Goal: Task Accomplishment & Management: Manage account settings

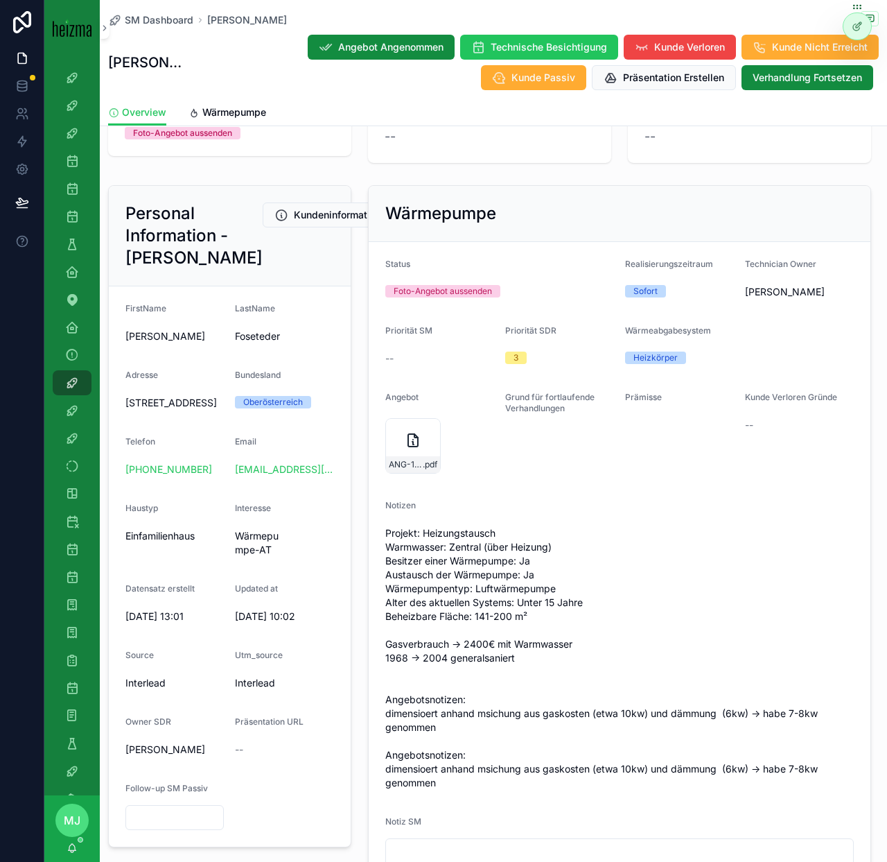
scroll to position [67, 0]
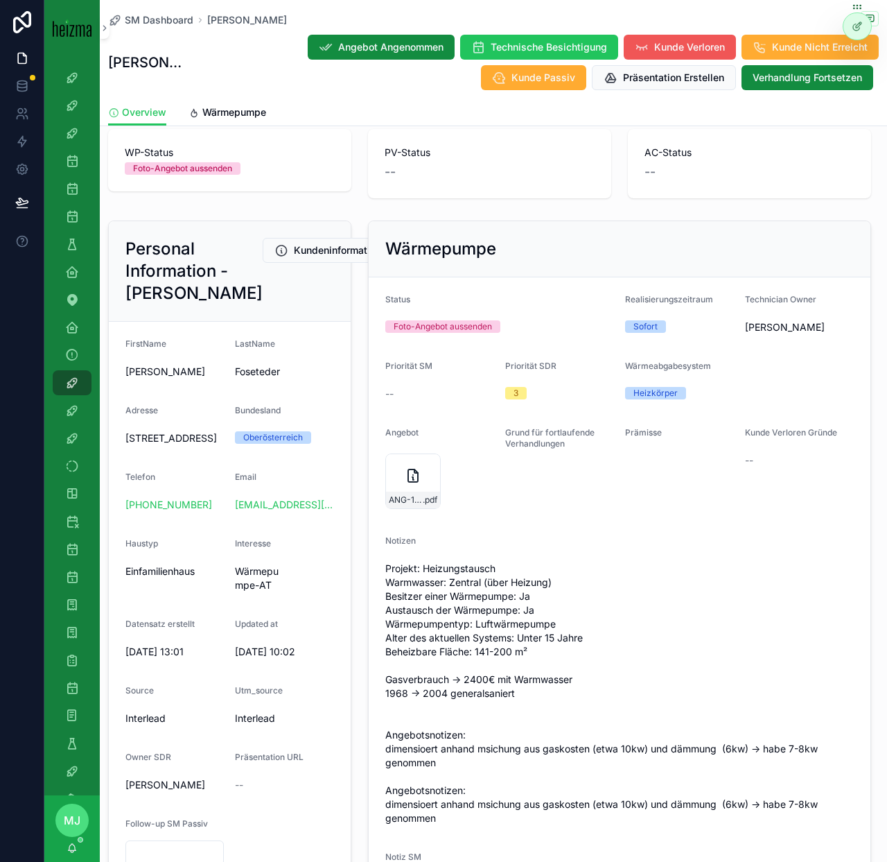
click at [674, 55] on button "Kunde Verloren" at bounding box center [680, 47] width 112 height 25
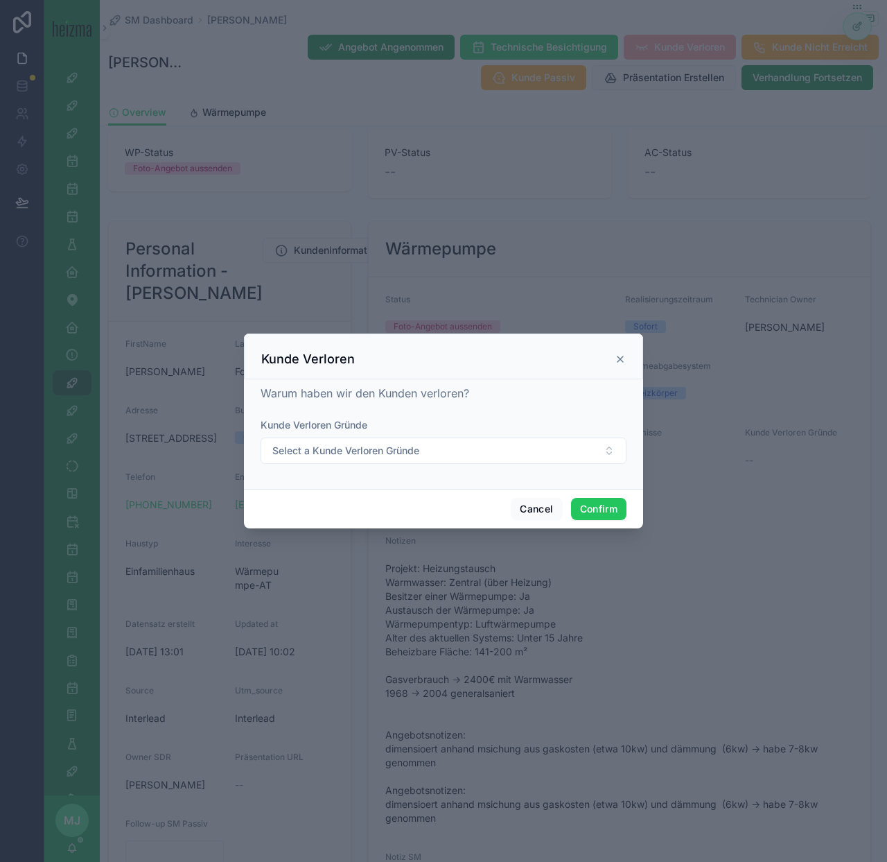
click at [504, 466] on form "Kunde Verloren Gründe Select a Kunde Verloren Gründe" at bounding box center [444, 448] width 366 height 60
click at [496, 447] on button "Select a Kunde Verloren Gründe" at bounding box center [444, 450] width 366 height 26
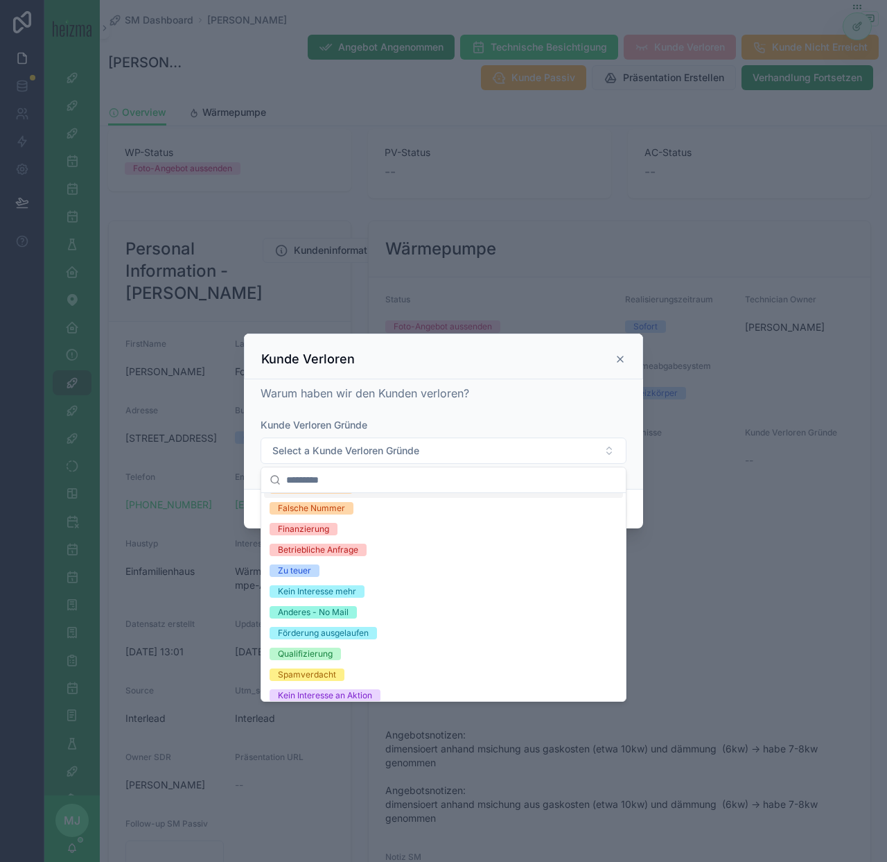
scroll to position [151, 0]
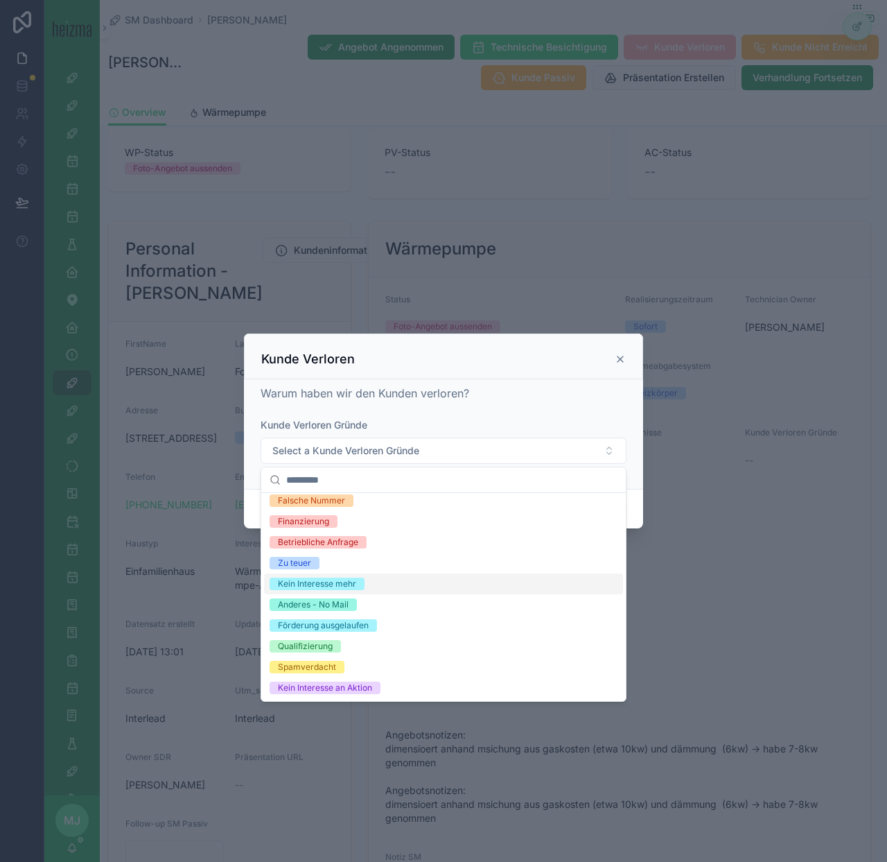
click at [458, 584] on div "Kein Interesse mehr" at bounding box center [443, 583] width 359 height 21
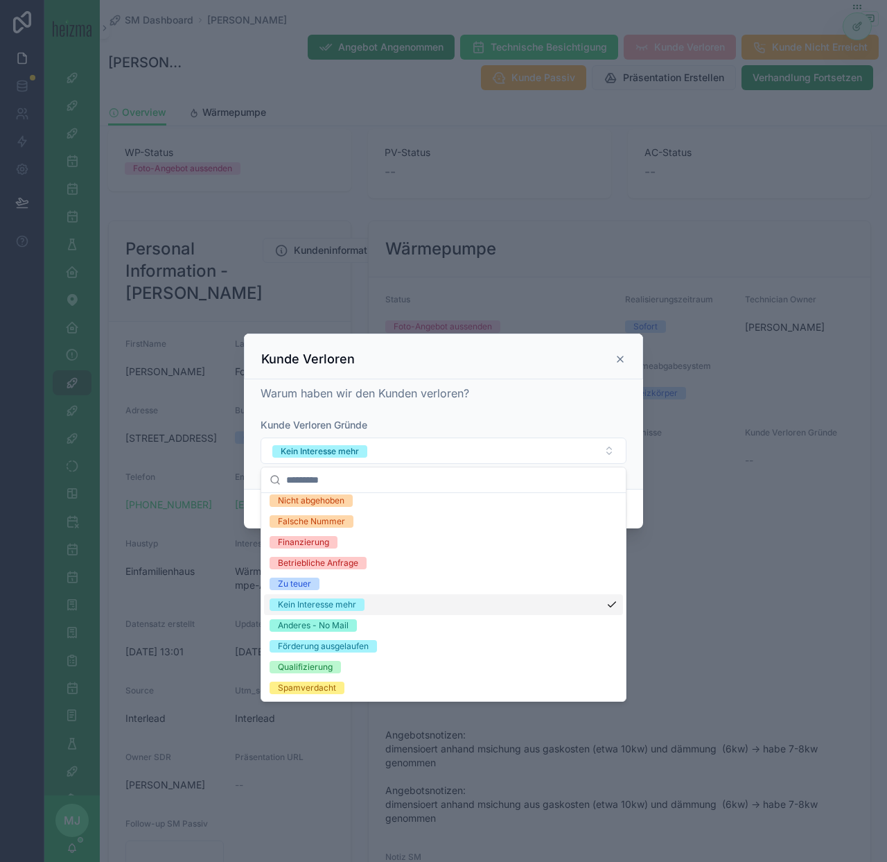
scroll to position [172, 0]
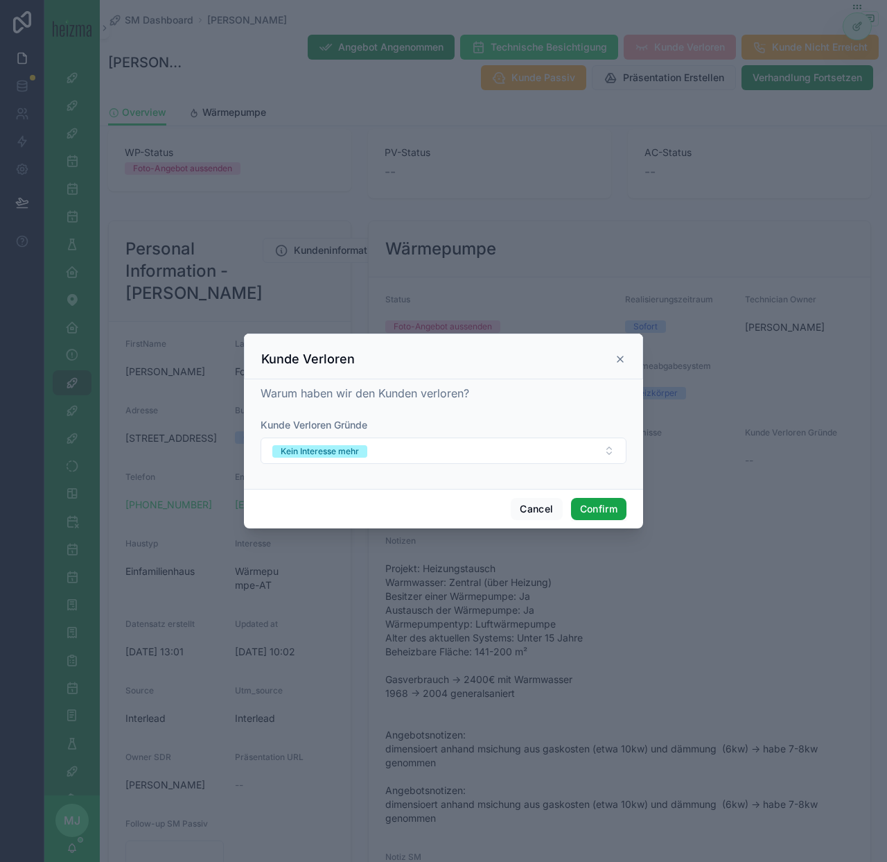
click at [605, 512] on button "Confirm" at bounding box center [598, 509] width 55 height 22
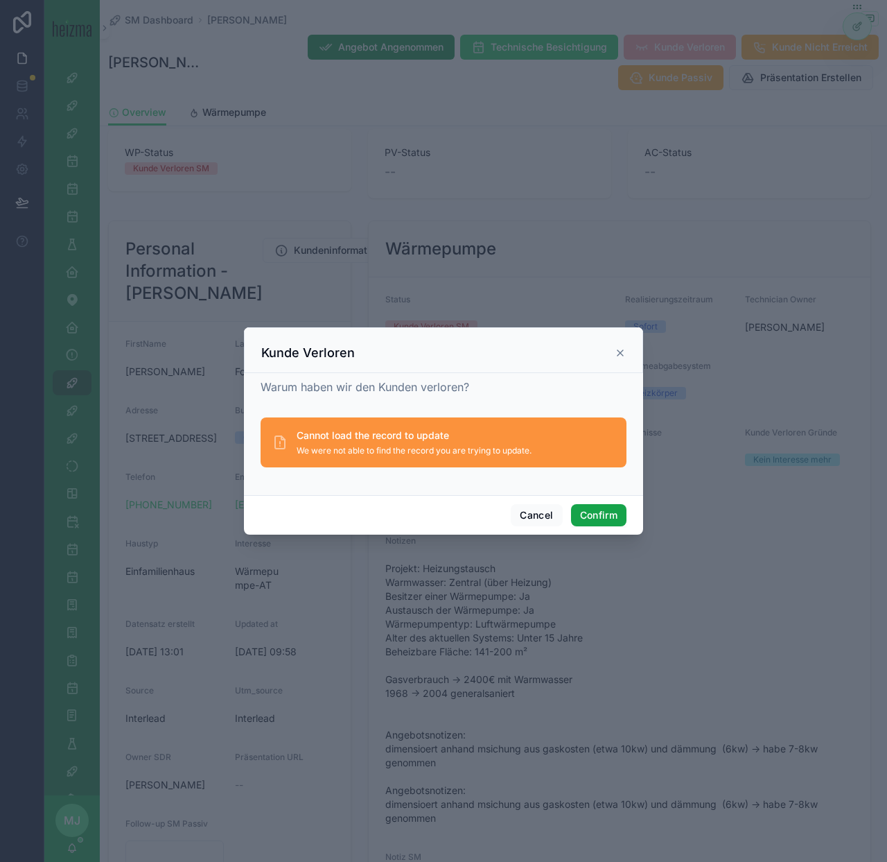
click at [601, 520] on button "Confirm" at bounding box center [598, 515] width 55 height 22
click at [615, 349] on icon at bounding box center [620, 352] width 11 height 11
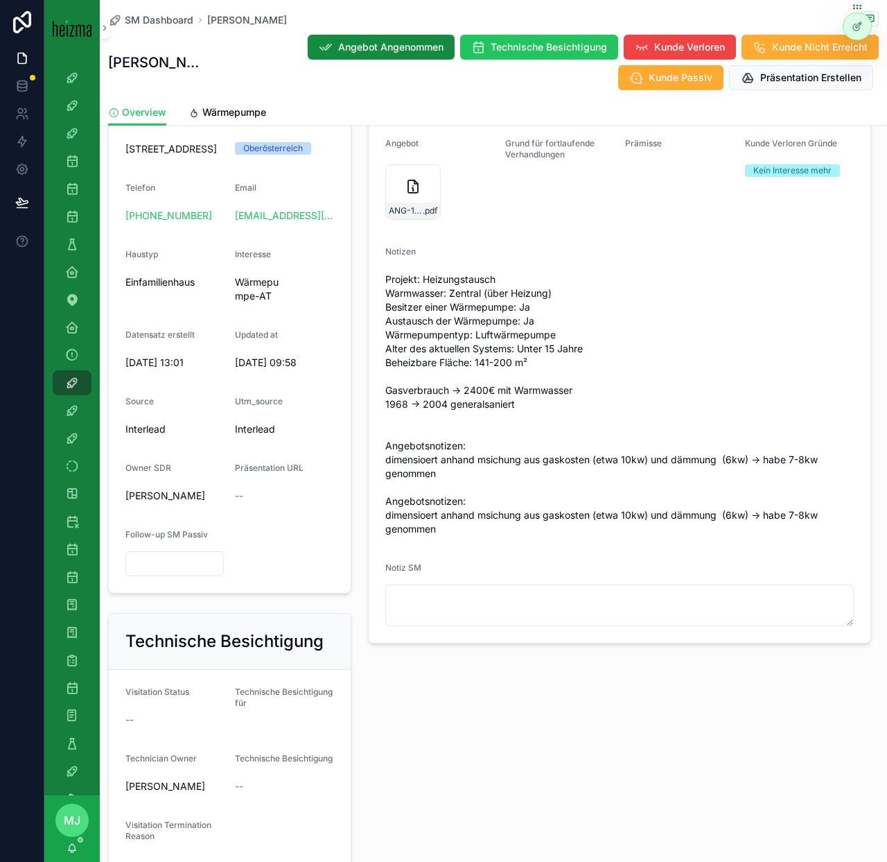
scroll to position [380, 0]
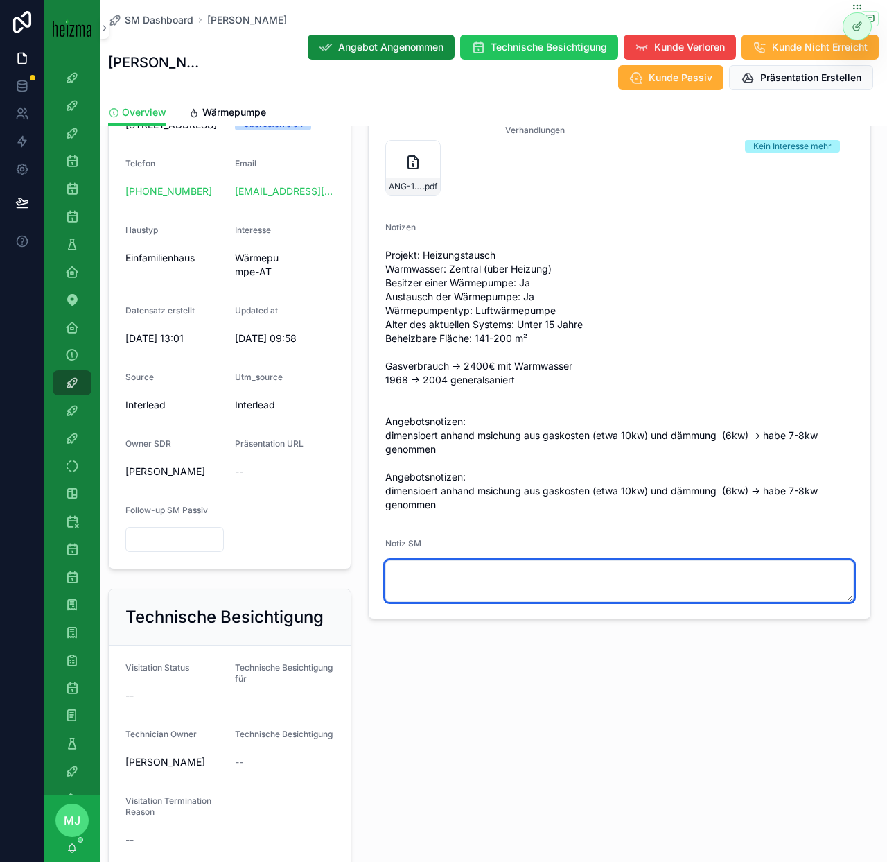
click at [537, 588] on textarea "scrollable content" at bounding box center [619, 581] width 469 height 42
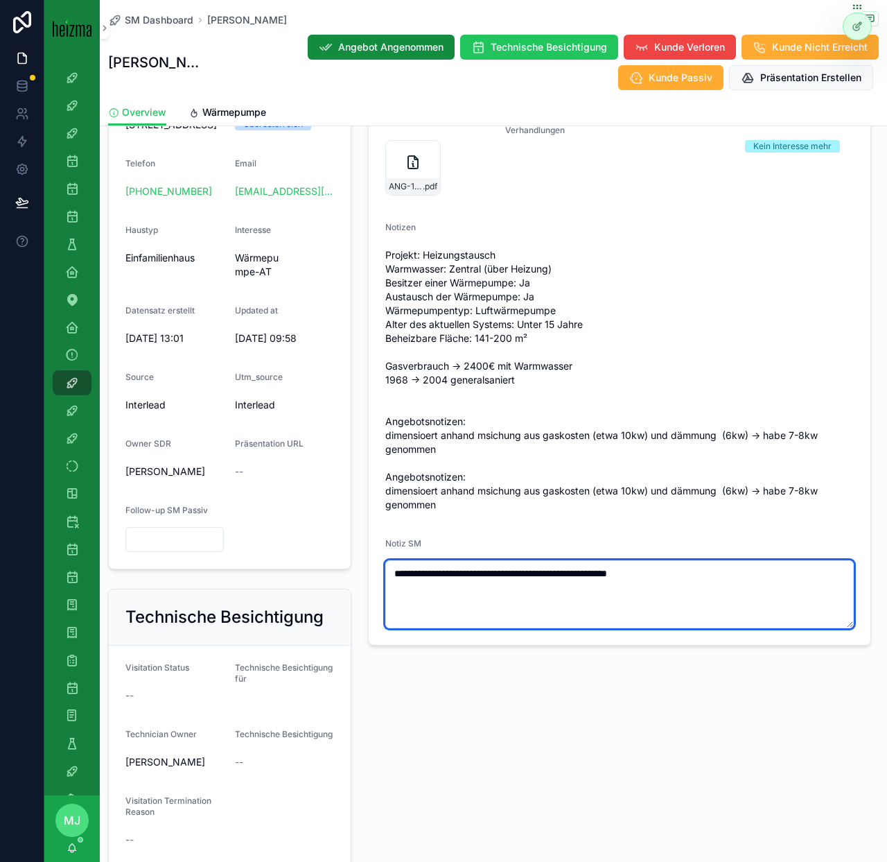
type textarea "**********"
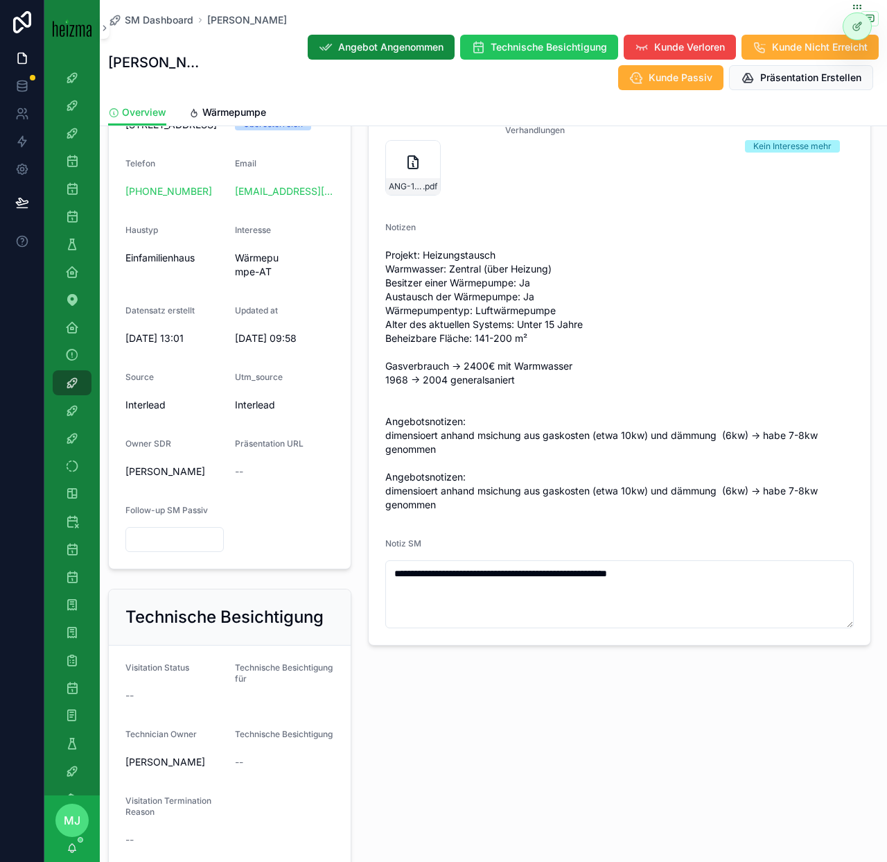
click at [558, 385] on span "Projekt: Heizungstausch Warmwasser: Zentral (über Heizung) Besitzer einer Wärme…" at bounding box center [619, 379] width 469 height 263
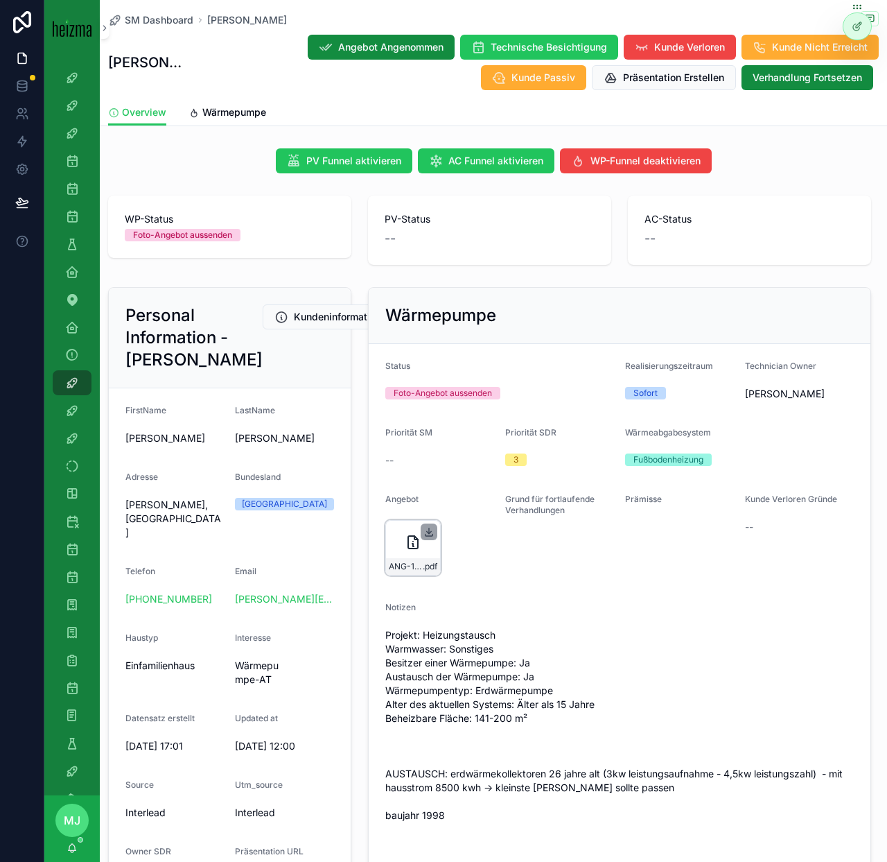
click at [430, 532] on icon "scrollable content" at bounding box center [429, 531] width 11 height 11
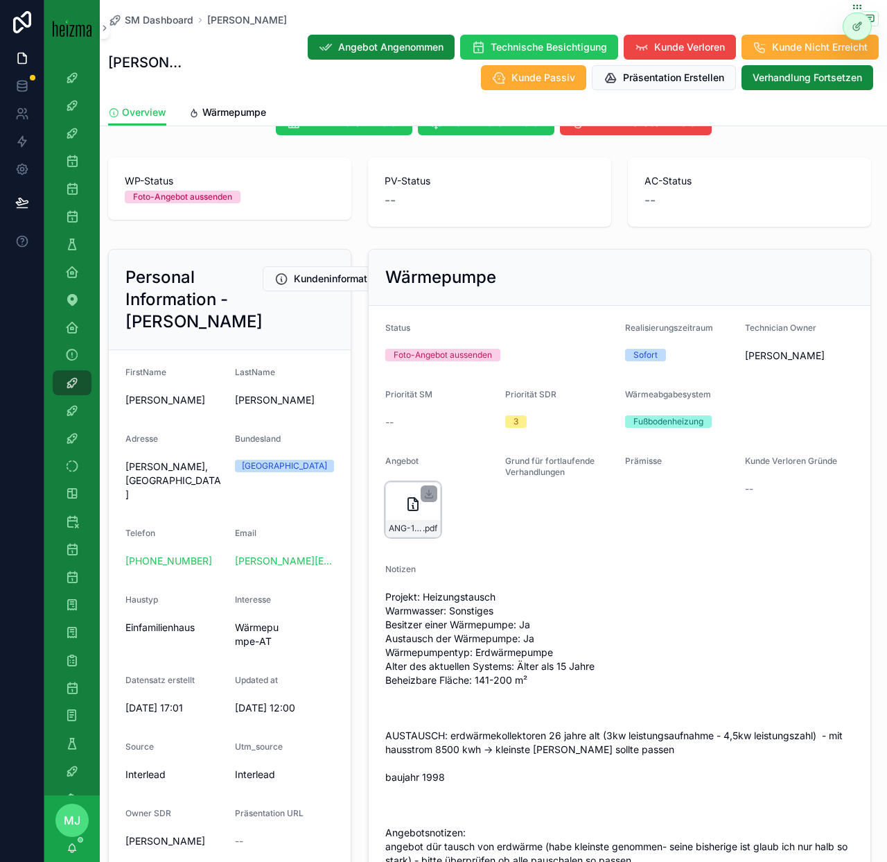
scroll to position [58, 0]
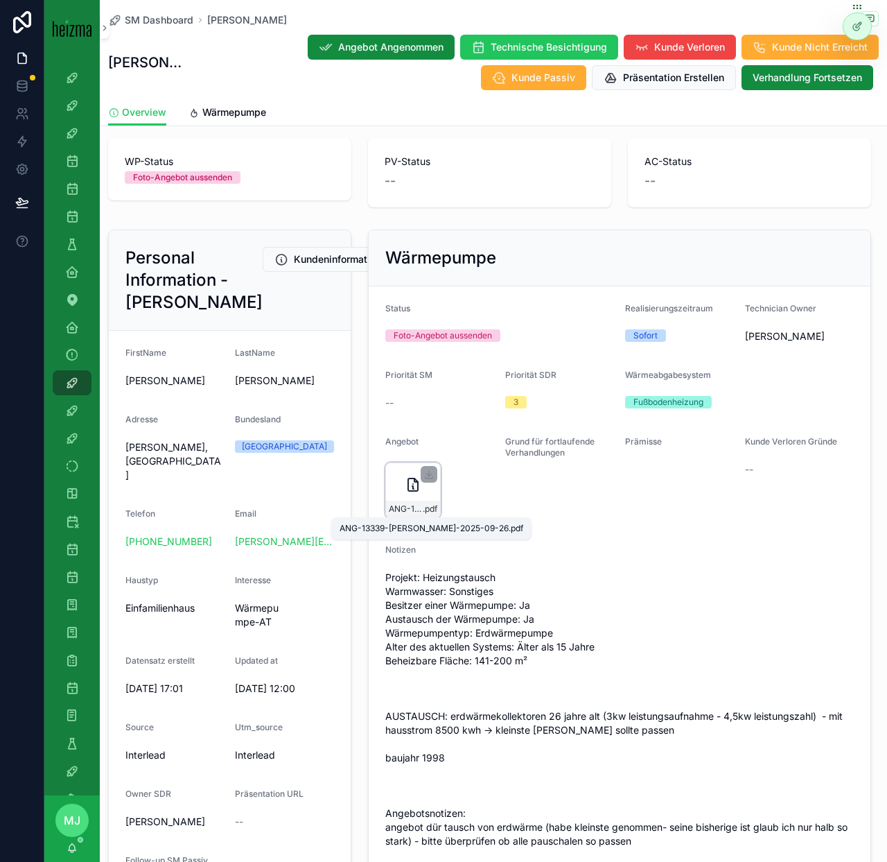
click at [392, 510] on span "ANG-13339-[PERSON_NAME]-2025-09-26" at bounding box center [406, 508] width 34 height 11
click at [236, 112] on span "Wärmepumpe" at bounding box center [234, 112] width 64 height 14
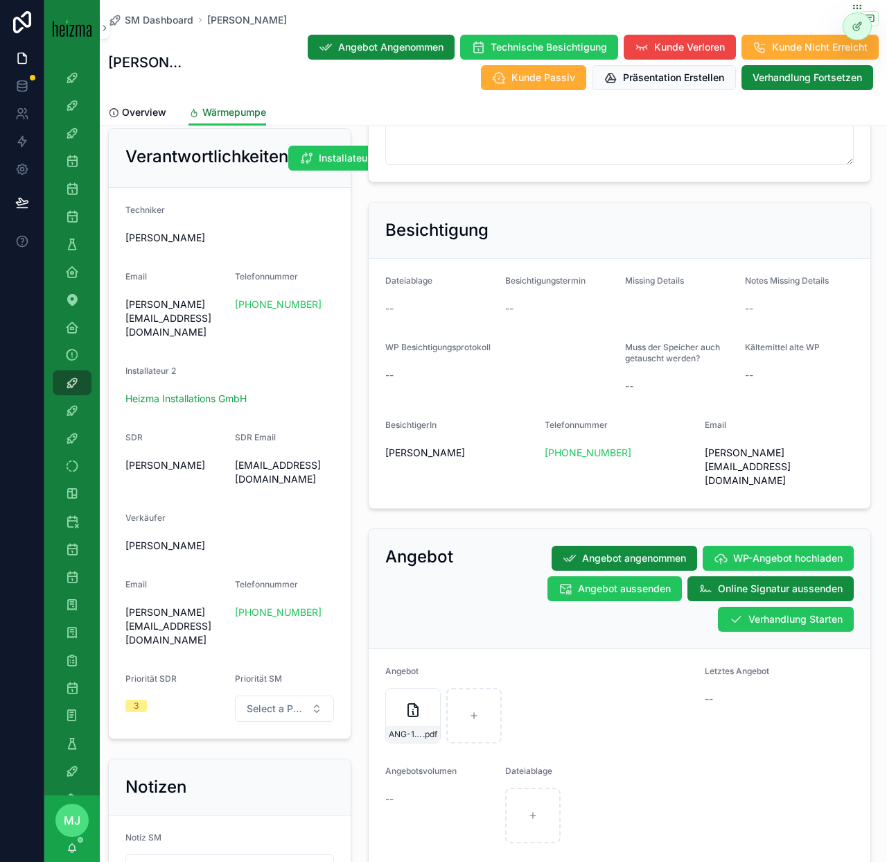
scroll to position [858, 0]
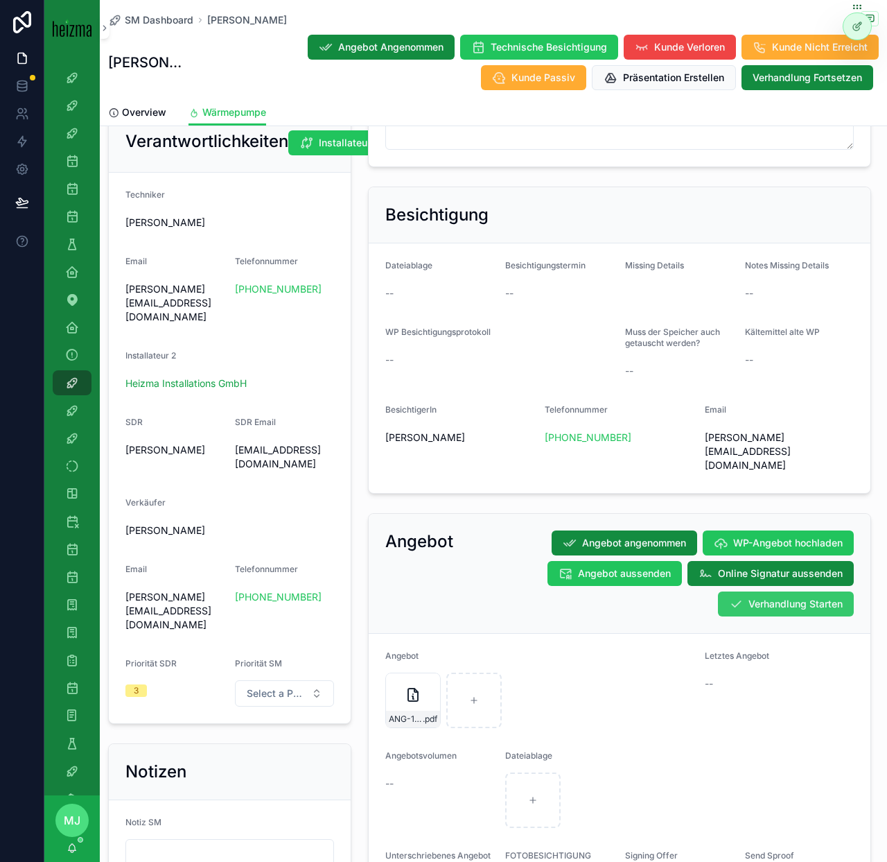
click at [804, 597] on span "Verhandlung Starten" at bounding box center [796, 604] width 94 height 14
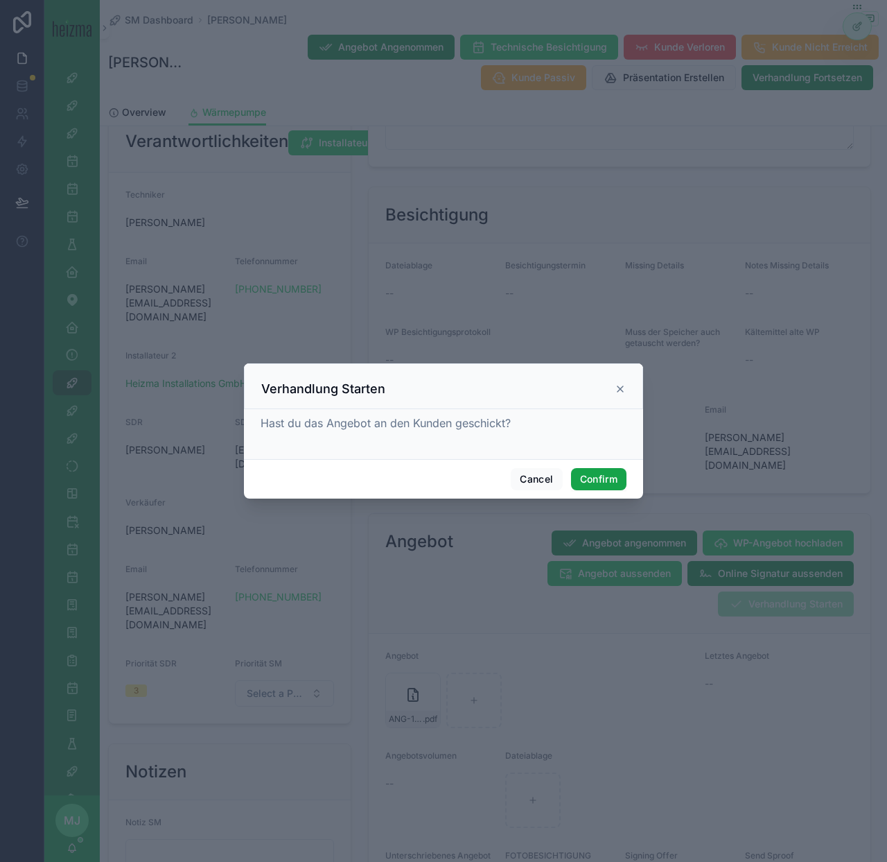
click at [593, 484] on button "Confirm" at bounding box center [598, 479] width 55 height 22
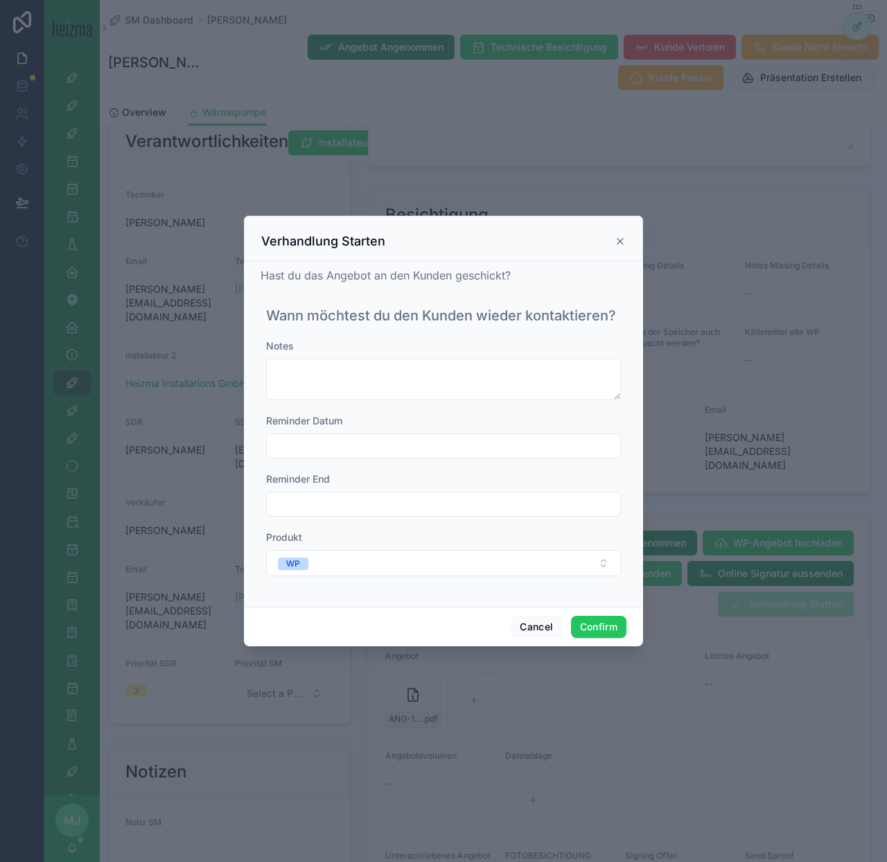
click at [349, 441] on input "text" at bounding box center [444, 445] width 354 height 19
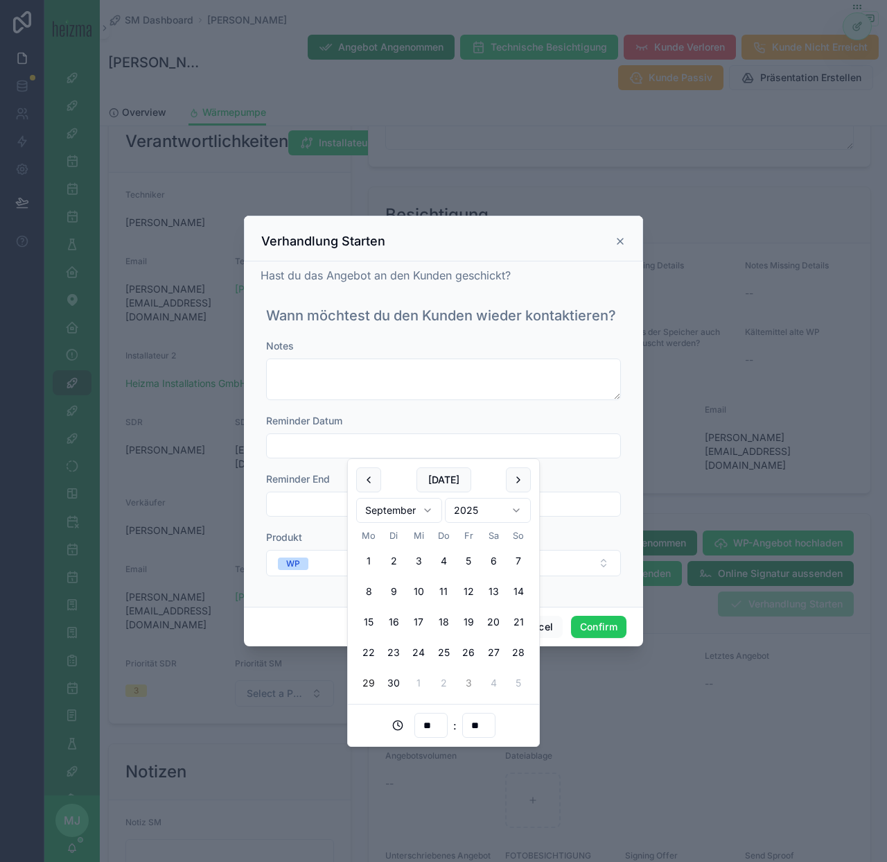
click at [474, 679] on button "3" at bounding box center [468, 682] width 25 height 25
type input "**********"
click at [617, 622] on button "Confirm" at bounding box center [598, 627] width 55 height 22
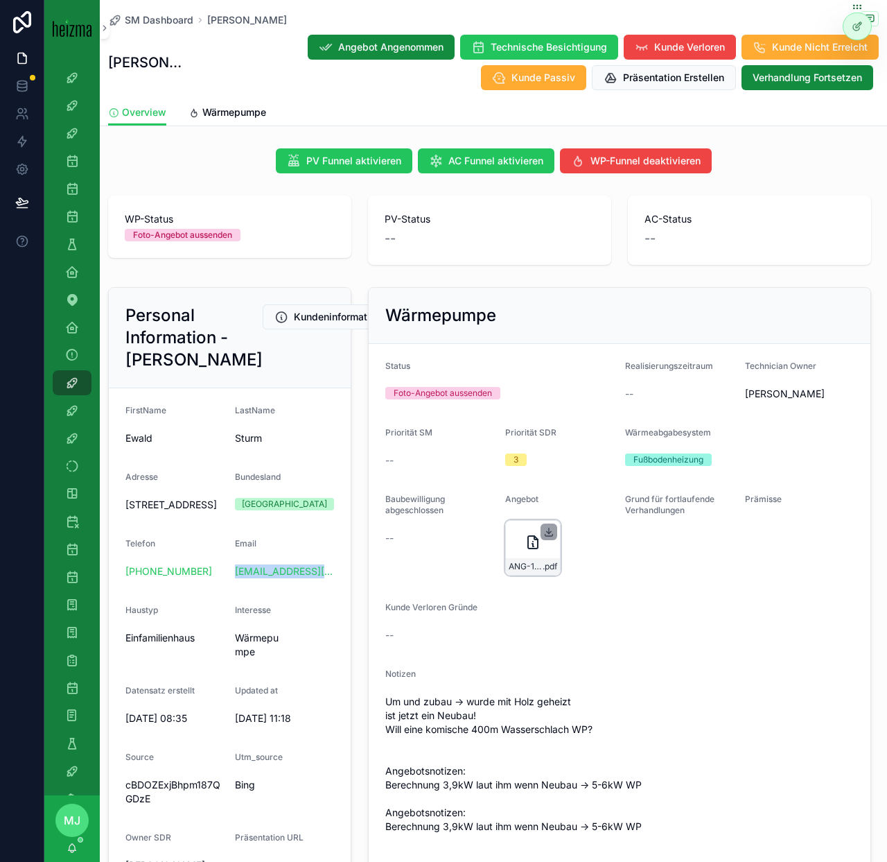
click at [548, 535] on icon "scrollable content" at bounding box center [549, 531] width 11 height 11
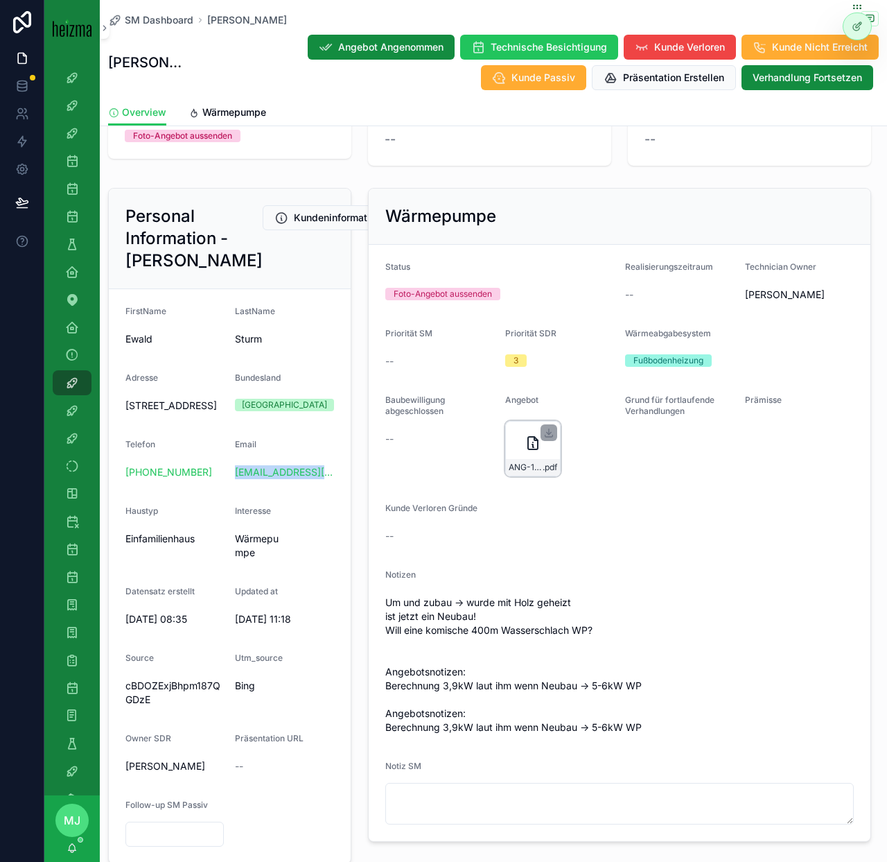
scroll to position [60, 0]
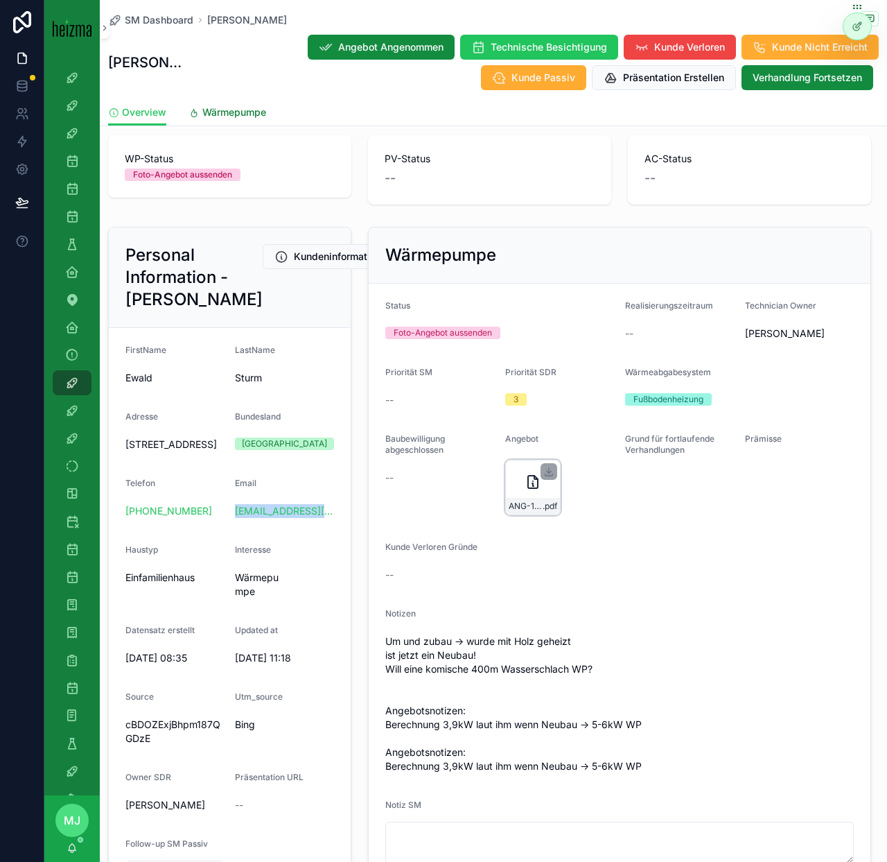
click at [243, 112] on span "Wärmepumpe" at bounding box center [234, 112] width 64 height 14
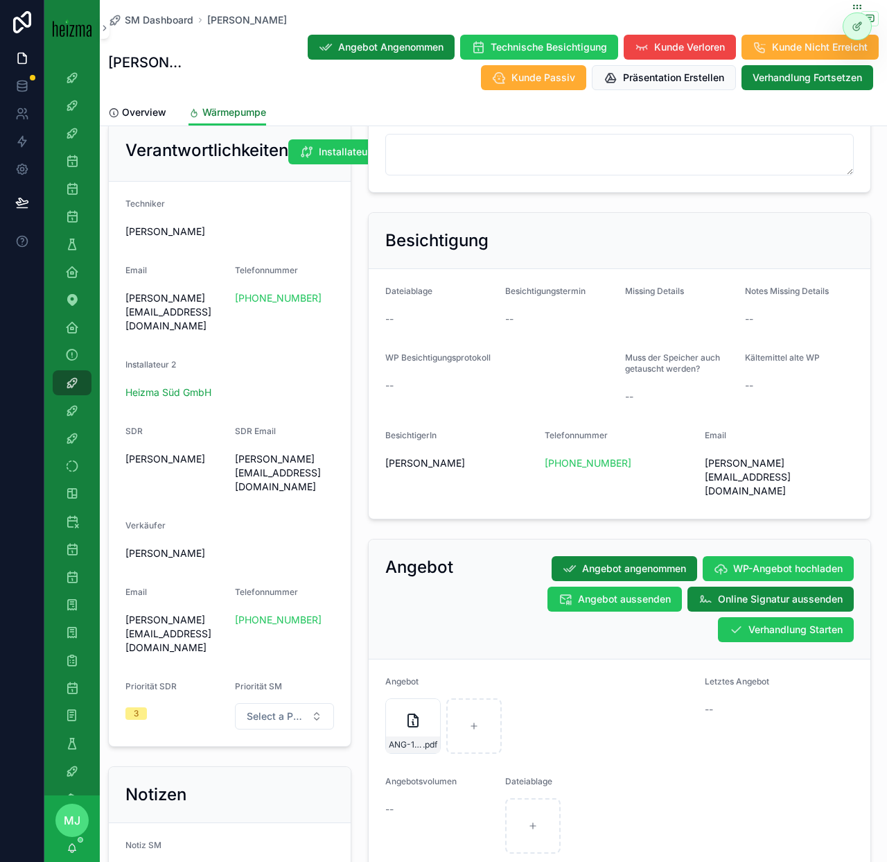
scroll to position [905, 0]
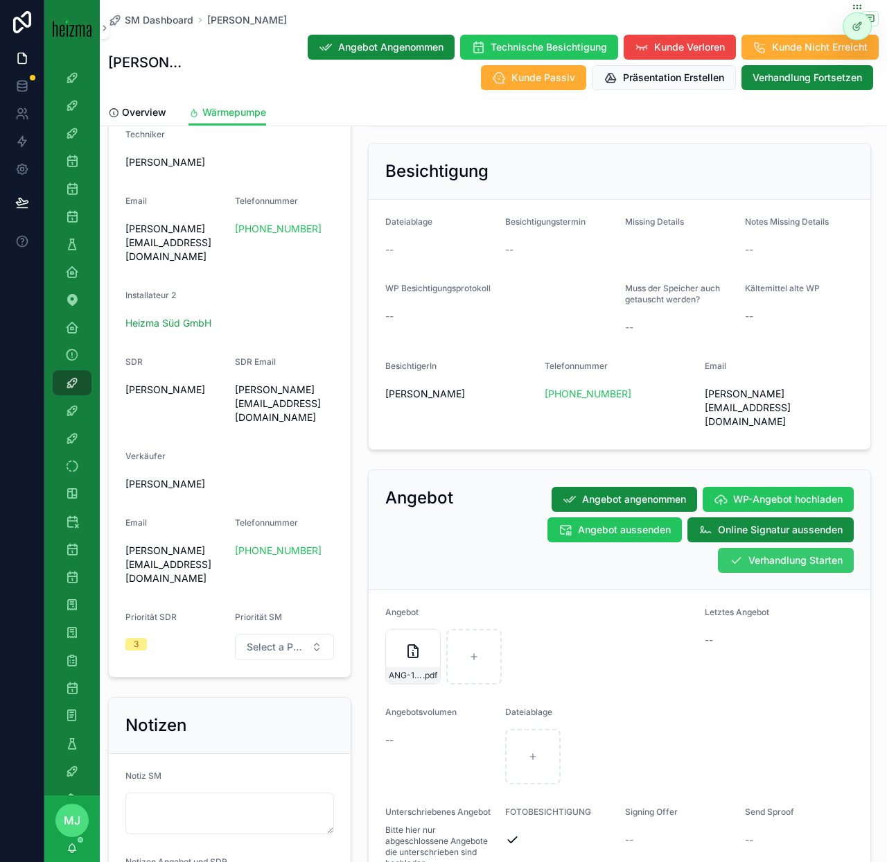
click at [766, 548] on button "Verhandlung Starten" at bounding box center [786, 560] width 136 height 25
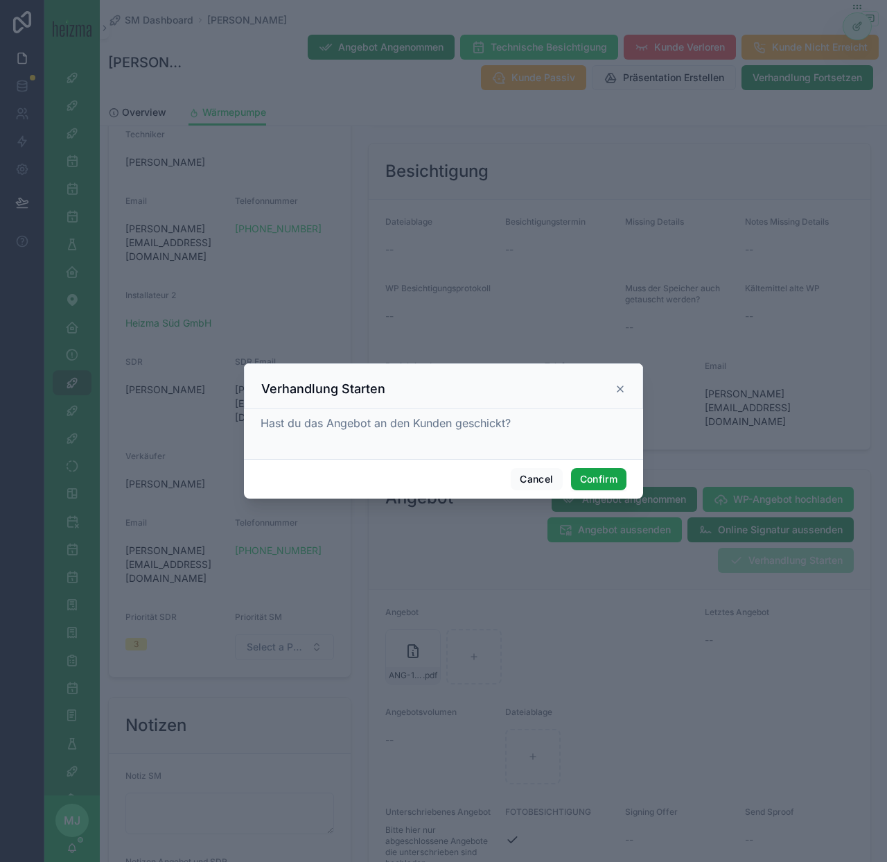
click at [587, 485] on button "Confirm" at bounding box center [598, 479] width 55 height 22
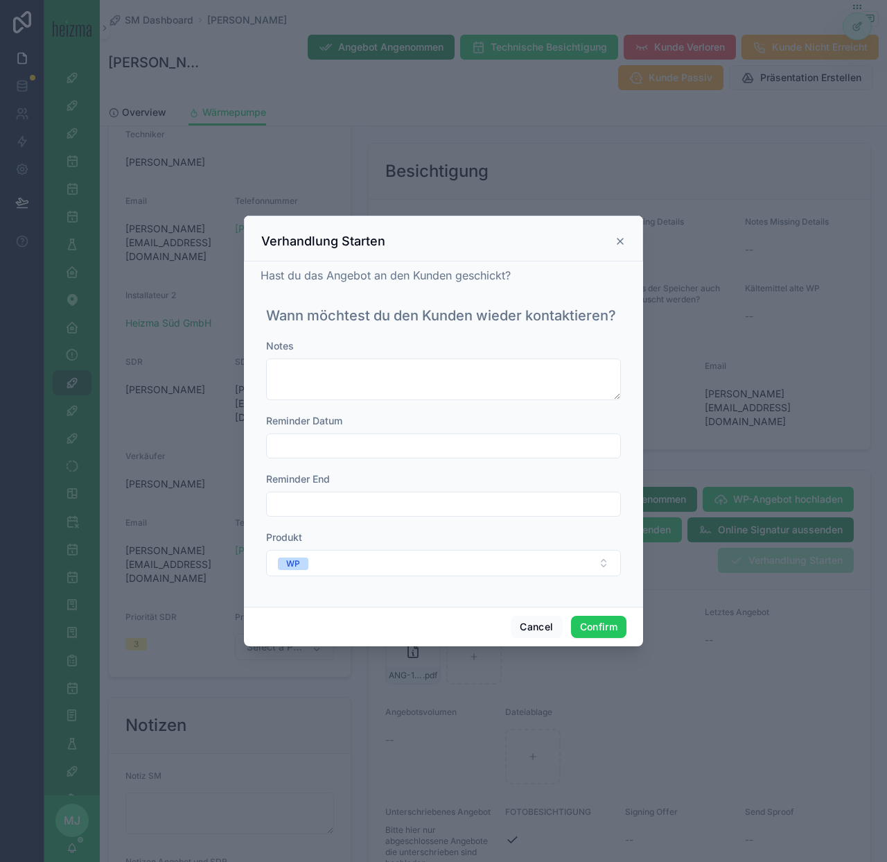
click at [407, 430] on div "Reminder Datum" at bounding box center [443, 436] width 355 height 44
click at [407, 438] on input "text" at bounding box center [444, 445] width 354 height 19
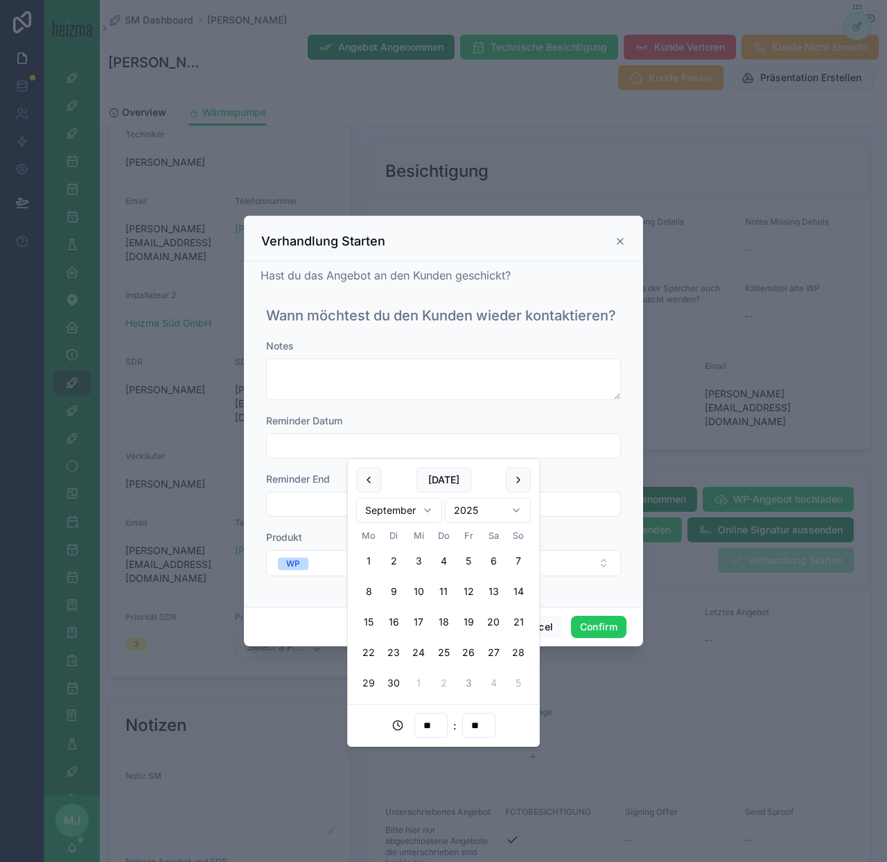
click at [469, 686] on button "3" at bounding box center [468, 682] width 25 height 25
type input "**********"
click at [598, 625] on button "Confirm" at bounding box center [598, 627] width 55 height 22
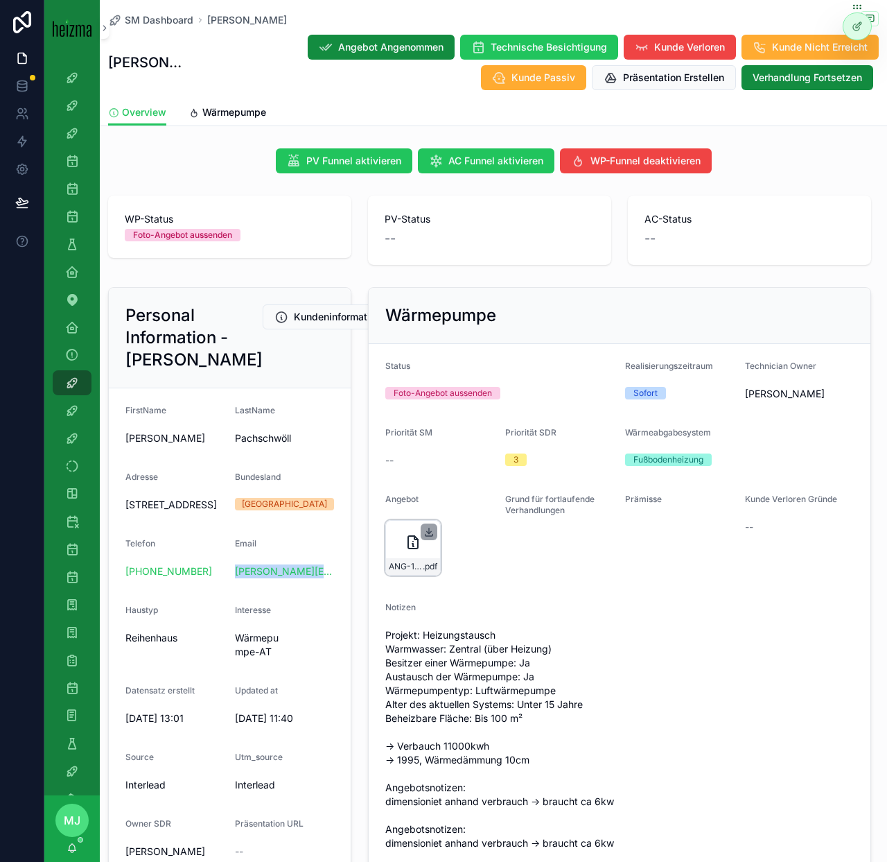
click at [430, 537] on icon "scrollable content" at bounding box center [429, 531] width 11 height 11
click at [220, 108] on span "Wärmepumpe" at bounding box center [234, 112] width 64 height 14
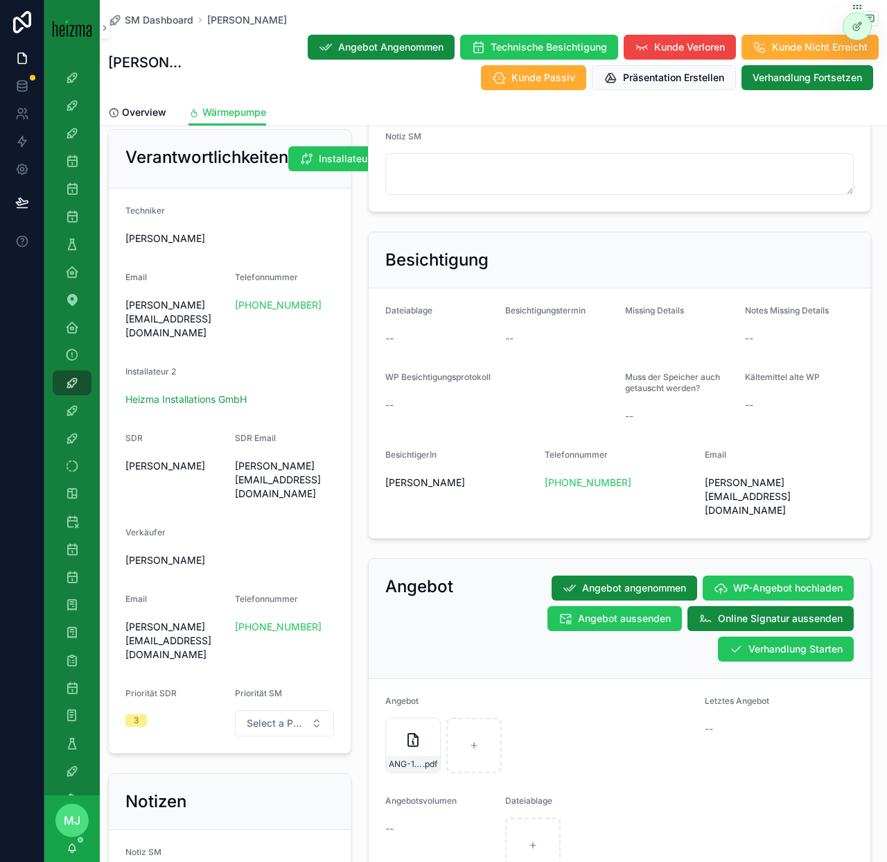
scroll to position [851, 0]
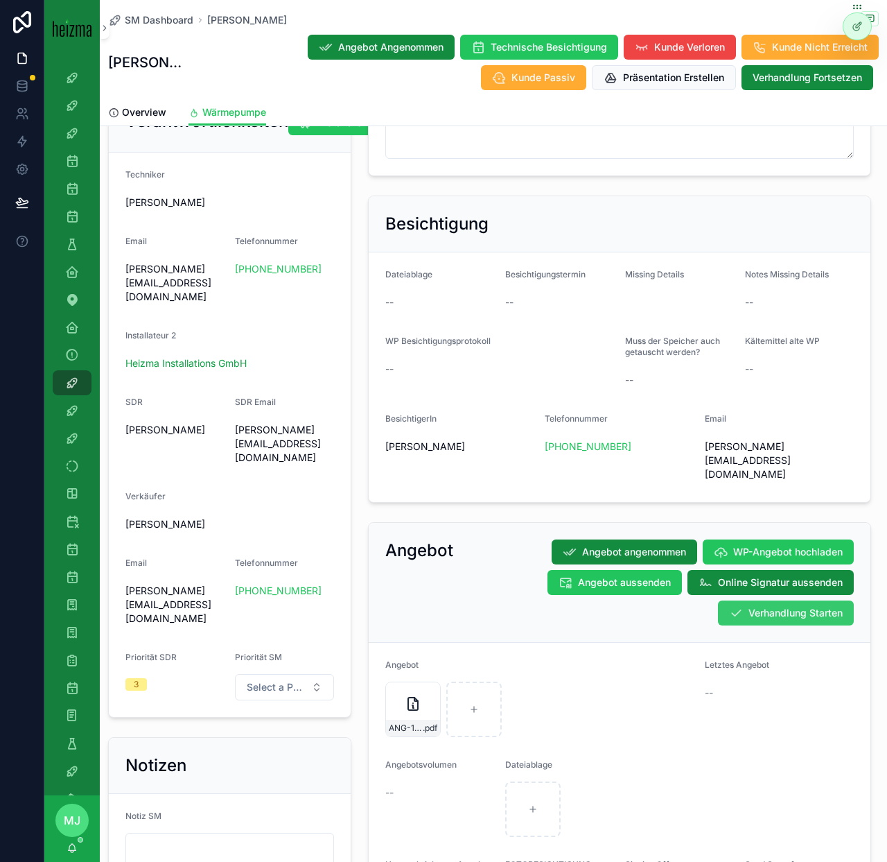
click at [770, 606] on span "Verhandlung Starten" at bounding box center [796, 613] width 94 height 14
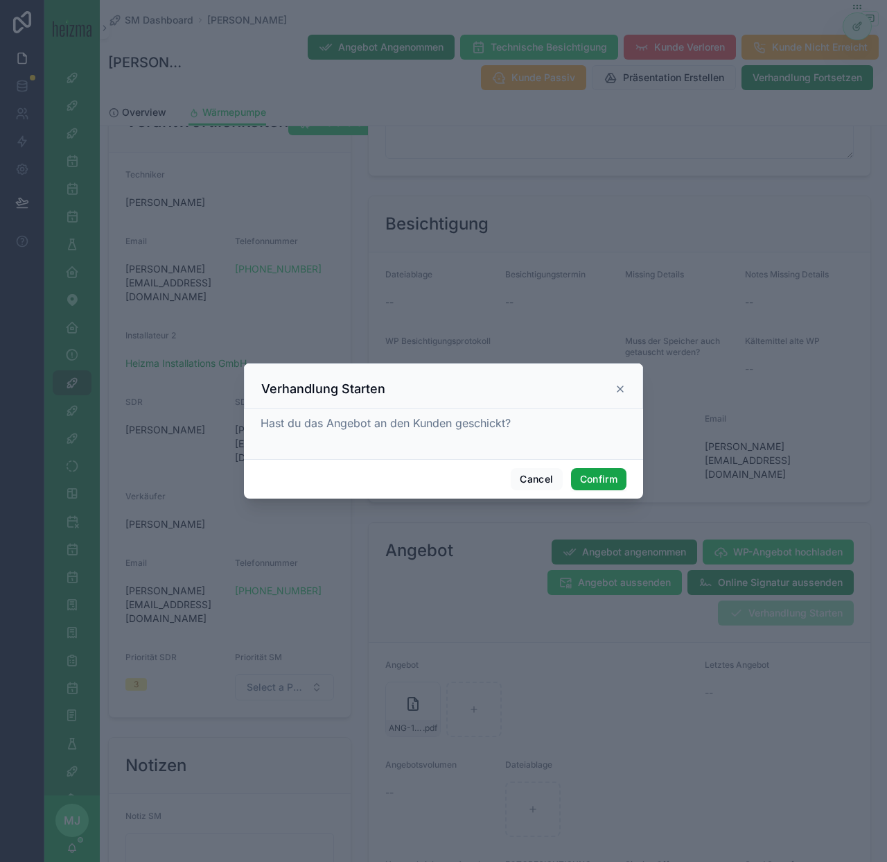
click at [600, 476] on button "Confirm" at bounding box center [598, 479] width 55 height 22
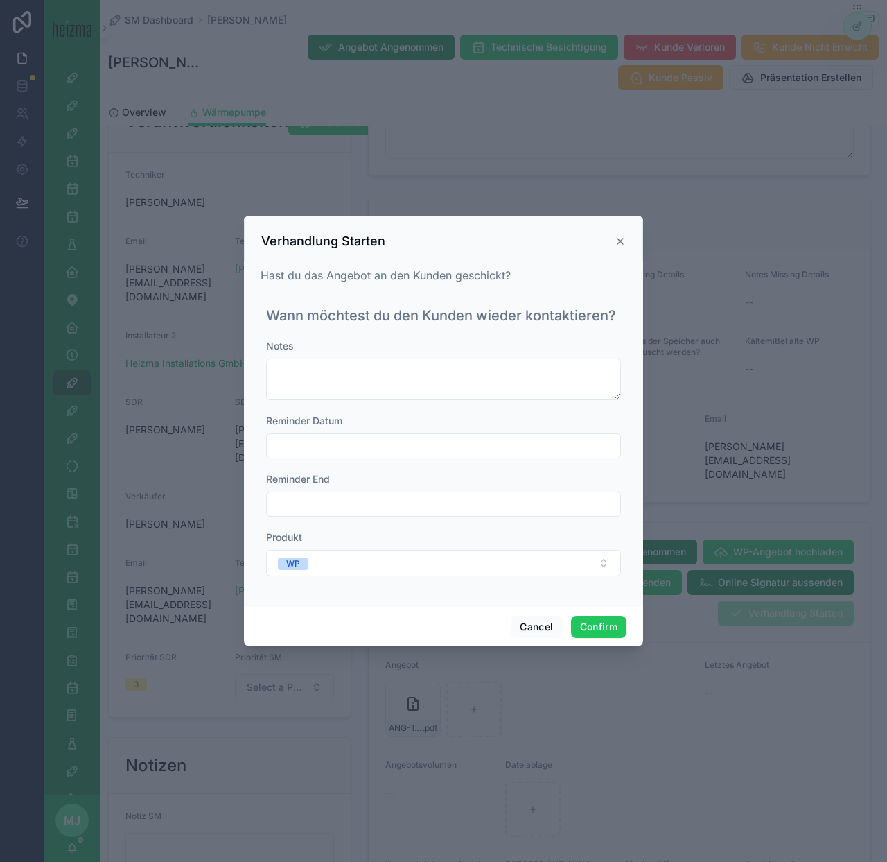
click at [372, 443] on input "text" at bounding box center [444, 445] width 354 height 19
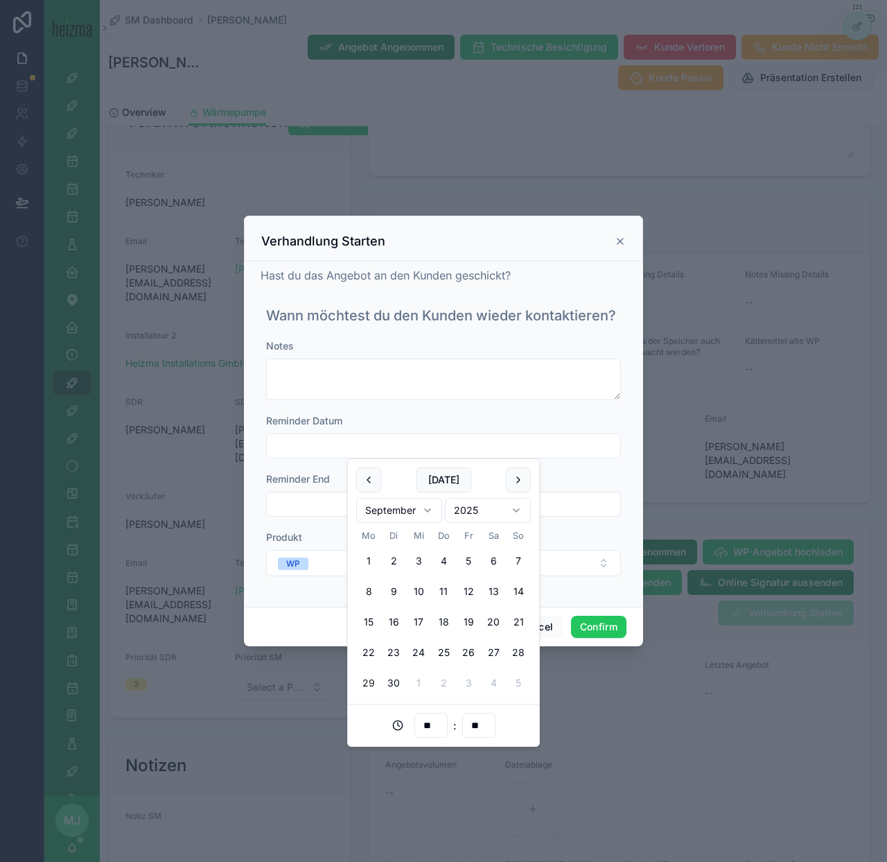
click at [371, 684] on button "29" at bounding box center [368, 682] width 25 height 25
type input "**********"
click at [603, 630] on button "Confirm" at bounding box center [598, 627] width 55 height 22
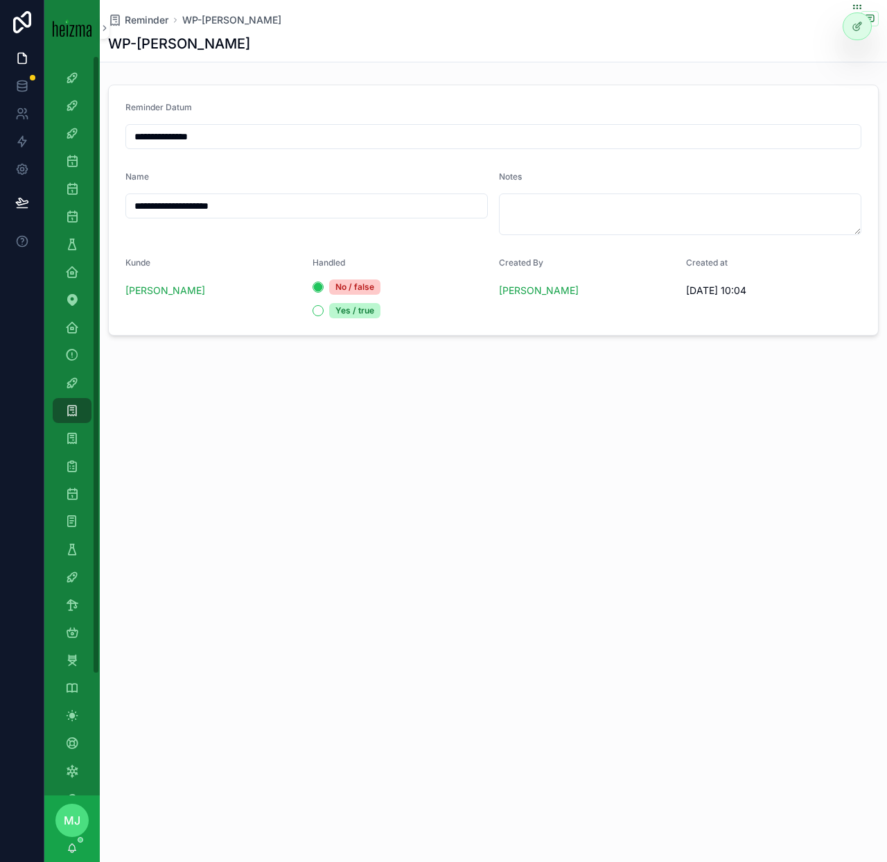
click at [291, 125] on div "**********" at bounding box center [493, 136] width 736 height 25
click at [277, 141] on input "**********" at bounding box center [493, 136] width 735 height 19
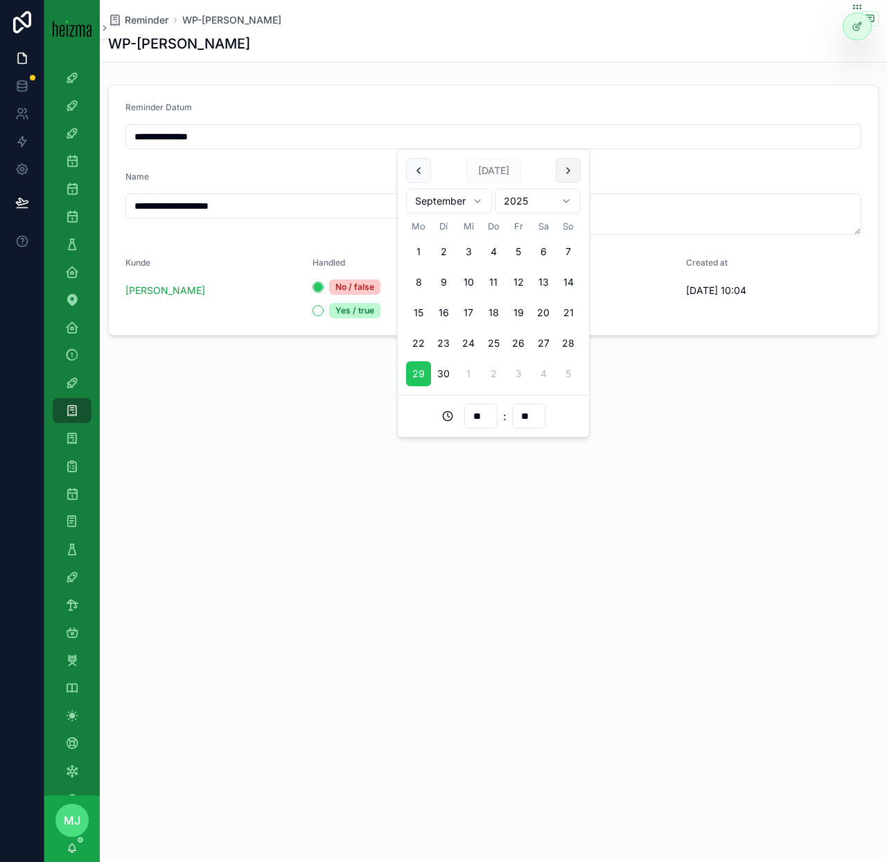
click at [567, 172] on button "scrollable content" at bounding box center [568, 170] width 25 height 25
click at [419, 280] on button "6" at bounding box center [418, 282] width 25 height 25
type input "**********"
click at [326, 469] on div "**********" at bounding box center [494, 431] width 788 height 862
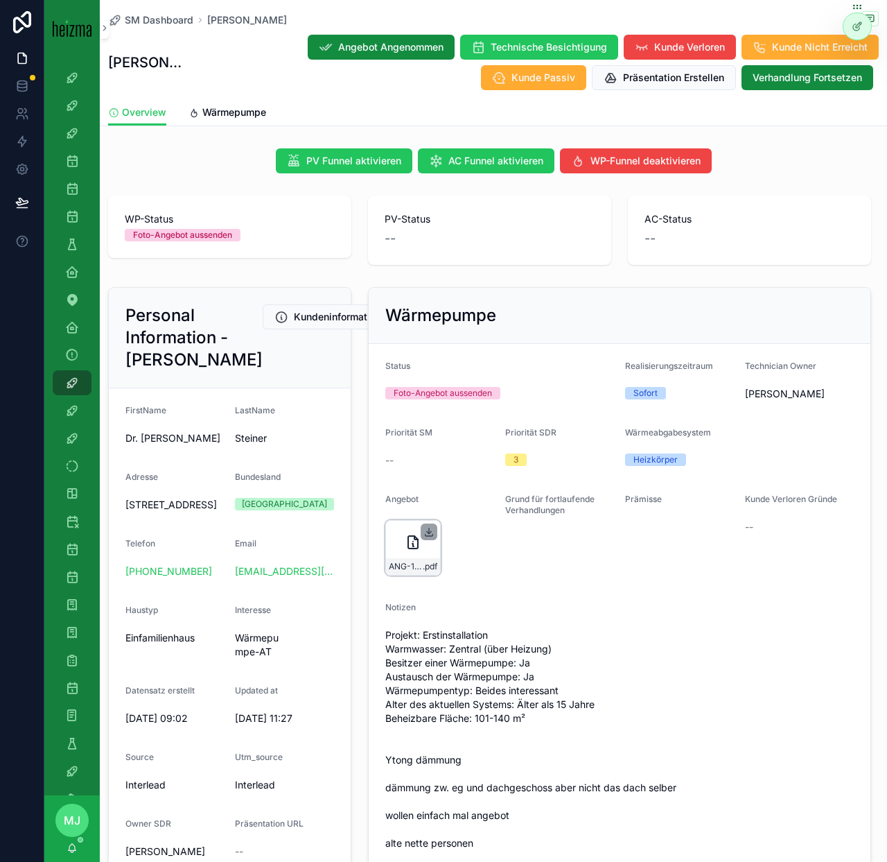
click at [430, 534] on icon "scrollable content" at bounding box center [429, 531] width 11 height 11
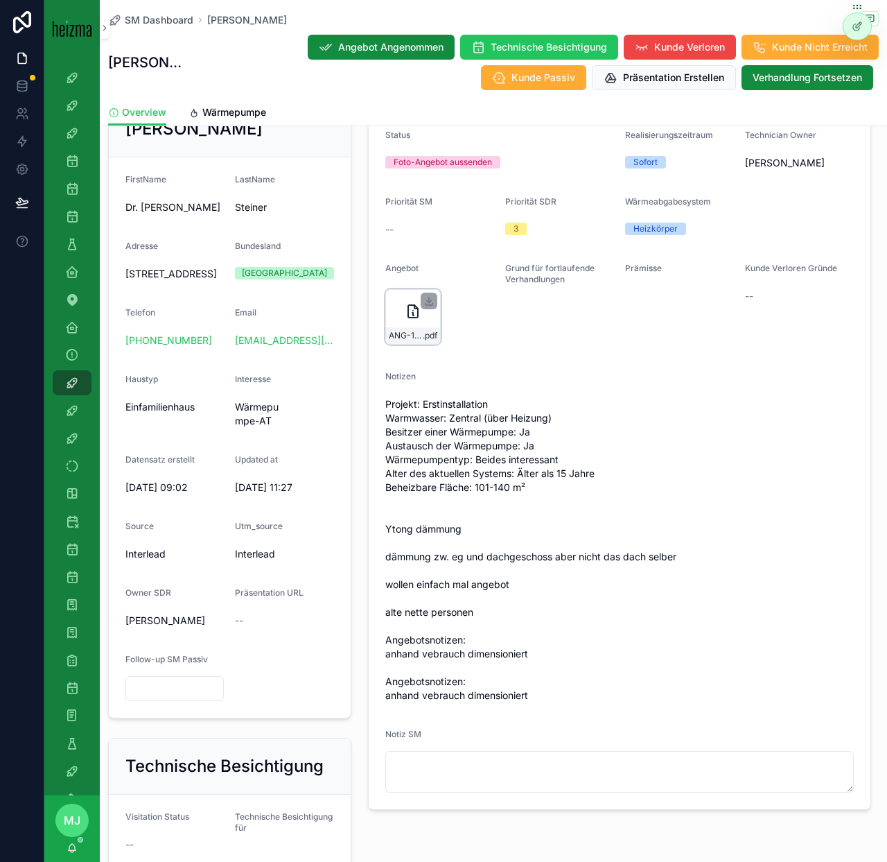
scroll to position [232, 0]
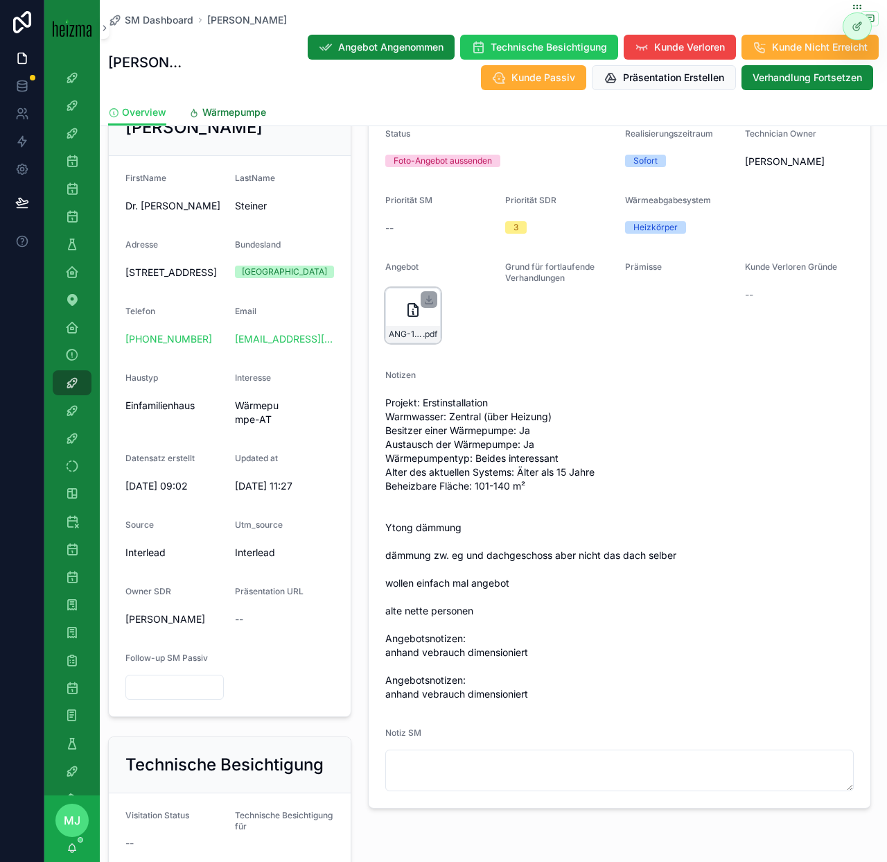
click at [236, 110] on span "Wärmepumpe" at bounding box center [234, 112] width 64 height 14
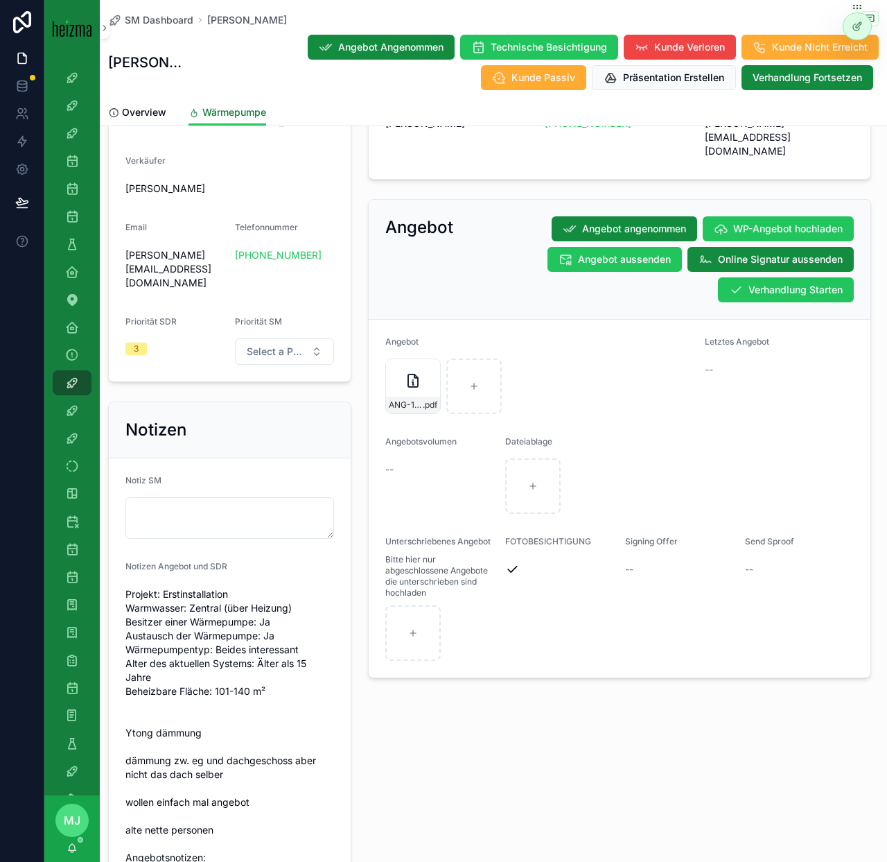
scroll to position [1245, 0]
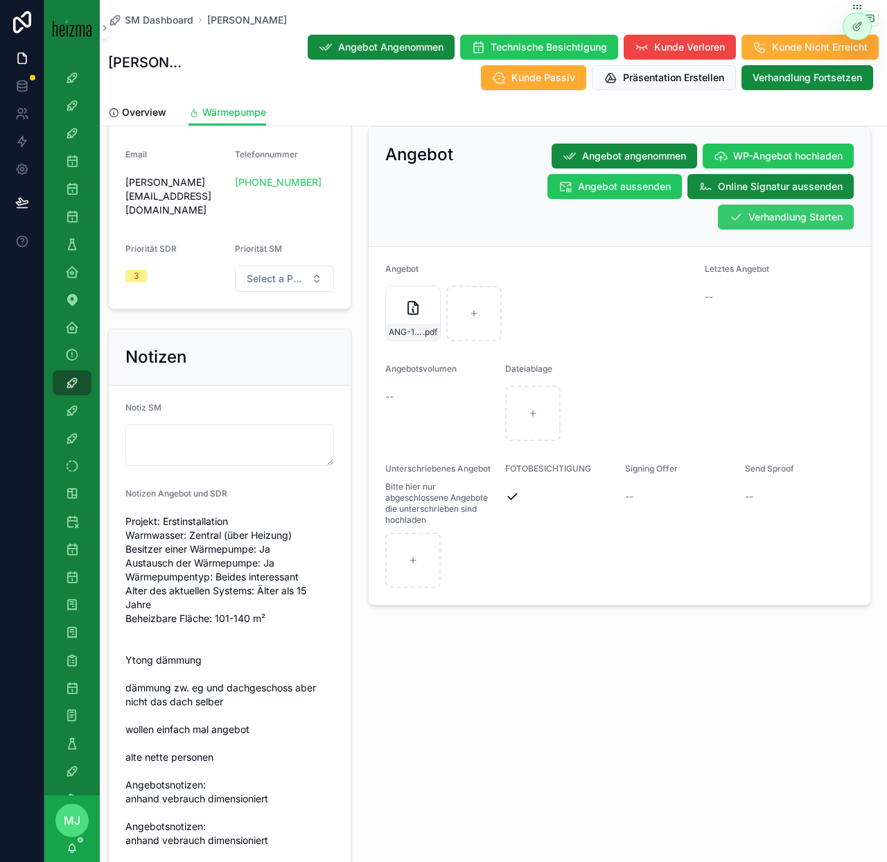
click at [779, 205] on button "Verhandlung Starten" at bounding box center [786, 217] width 136 height 25
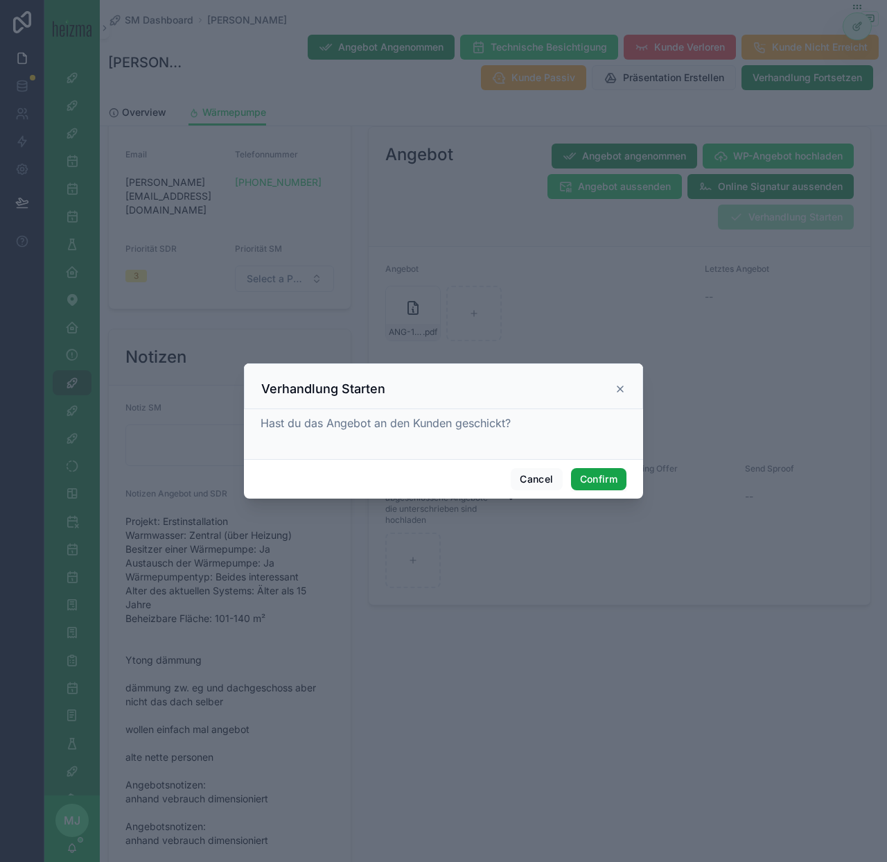
click at [609, 485] on button "Confirm" at bounding box center [598, 479] width 55 height 22
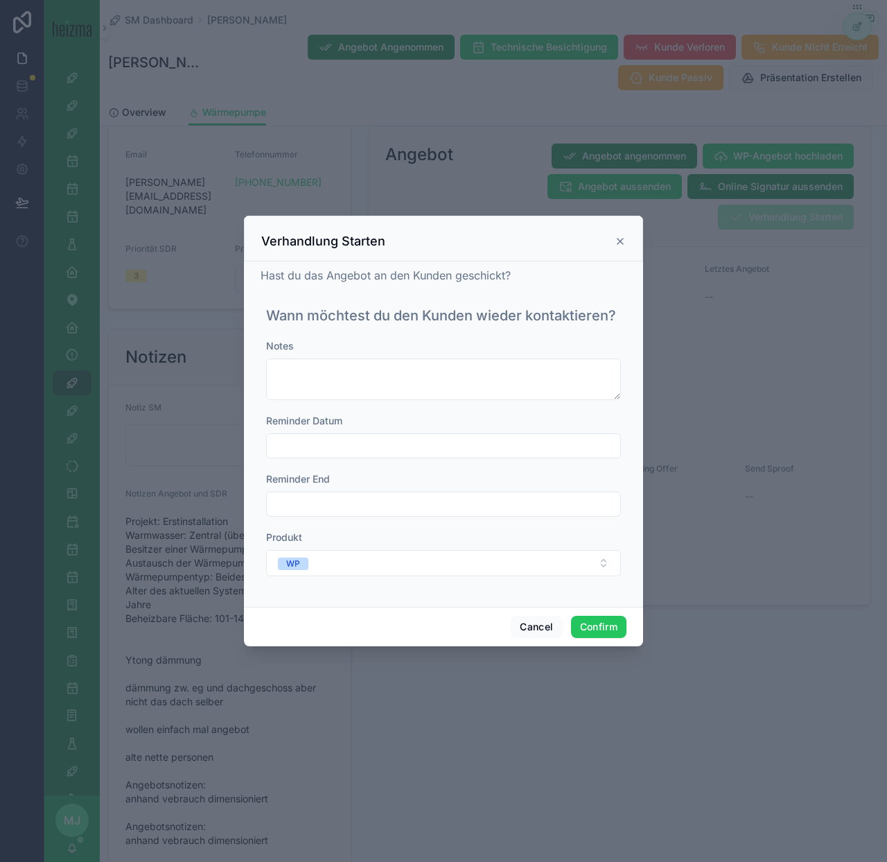
click at [449, 451] on input "text" at bounding box center [444, 445] width 354 height 19
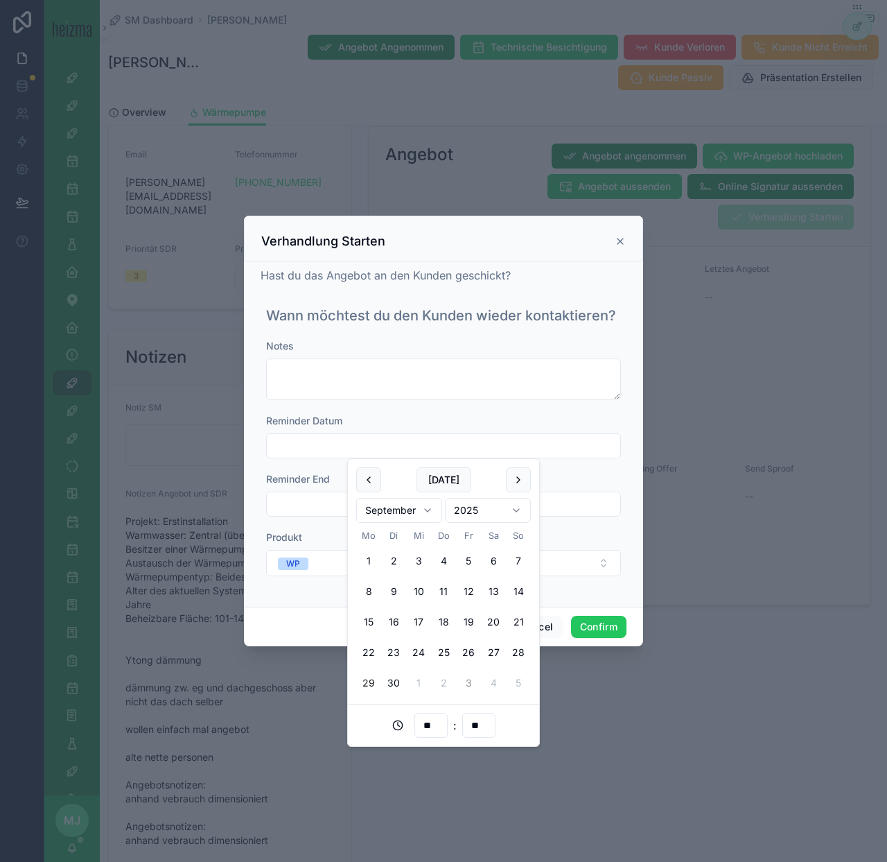
click at [465, 686] on button "3" at bounding box center [468, 682] width 25 height 25
type input "**********"
click at [611, 618] on button "Confirm" at bounding box center [598, 627] width 55 height 22
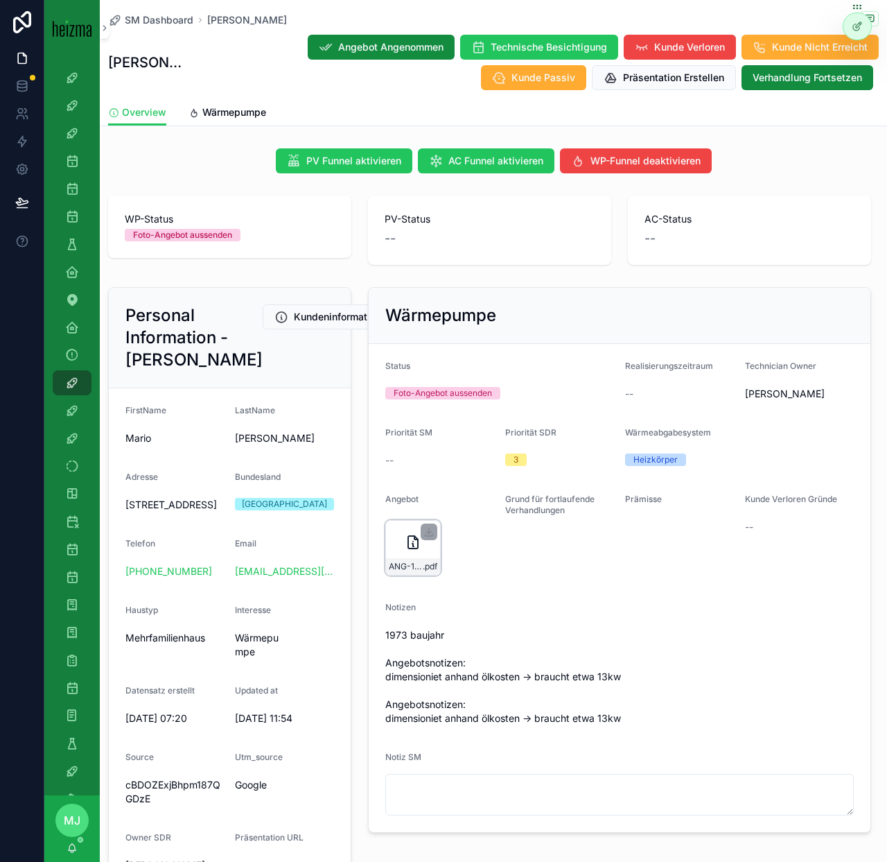
click at [433, 539] on div "scrollable content" at bounding box center [429, 531] width 17 height 17
click at [430, 532] on icon "scrollable content" at bounding box center [429, 532] width 5 height 2
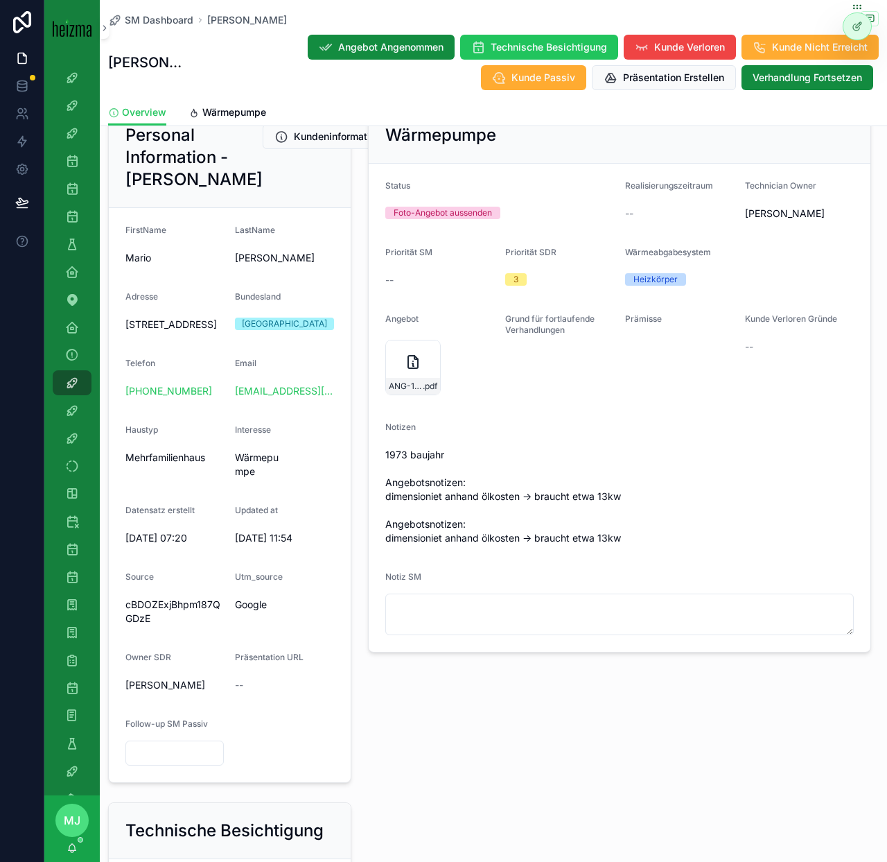
scroll to position [187, 0]
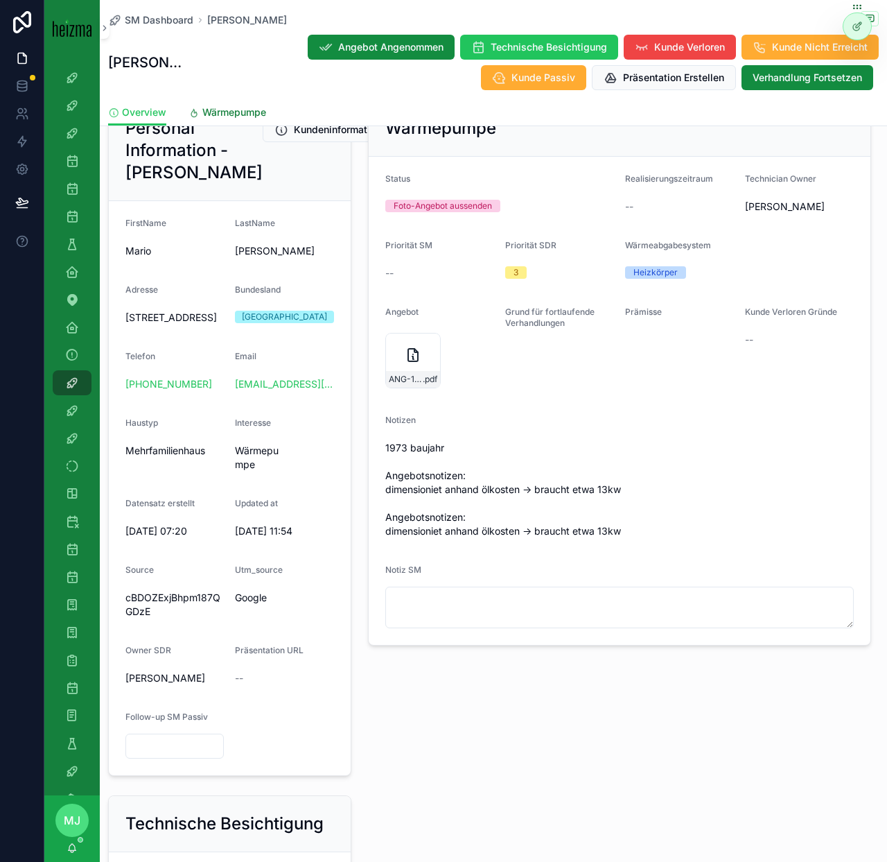
click at [243, 110] on span "Wärmepumpe" at bounding box center [234, 112] width 64 height 14
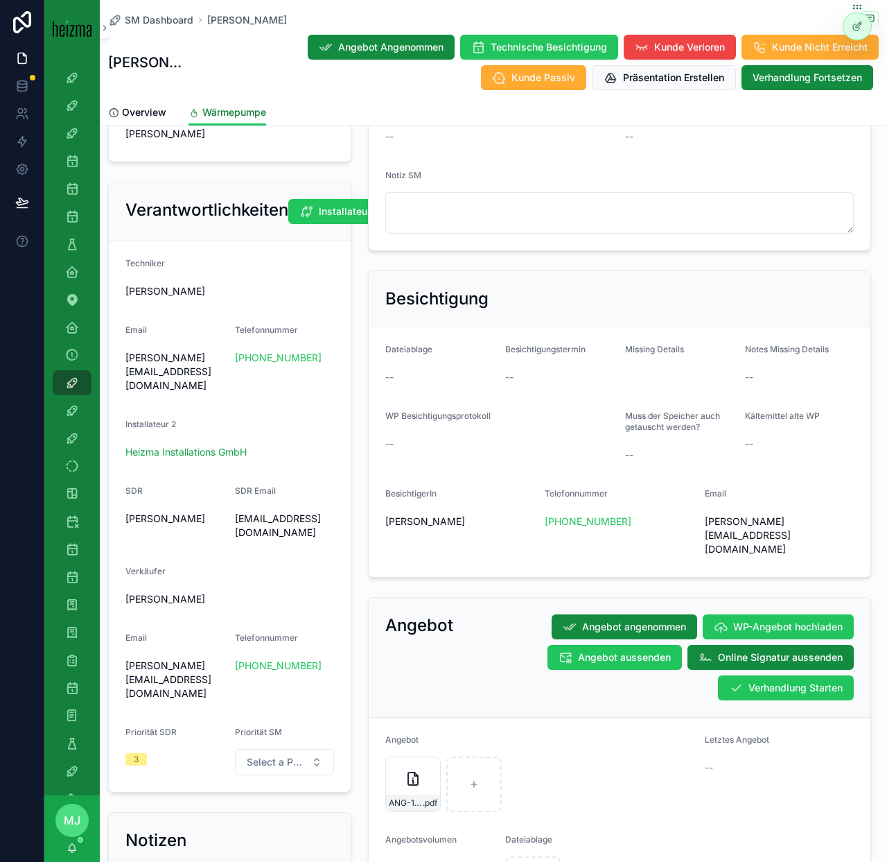
scroll to position [846, 0]
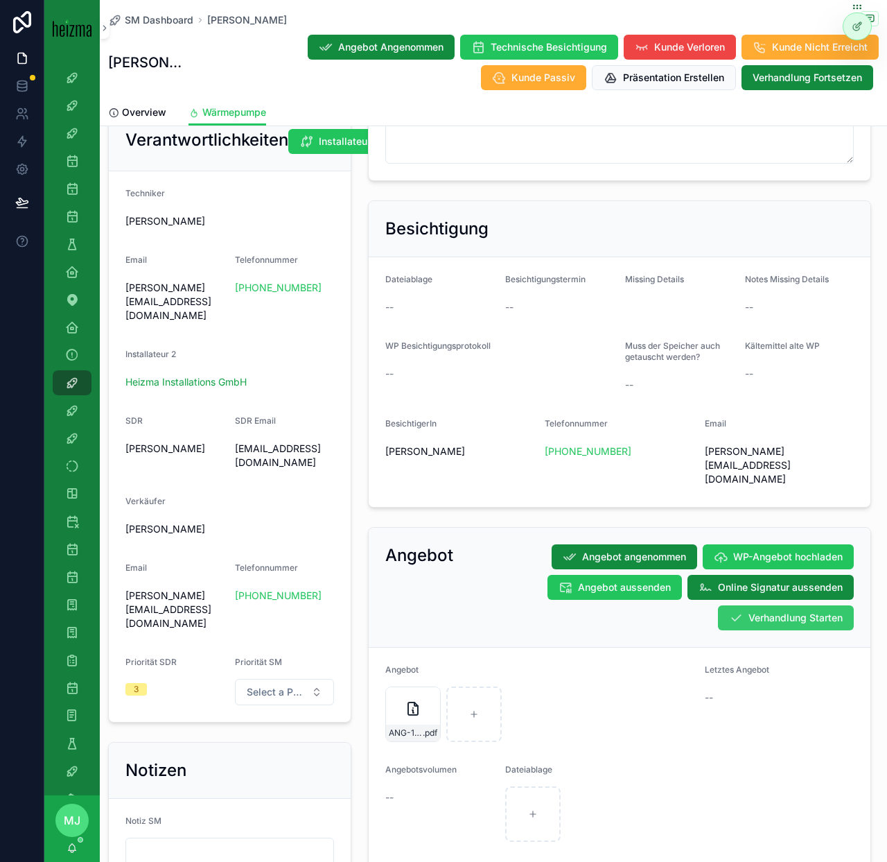
click at [797, 611] on span "Verhandlung Starten" at bounding box center [796, 618] width 94 height 14
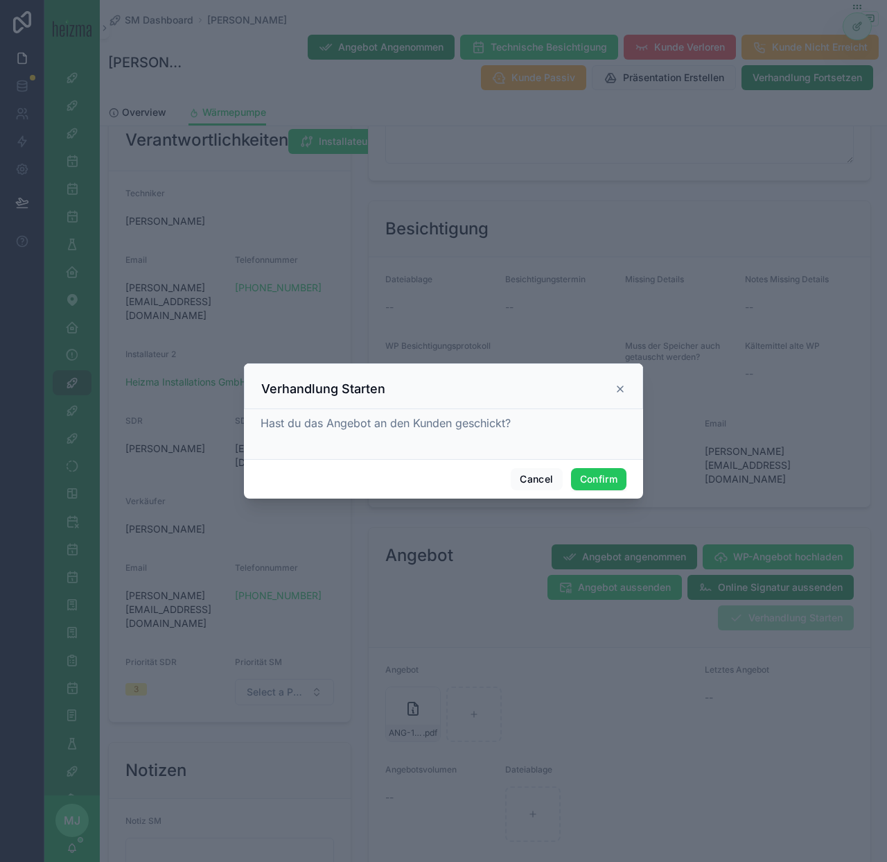
click at [593, 490] on div "Cancel Confirm" at bounding box center [443, 479] width 399 height 40
click at [596, 483] on button "Confirm" at bounding box center [598, 479] width 55 height 22
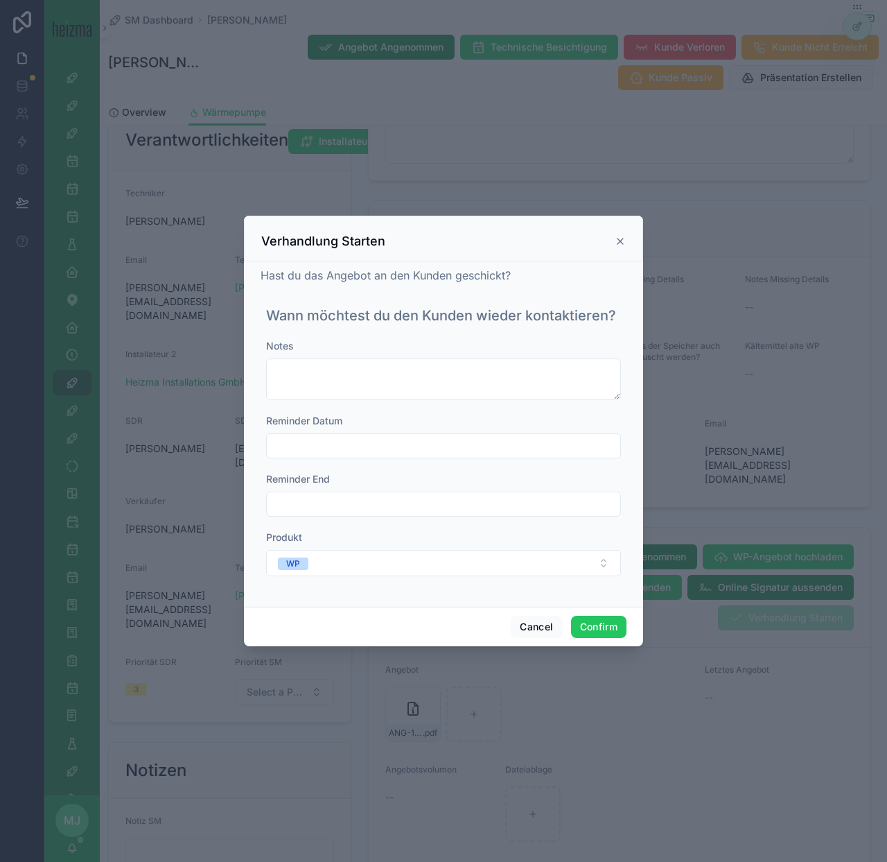
click at [528, 447] on input "text" at bounding box center [444, 445] width 354 height 19
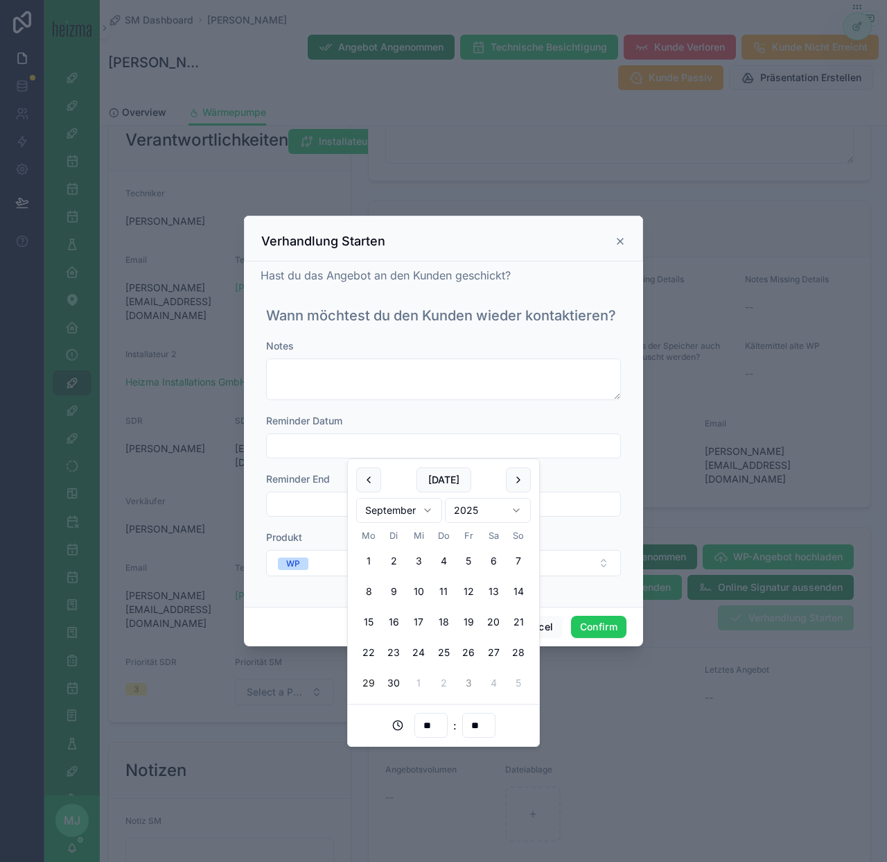
click at [469, 684] on button "3" at bounding box center [468, 682] width 25 height 25
type input "**********"
click at [612, 623] on button "Confirm" at bounding box center [598, 627] width 55 height 22
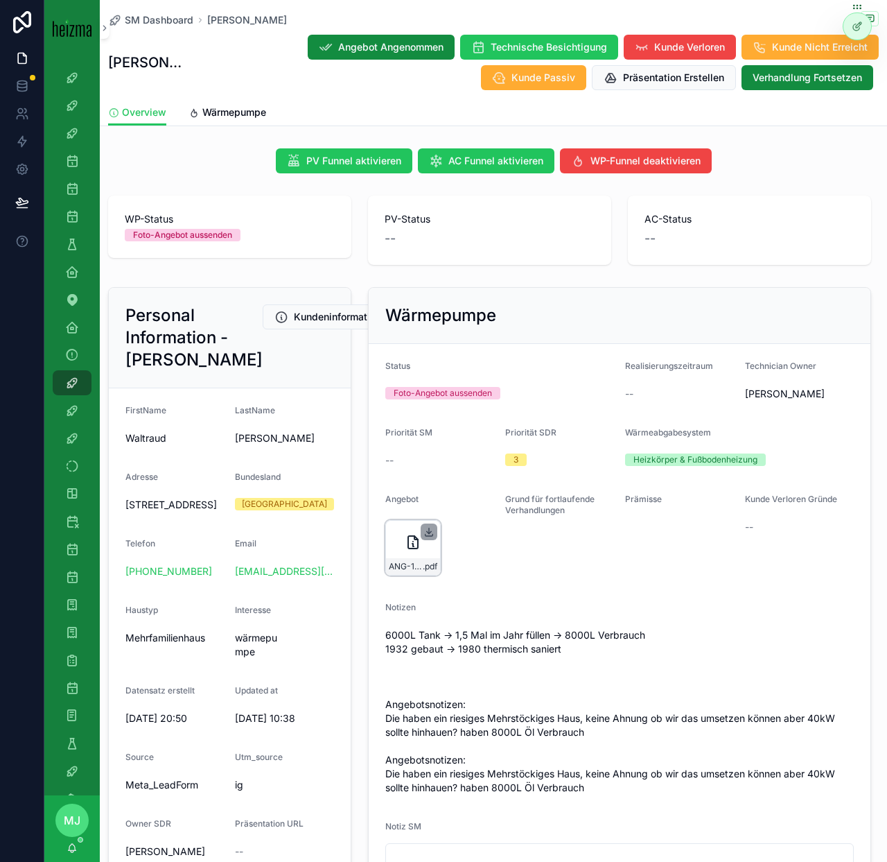
click at [430, 533] on icon "scrollable content" at bounding box center [429, 531] width 11 height 11
click at [241, 123] on link "Wärmepumpe" at bounding box center [228, 114] width 78 height 28
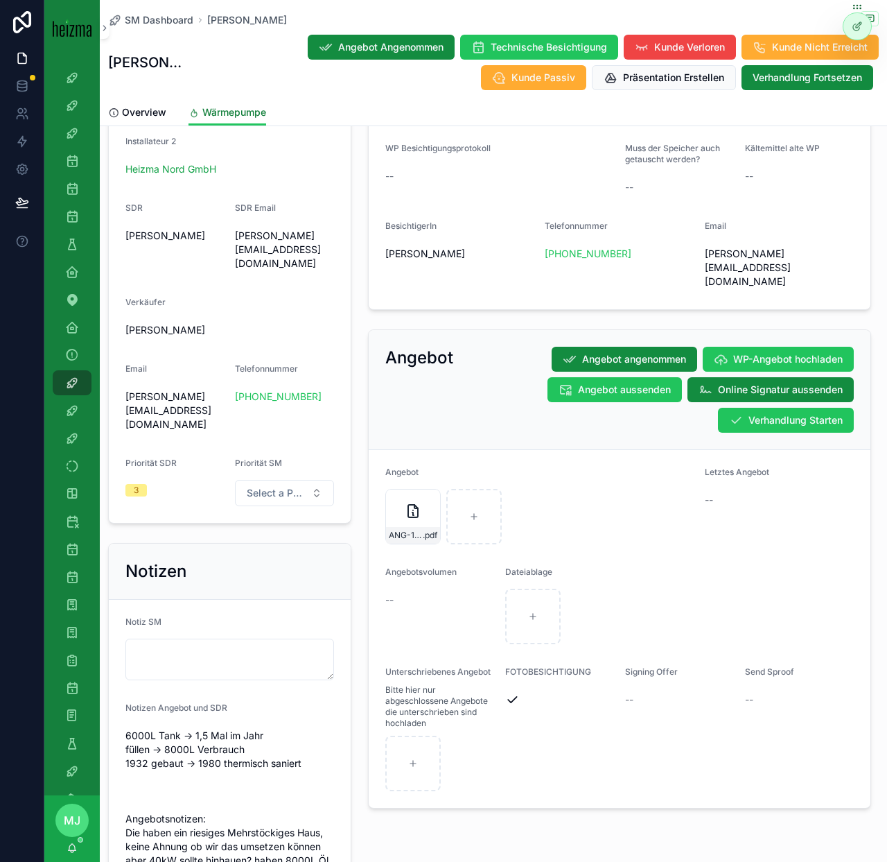
scroll to position [1055, 0]
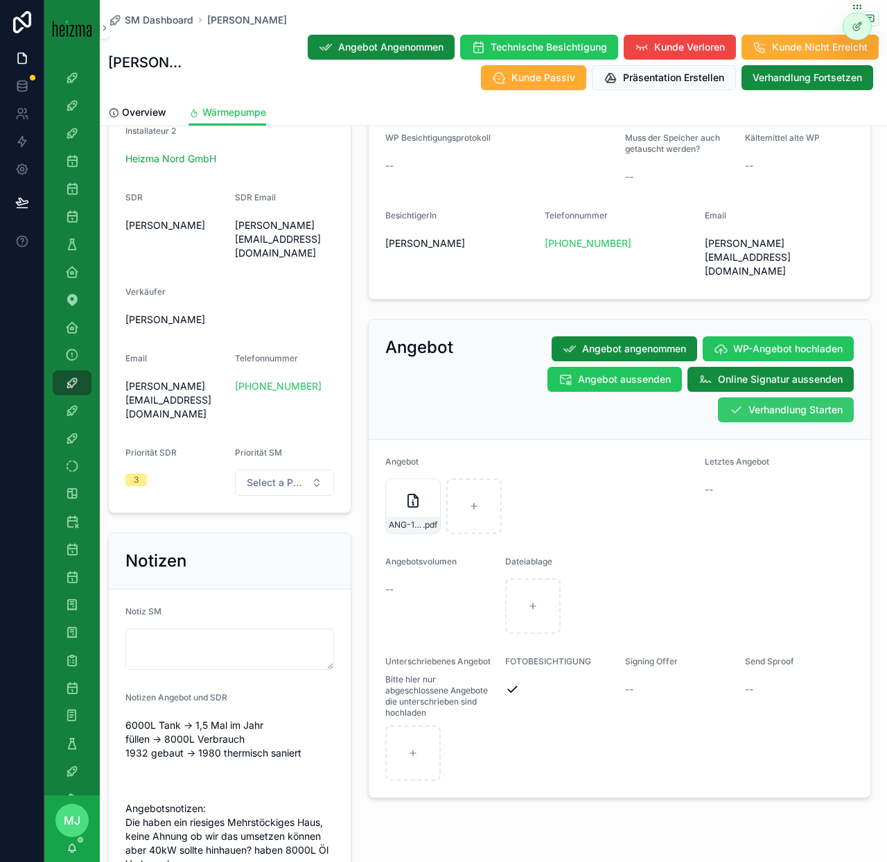
click at [770, 403] on span "Verhandlung Starten" at bounding box center [796, 410] width 94 height 14
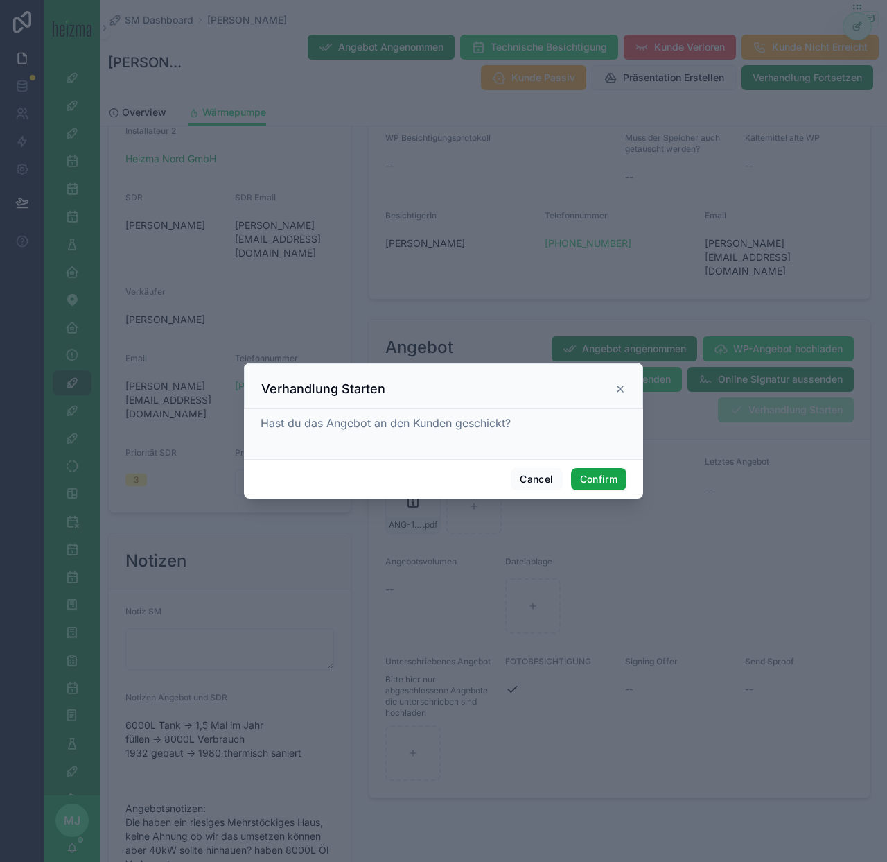
click at [585, 474] on button "Confirm" at bounding box center [598, 479] width 55 height 22
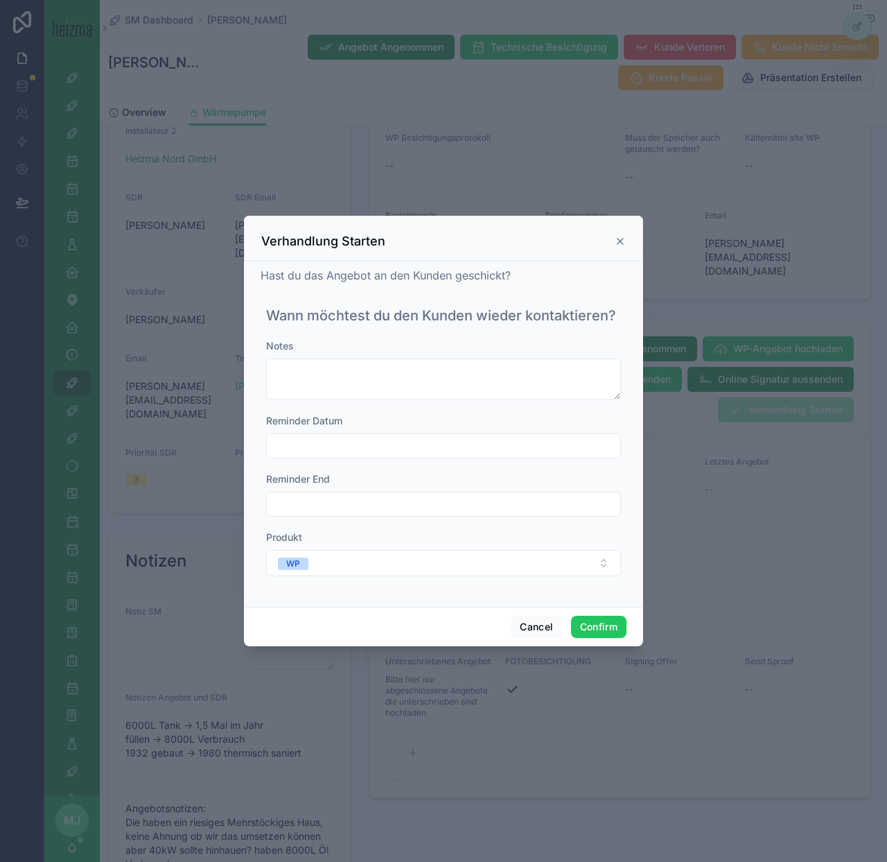
click at [320, 435] on div at bounding box center [443, 445] width 355 height 25
click at [324, 463] on div "Notes Reminder Datum Reminder End Produkt WP" at bounding box center [443, 464] width 355 height 251
click at [327, 449] on input "text" at bounding box center [444, 445] width 354 height 19
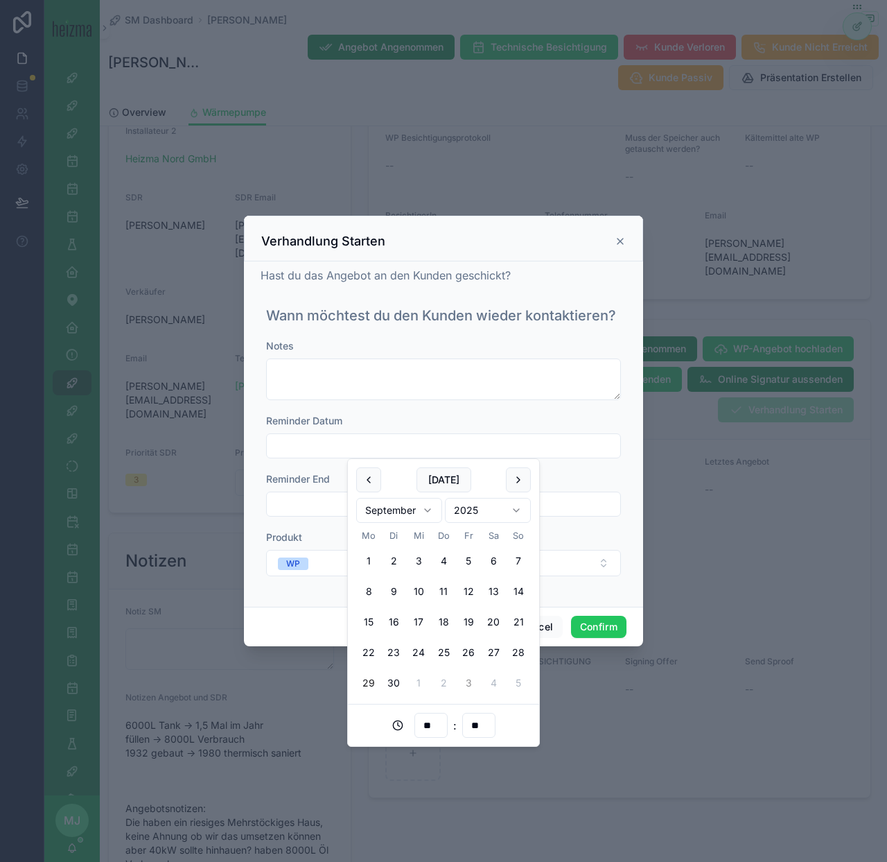
click at [469, 682] on button "3" at bounding box center [468, 682] width 25 height 25
type input "**********"
click at [602, 627] on button "Confirm" at bounding box center [598, 627] width 55 height 22
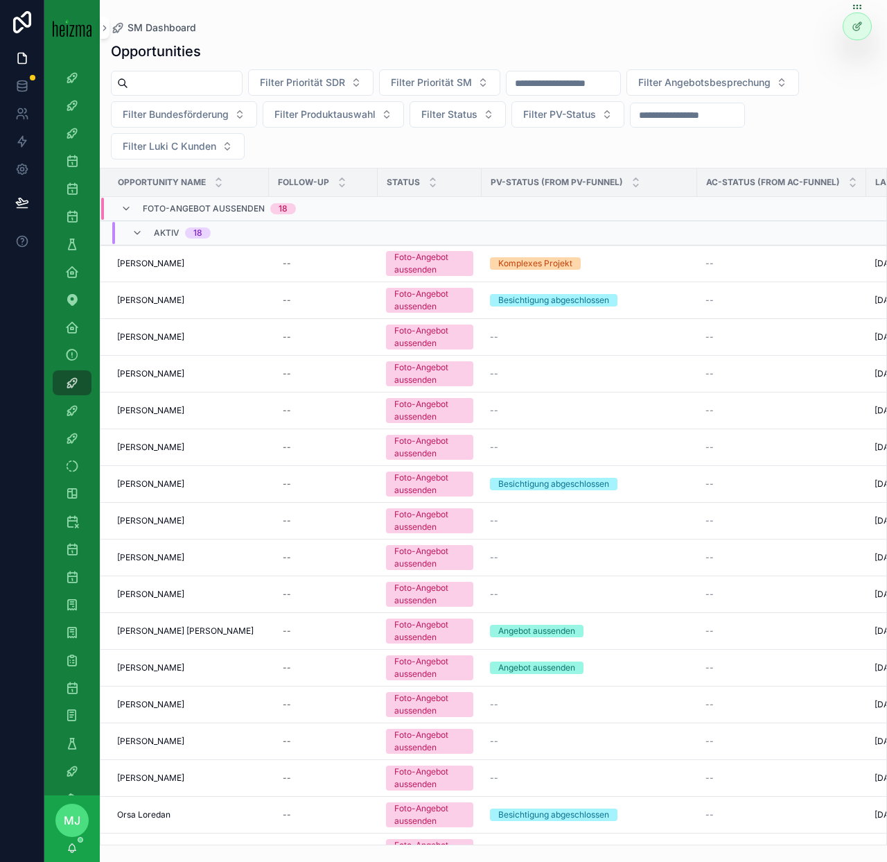
scroll to position [19, 0]
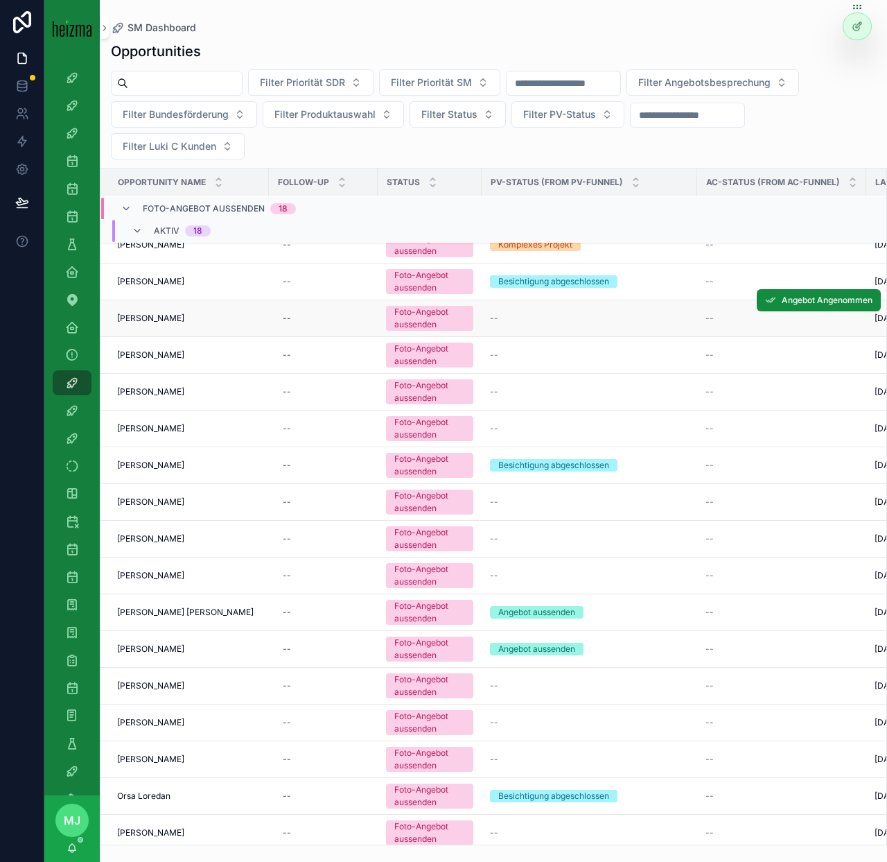
click at [155, 318] on span "[PERSON_NAME]" at bounding box center [150, 318] width 67 height 11
click at [148, 348] on td "[PERSON_NAME] [PERSON_NAME]" at bounding box center [185, 355] width 168 height 37
click at [150, 355] on span "[PERSON_NAME]" at bounding box center [150, 354] width 67 height 11
click at [159, 388] on span "Geraldo Sonnleitner" at bounding box center [150, 391] width 67 height 11
click at [158, 425] on span "Lorenz Daberer" at bounding box center [150, 428] width 67 height 11
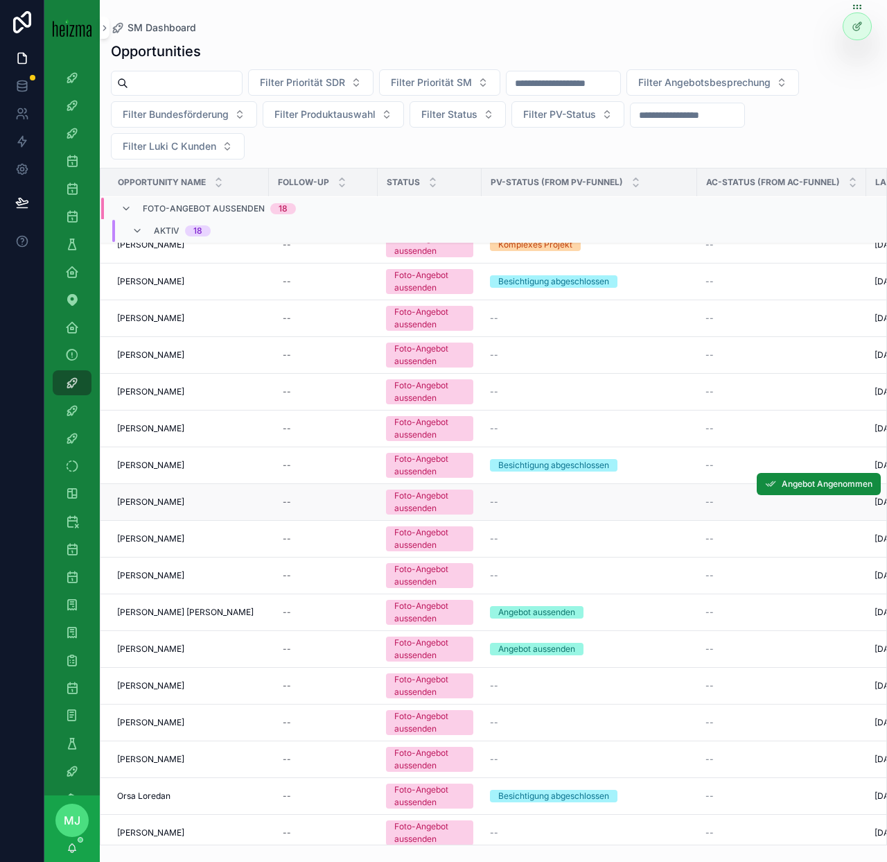
click at [156, 508] on td "Walter Schlögl Walter Schlögl" at bounding box center [185, 502] width 168 height 37
click at [156, 504] on span "Walter Schlögl" at bounding box center [150, 501] width 67 height 11
click at [156, 535] on span "Rudolf Ziergoi" at bounding box center [150, 538] width 67 height 11
click at [151, 575] on span "Hannes Bauer" at bounding box center [150, 575] width 67 height 11
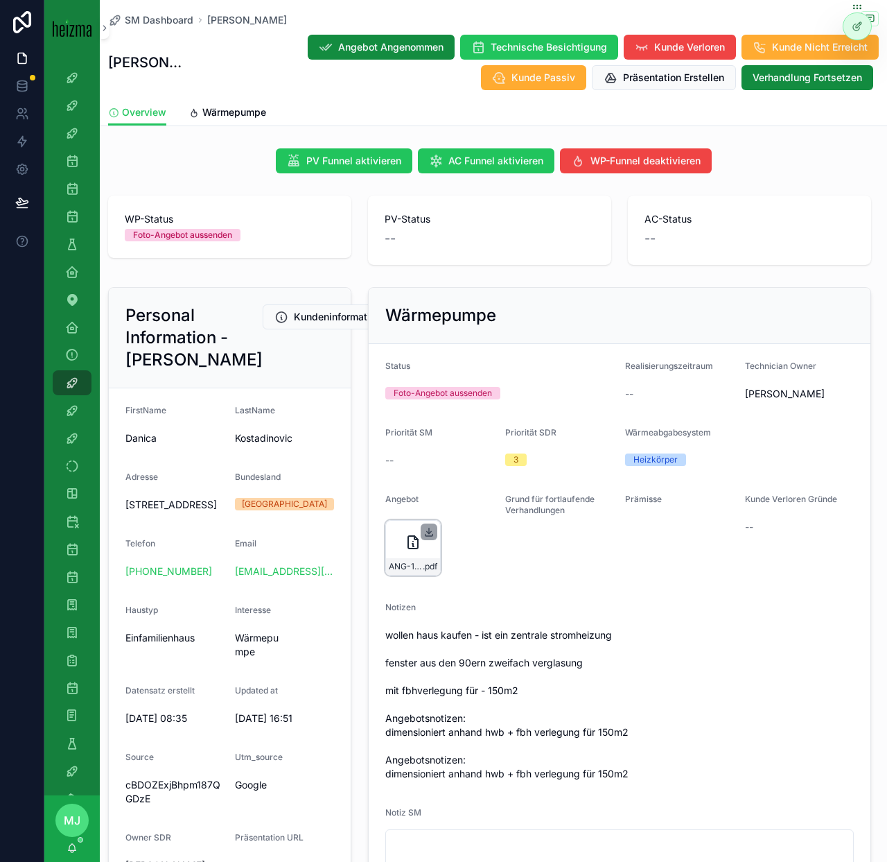
click at [429, 531] on icon "scrollable content" at bounding box center [429, 531] width 0 height 6
click at [225, 113] on span "Wärmepumpe" at bounding box center [234, 112] width 64 height 14
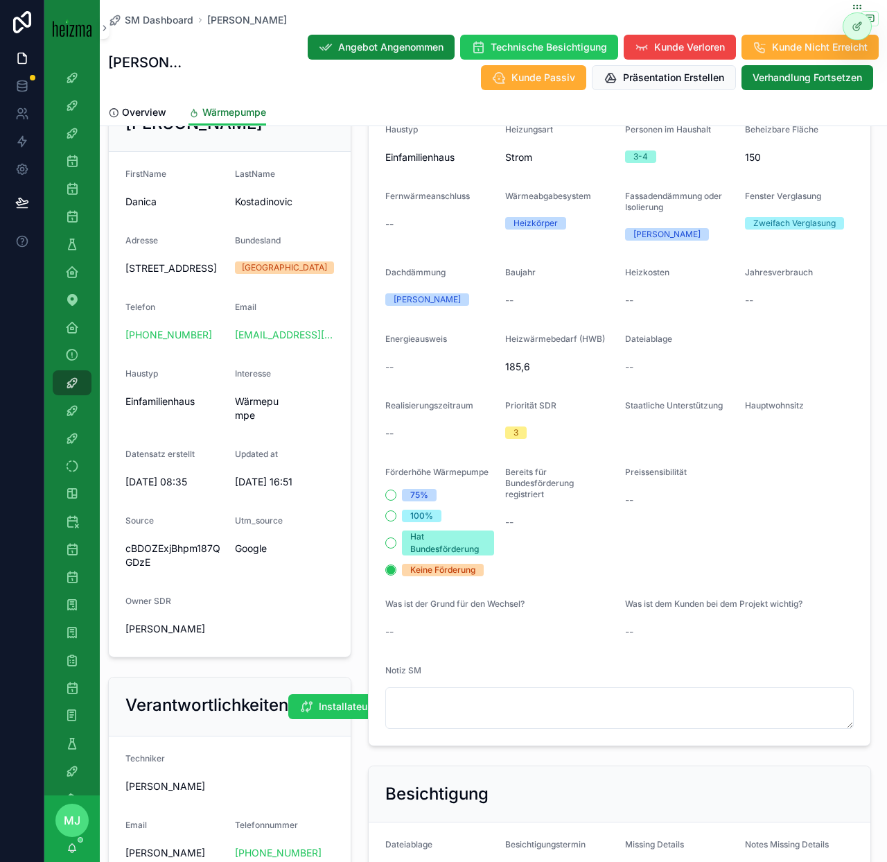
scroll to position [957, 0]
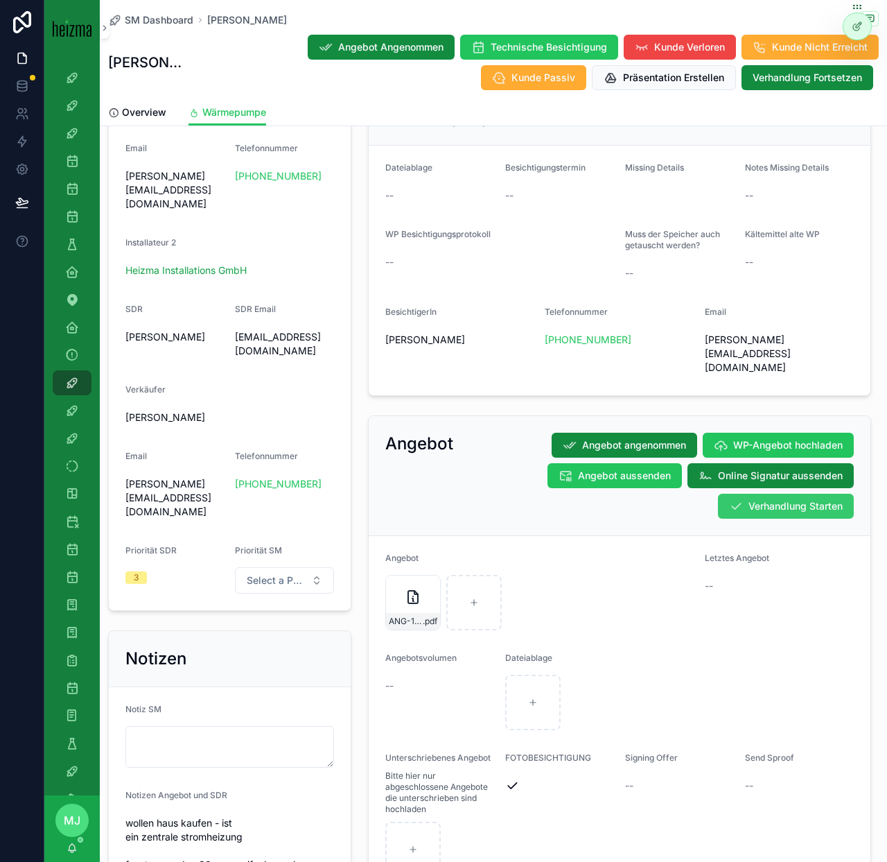
click at [782, 499] on span "Verhandlung Starten" at bounding box center [796, 506] width 94 height 14
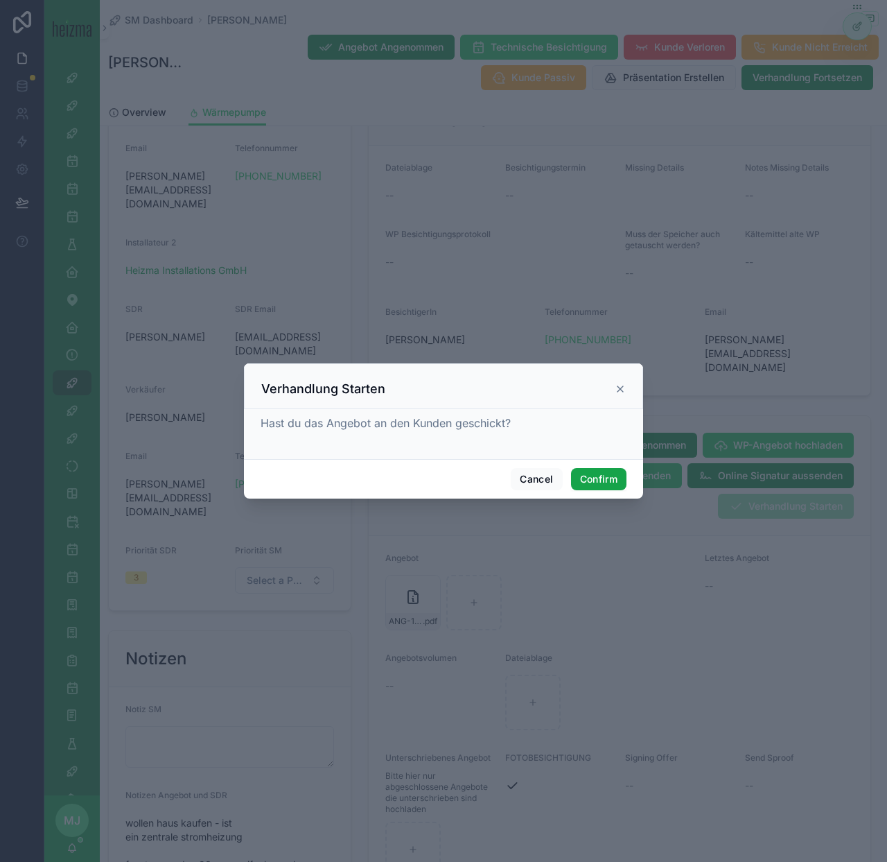
click at [599, 478] on button "Confirm" at bounding box center [598, 479] width 55 height 22
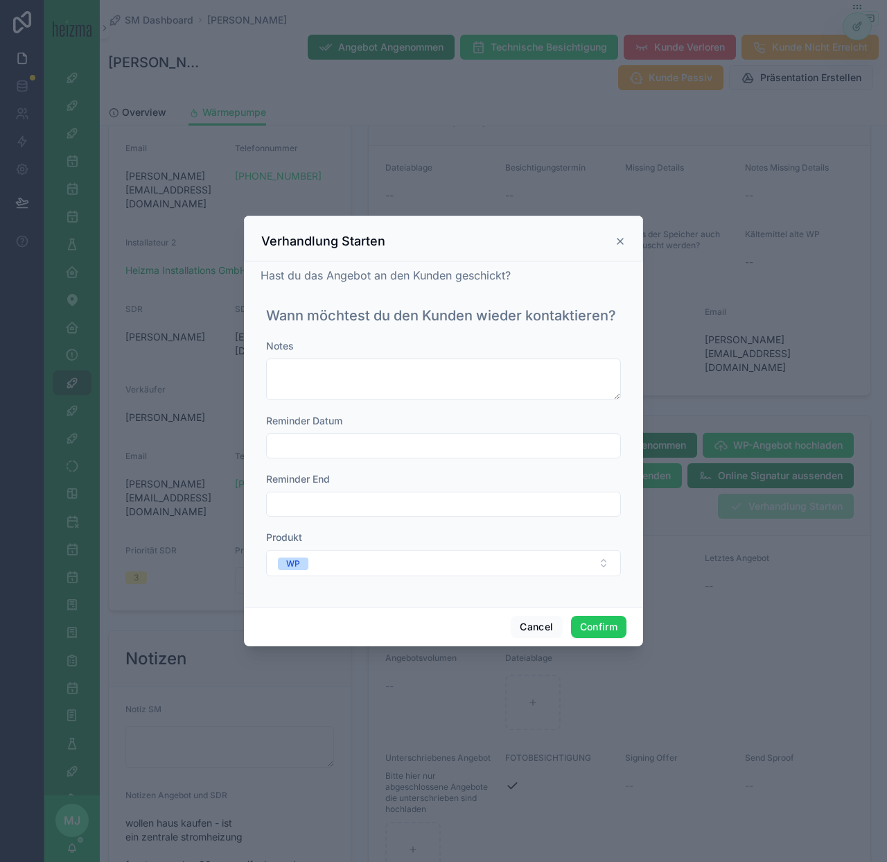
click at [363, 445] on input "text" at bounding box center [444, 445] width 354 height 19
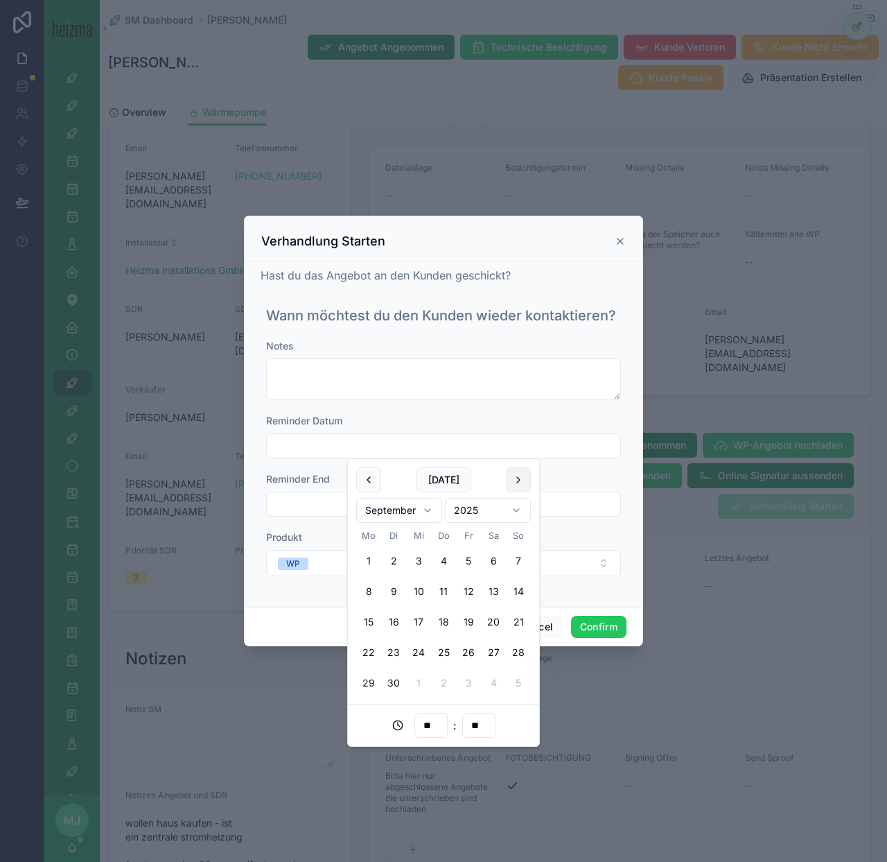
click at [521, 480] on button at bounding box center [518, 479] width 25 height 25
click at [397, 582] on button "7" at bounding box center [393, 591] width 25 height 25
type input "**********"
click at [607, 636] on button "Confirm" at bounding box center [598, 627] width 55 height 22
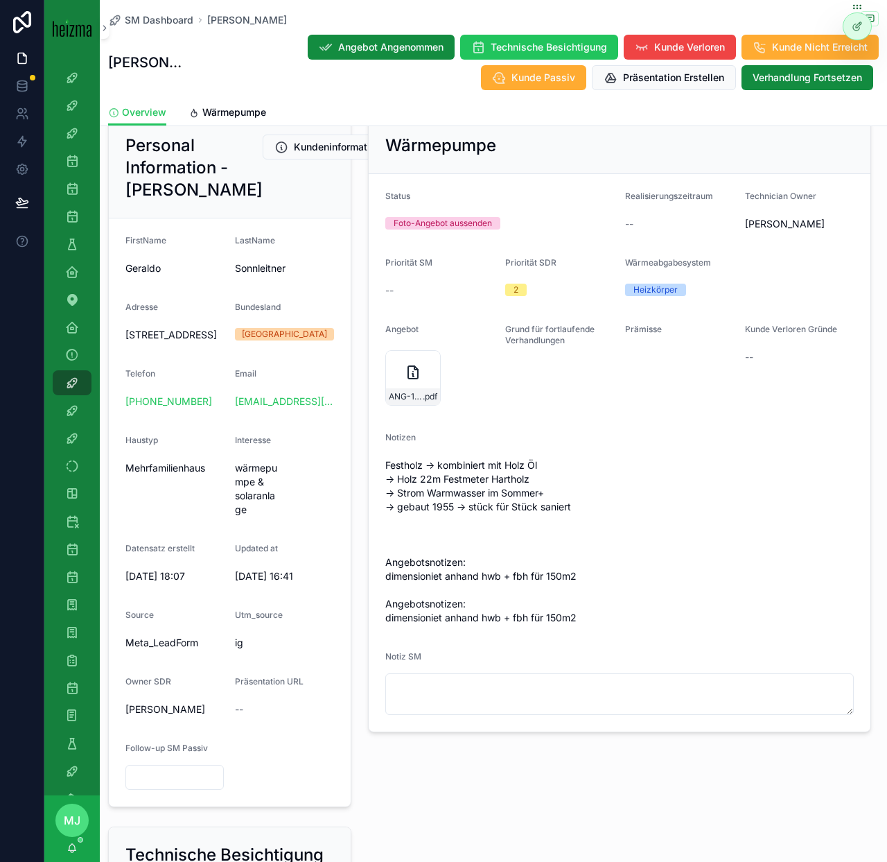
scroll to position [186, 0]
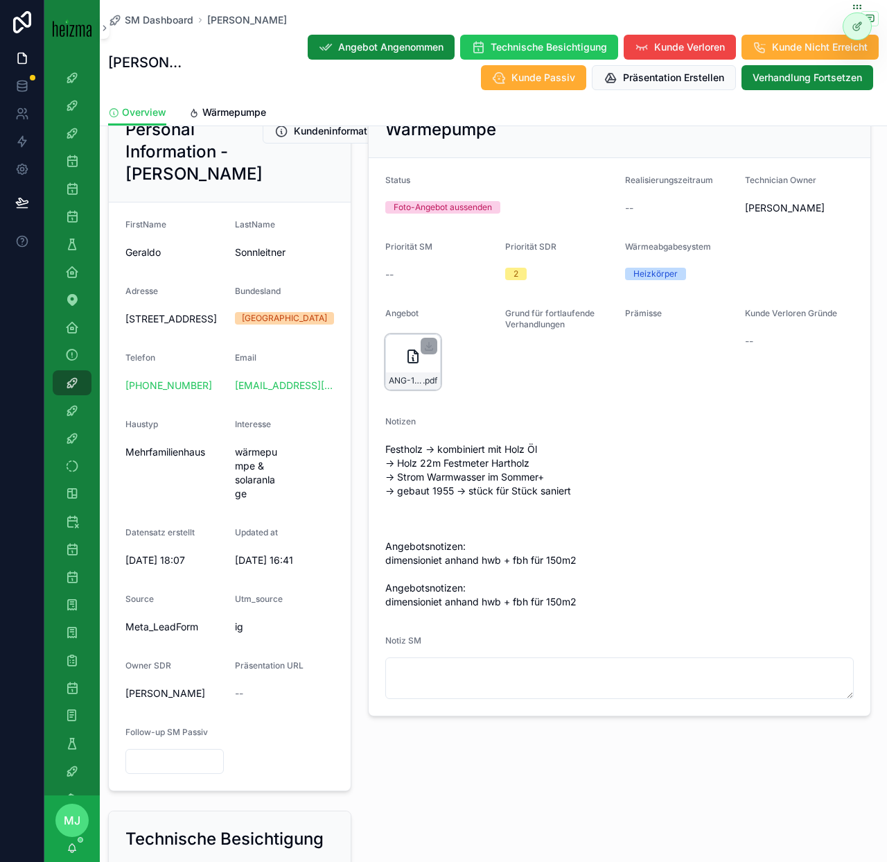
click at [430, 352] on div "scrollable content" at bounding box center [429, 346] width 17 height 17
click at [429, 349] on icon "scrollable content" at bounding box center [429, 345] width 11 height 11
click at [236, 110] on span "Wärmepumpe" at bounding box center [234, 112] width 64 height 14
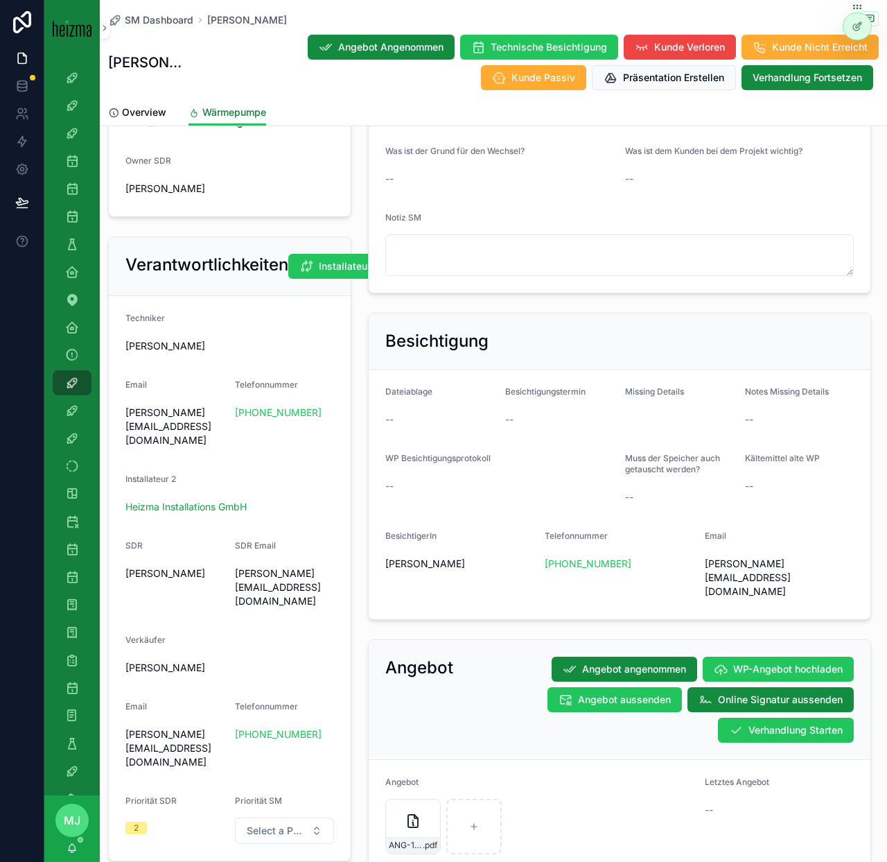
scroll to position [1163, 0]
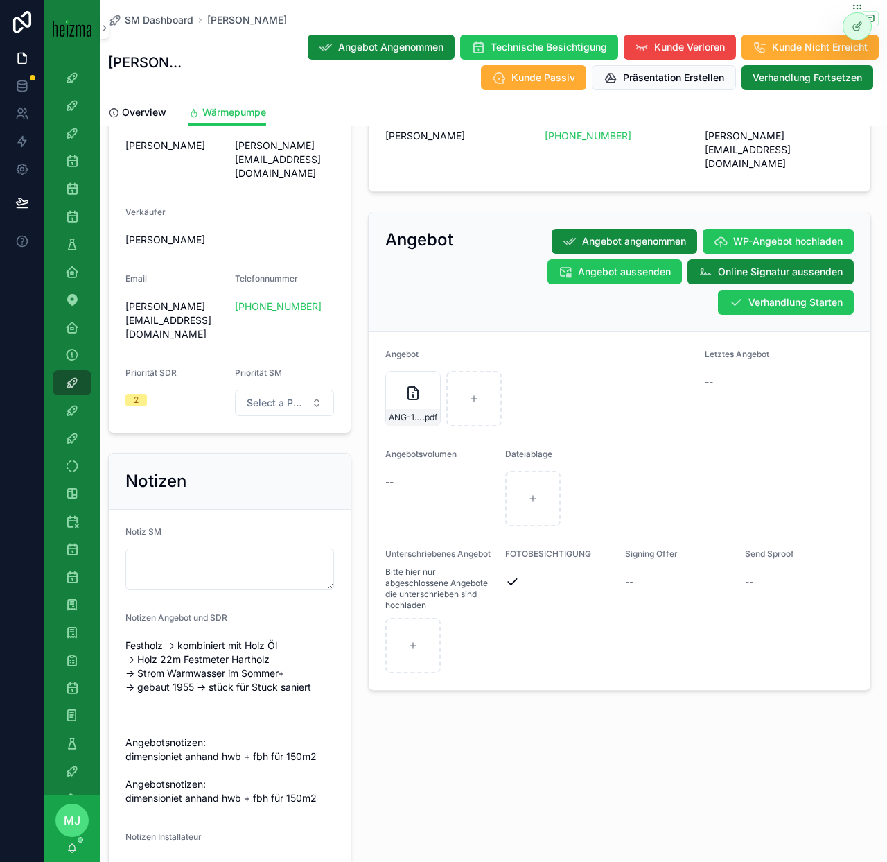
click at [761, 287] on div "Angebot Angebot angenommen WP-Angebot hochladen Angebot aussenden Online Signat…" at bounding box center [620, 272] width 502 height 120
click at [761, 290] on button "Verhandlung Starten" at bounding box center [786, 302] width 136 height 25
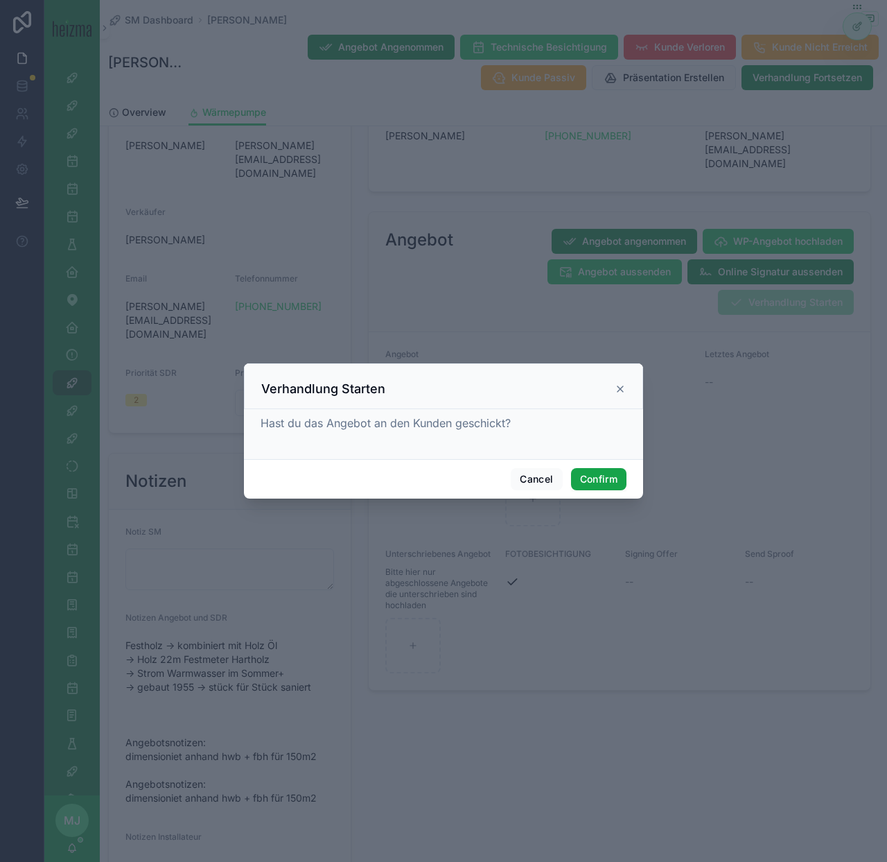
click at [592, 485] on button "Confirm" at bounding box center [598, 479] width 55 height 22
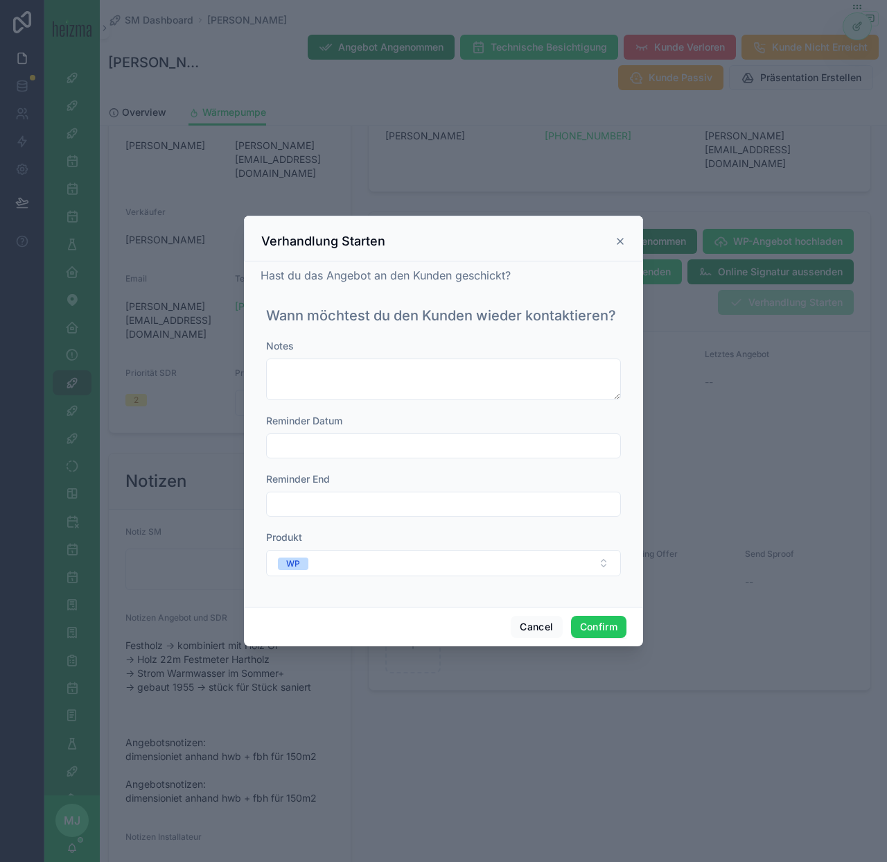
click at [396, 451] on input "text" at bounding box center [444, 445] width 354 height 19
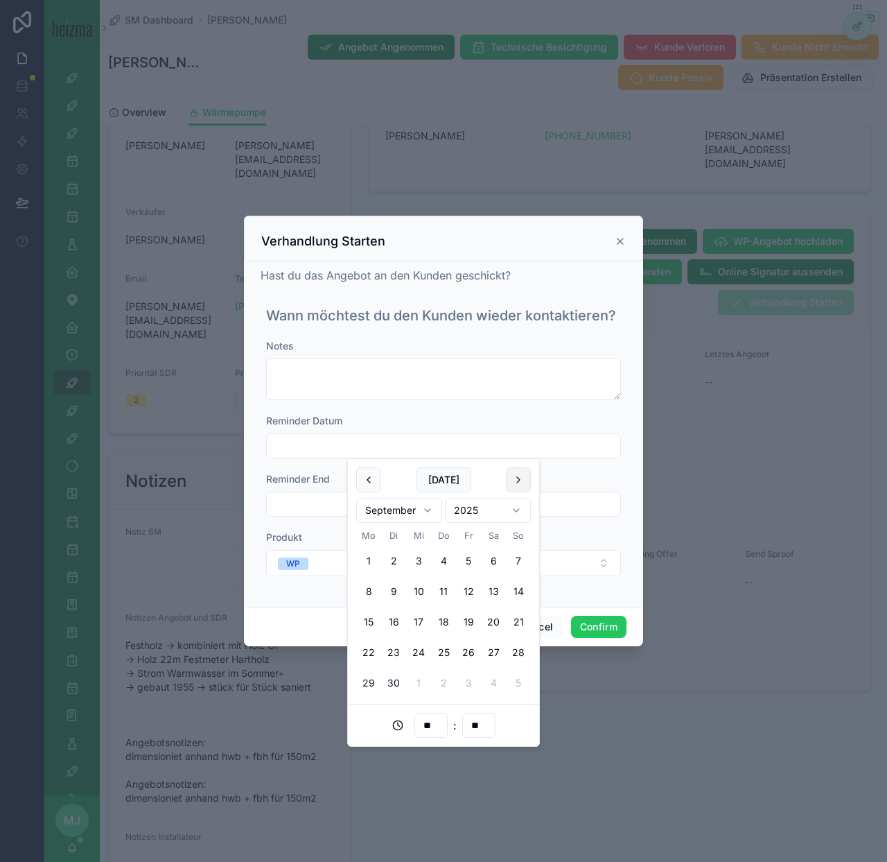
click at [517, 474] on button at bounding box center [518, 479] width 25 height 25
drag, startPoint x: 392, startPoint y: 587, endPoint x: 602, endPoint y: 636, distance: 215.2
click at [392, 587] on button "7" at bounding box center [393, 591] width 25 height 25
type input "**********"
click at [605, 629] on button "Confirm" at bounding box center [598, 627] width 55 height 22
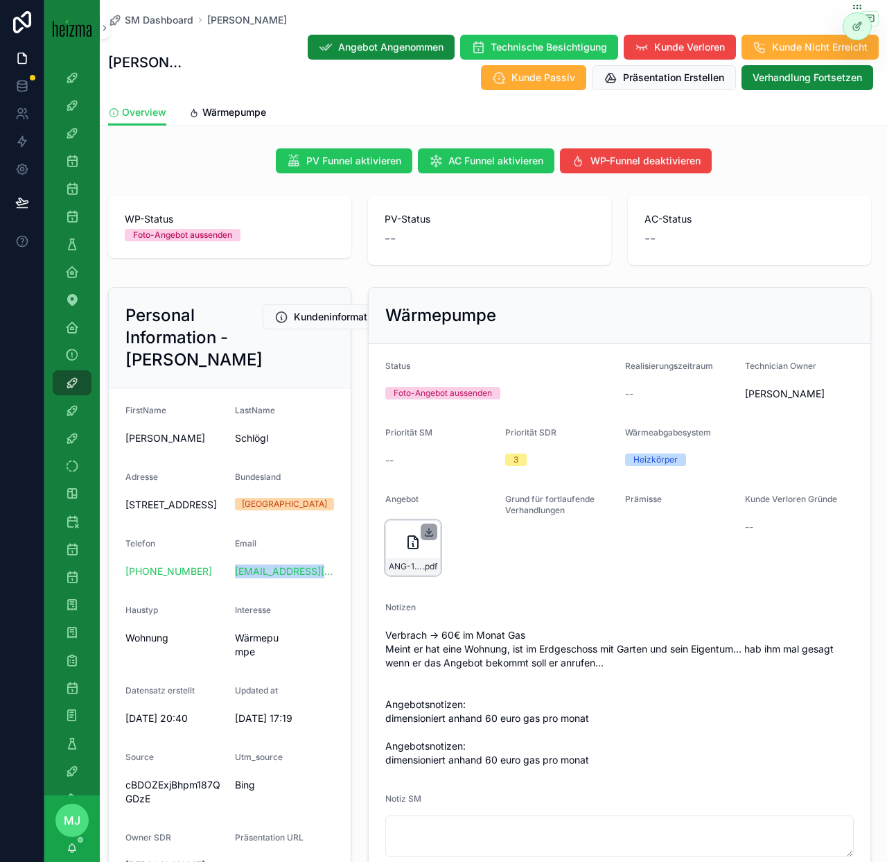
click at [432, 532] on icon "scrollable content" at bounding box center [429, 531] width 11 height 11
click at [781, 73] on span "Verhandlung Fortsetzen" at bounding box center [808, 78] width 110 height 14
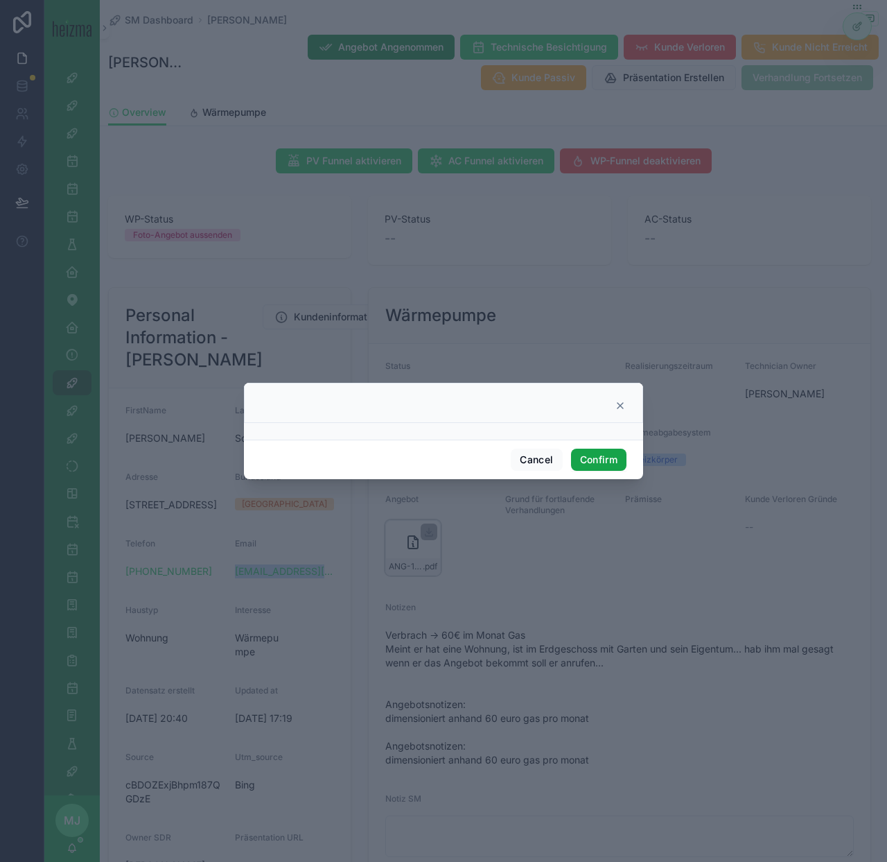
click at [612, 465] on button "Confirm" at bounding box center [598, 460] width 55 height 22
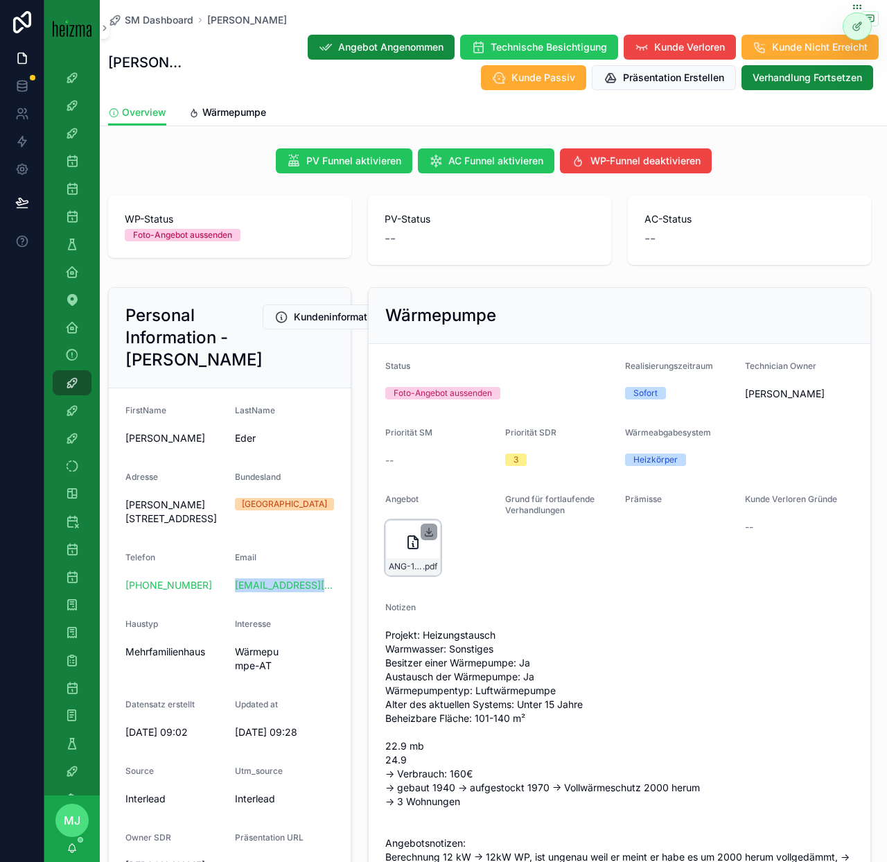
click at [431, 531] on icon "scrollable content" at bounding box center [429, 532] width 5 height 2
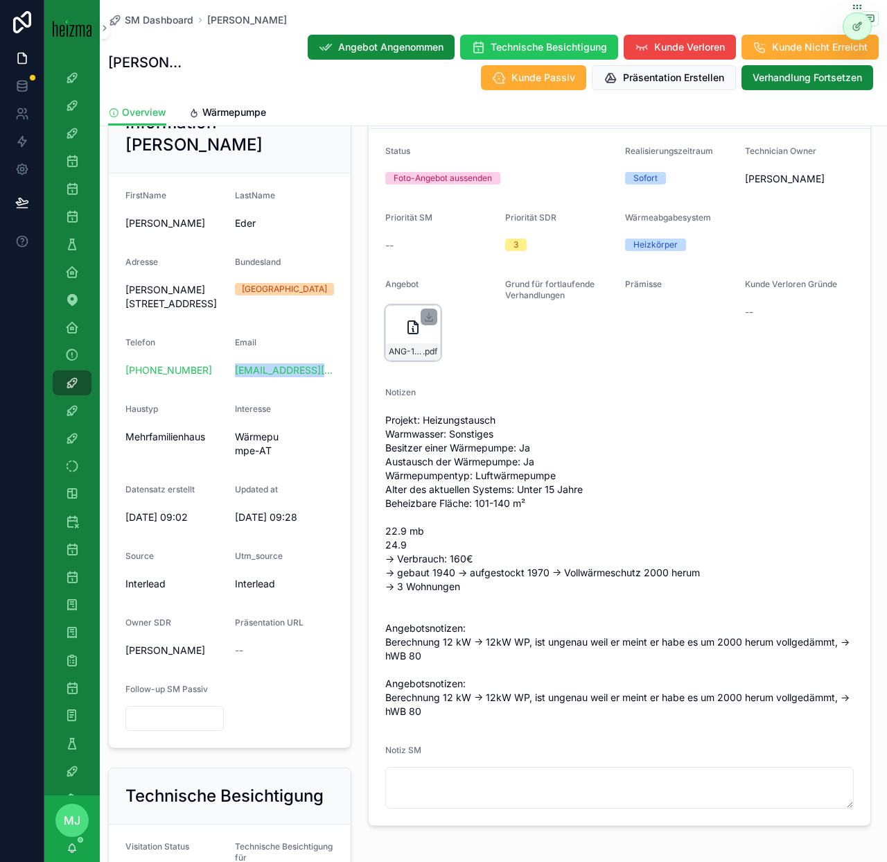
scroll to position [214, 0]
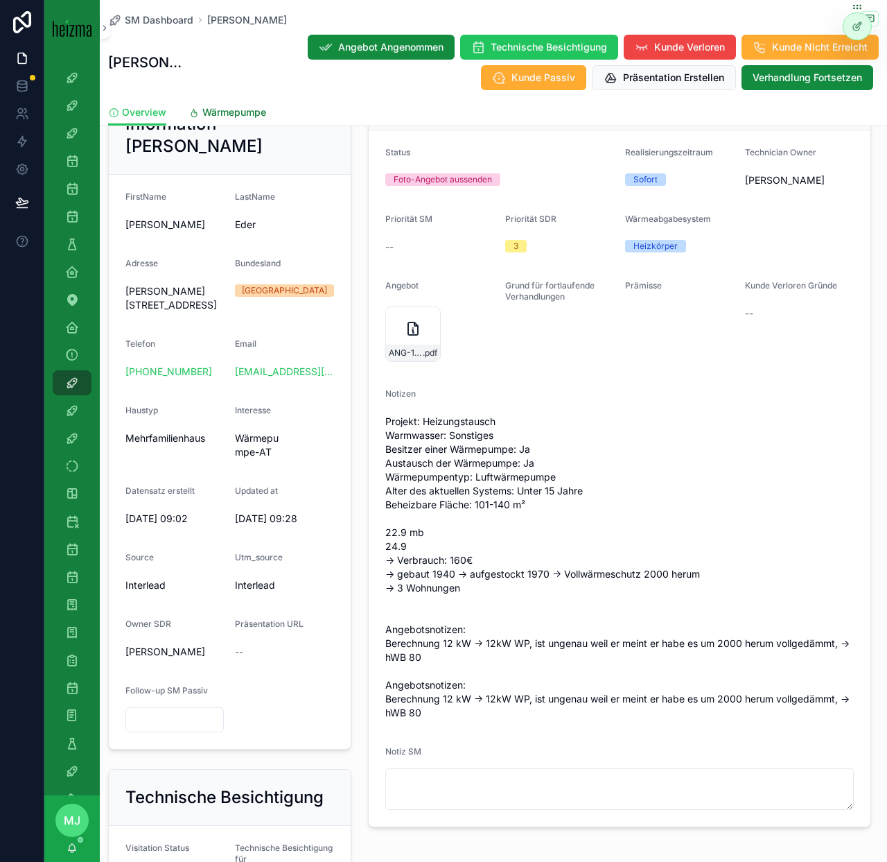
click at [236, 110] on span "Wärmepumpe" at bounding box center [234, 112] width 64 height 14
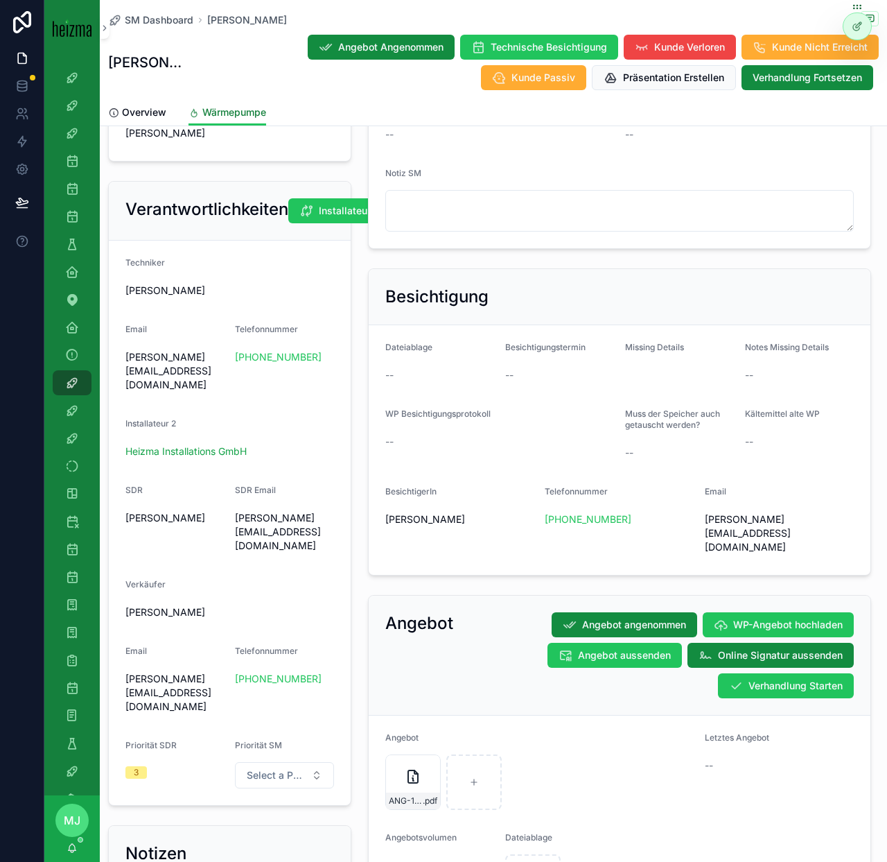
scroll to position [1251, 0]
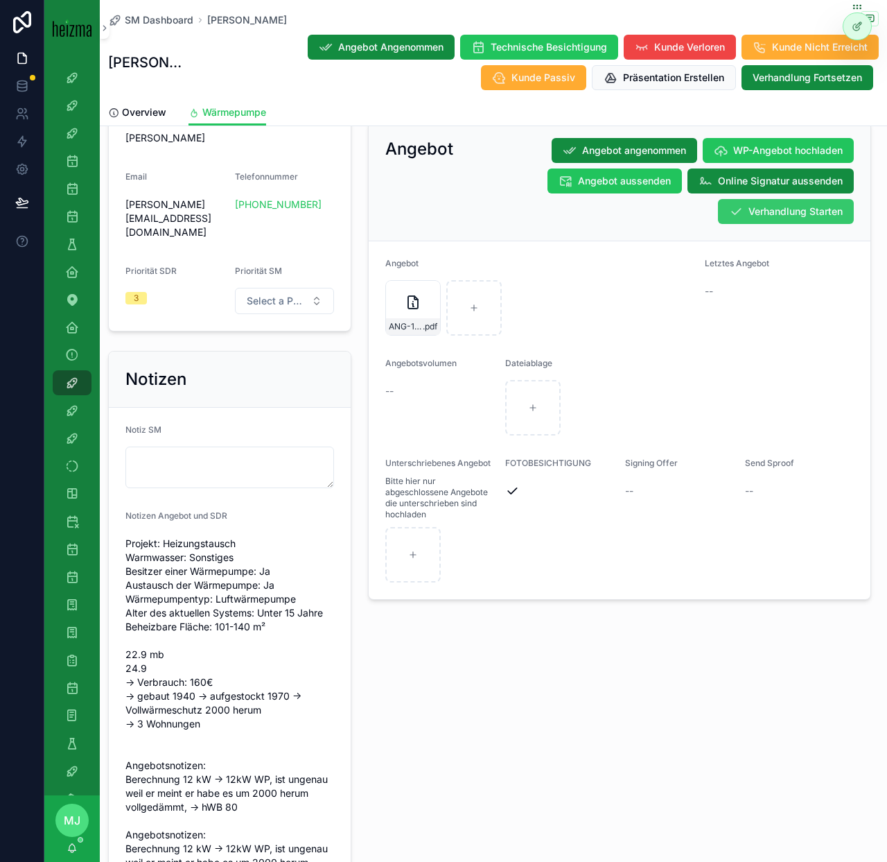
click at [798, 205] on span "Verhandlung Starten" at bounding box center [796, 212] width 94 height 14
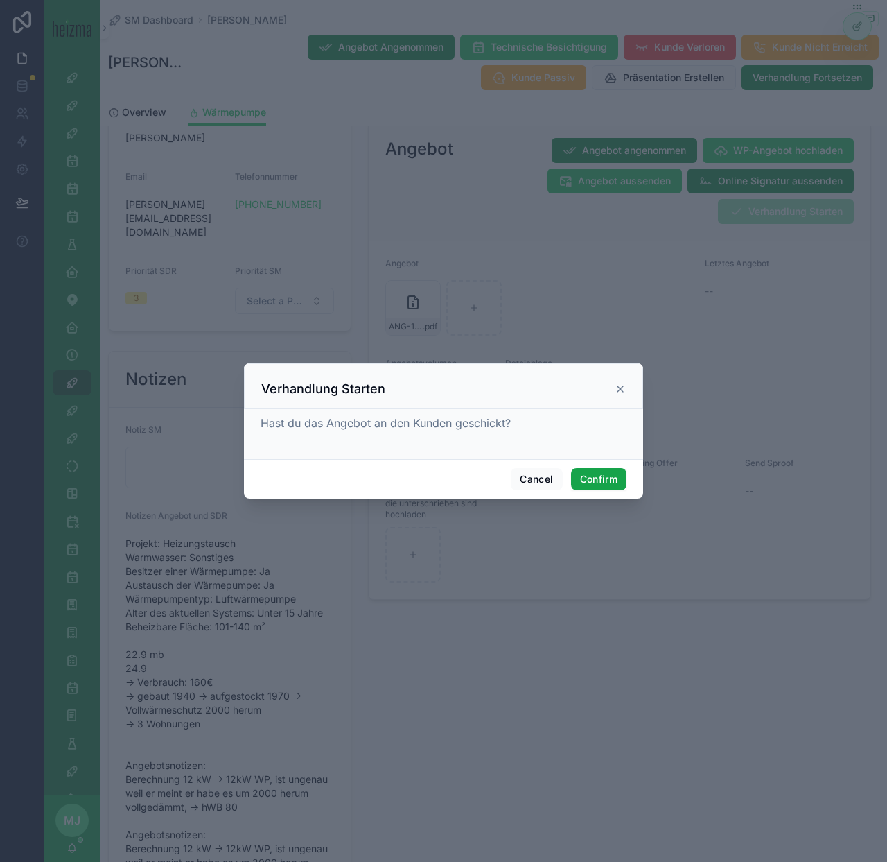
click at [589, 478] on button "Confirm" at bounding box center [598, 479] width 55 height 22
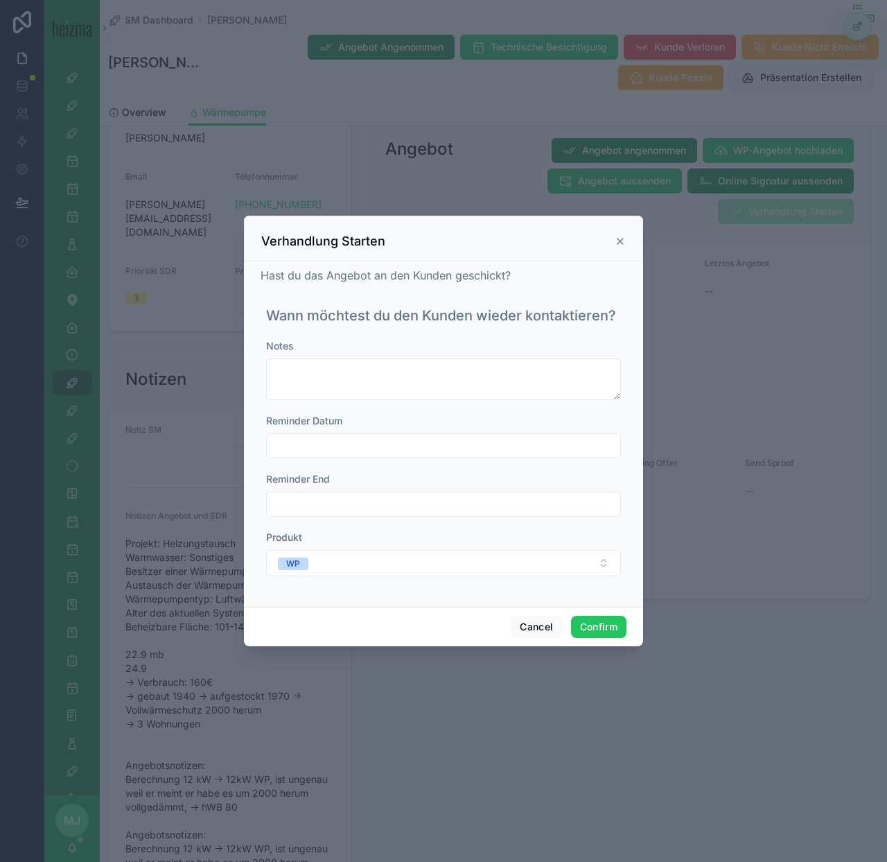
click at [468, 455] on input "text" at bounding box center [444, 445] width 354 height 19
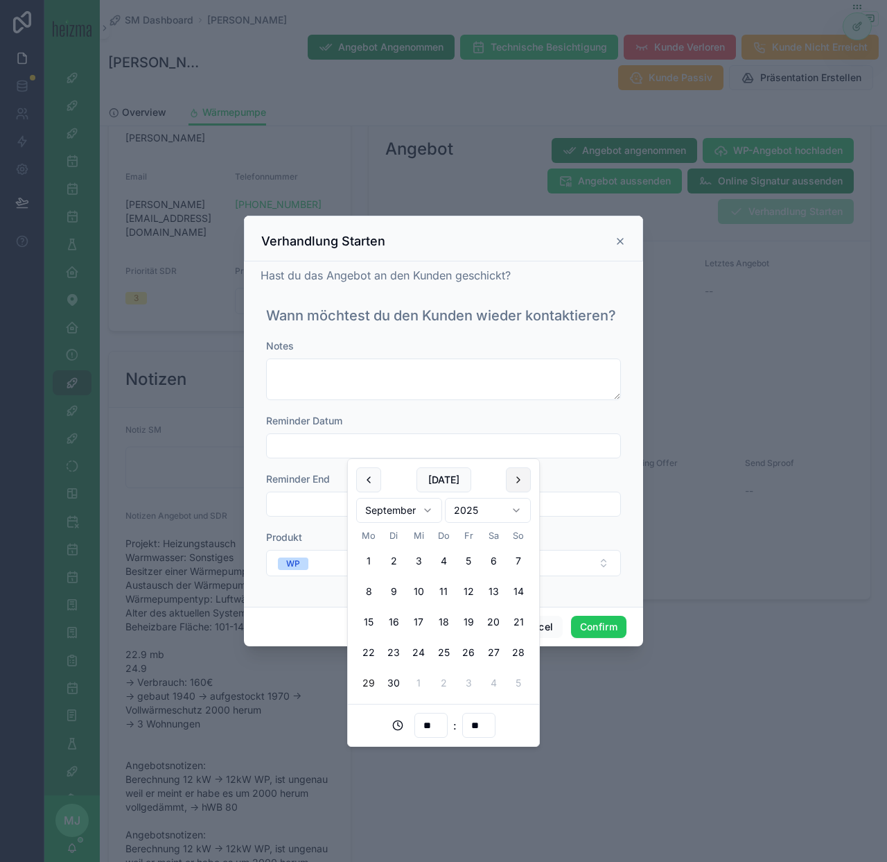
click at [523, 483] on button at bounding box center [518, 479] width 25 height 25
click at [372, 594] on button "6" at bounding box center [368, 591] width 25 height 25
type input "**********"
click at [609, 627] on button "Confirm" at bounding box center [598, 627] width 55 height 22
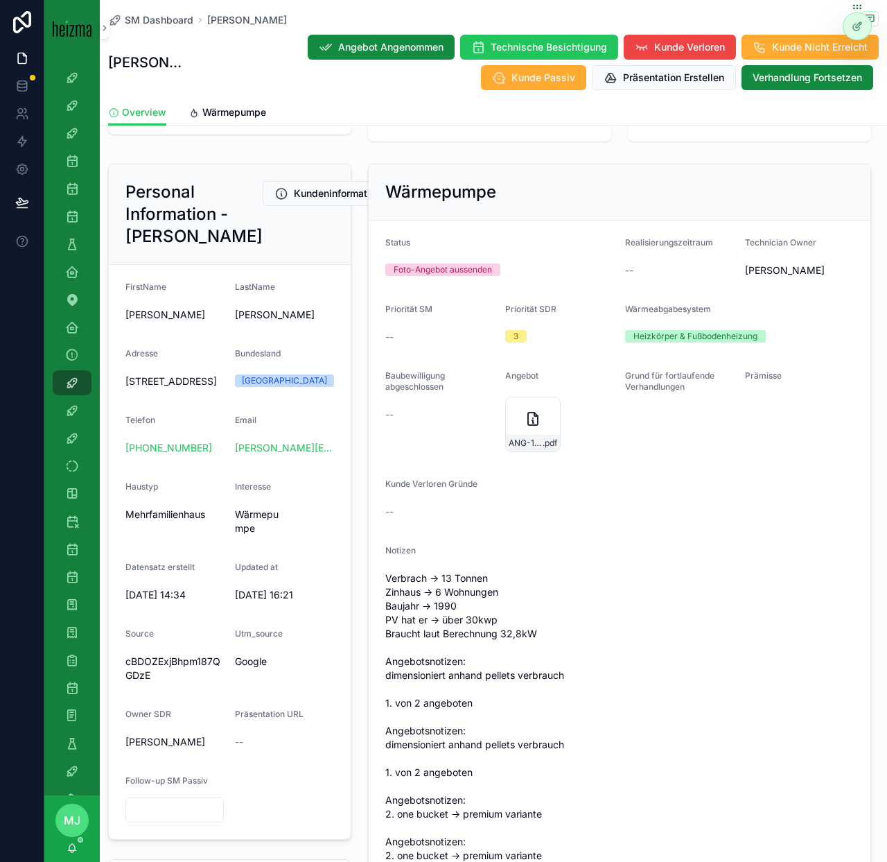
scroll to position [122, 0]
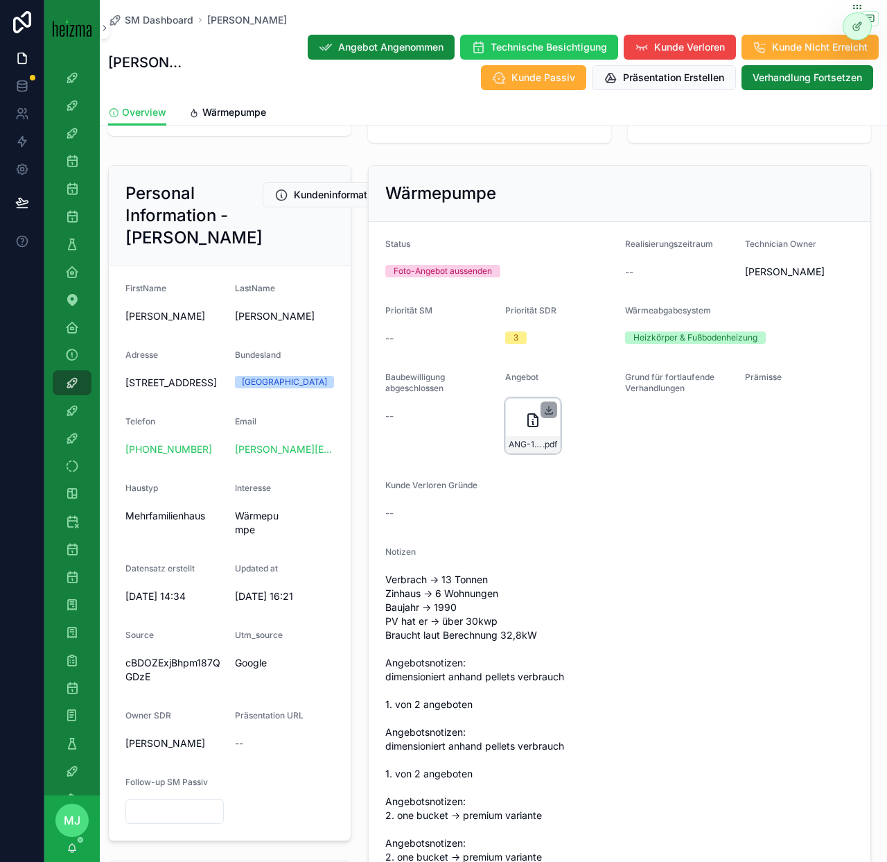
click at [549, 410] on icon "scrollable content" at bounding box center [548, 410] width 5 height 2
click at [231, 112] on span "Wärmepumpe" at bounding box center [234, 112] width 64 height 14
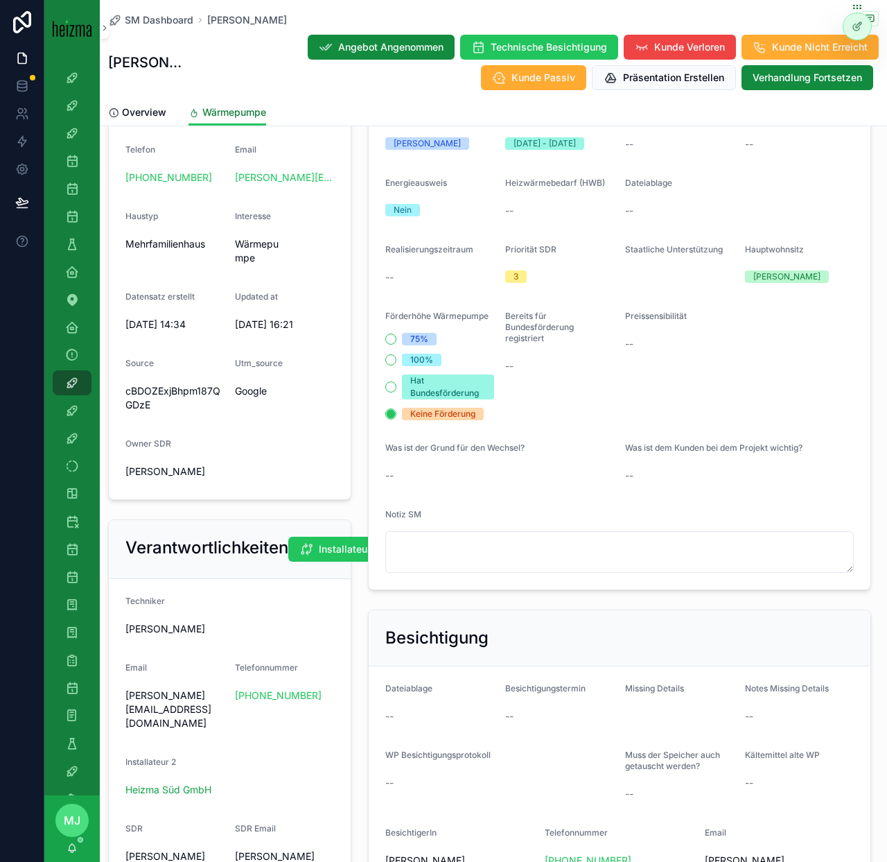
scroll to position [738, 0]
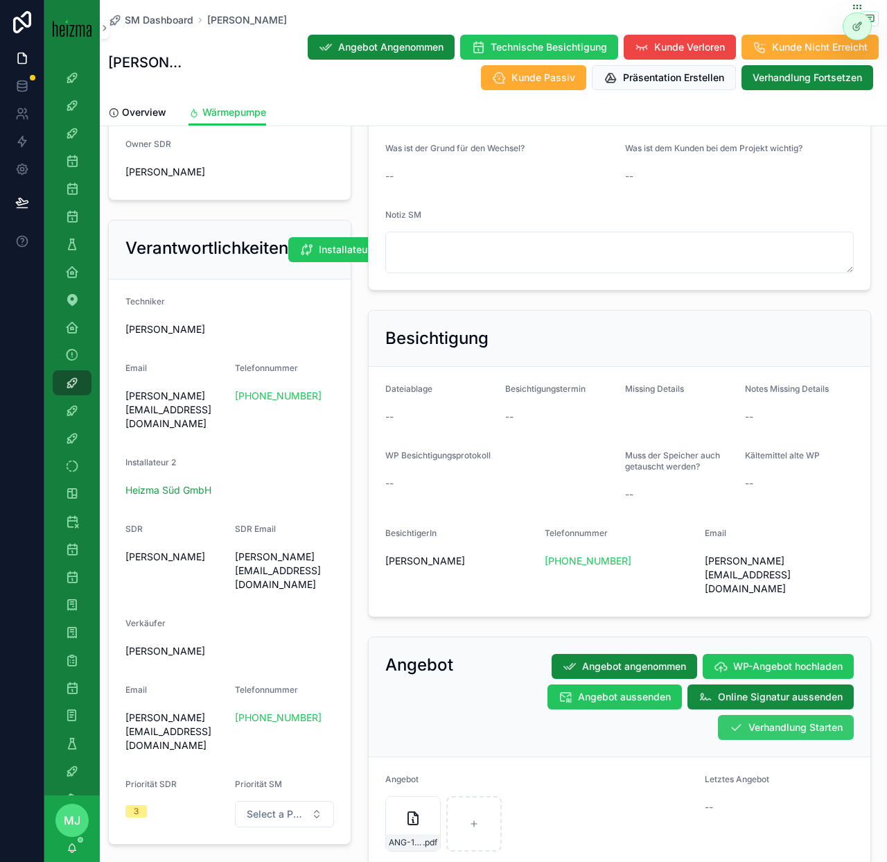
click at [789, 720] on span "Verhandlung Starten" at bounding box center [796, 727] width 94 height 14
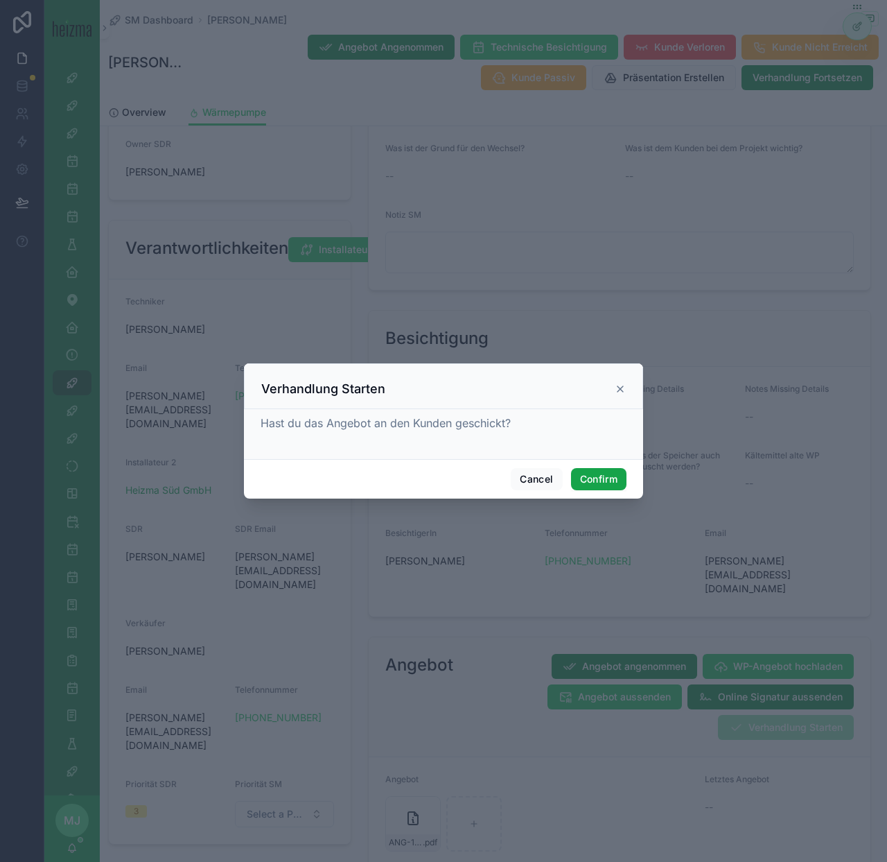
click at [607, 476] on button "Confirm" at bounding box center [598, 479] width 55 height 22
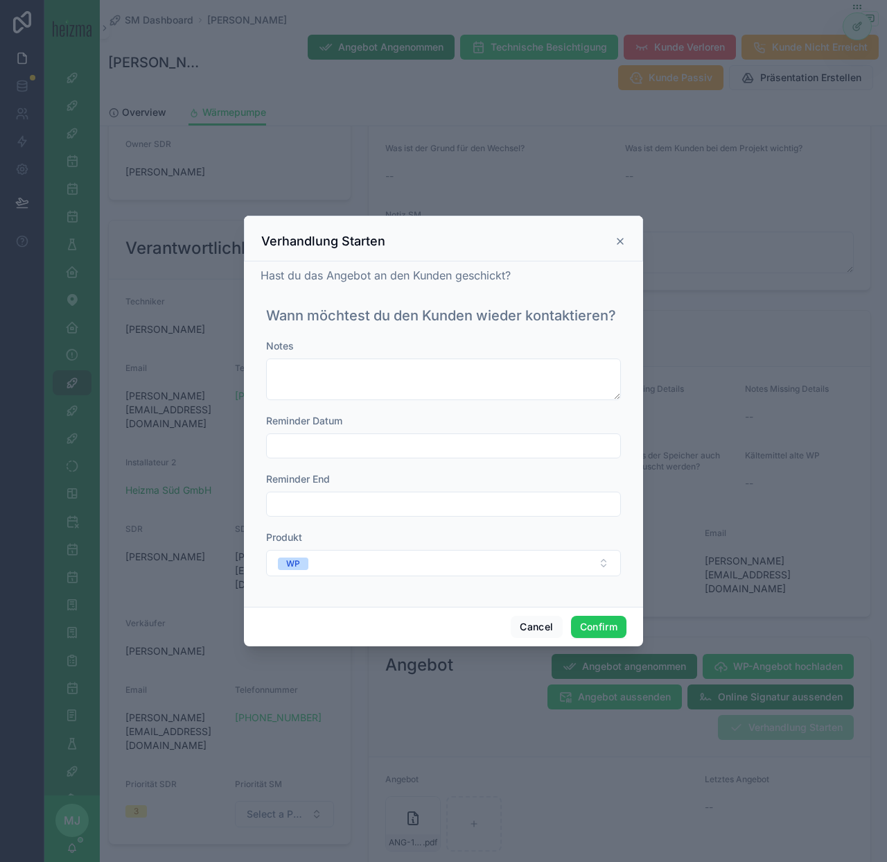
click at [356, 449] on input "text" at bounding box center [444, 445] width 354 height 19
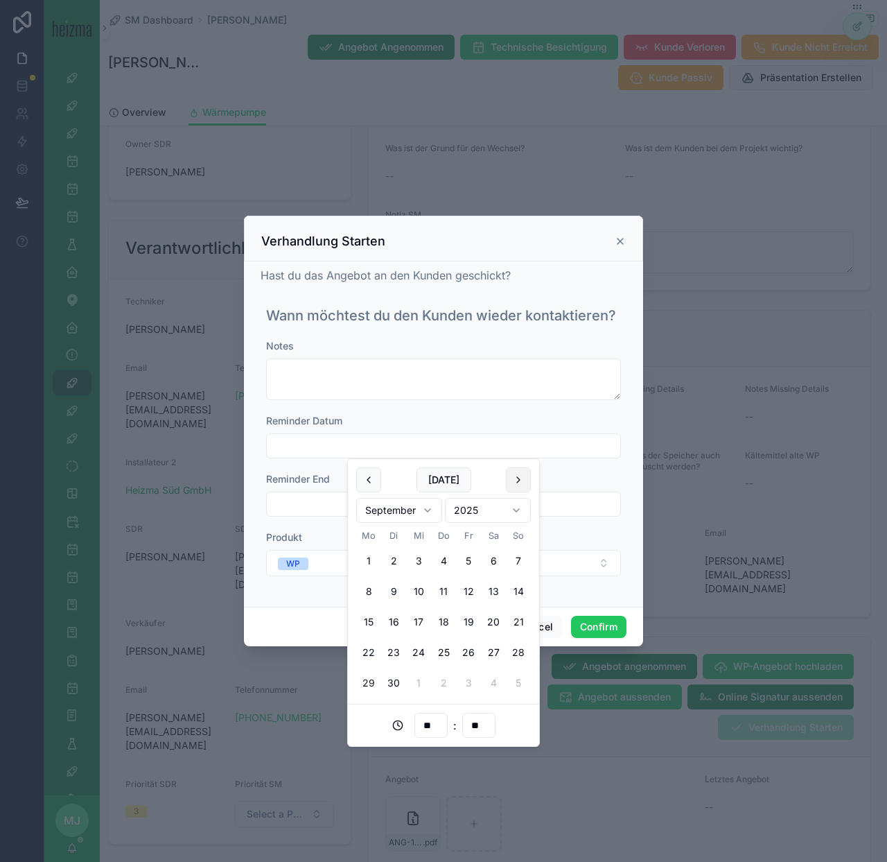
click at [517, 479] on button at bounding box center [518, 479] width 25 height 25
click at [370, 590] on button "6" at bounding box center [368, 591] width 25 height 25
type input "**********"
click at [580, 622] on button "Confirm" at bounding box center [598, 627] width 55 height 22
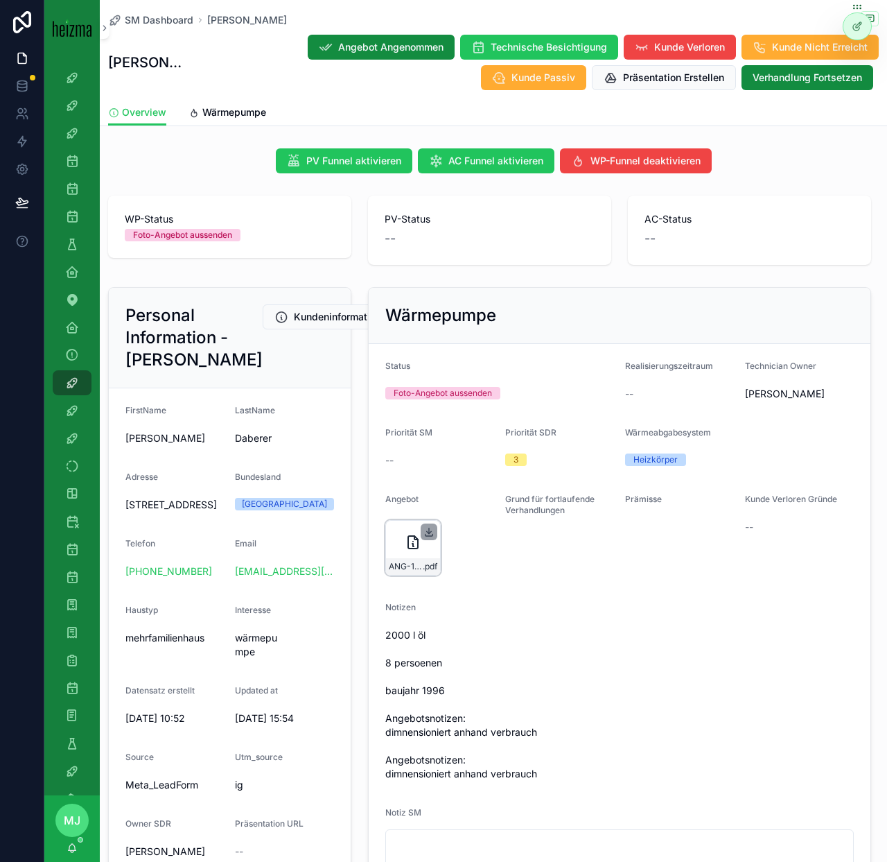
click at [433, 534] on icon "scrollable content" at bounding box center [429, 531] width 11 height 11
click at [236, 135] on div "SM Dashboard [PERSON_NAME] Angebot Angenommen Technische Besichtigung Kunde Ver…" at bounding box center [494, 809] width 788 height 1619
click at [234, 123] on link "Wärmepumpe" at bounding box center [228, 114] width 78 height 28
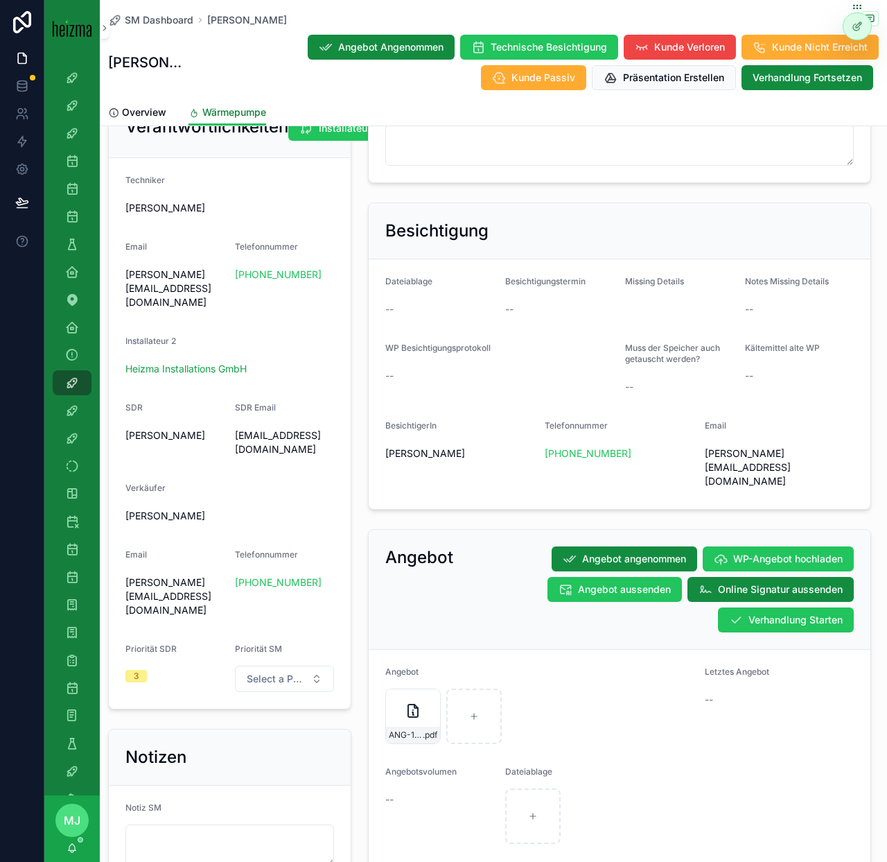
scroll to position [905, 0]
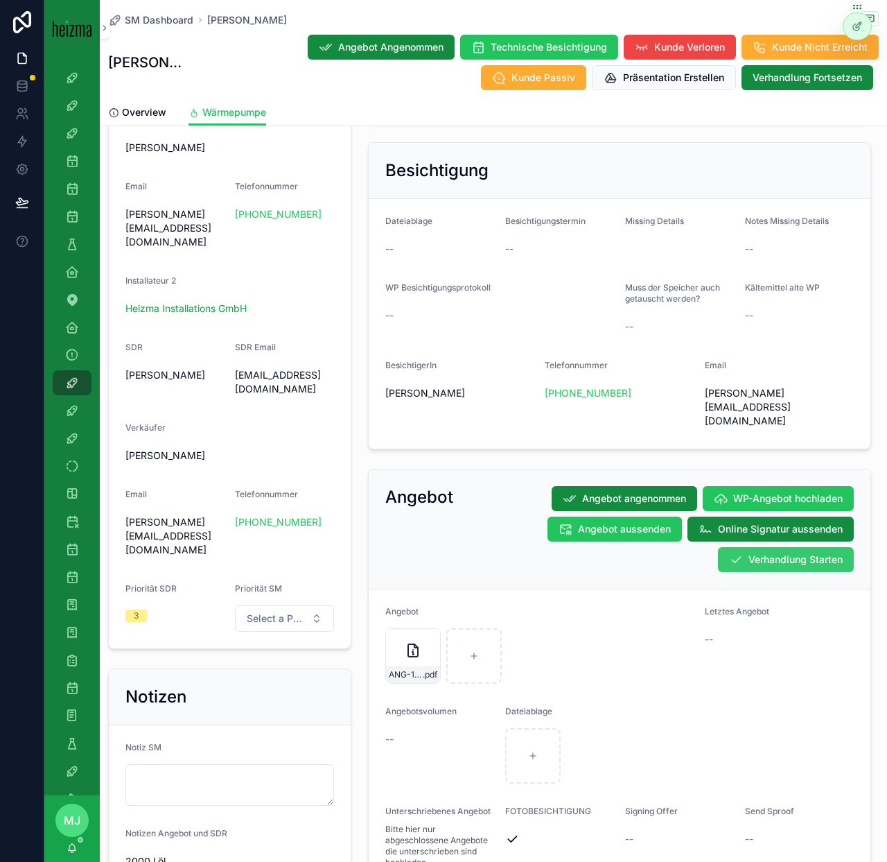
click at [773, 553] on span "Verhandlung Starten" at bounding box center [796, 560] width 94 height 14
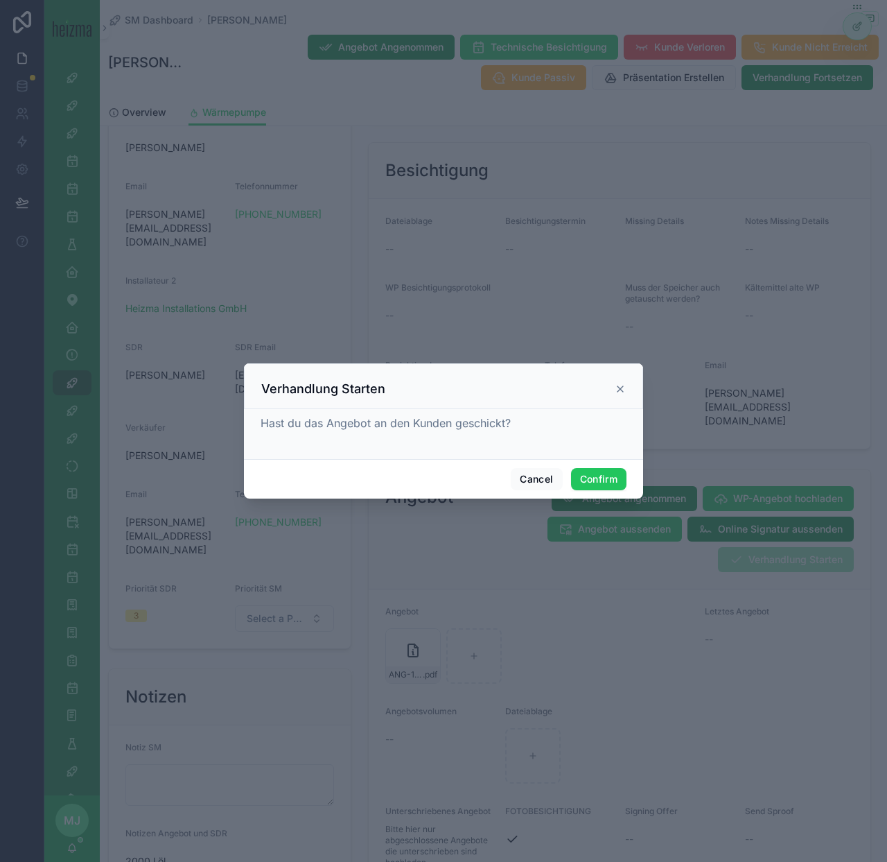
click at [625, 494] on div "Cancel Confirm" at bounding box center [443, 479] width 399 height 40
click at [607, 486] on button "Confirm" at bounding box center [598, 479] width 55 height 22
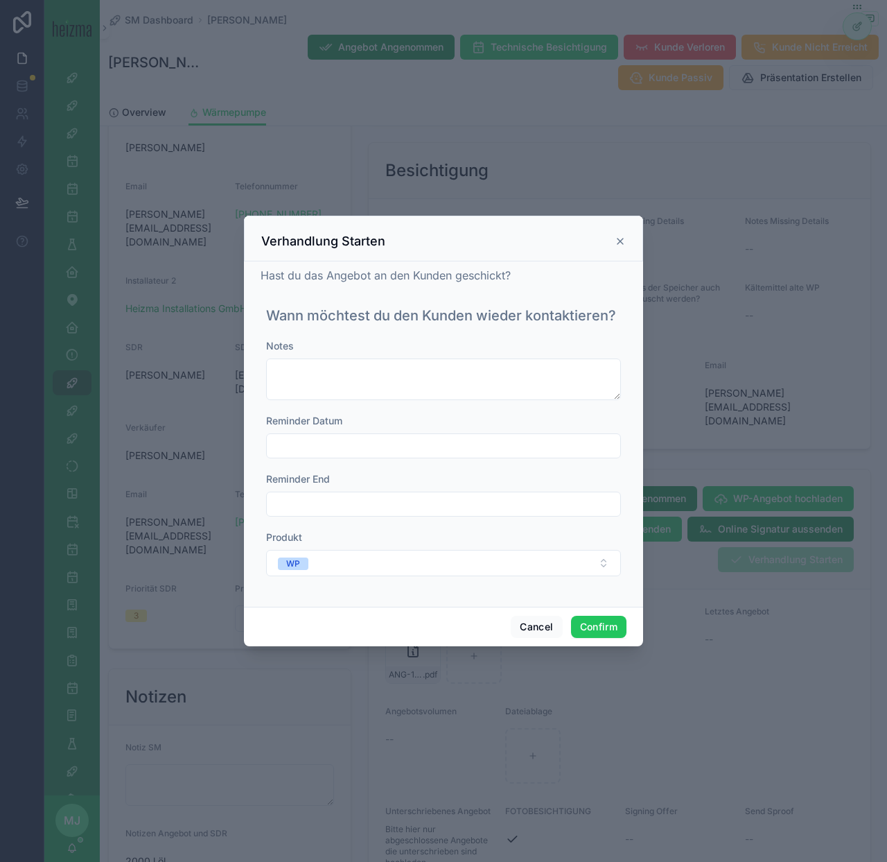
click at [450, 443] on input "text" at bounding box center [444, 445] width 354 height 19
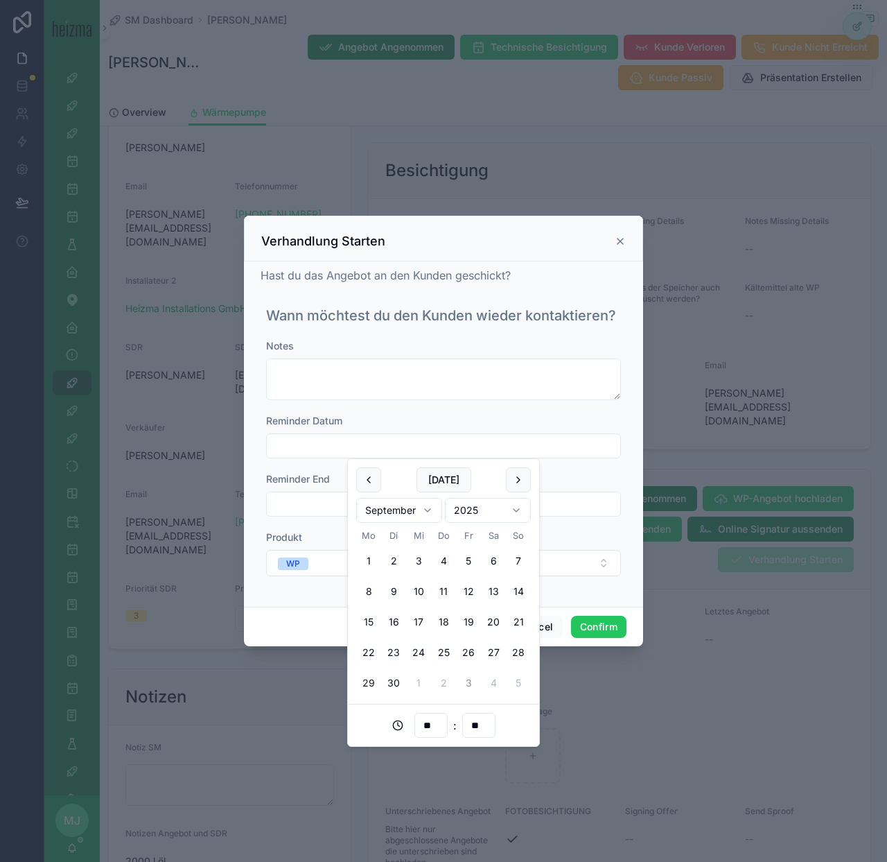
click at [470, 683] on button "3" at bounding box center [468, 682] width 25 height 25
type input "**********"
click at [602, 623] on button "Confirm" at bounding box center [598, 627] width 55 height 22
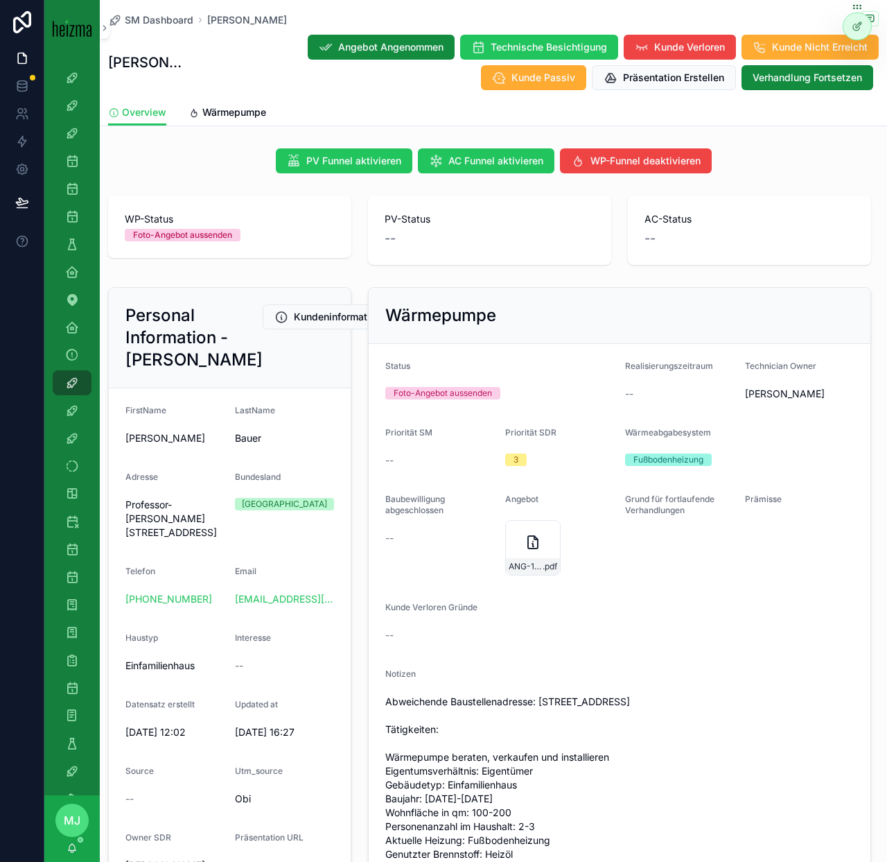
click at [0, 0] on icon "scrollable content" at bounding box center [0, 0] width 0 height 0
click at [229, 109] on span "Wärmepumpe" at bounding box center [234, 112] width 64 height 14
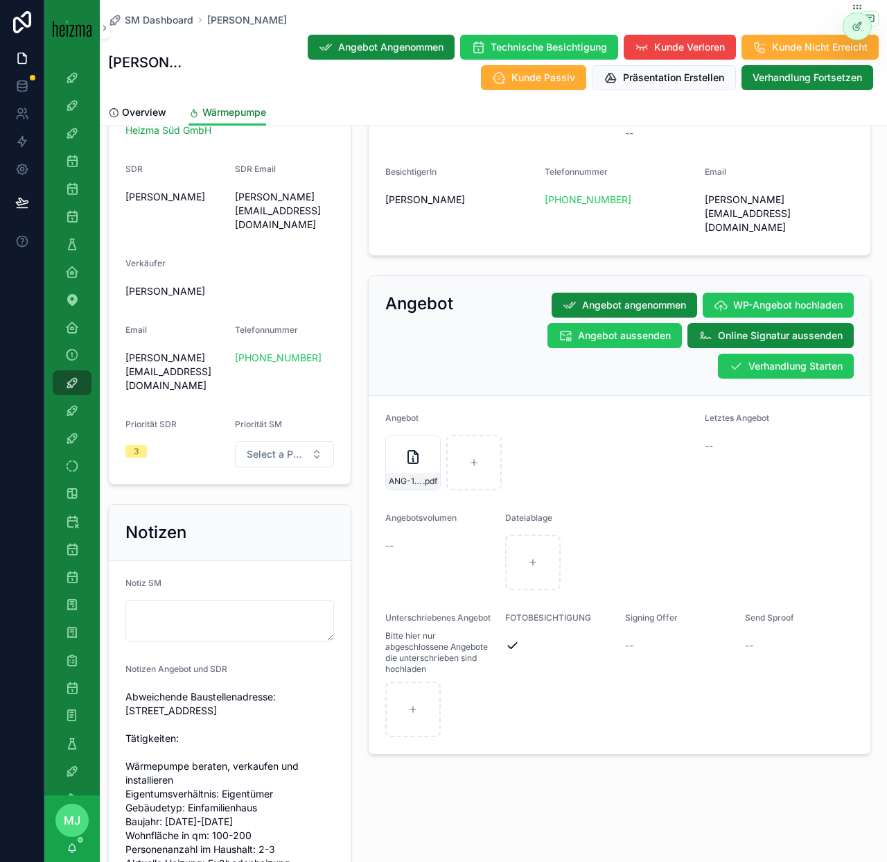
scroll to position [1240, 0]
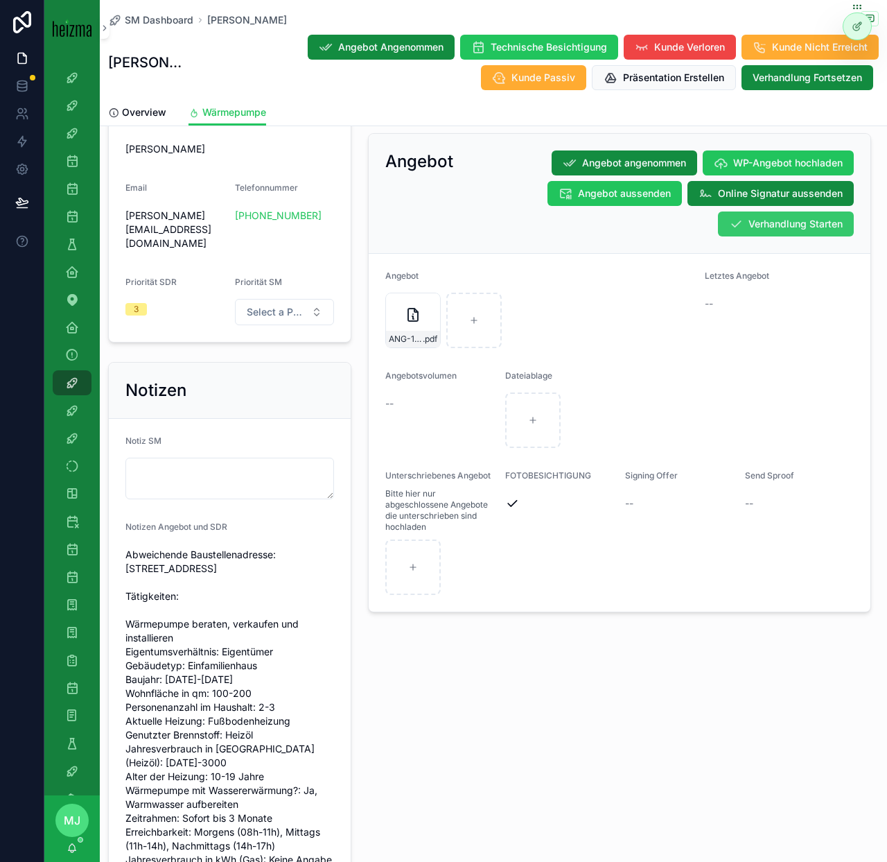
click at [776, 211] on button "Verhandlung Starten" at bounding box center [786, 223] width 136 height 25
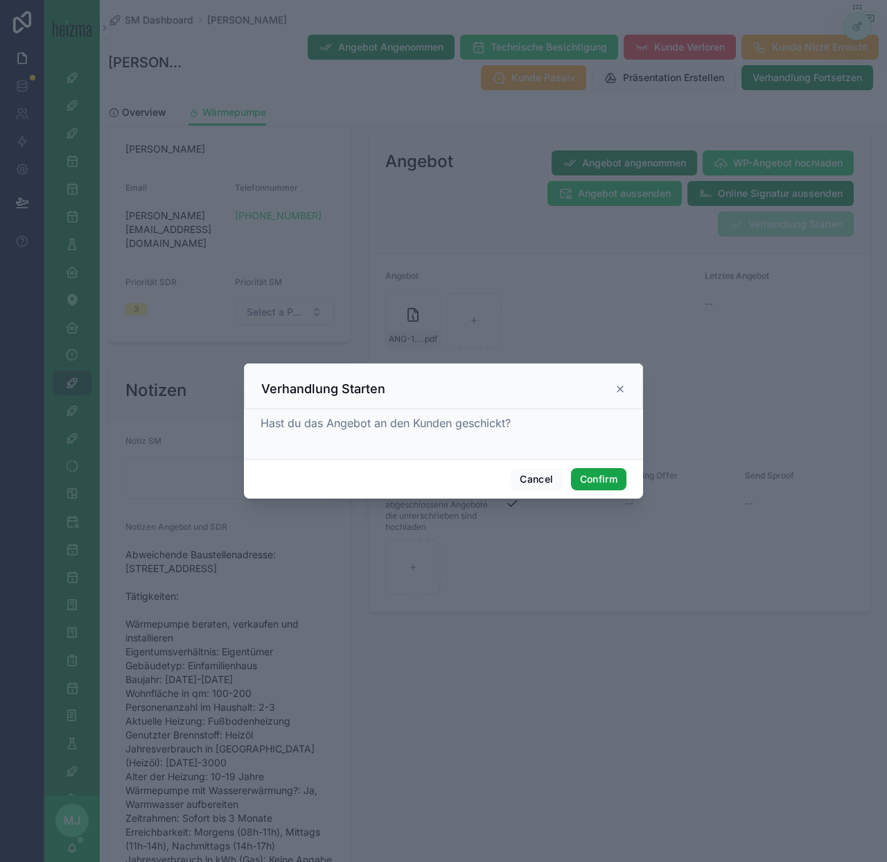
click at [610, 471] on button "Confirm" at bounding box center [598, 479] width 55 height 22
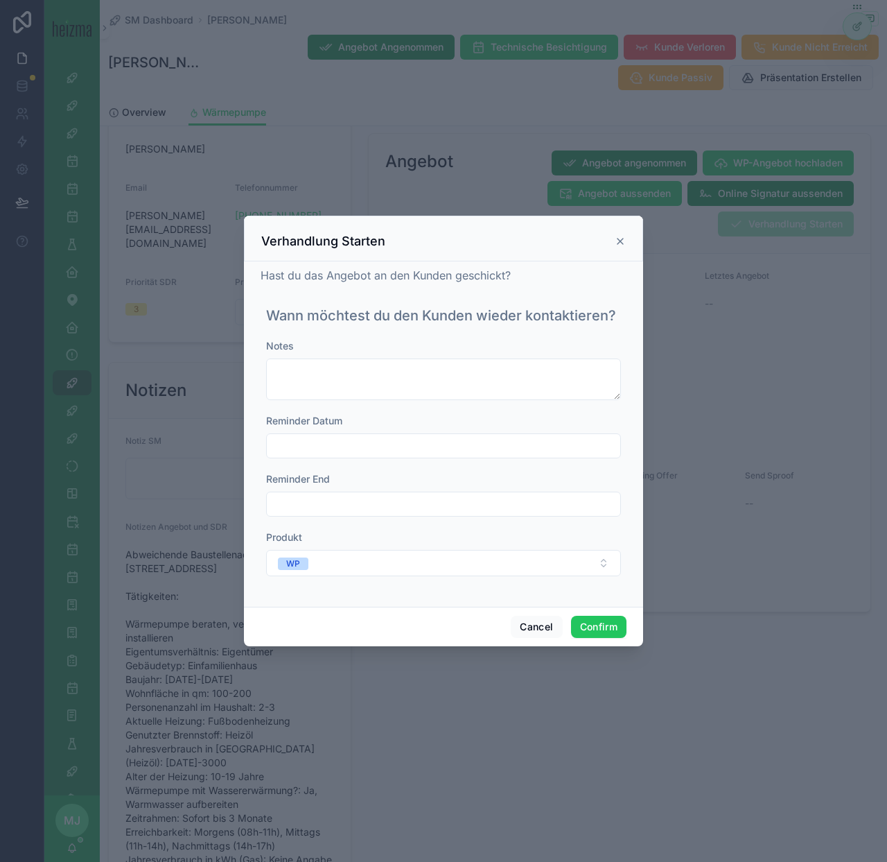
click at [341, 452] on input "text" at bounding box center [444, 445] width 354 height 19
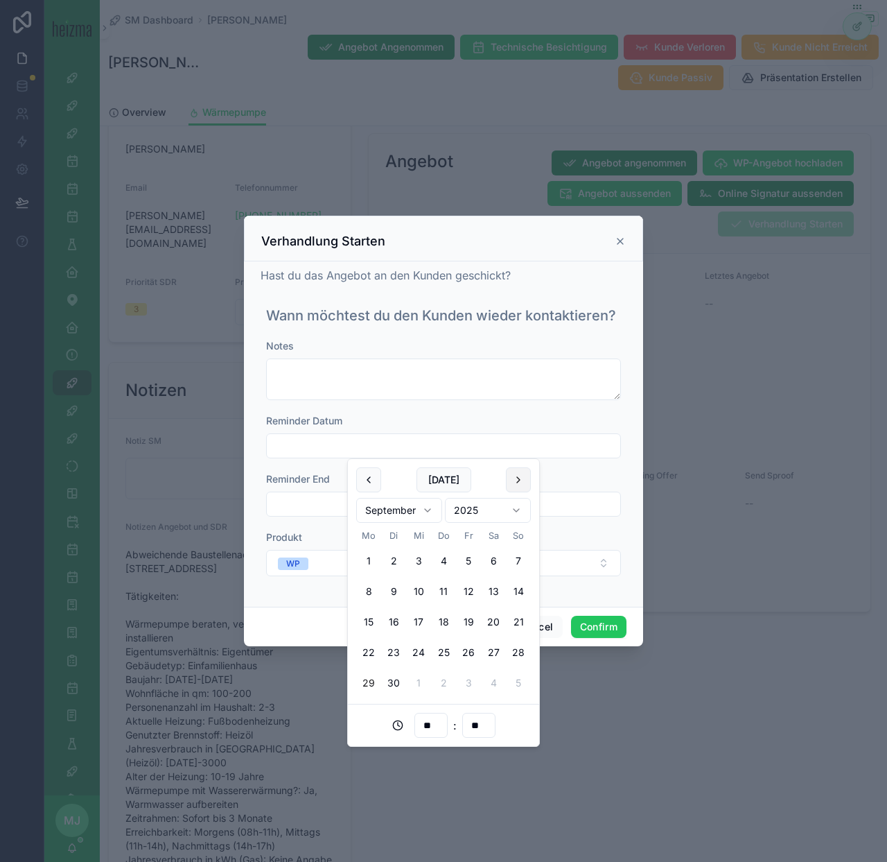
click at [514, 485] on button at bounding box center [518, 479] width 25 height 25
click at [364, 596] on button "6" at bounding box center [368, 591] width 25 height 25
type input "**********"
click at [607, 630] on button "Confirm" at bounding box center [598, 627] width 55 height 22
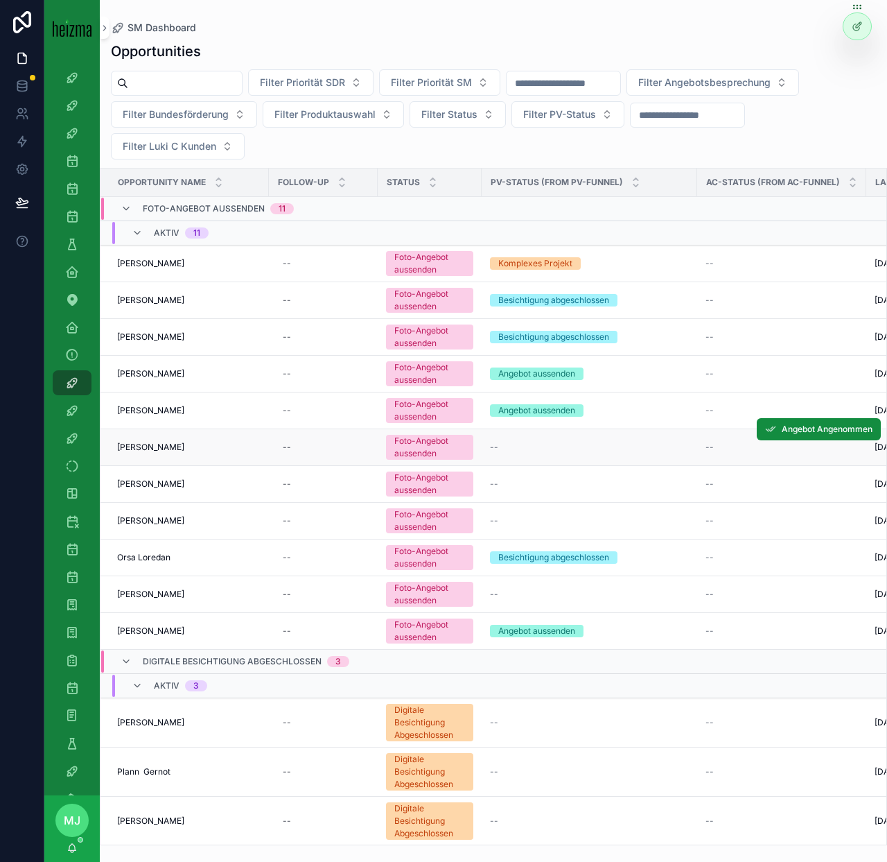
click at [132, 446] on span "[PERSON_NAME]" at bounding box center [150, 447] width 67 height 11
click at [145, 481] on span "Oliver Zumtobel" at bounding box center [150, 483] width 67 height 11
click at [149, 511] on td "Georg Reibenschuh Georg Reibenschuh" at bounding box center [185, 521] width 168 height 37
click at [149, 515] on span "Georg Reibenschuh" at bounding box center [150, 520] width 67 height 11
click at [142, 598] on span "Gudrun Pfleger" at bounding box center [150, 594] width 67 height 11
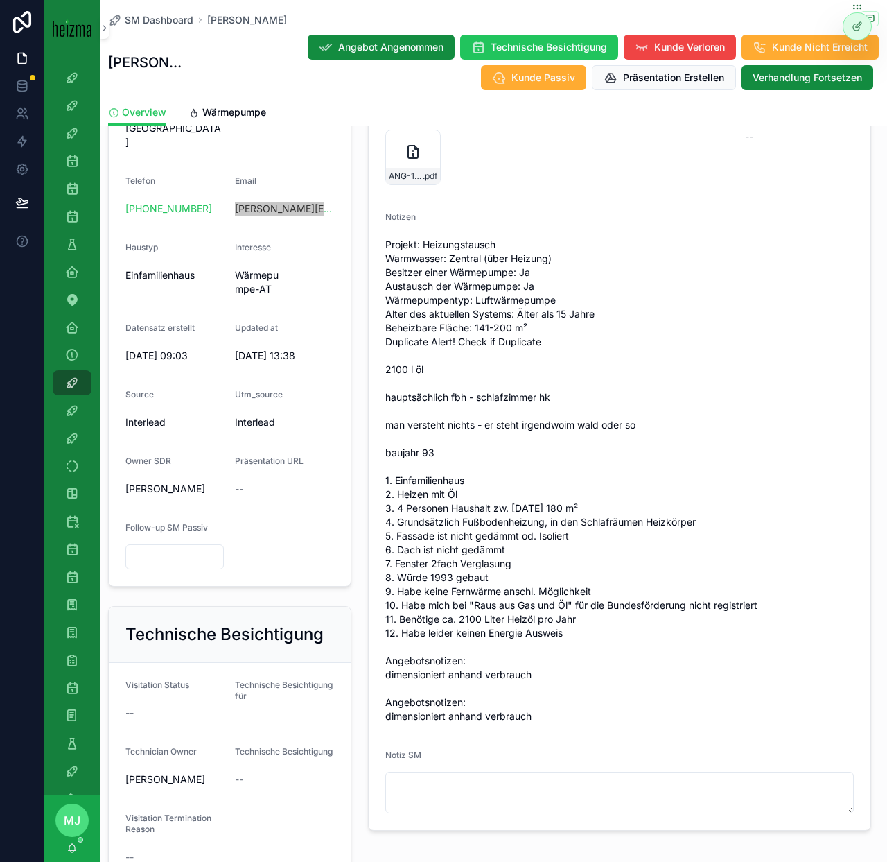
scroll to position [63, 0]
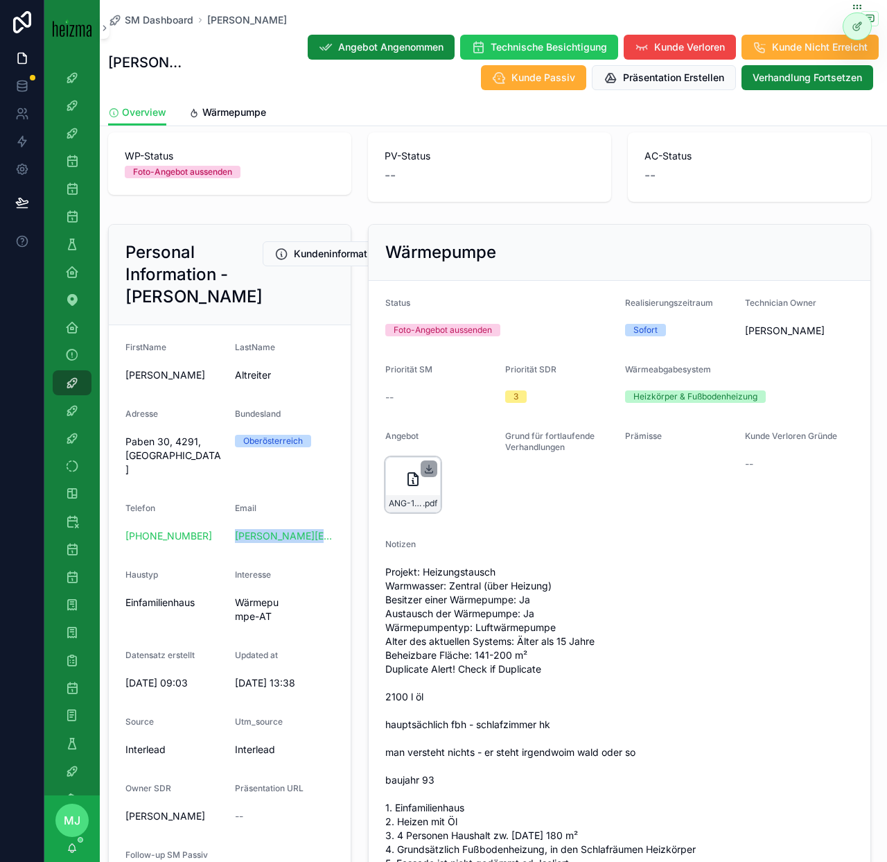
click at [429, 467] on icon "scrollable content" at bounding box center [429, 468] width 0 height 6
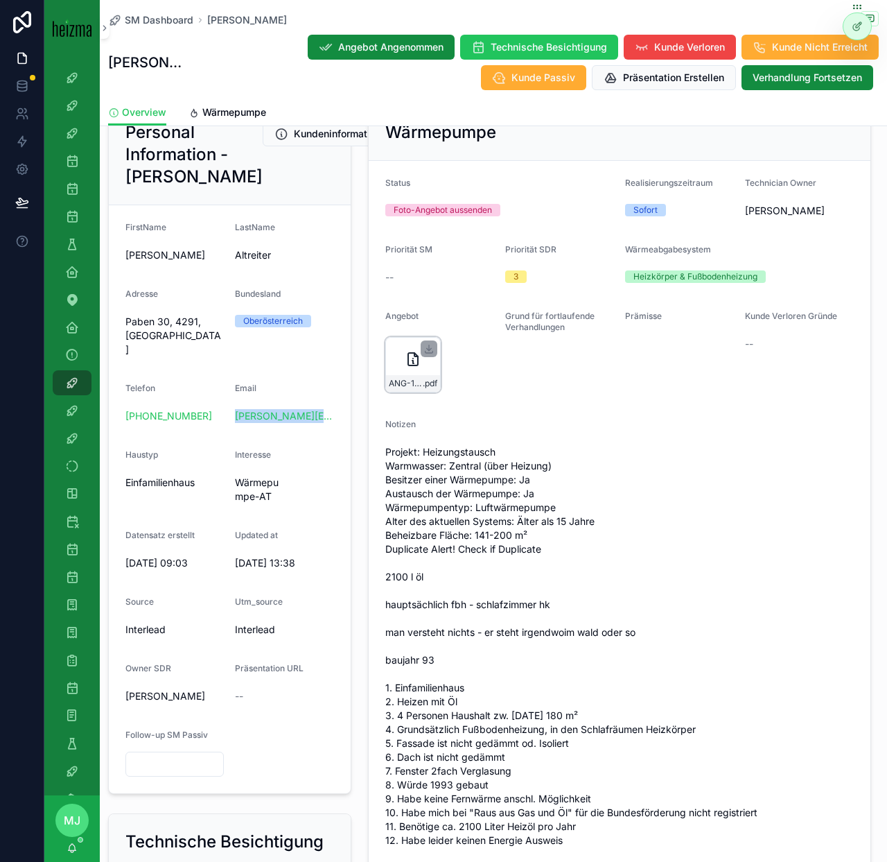
scroll to position [184, 0]
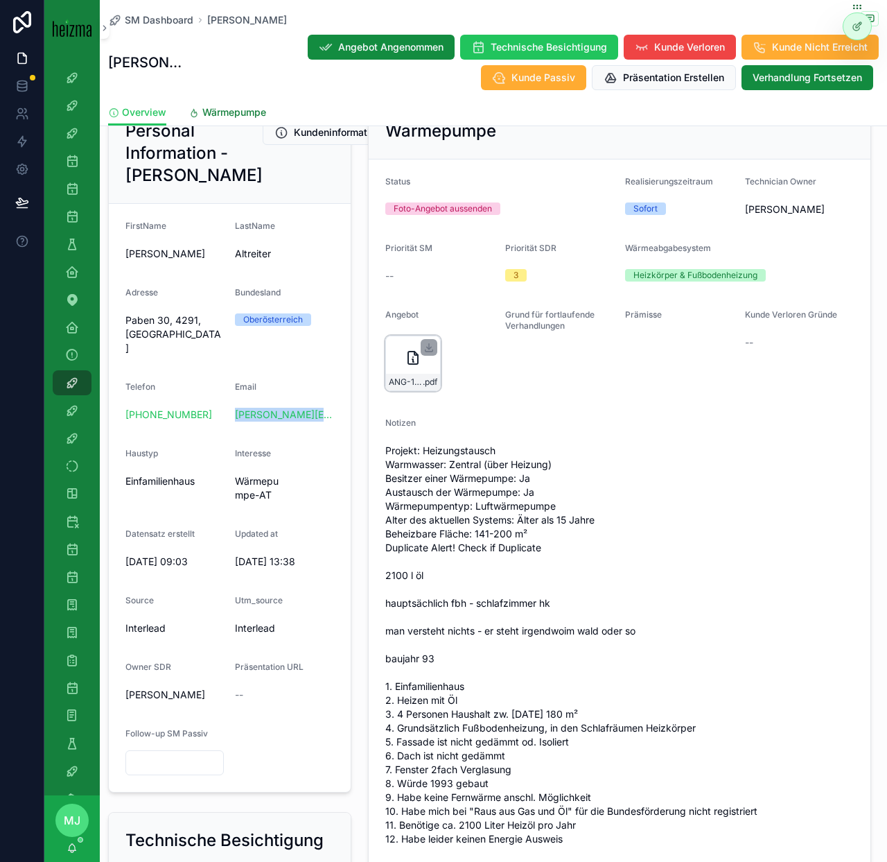
click at [254, 111] on span "Wärmepumpe" at bounding box center [234, 112] width 64 height 14
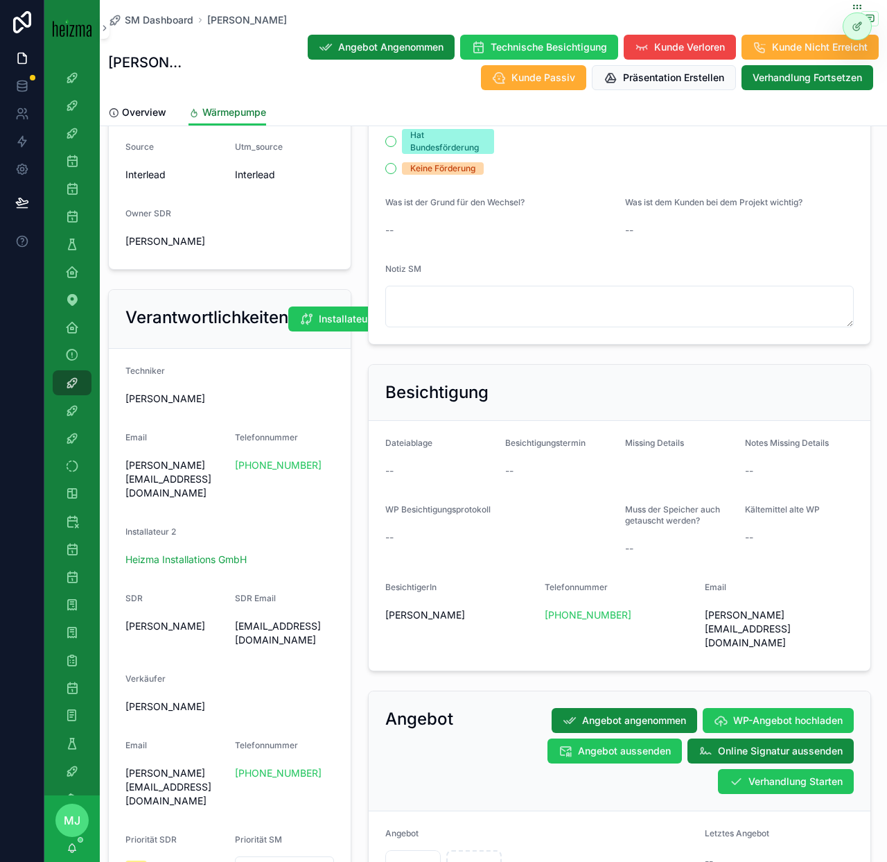
scroll to position [695, 0]
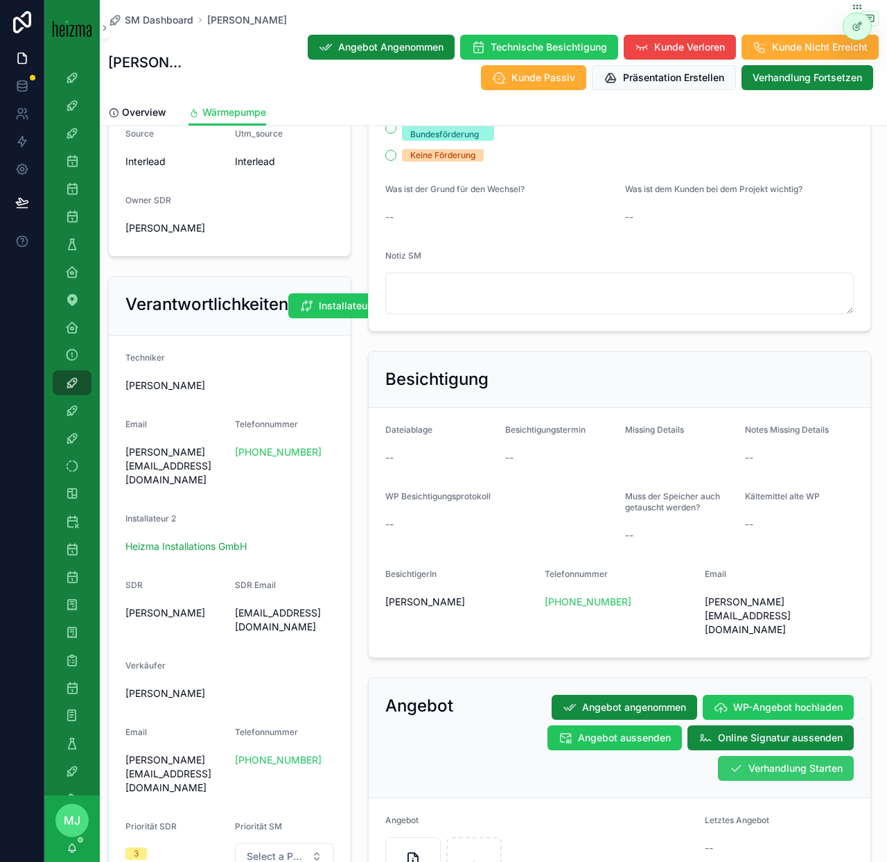
click at [733, 761] on icon "scrollable content" at bounding box center [736, 768] width 14 height 14
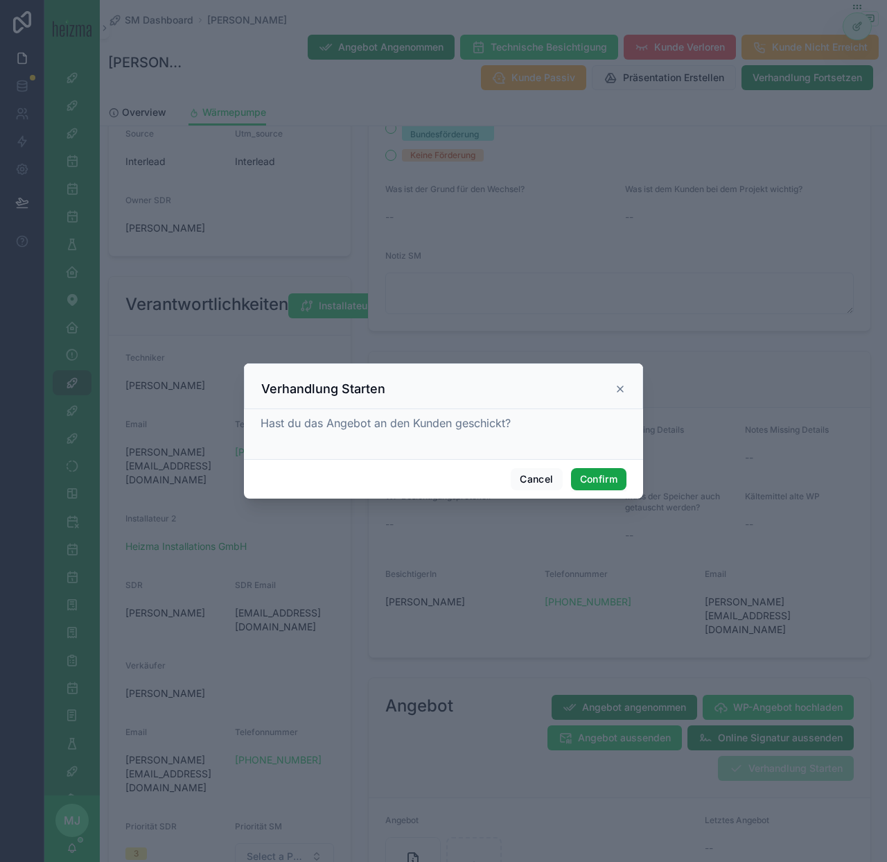
click at [607, 474] on button "Confirm" at bounding box center [598, 479] width 55 height 22
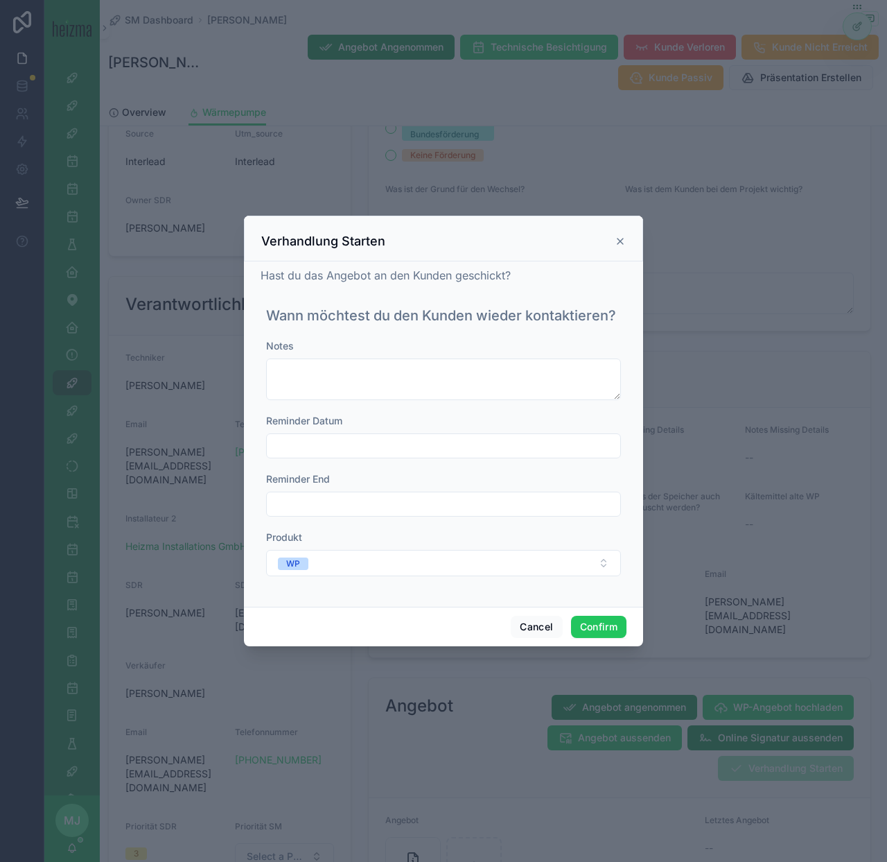
click at [474, 449] on input "text" at bounding box center [444, 445] width 354 height 19
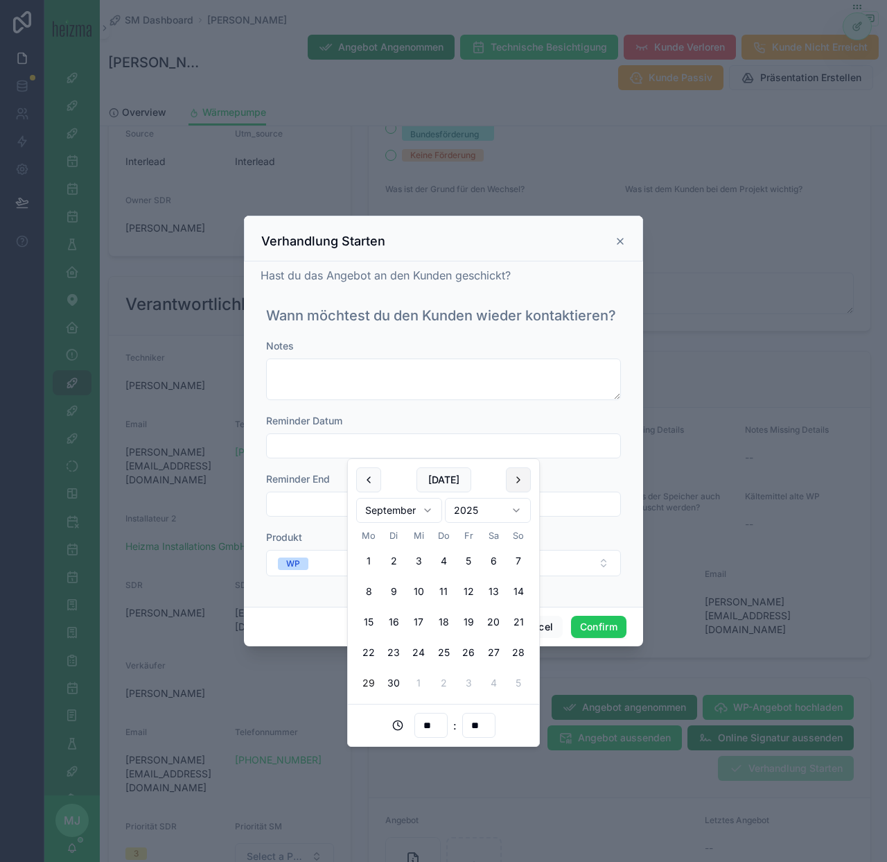
click at [515, 485] on button at bounding box center [518, 479] width 25 height 25
click at [370, 598] on button "6" at bounding box center [368, 591] width 25 height 25
type input "**********"
click at [602, 626] on button "Confirm" at bounding box center [598, 627] width 55 height 22
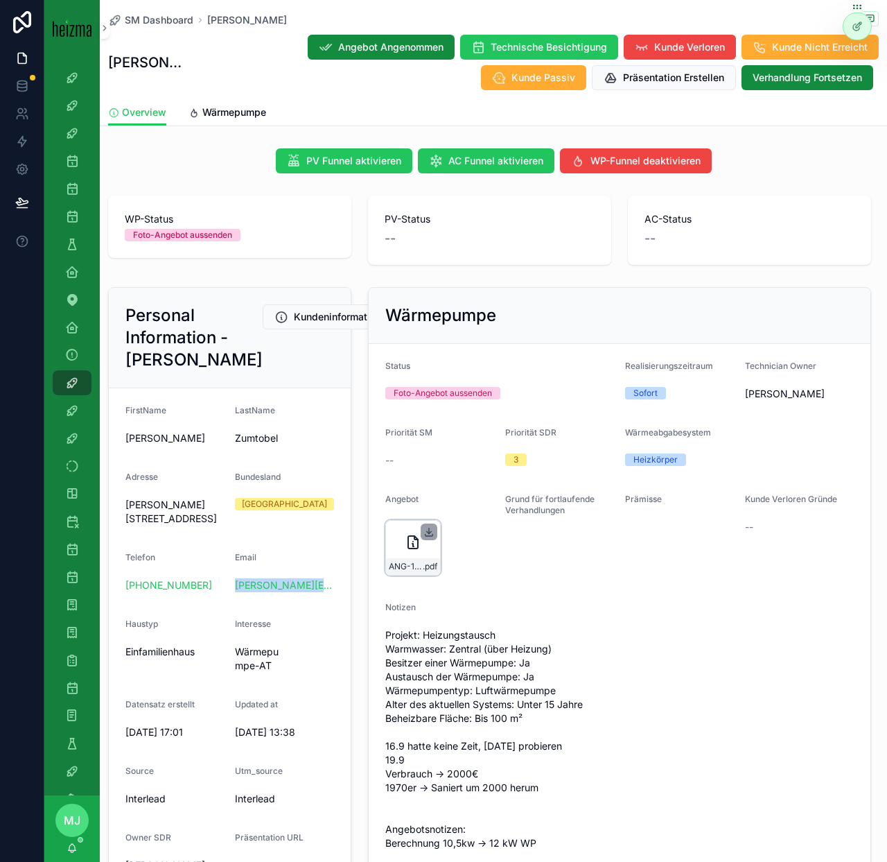
click at [427, 531] on icon "scrollable content" at bounding box center [429, 532] width 5 height 2
click at [221, 116] on span "Wärmepumpe" at bounding box center [234, 112] width 64 height 14
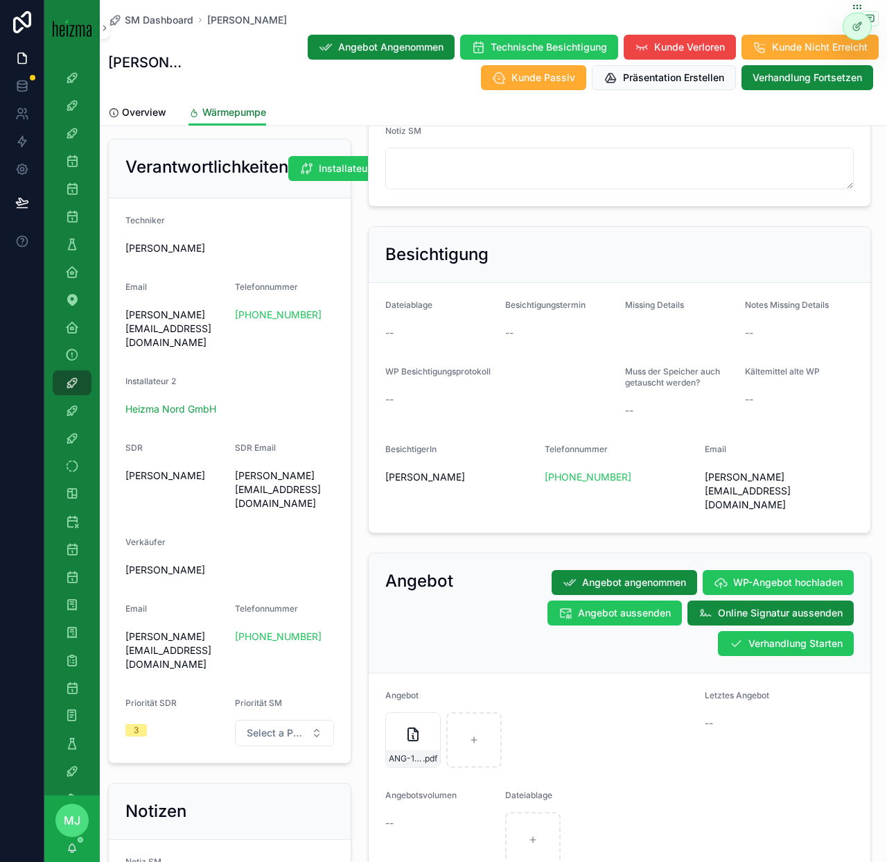
scroll to position [822, 0]
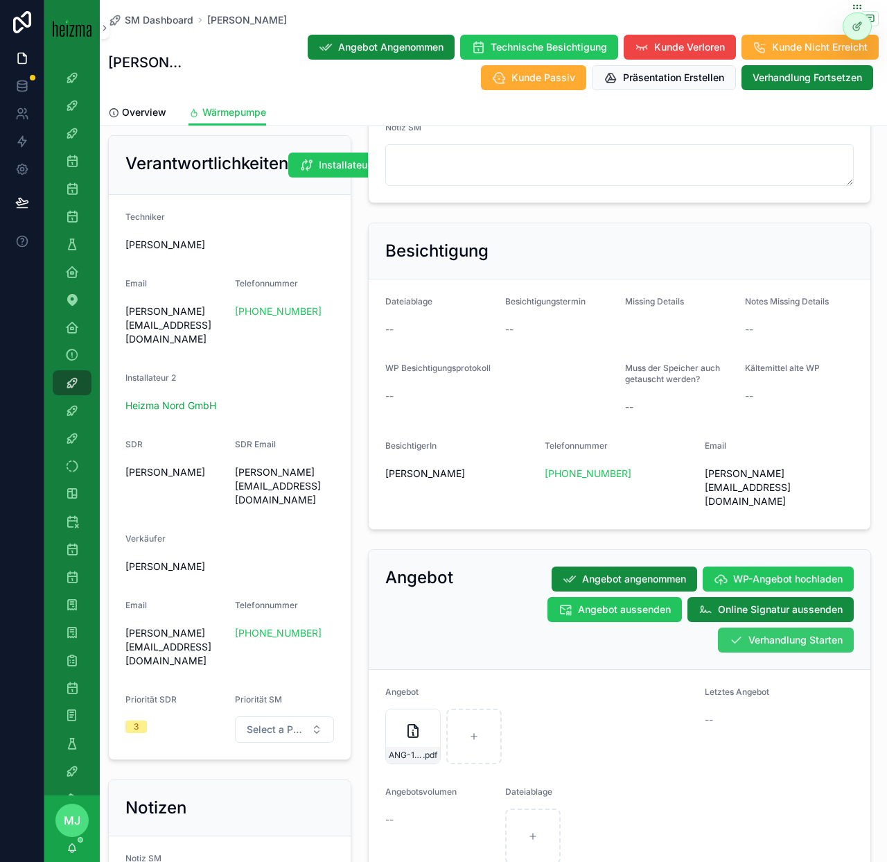
click at [787, 627] on button "Verhandlung Starten" at bounding box center [786, 639] width 136 height 25
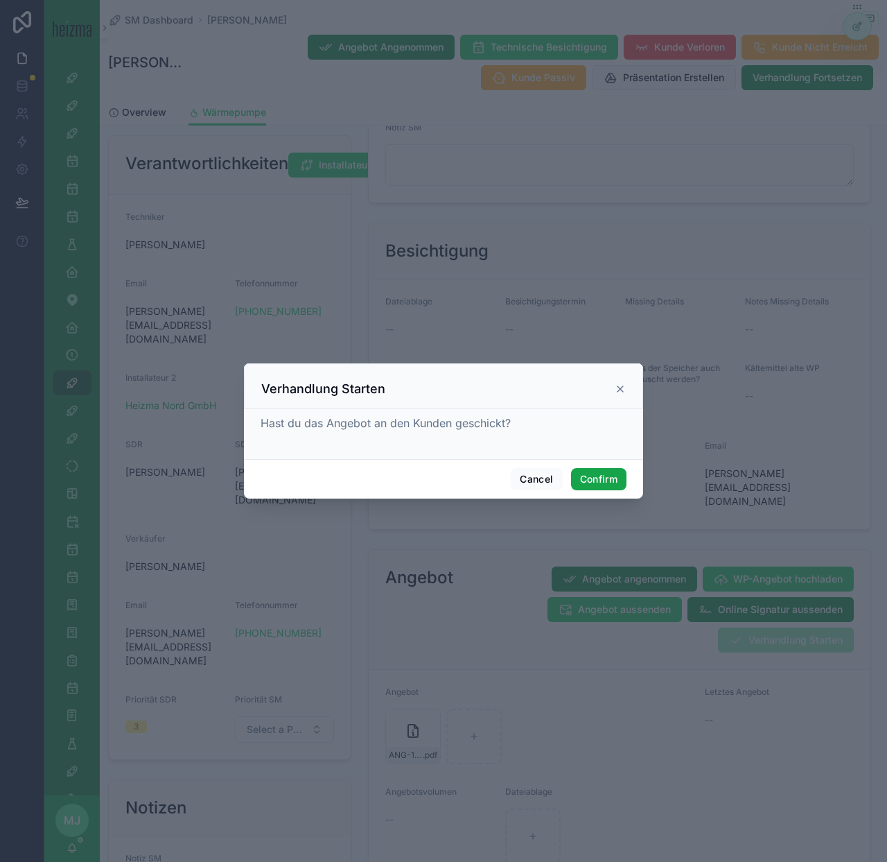
click at [583, 469] on button "Confirm" at bounding box center [598, 479] width 55 height 22
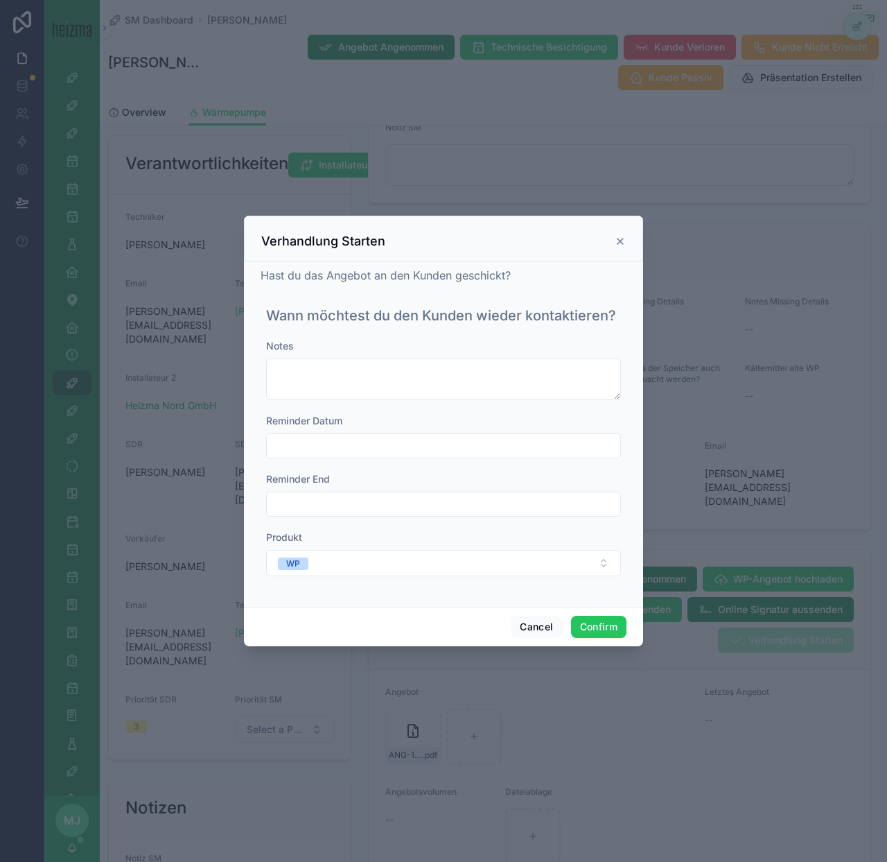
click at [362, 440] on input "text" at bounding box center [444, 445] width 354 height 19
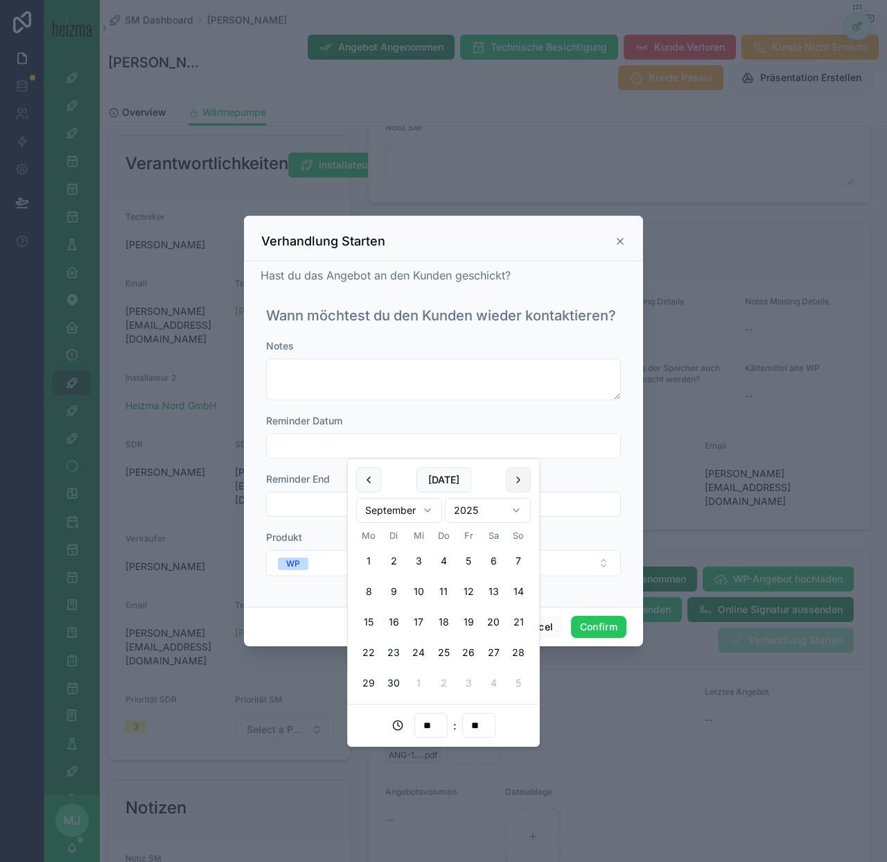
click at [515, 483] on button at bounding box center [518, 479] width 25 height 25
click at [370, 598] on button "6" at bounding box center [368, 591] width 25 height 25
type input "**********"
click at [611, 634] on button "Confirm" at bounding box center [598, 627] width 55 height 22
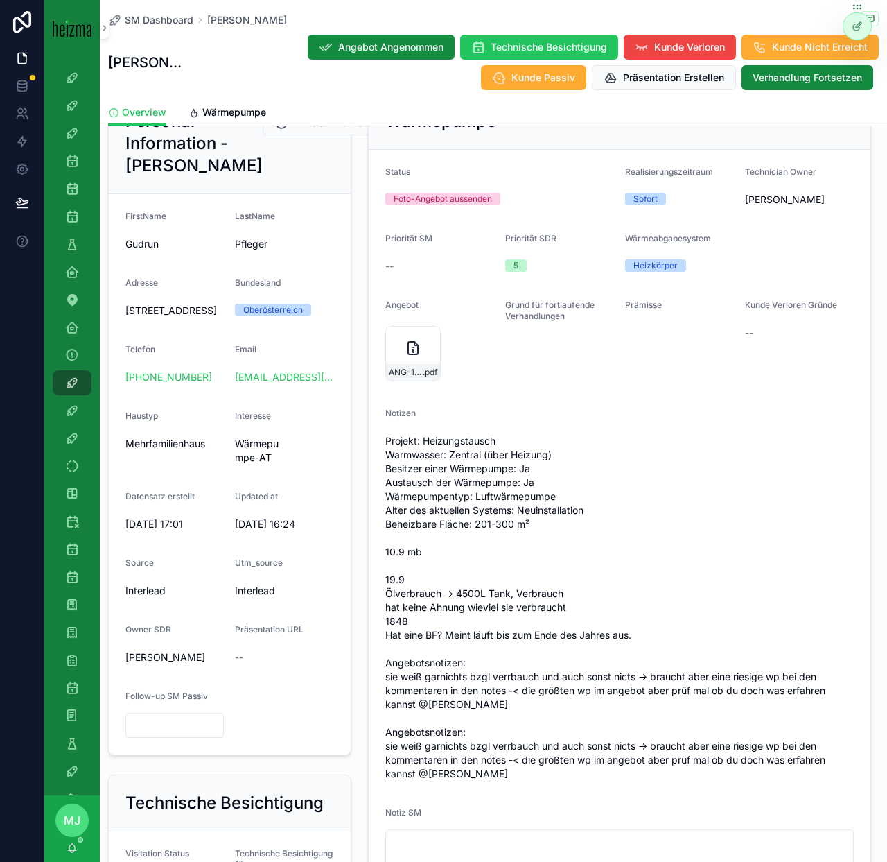
scroll to position [224, 0]
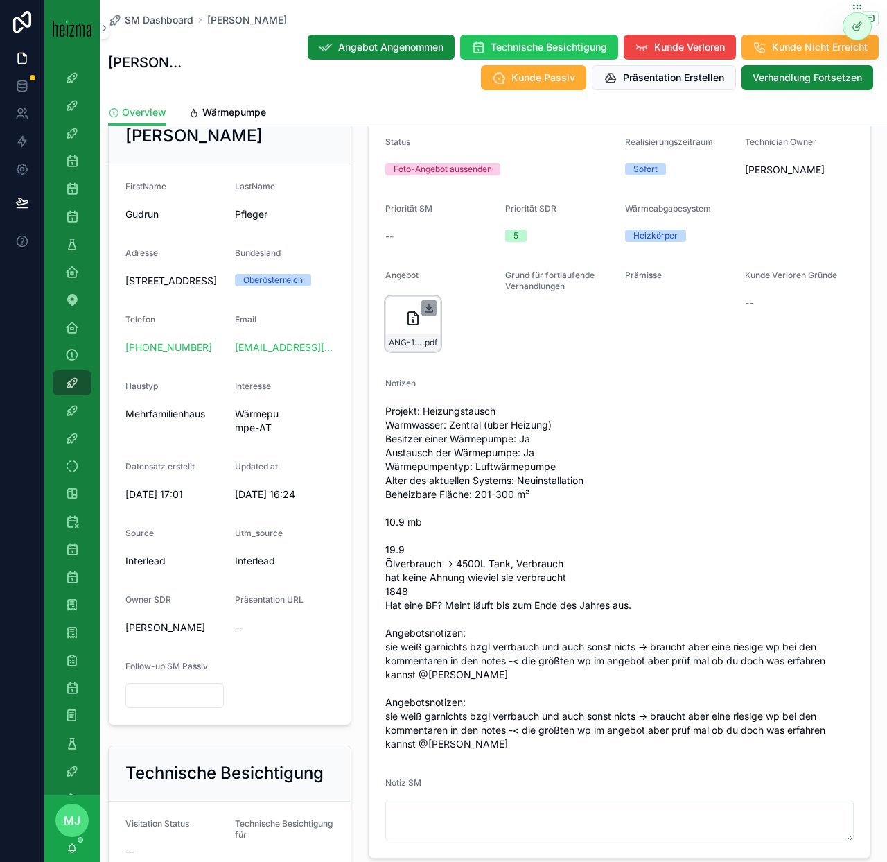
click at [431, 313] on icon "scrollable content" at bounding box center [429, 307] width 11 height 11
click at [248, 112] on span "Wärmepumpe" at bounding box center [234, 112] width 64 height 14
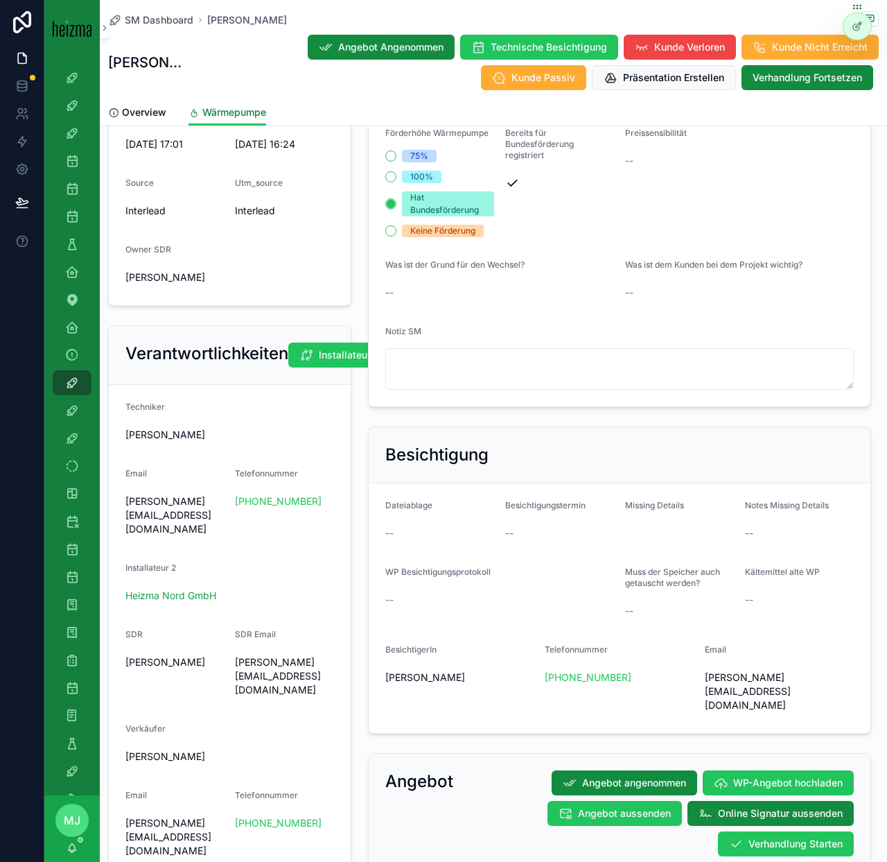
scroll to position [748, 0]
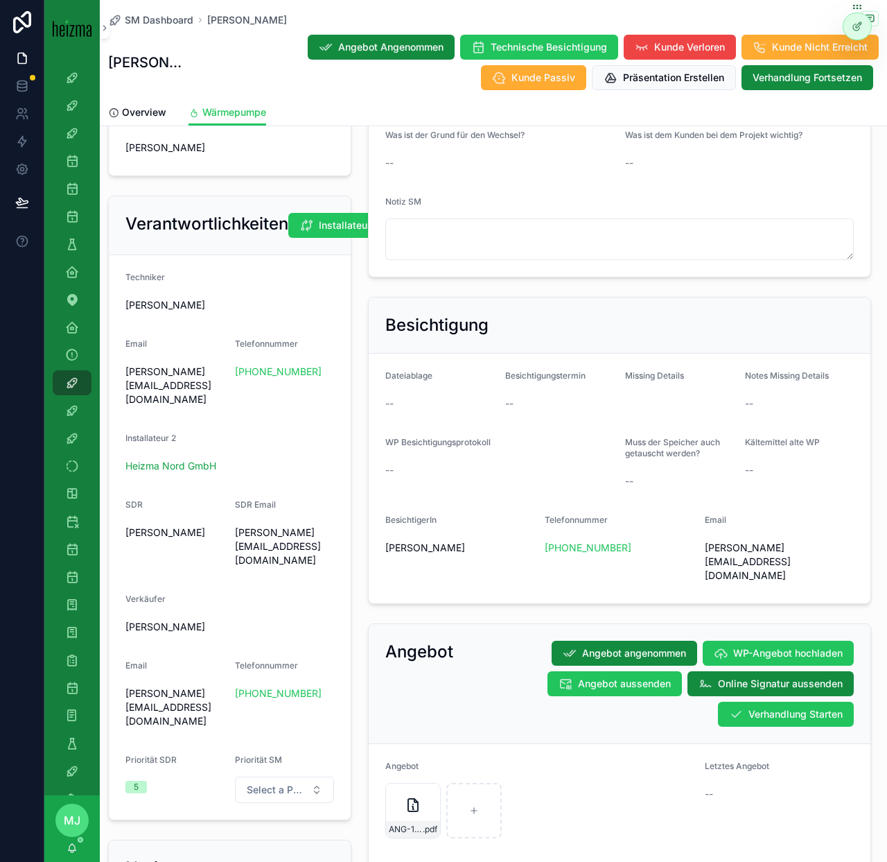
click at [806, 700] on div "Angebot Angebot angenommen WP-Angebot hochladen Angebot aussenden Online Signat…" at bounding box center [620, 684] width 502 height 120
click at [806, 707] on span "Verhandlung Starten" at bounding box center [796, 714] width 94 height 14
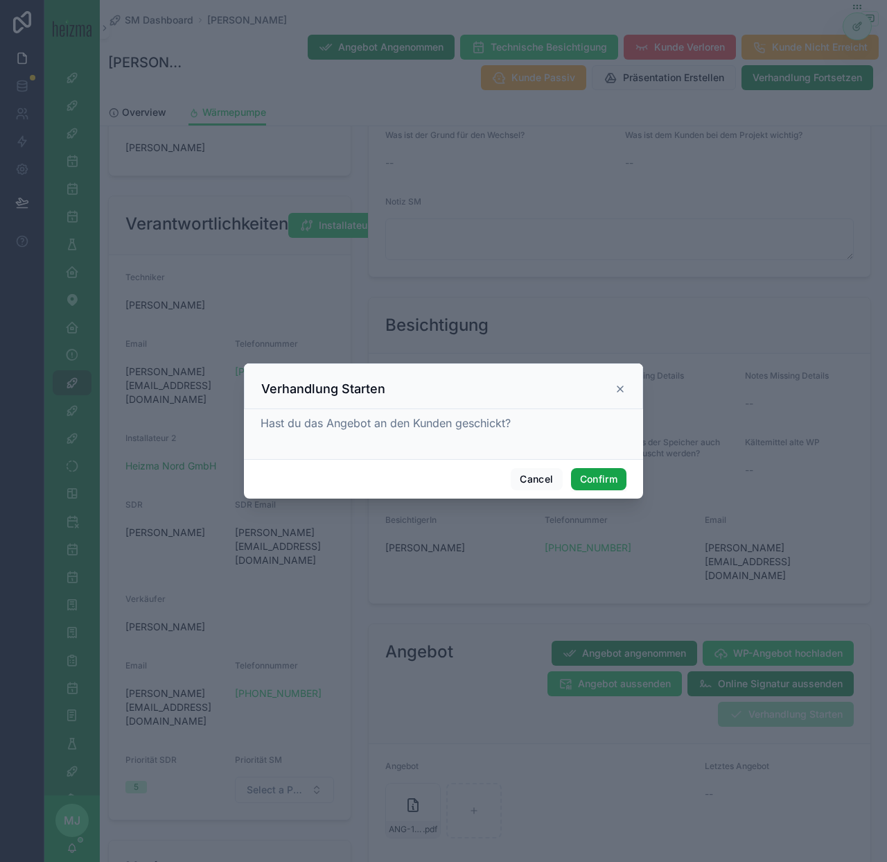
click at [591, 485] on button "Confirm" at bounding box center [598, 479] width 55 height 22
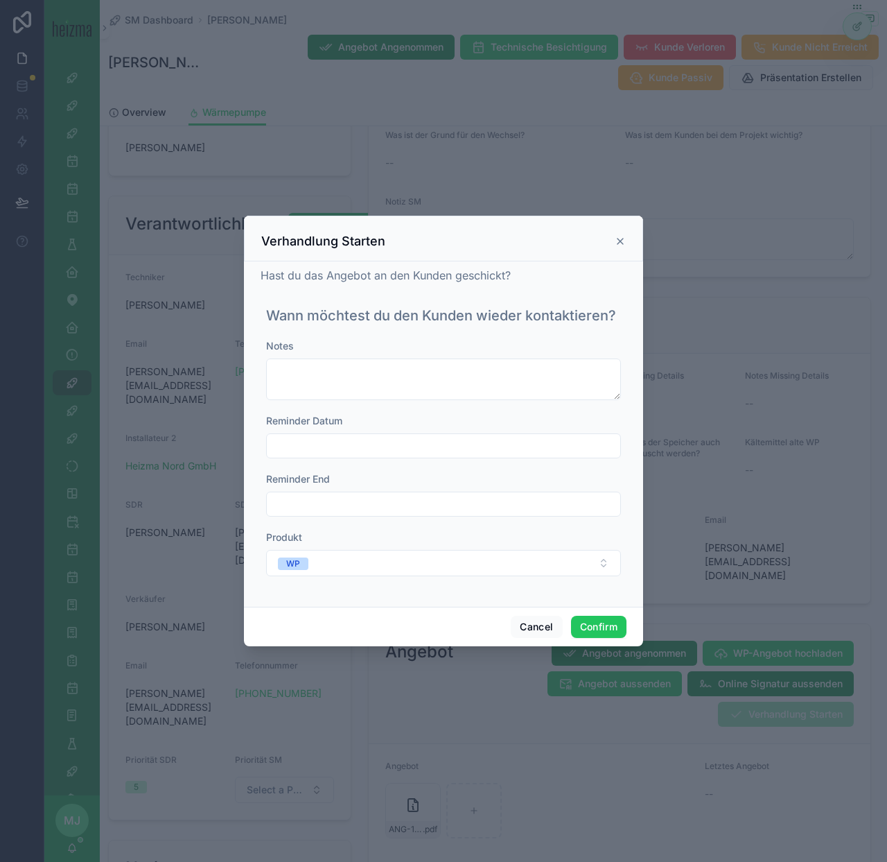
click at [390, 445] on input "text" at bounding box center [444, 445] width 354 height 19
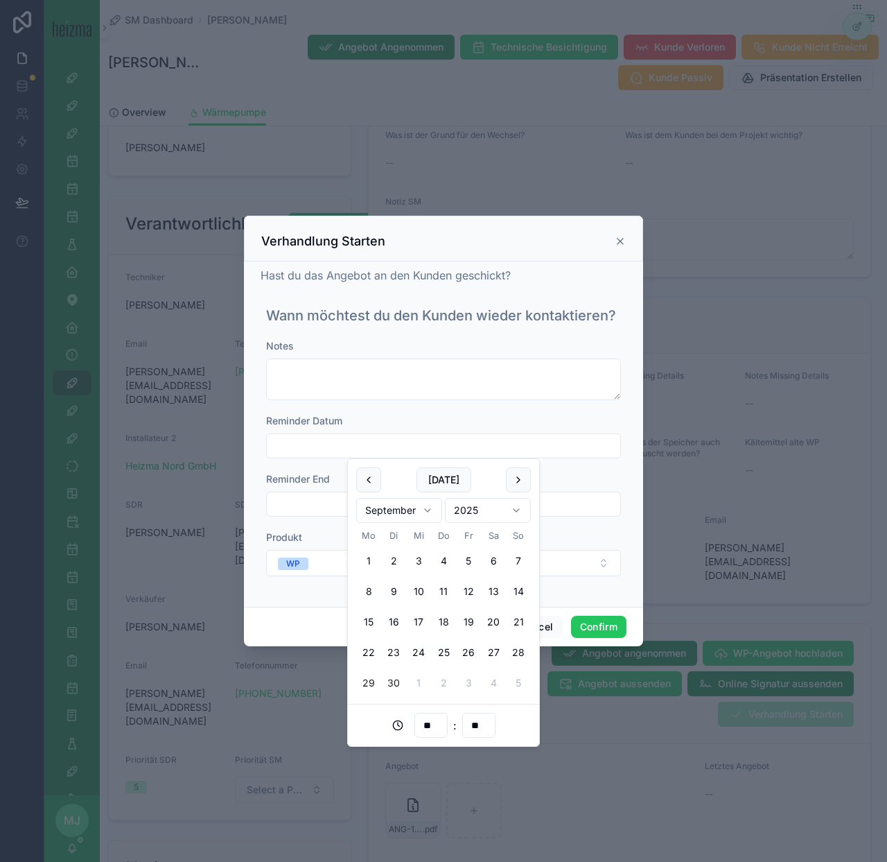
click at [397, 685] on button "30" at bounding box center [393, 682] width 25 height 25
type input "**********"
click at [592, 618] on button "Confirm" at bounding box center [598, 627] width 55 height 22
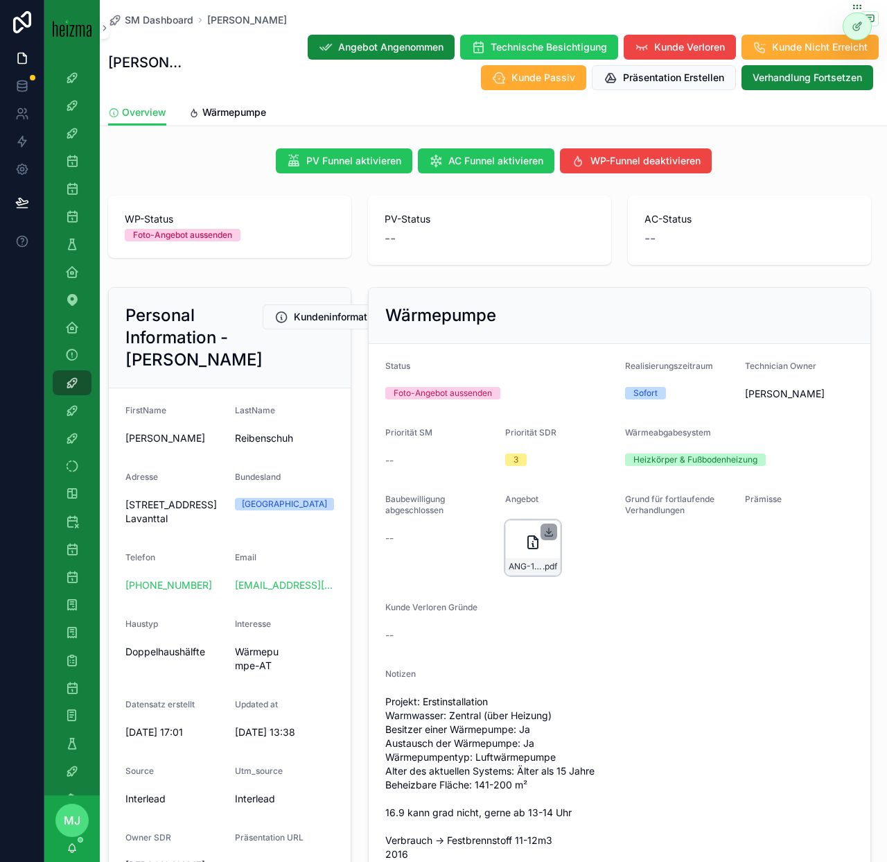
click at [550, 533] on icon "scrollable content" at bounding box center [549, 531] width 11 height 11
click at [231, 117] on span "Wärmepumpe" at bounding box center [234, 112] width 64 height 14
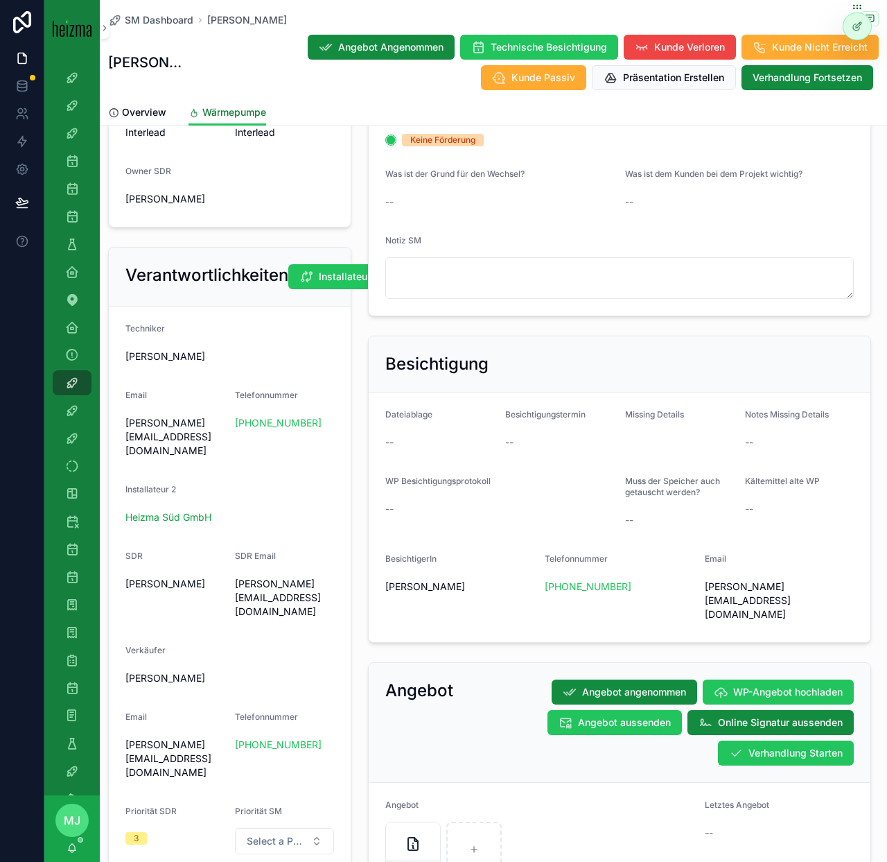
scroll to position [785, 0]
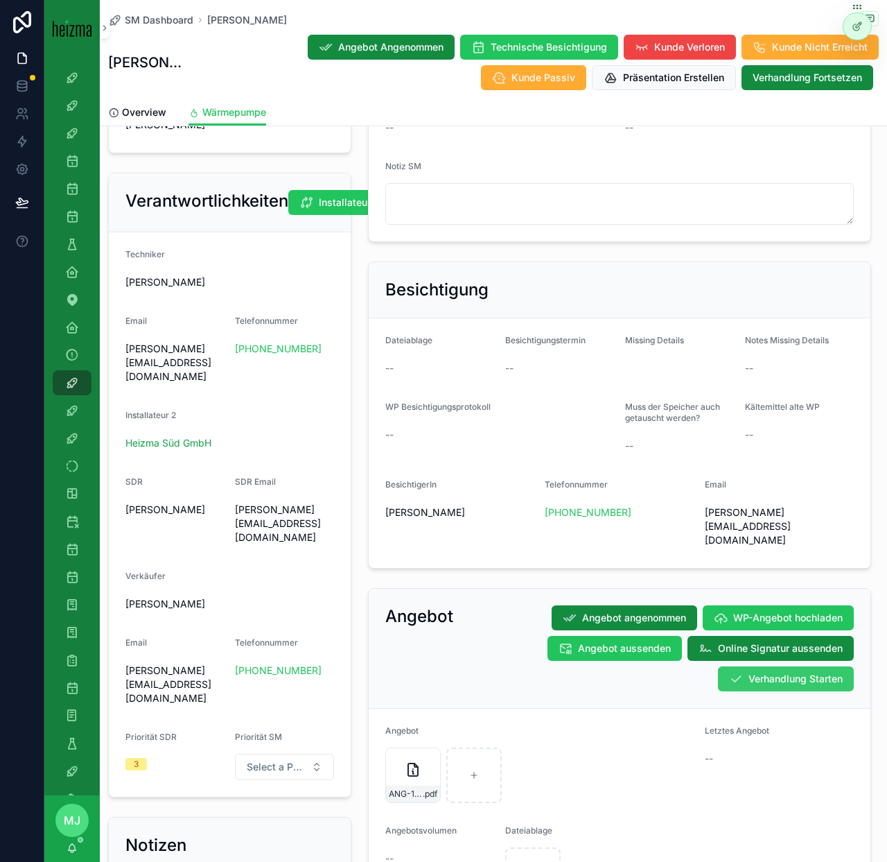
click at [814, 672] on span "Verhandlung Starten" at bounding box center [796, 679] width 94 height 14
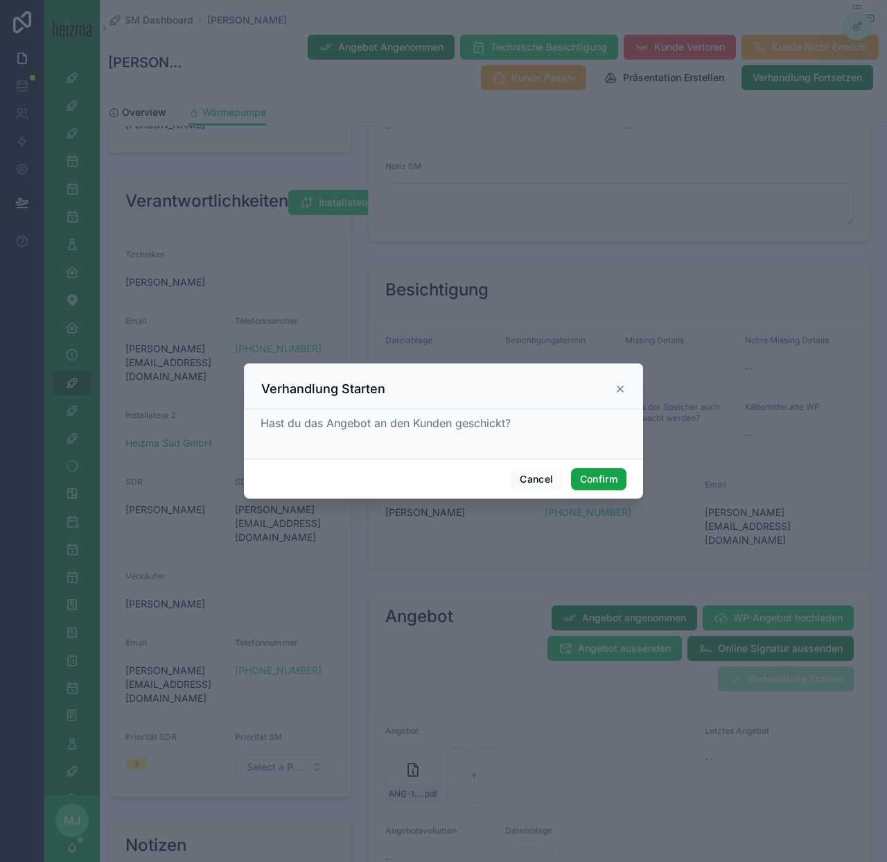
click at [622, 478] on button "Confirm" at bounding box center [598, 479] width 55 height 22
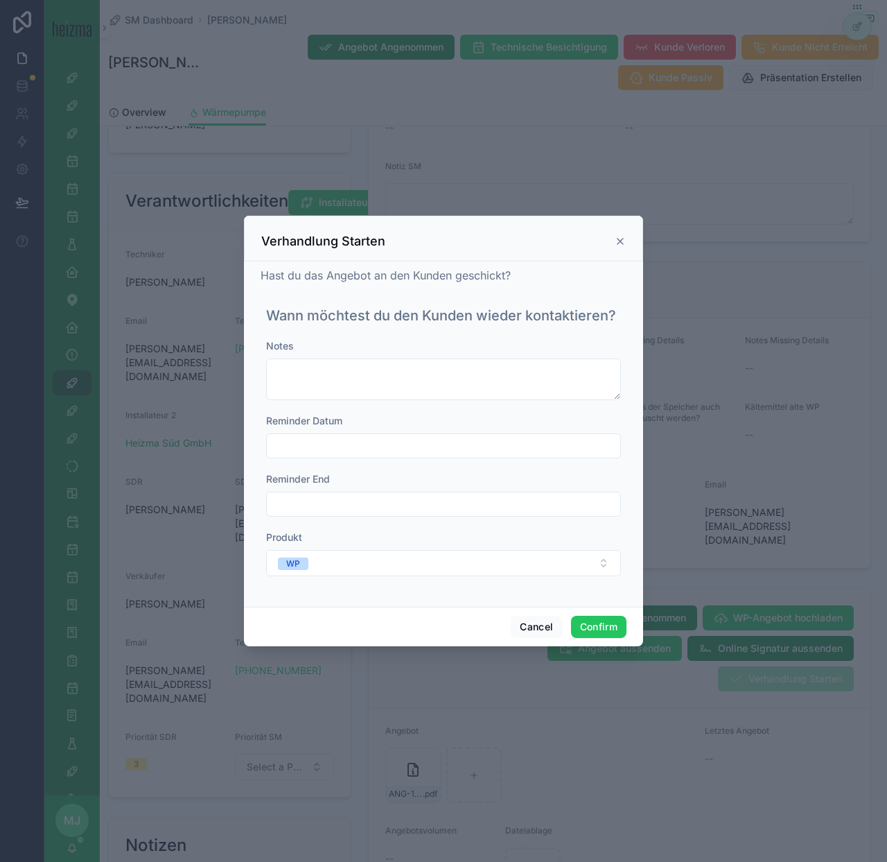
click at [431, 444] on input "text" at bounding box center [444, 445] width 354 height 19
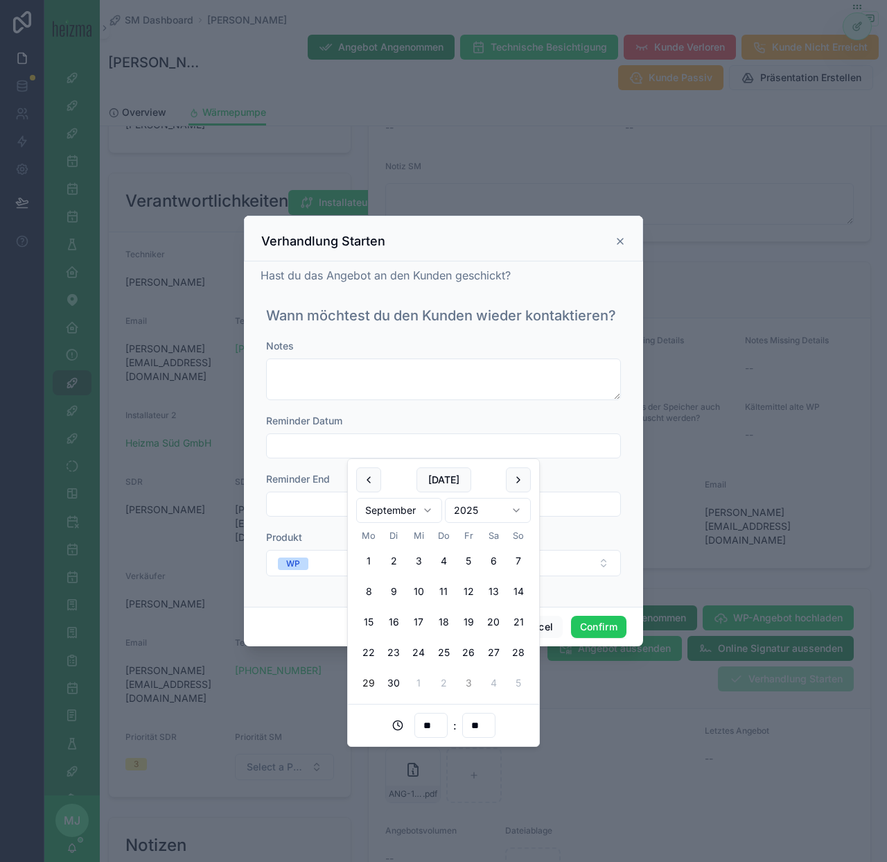
click at [465, 680] on button "3" at bounding box center [468, 682] width 25 height 25
type input "**********"
click at [584, 630] on button "Confirm" at bounding box center [598, 627] width 55 height 22
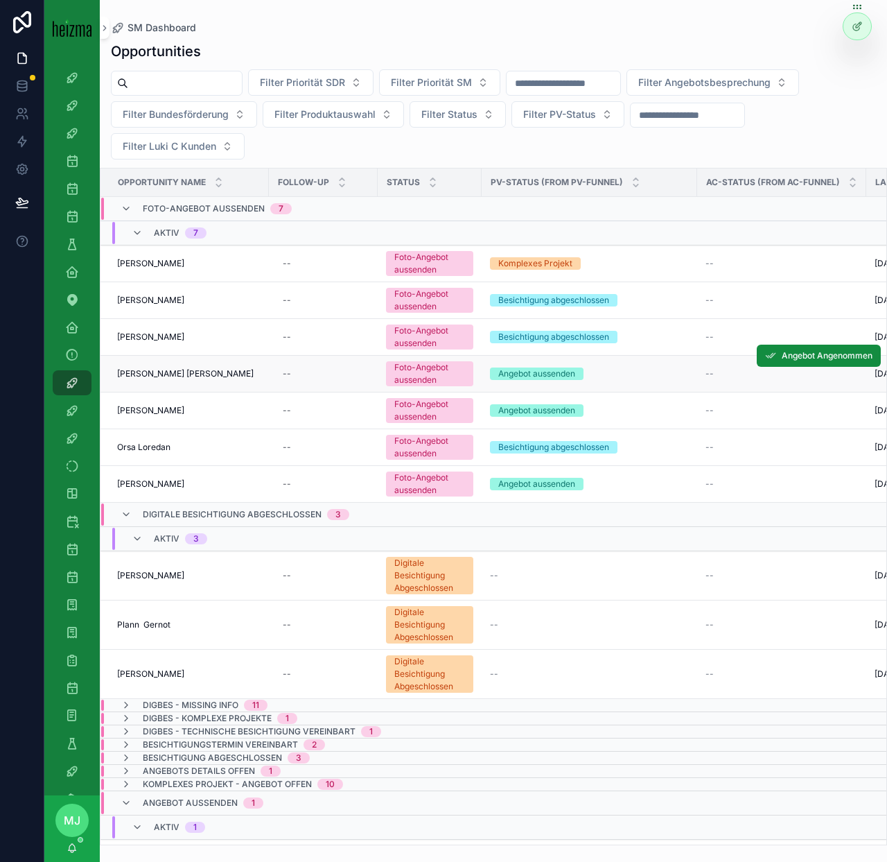
click at [164, 371] on span "[PERSON_NAME] [PERSON_NAME]" at bounding box center [185, 373] width 137 height 11
click at [159, 409] on span "[PERSON_NAME]" at bounding box center [150, 410] width 67 height 11
click at [157, 483] on span "[PERSON_NAME]" at bounding box center [150, 483] width 67 height 11
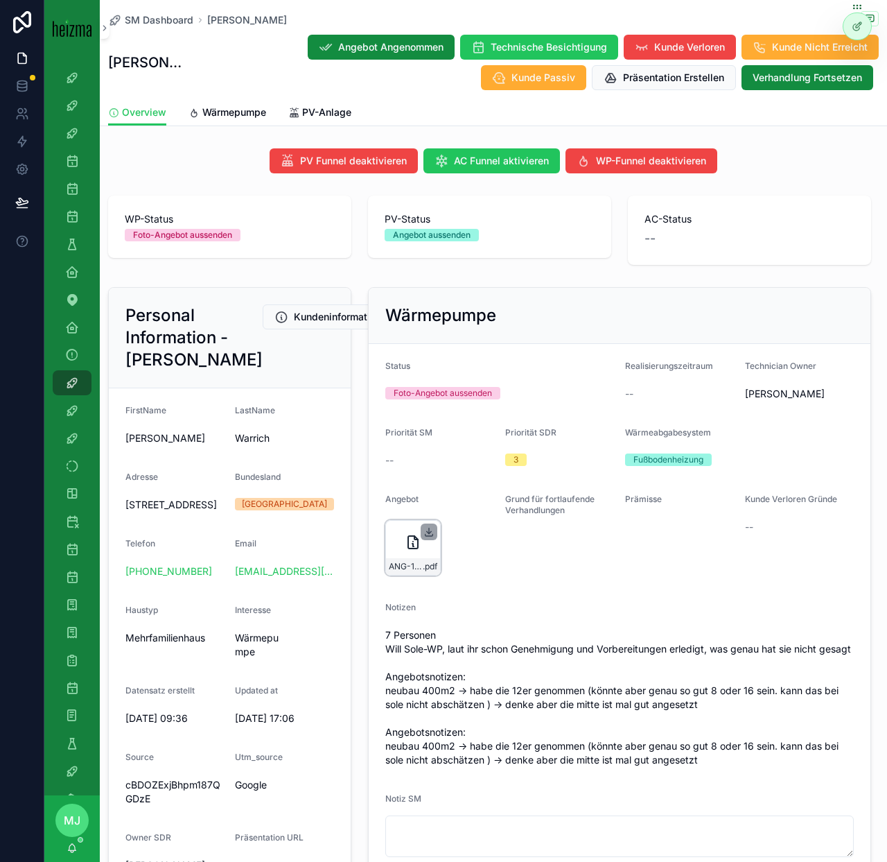
click at [426, 530] on icon "scrollable content" at bounding box center [429, 531] width 11 height 11
click at [342, 117] on span "PV-Anlage" at bounding box center [326, 112] width 49 height 14
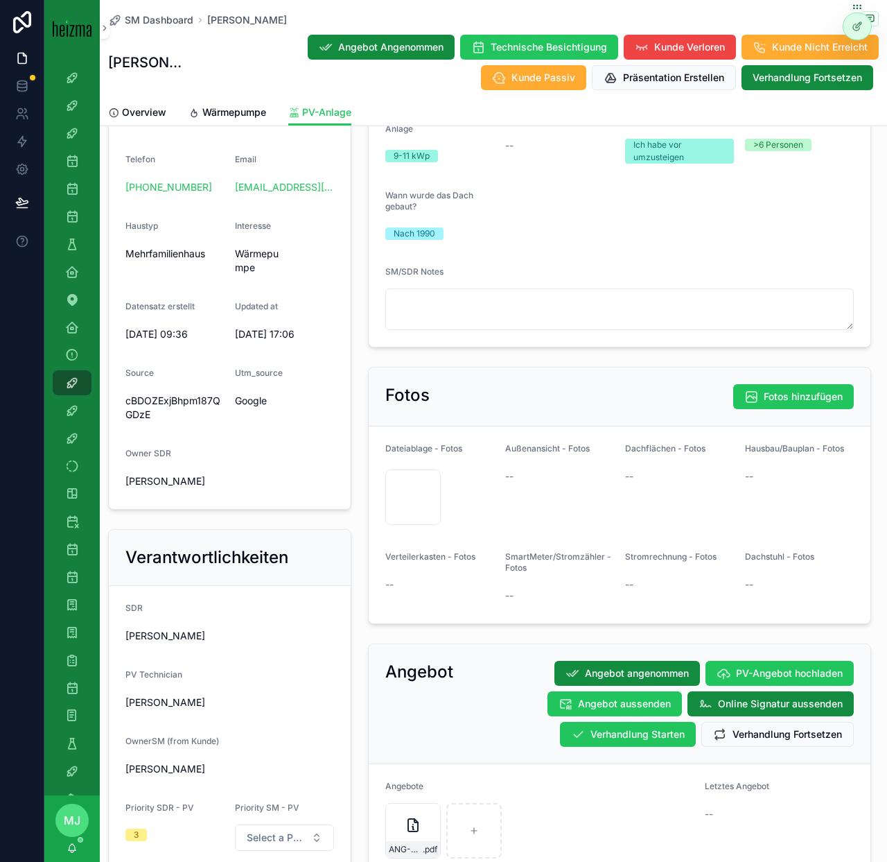
scroll to position [850, 0]
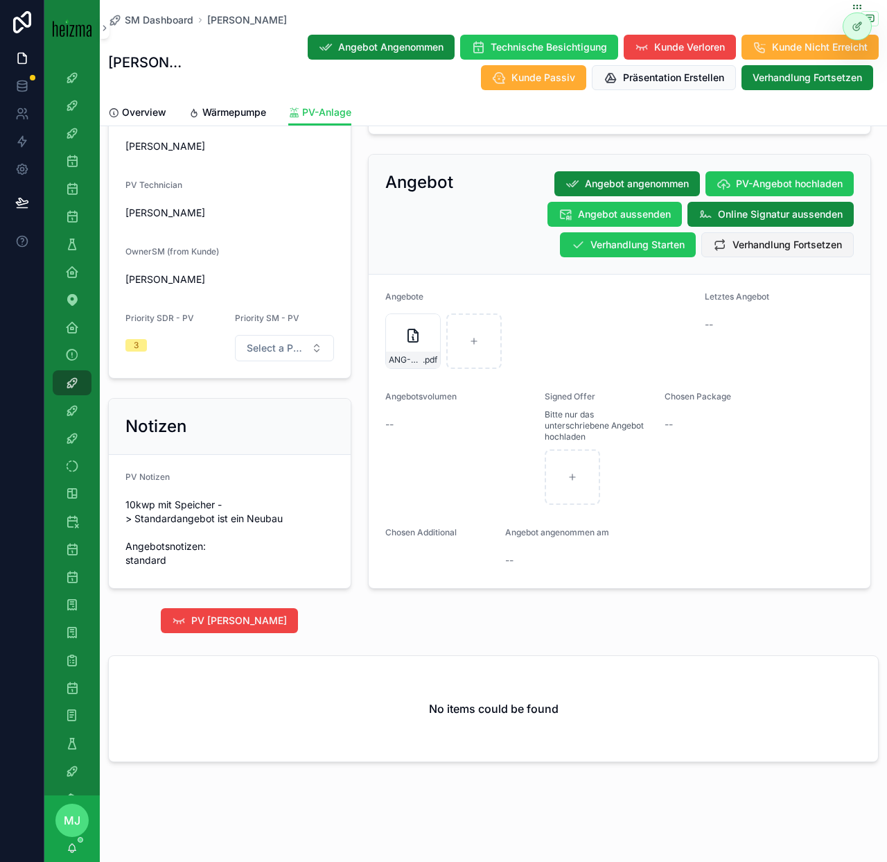
click at [773, 238] on span "Verhandlung Fortsetzen" at bounding box center [788, 245] width 110 height 14
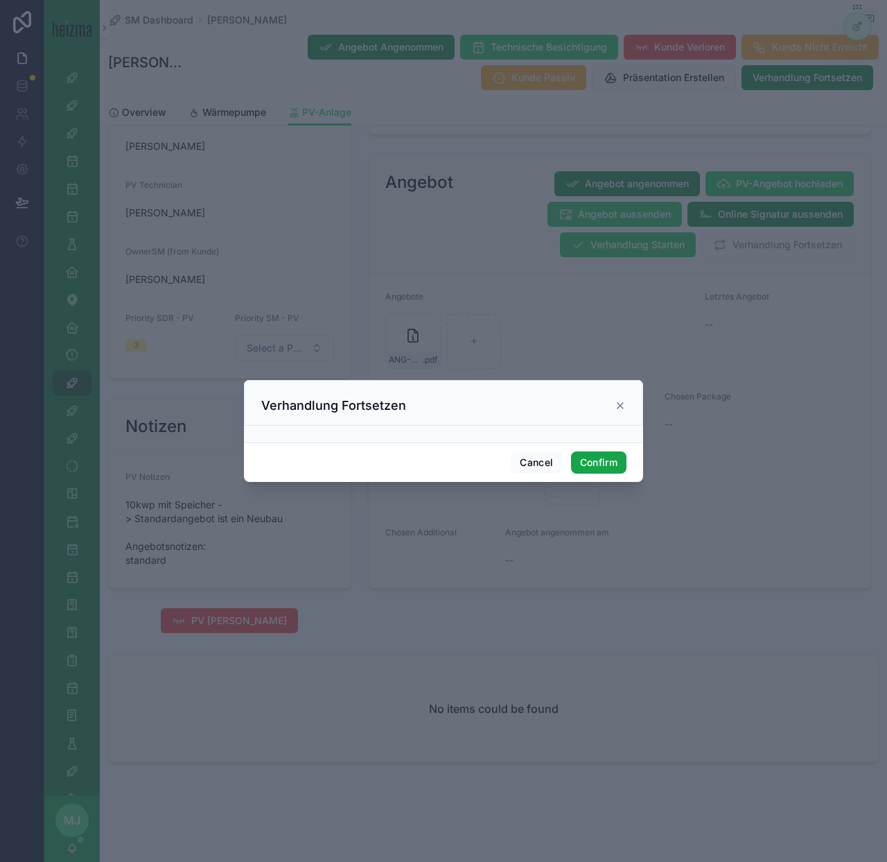
click at [621, 464] on button "Confirm" at bounding box center [598, 462] width 55 height 22
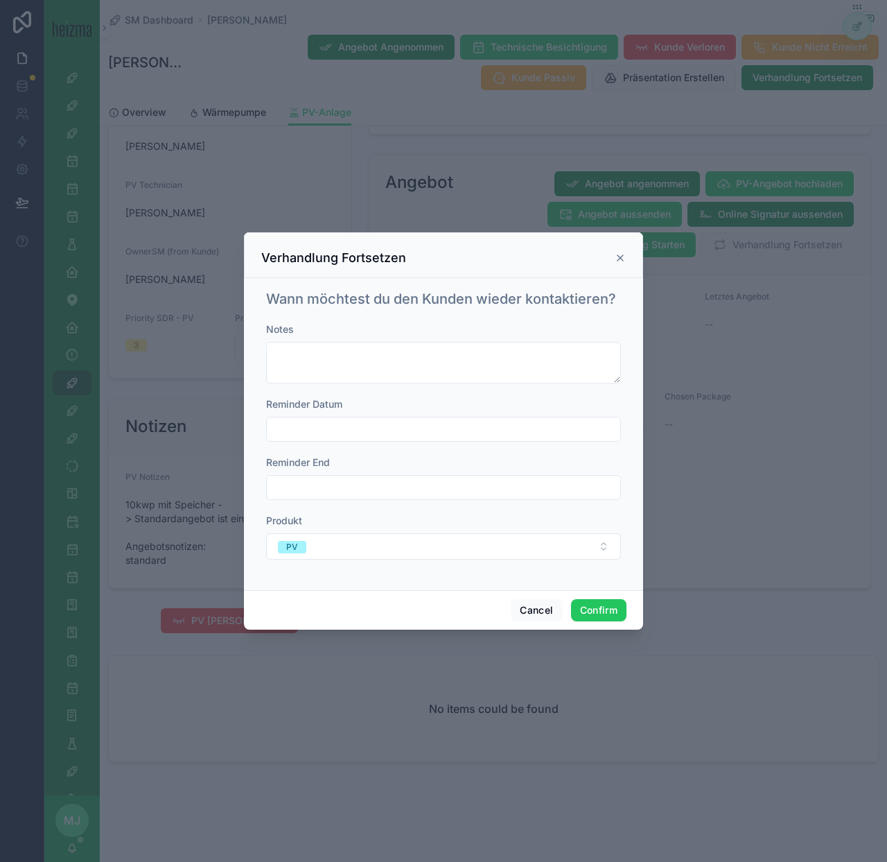
click at [622, 255] on icon at bounding box center [620, 257] width 11 height 11
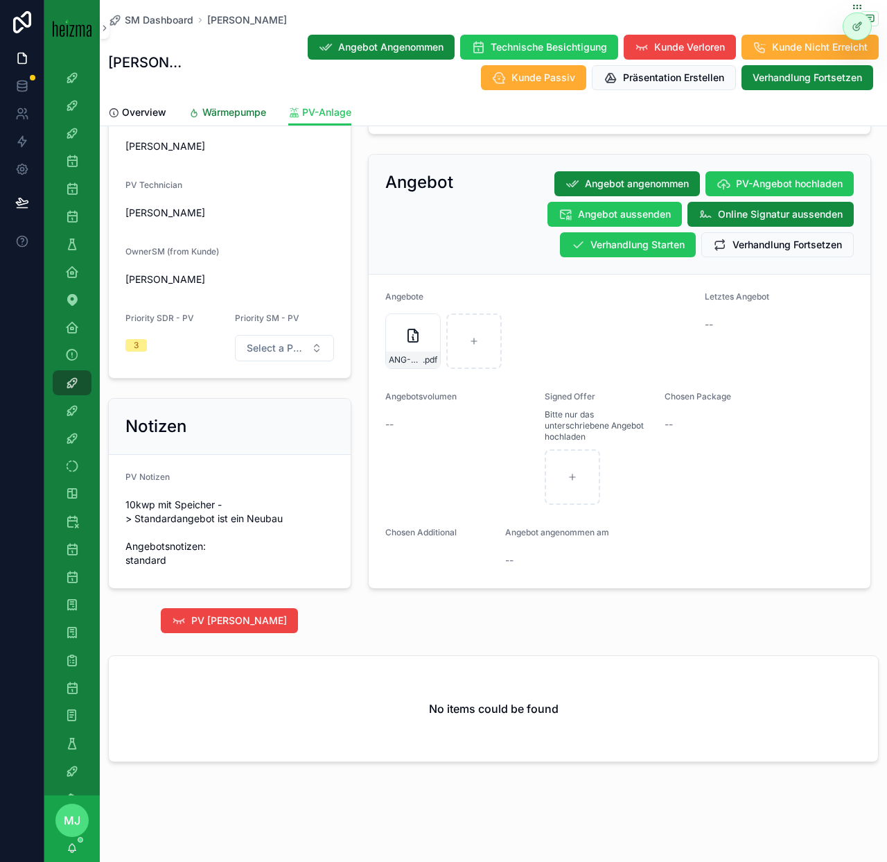
click at [254, 116] on span "Wärmepumpe" at bounding box center [234, 112] width 64 height 14
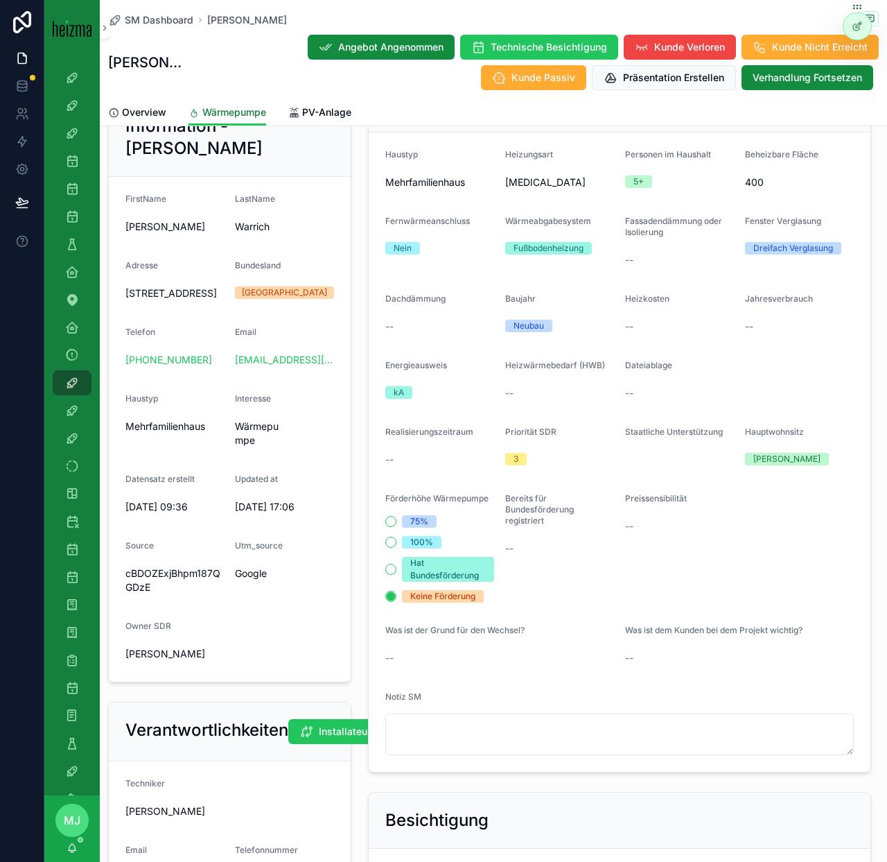
scroll to position [962, 0]
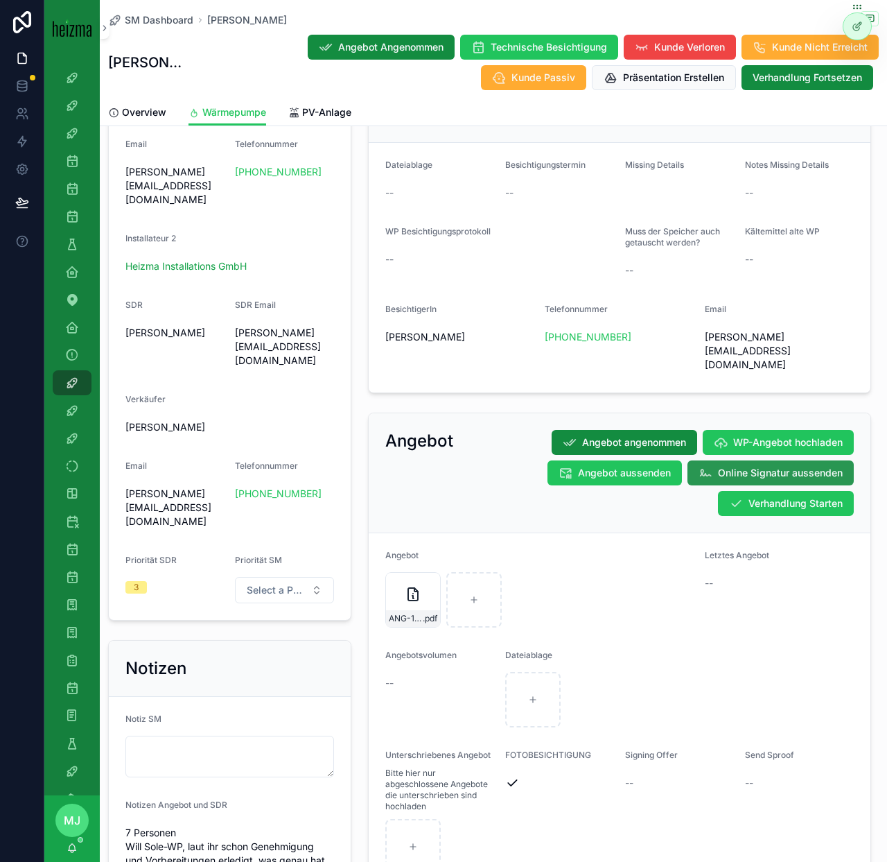
click at [823, 460] on button "Online Signatur aussenden" at bounding box center [771, 472] width 166 height 25
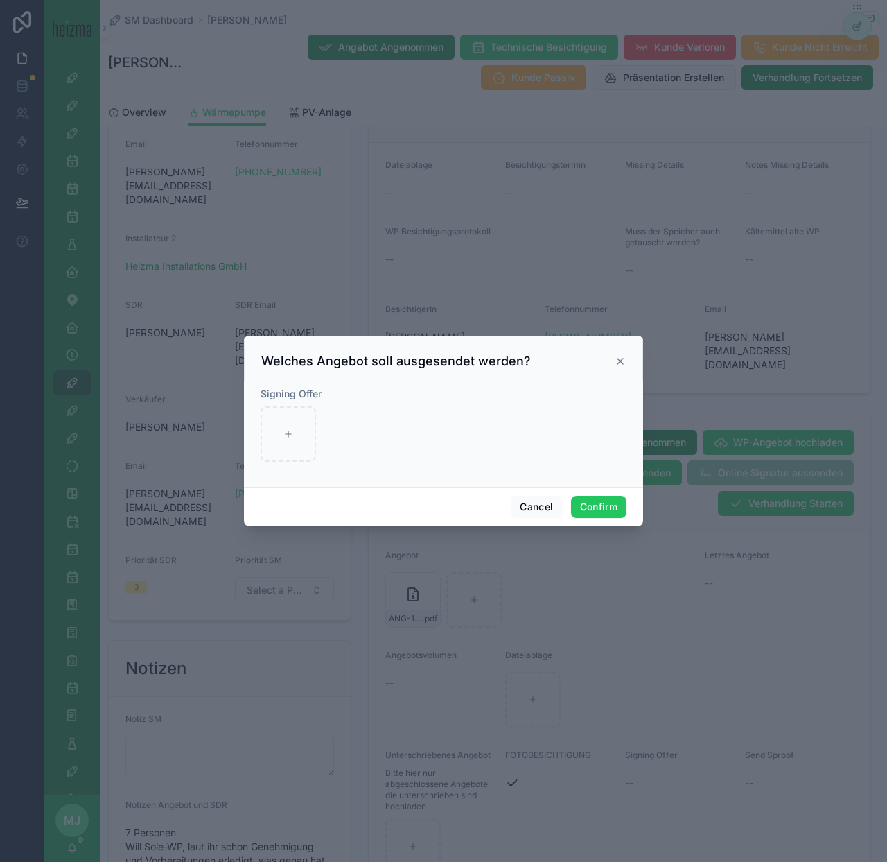
click at [616, 358] on icon at bounding box center [620, 361] width 11 height 11
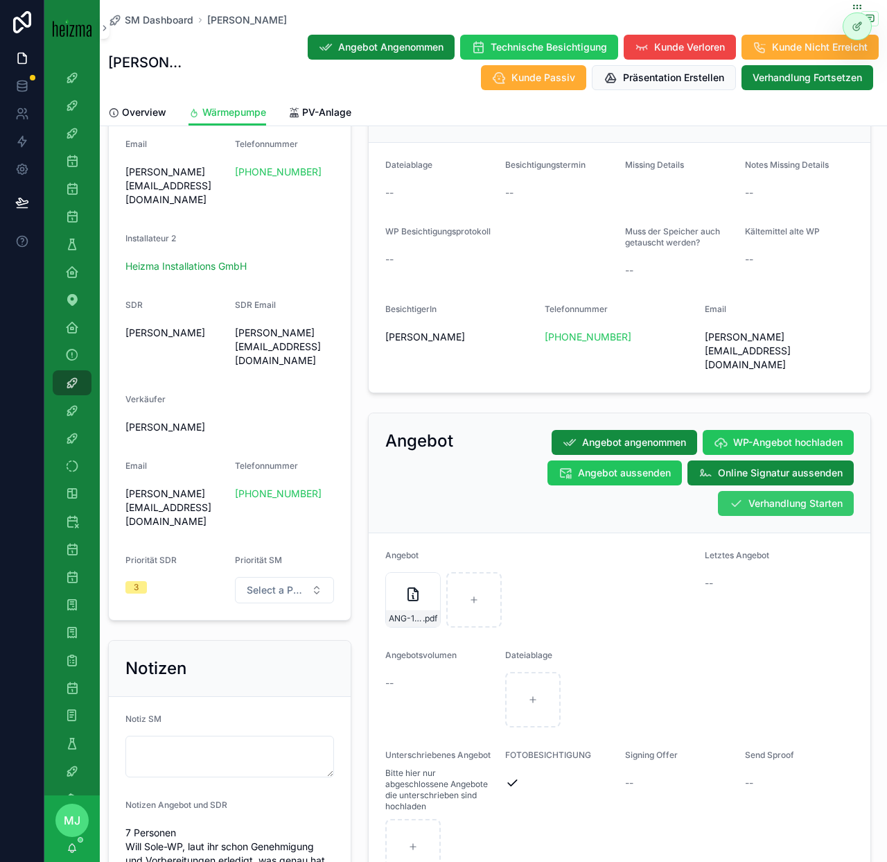
click at [778, 496] on span "Verhandlung Starten" at bounding box center [796, 503] width 94 height 14
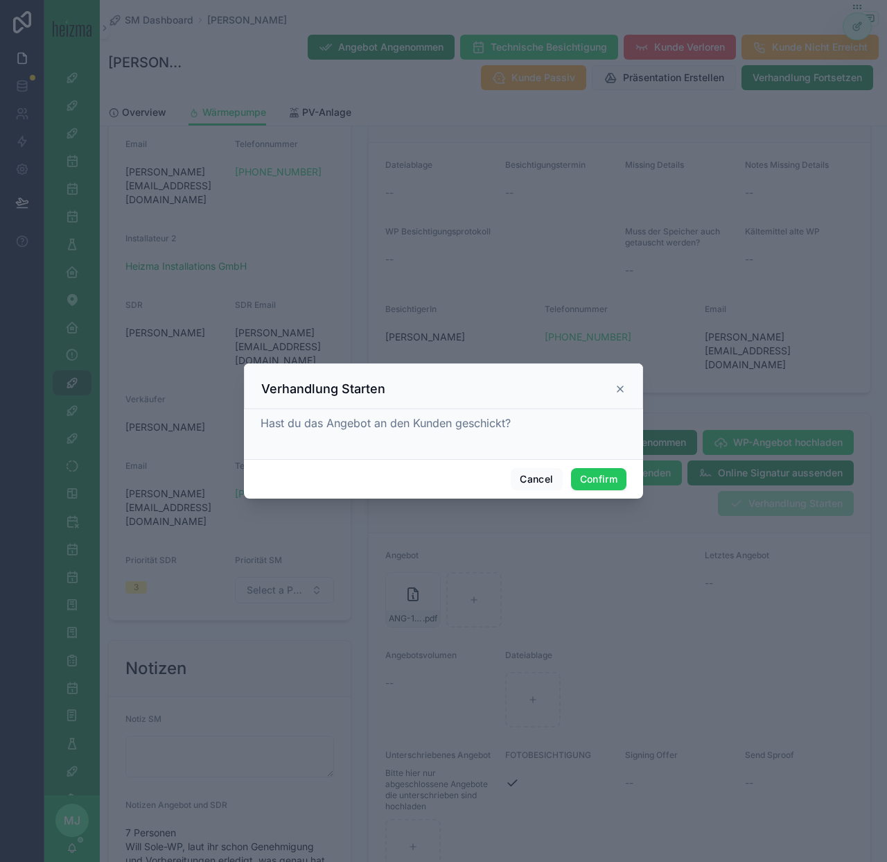
click at [569, 478] on div "Cancel Confirm" at bounding box center [443, 479] width 399 height 40
click at [605, 480] on button "Confirm" at bounding box center [598, 479] width 55 height 22
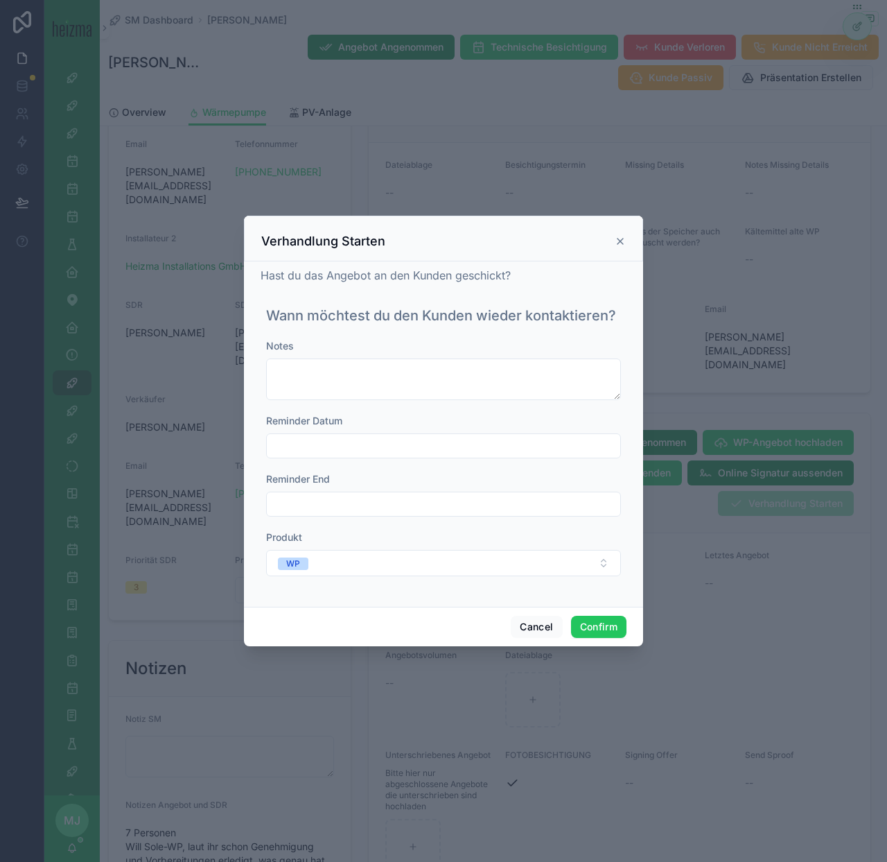
click at [350, 451] on input "text" at bounding box center [444, 445] width 354 height 19
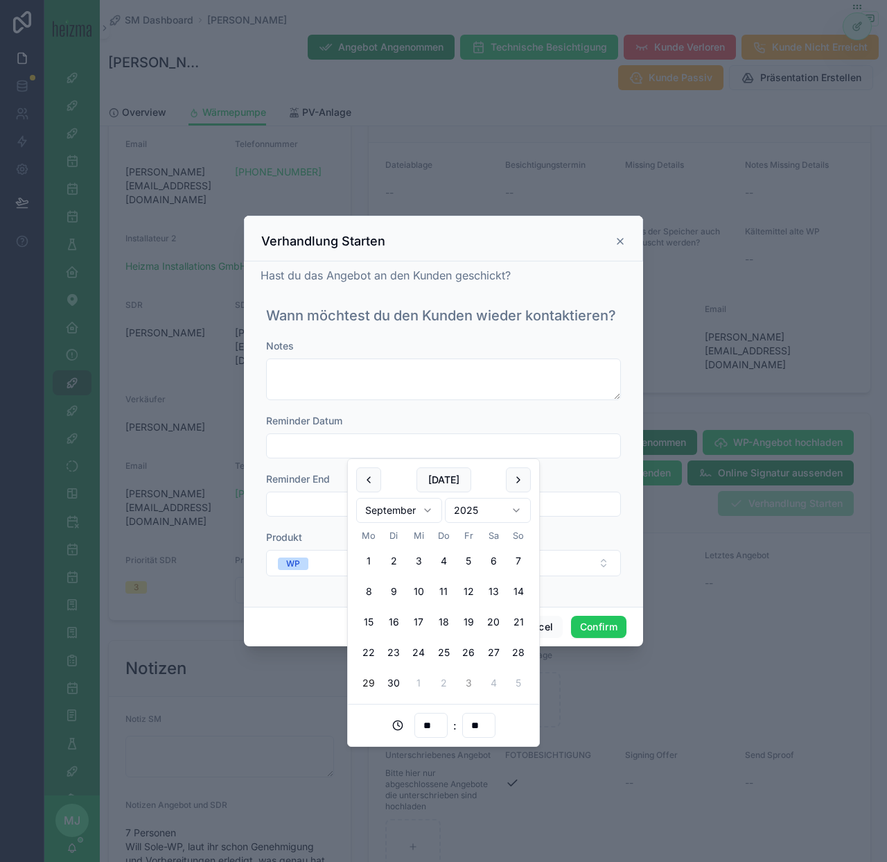
click at [474, 683] on button "3" at bounding box center [468, 682] width 25 height 25
type input "**********"
click at [598, 627] on button "Confirm" at bounding box center [598, 627] width 55 height 22
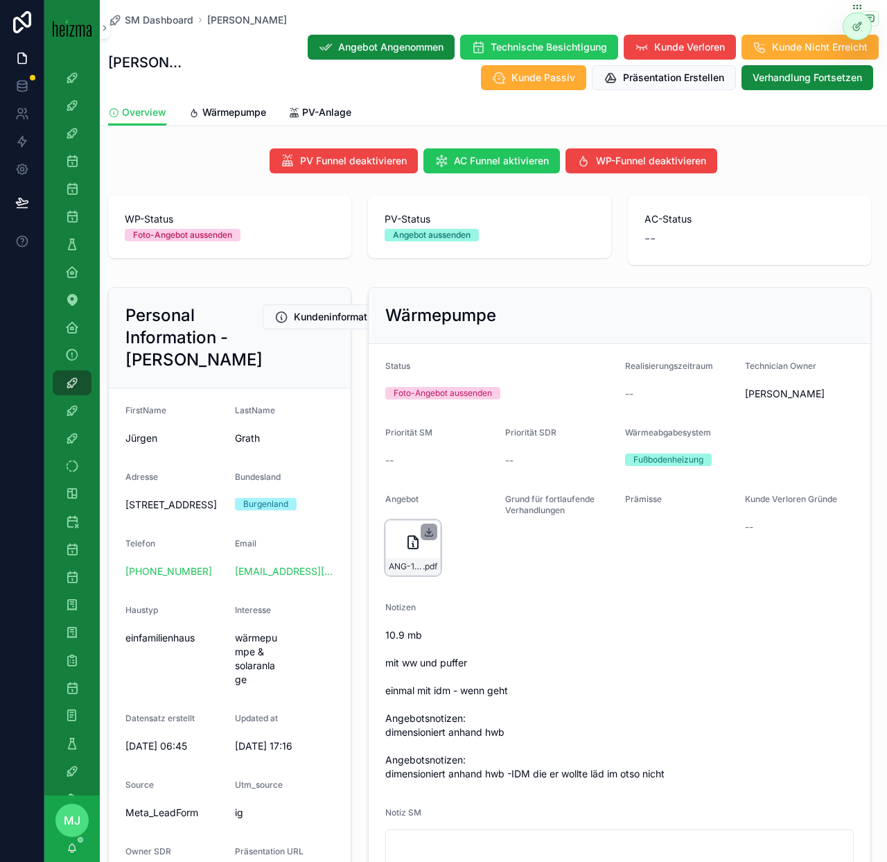
click at [431, 532] on icon "scrollable content" at bounding box center [429, 531] width 11 height 11
click at [308, 105] on span "PV-Anlage" at bounding box center [326, 112] width 49 height 14
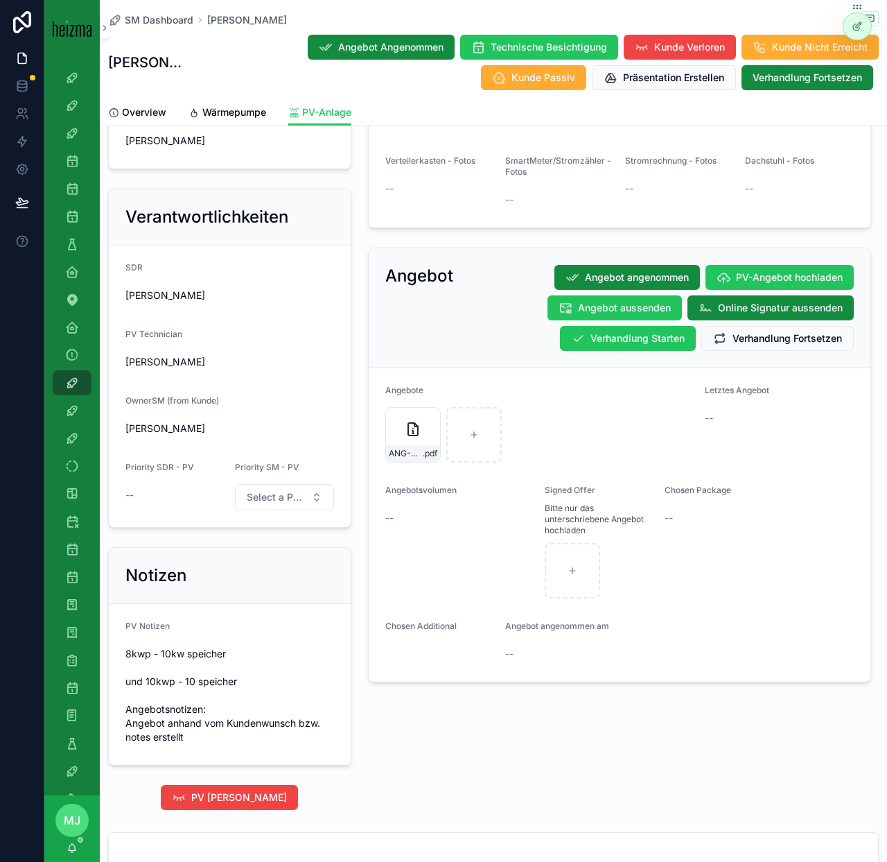
scroll to position [716, 0]
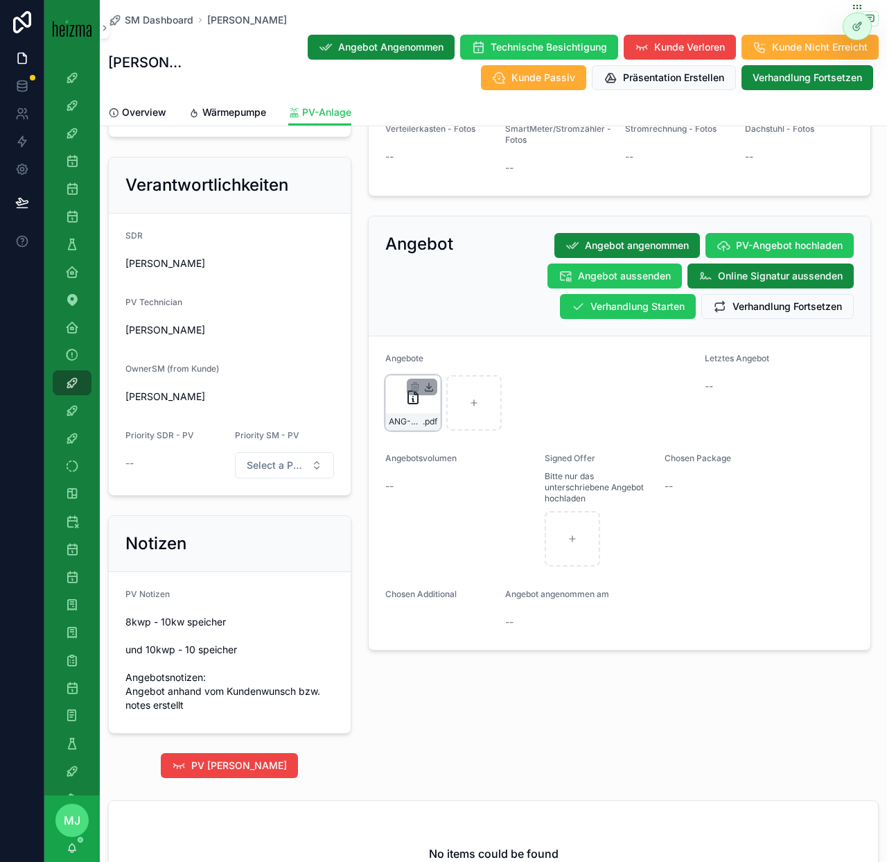
click at [432, 389] on icon "scrollable content" at bounding box center [429, 386] width 11 height 11
click at [747, 310] on span "Verhandlung Fortsetzen" at bounding box center [788, 307] width 110 height 14
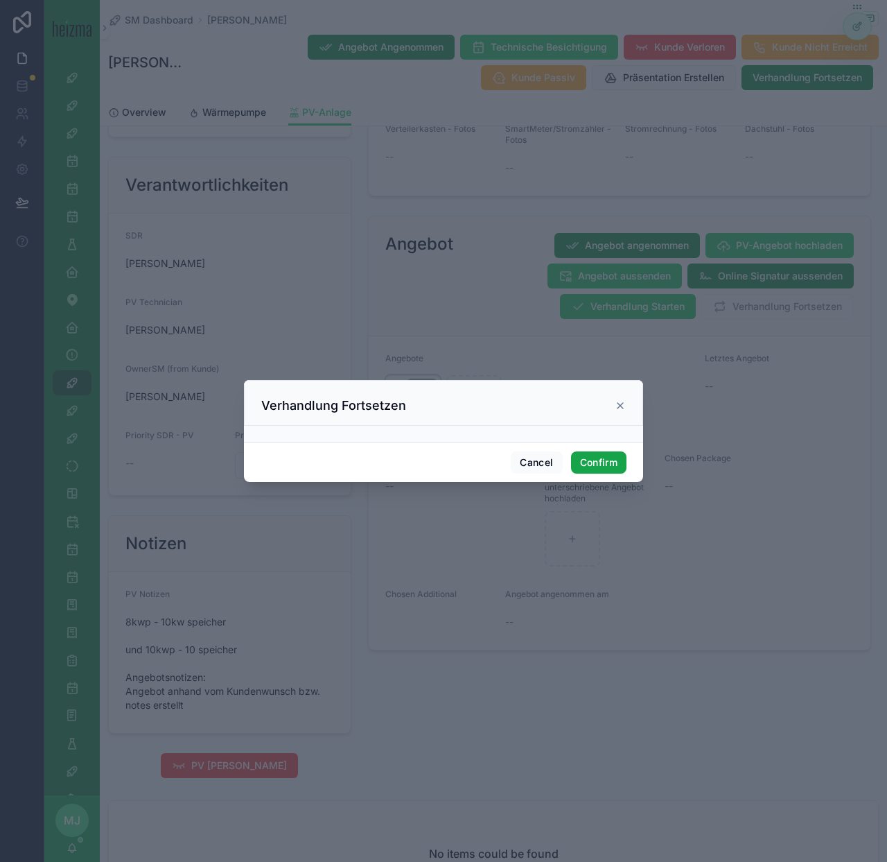
click at [598, 465] on button "Confirm" at bounding box center [598, 462] width 55 height 22
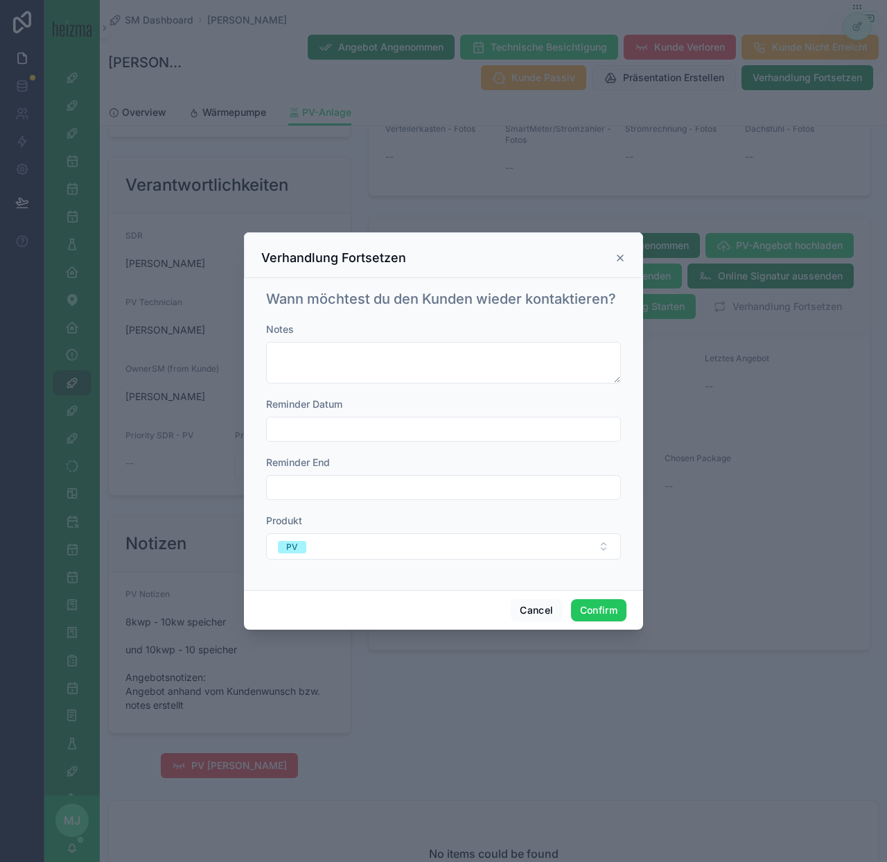
click at [621, 257] on icon at bounding box center [620, 257] width 11 height 11
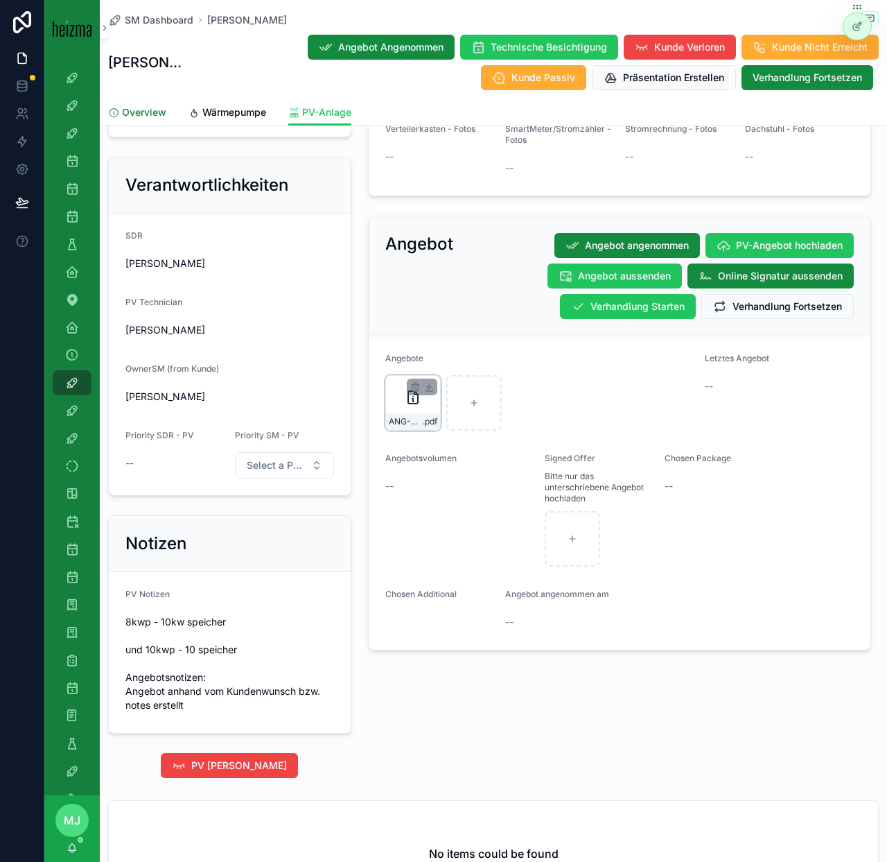
click at [164, 120] on link "Overview" at bounding box center [137, 114] width 58 height 28
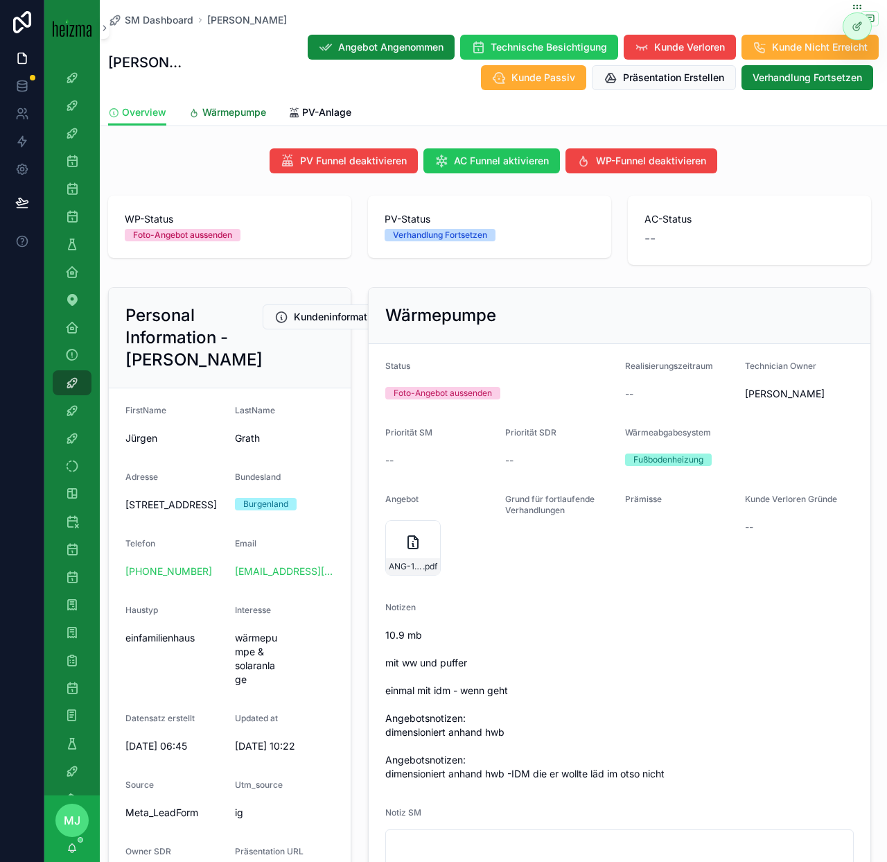
click at [238, 103] on link "Wärmepumpe" at bounding box center [228, 114] width 78 height 28
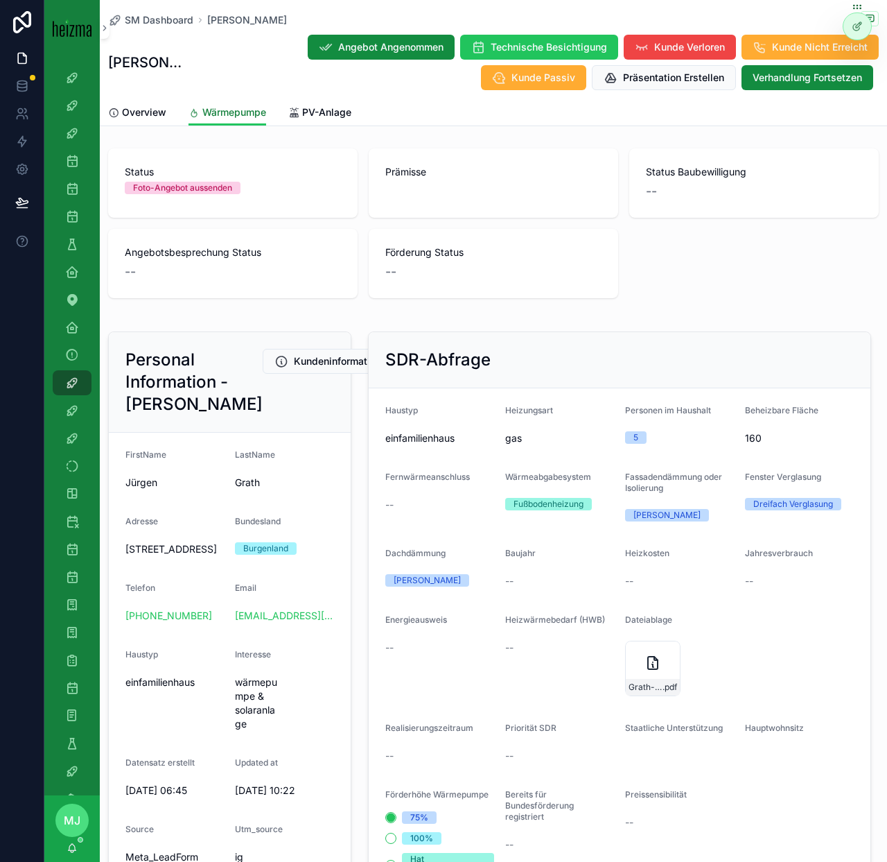
scroll to position [996, 0]
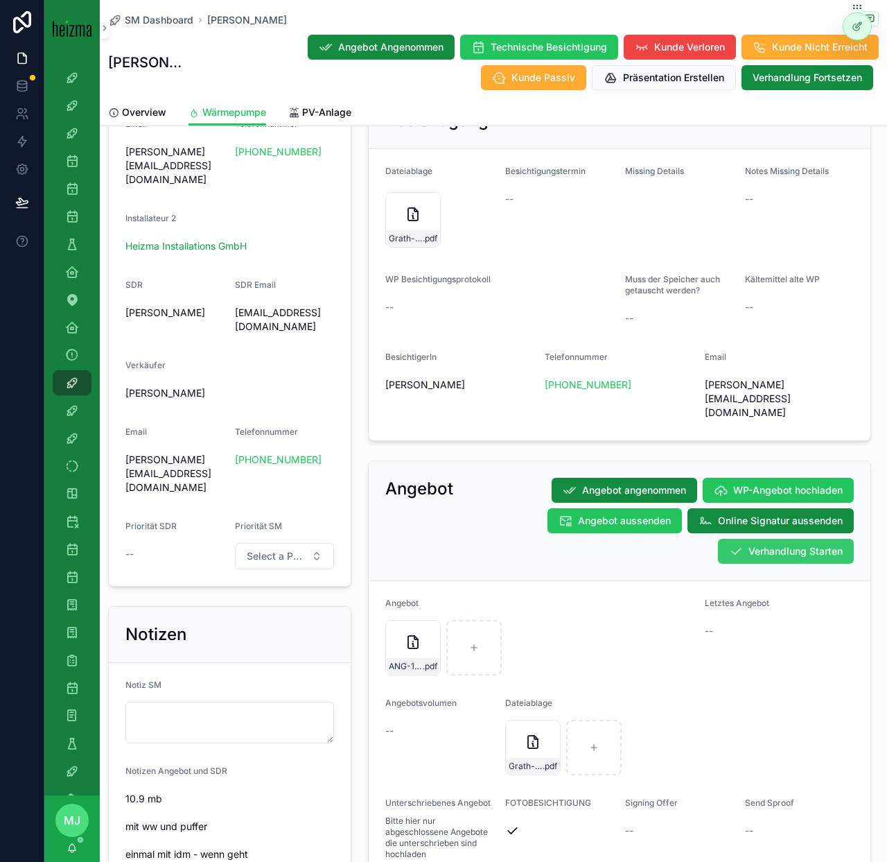
click at [821, 544] on span "Verhandlung Starten" at bounding box center [796, 551] width 94 height 14
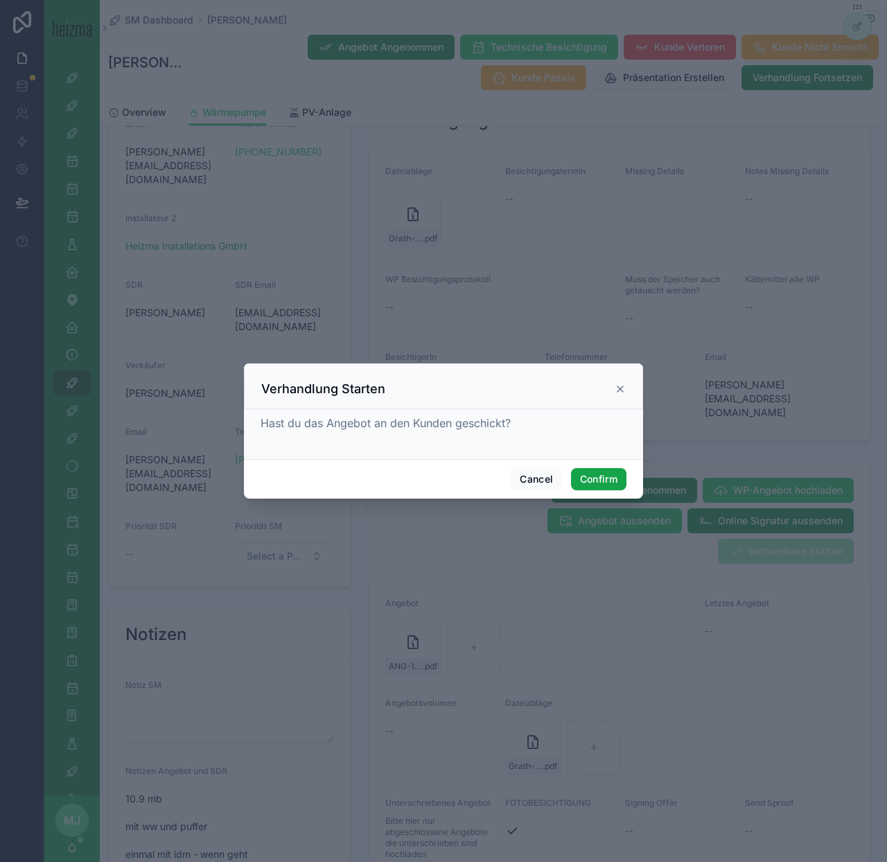
click at [595, 483] on button "Confirm" at bounding box center [598, 479] width 55 height 22
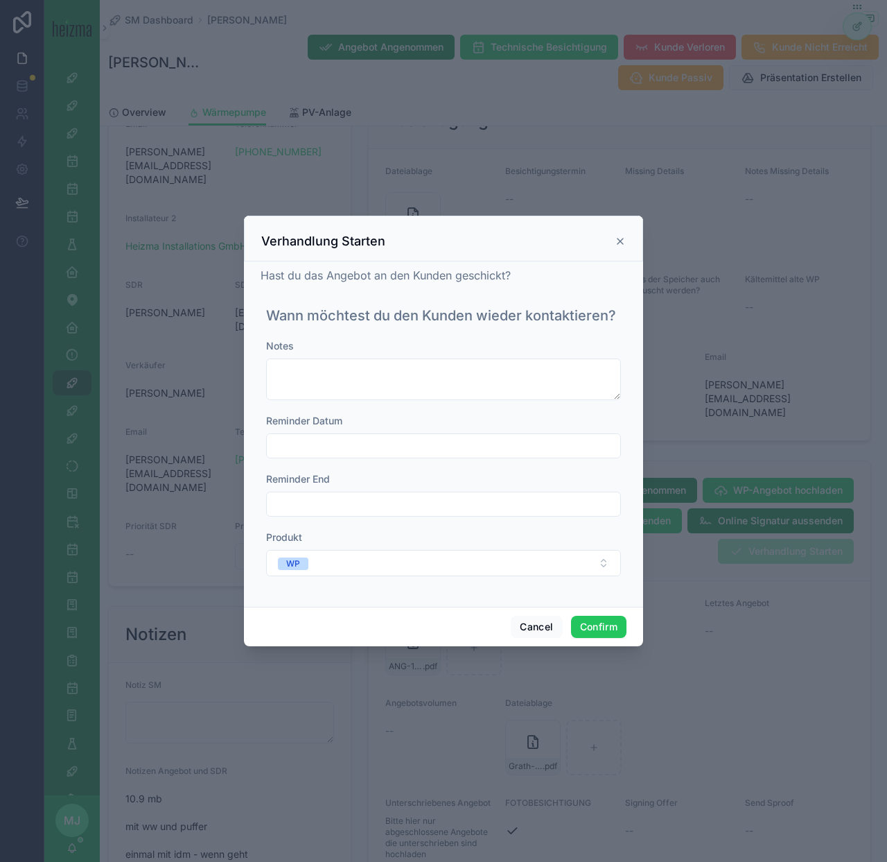
click at [448, 433] on div "Reminder Datum" at bounding box center [443, 436] width 355 height 44
click at [441, 445] on input "text" at bounding box center [444, 445] width 354 height 19
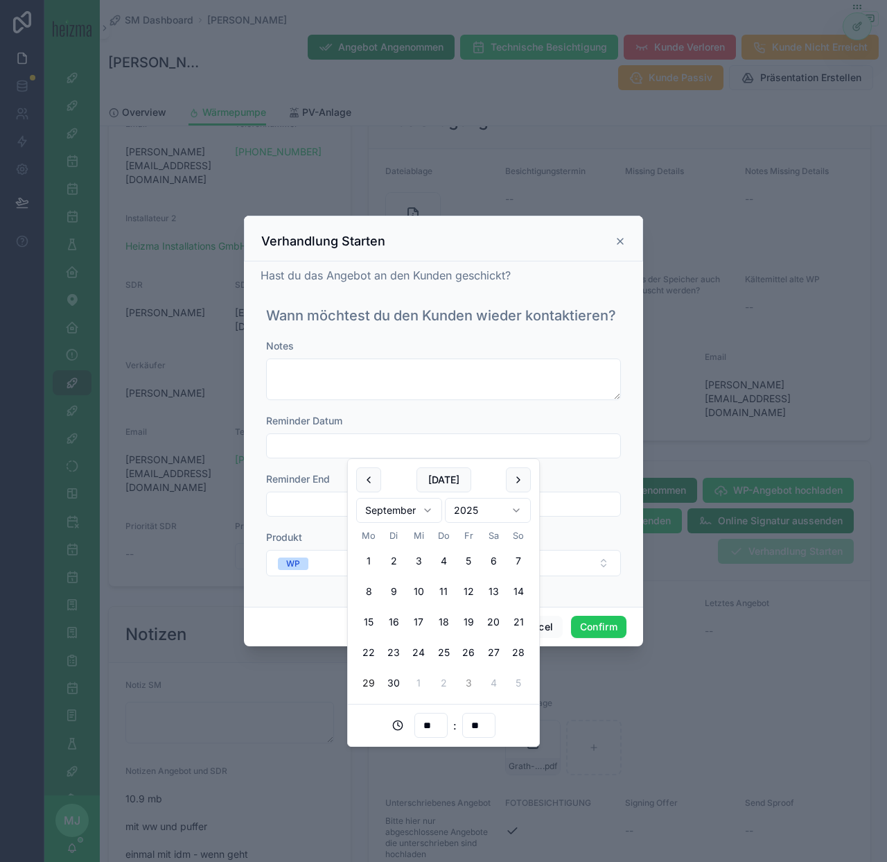
click at [464, 675] on button "3" at bounding box center [468, 682] width 25 height 25
type input "**********"
click at [587, 627] on button "Confirm" at bounding box center [598, 627] width 55 height 22
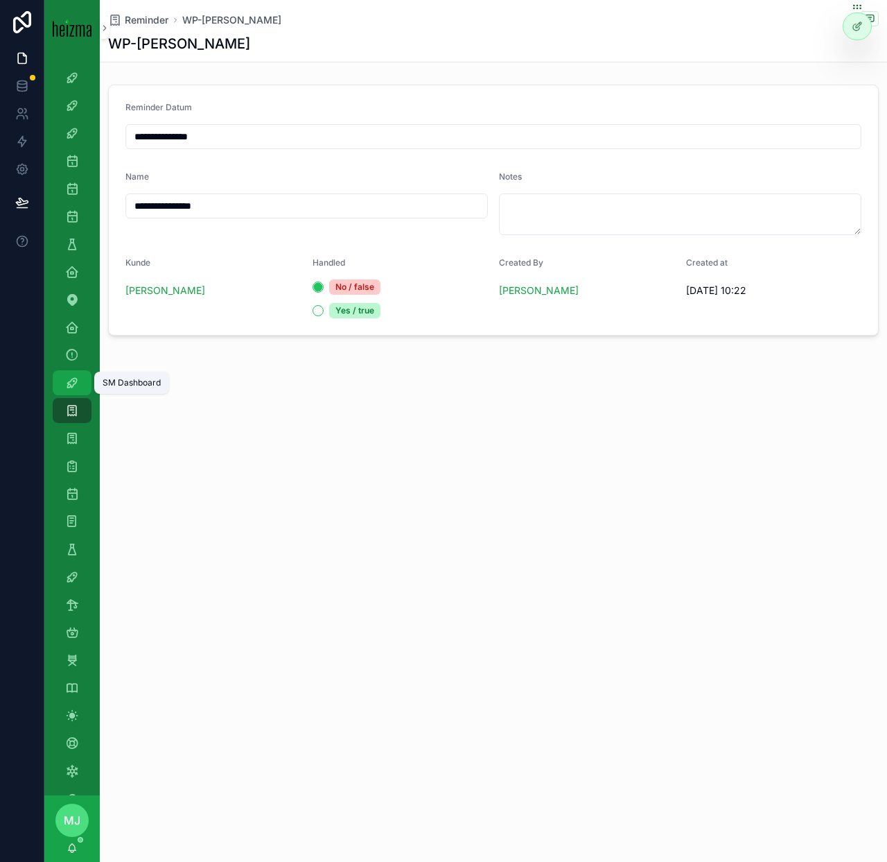
click at [73, 387] on icon "scrollable content" at bounding box center [72, 383] width 14 height 14
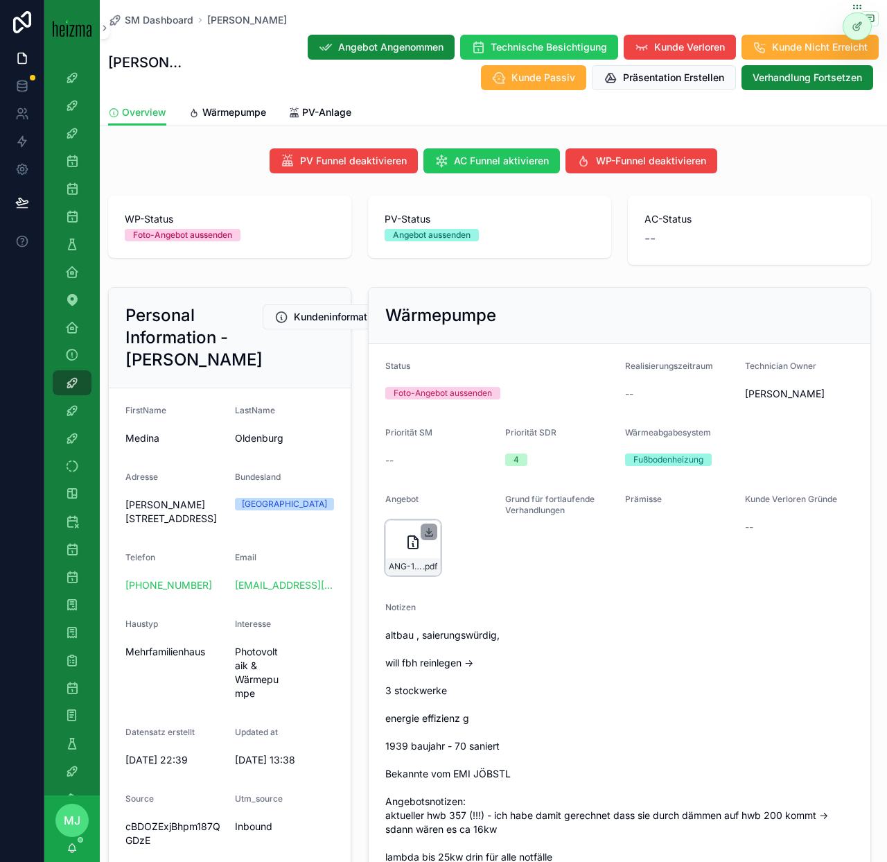
click at [428, 527] on icon "scrollable content" at bounding box center [429, 531] width 11 height 11
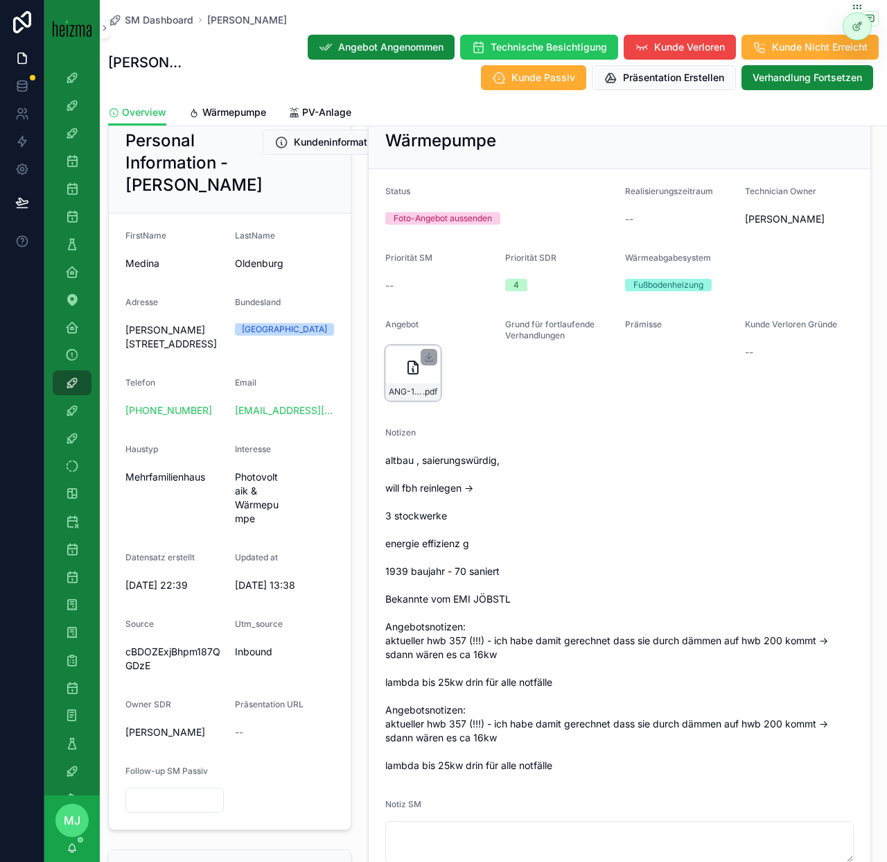
scroll to position [174, 0]
click at [331, 110] on span "PV-Anlage" at bounding box center [326, 112] width 49 height 14
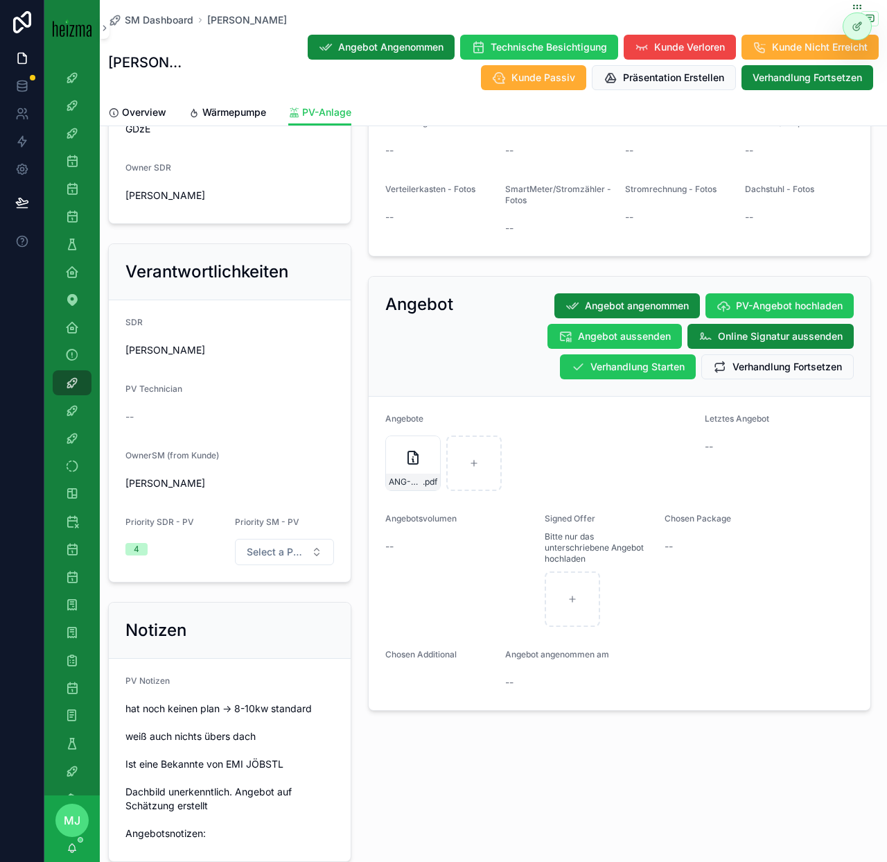
scroll to position [669, 0]
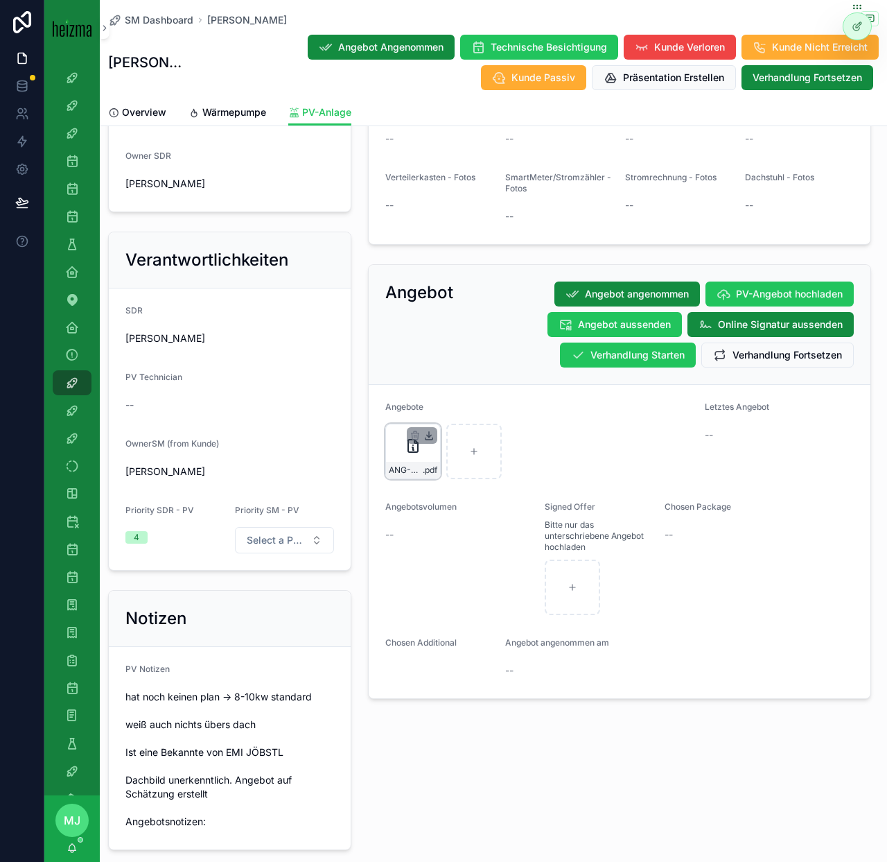
click at [429, 436] on icon "scrollable content" at bounding box center [429, 435] width 0 height 6
click at [801, 364] on button "Verhandlung Fortsetzen" at bounding box center [778, 354] width 153 height 25
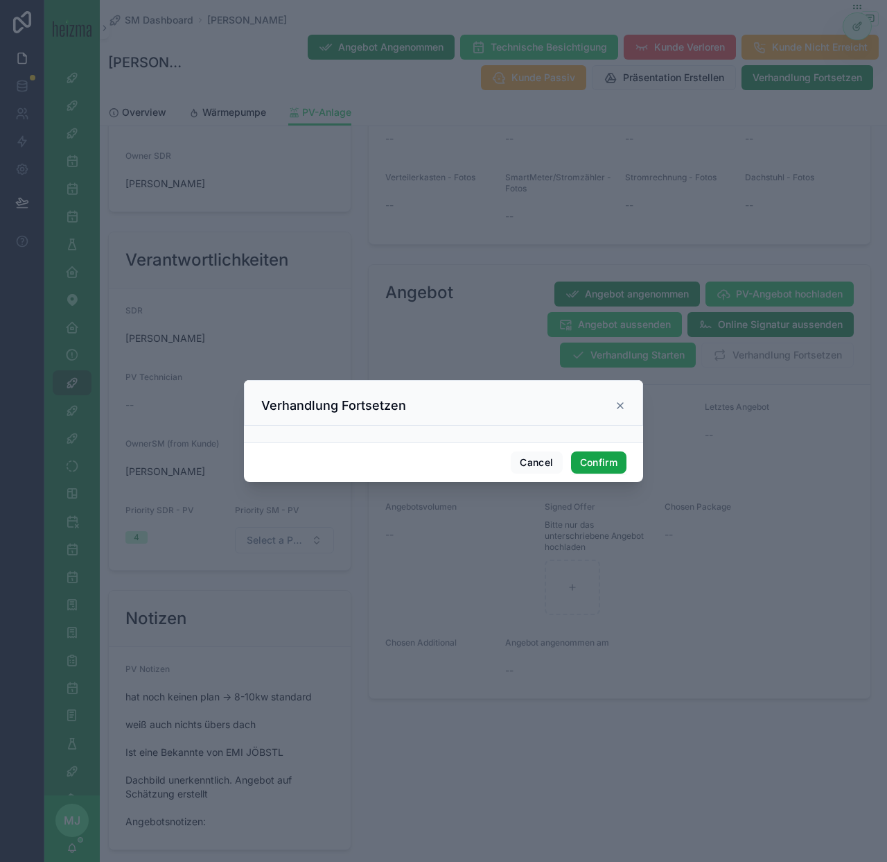
click at [604, 469] on button "Confirm" at bounding box center [598, 462] width 55 height 22
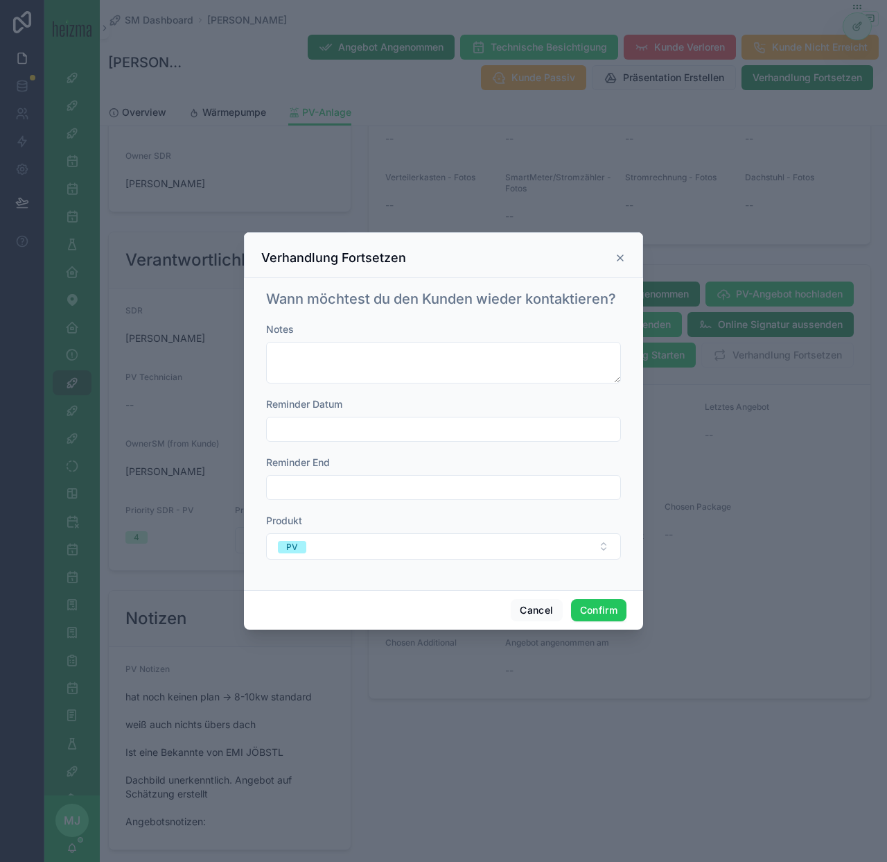
click at [408, 439] on input "text" at bounding box center [444, 428] width 354 height 19
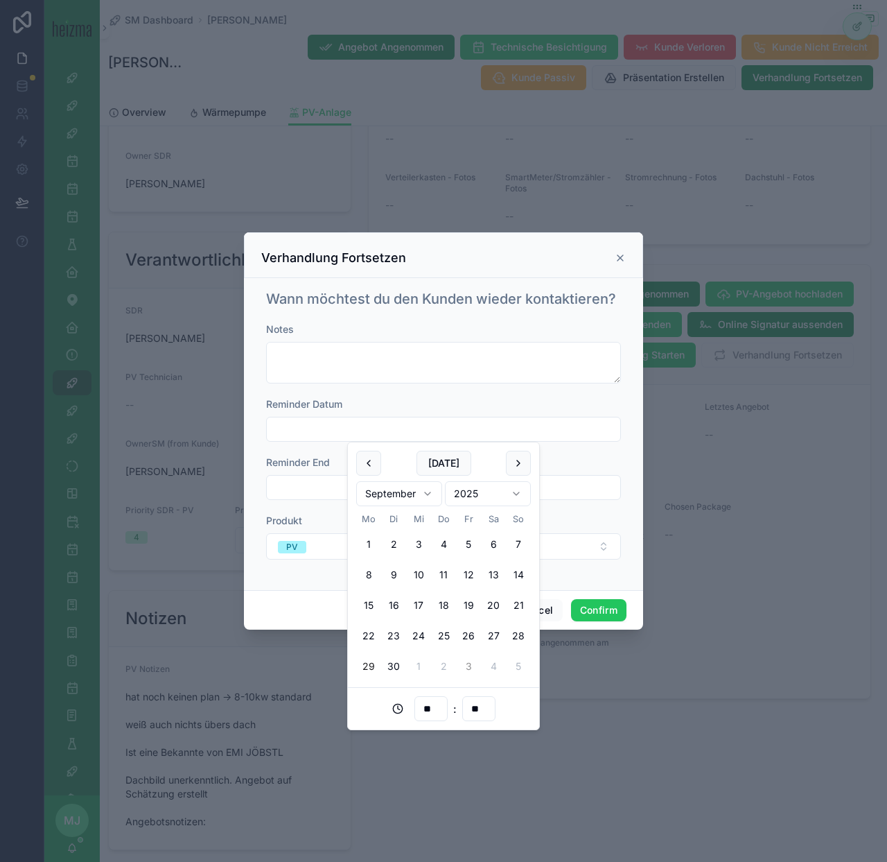
click at [471, 669] on button "3" at bounding box center [468, 666] width 25 height 25
type input "**********"
click at [534, 433] on input "**********" at bounding box center [444, 428] width 354 height 19
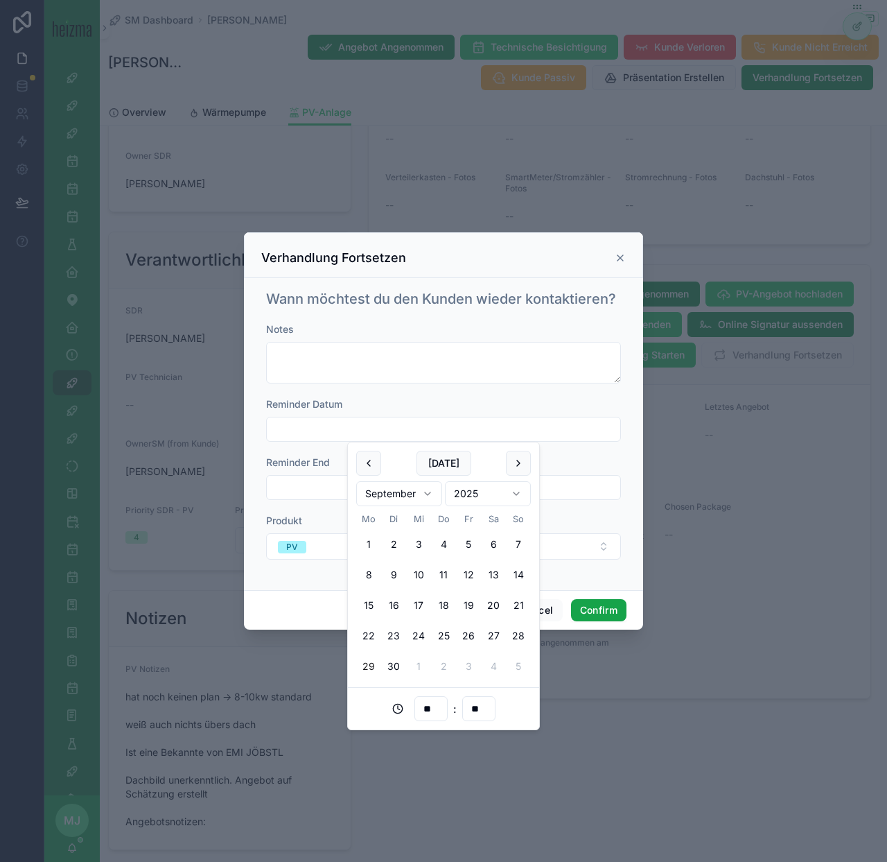
click at [609, 602] on button "Confirm" at bounding box center [598, 610] width 55 height 22
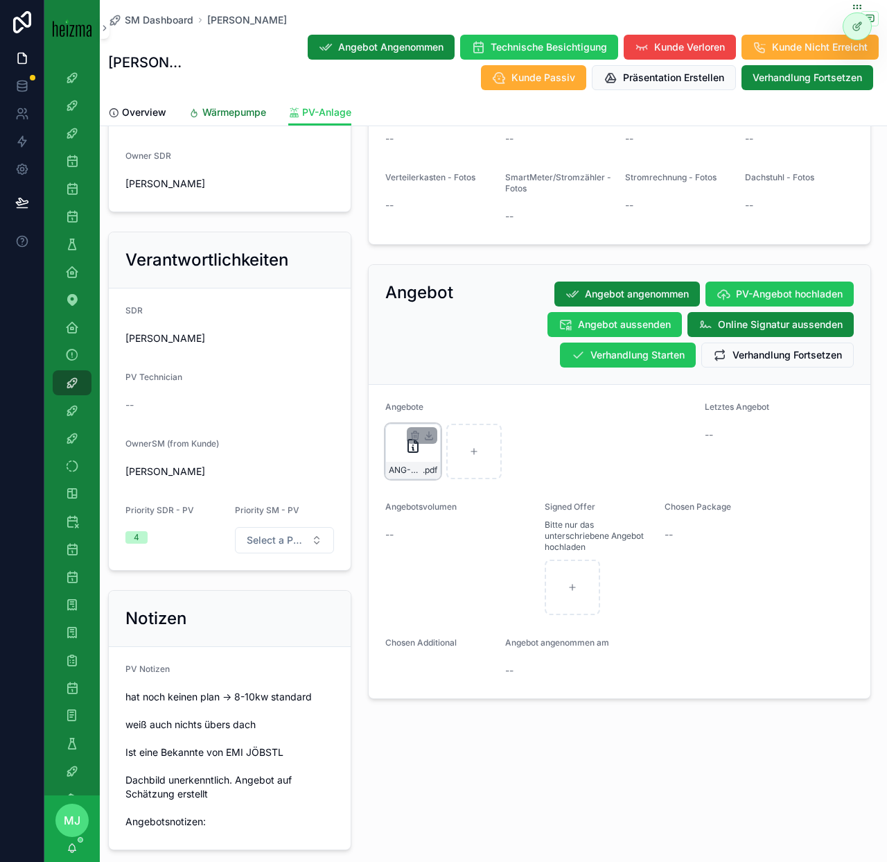
click at [234, 106] on span "Wärmepumpe" at bounding box center [234, 112] width 64 height 14
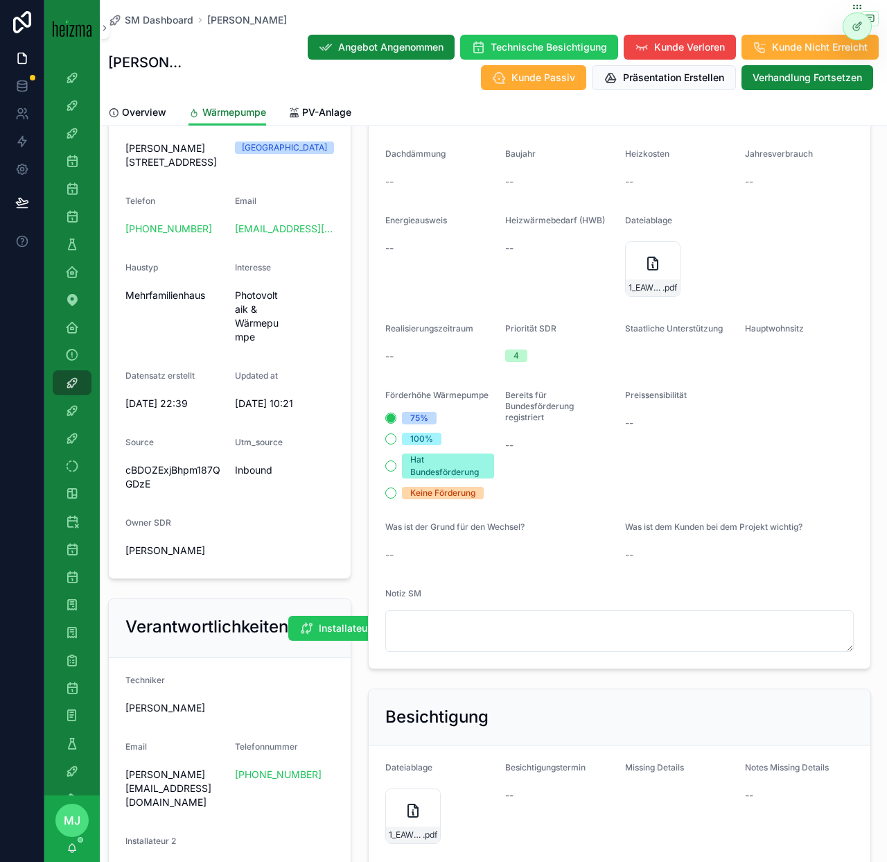
scroll to position [919, 0]
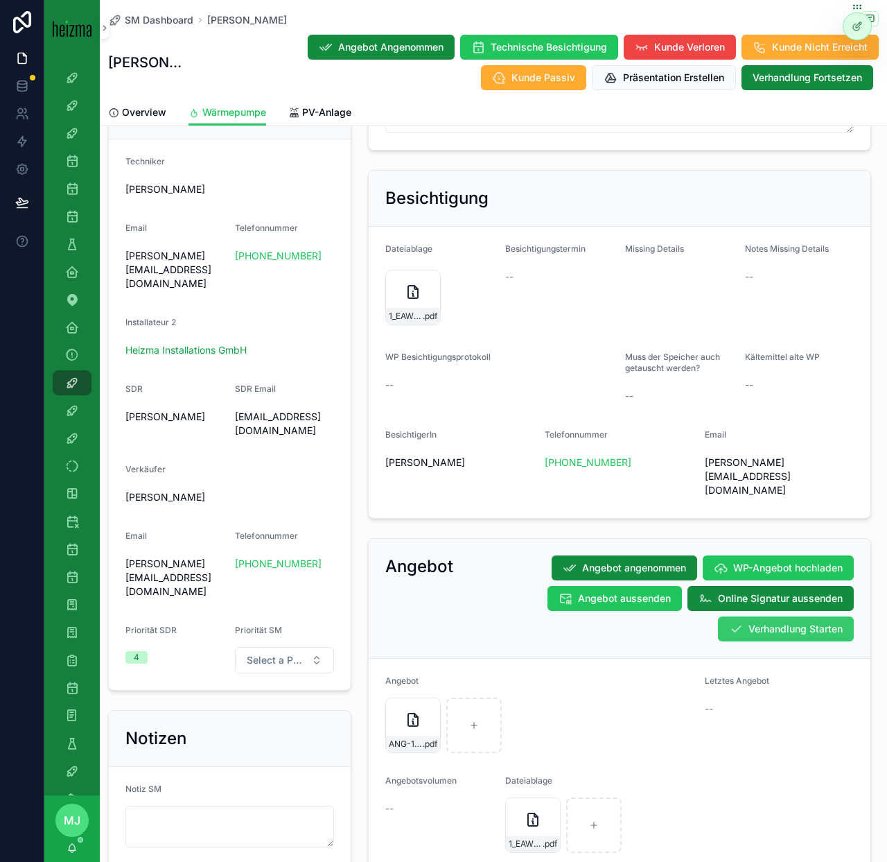
click at [797, 622] on span "Verhandlung Starten" at bounding box center [796, 629] width 94 height 14
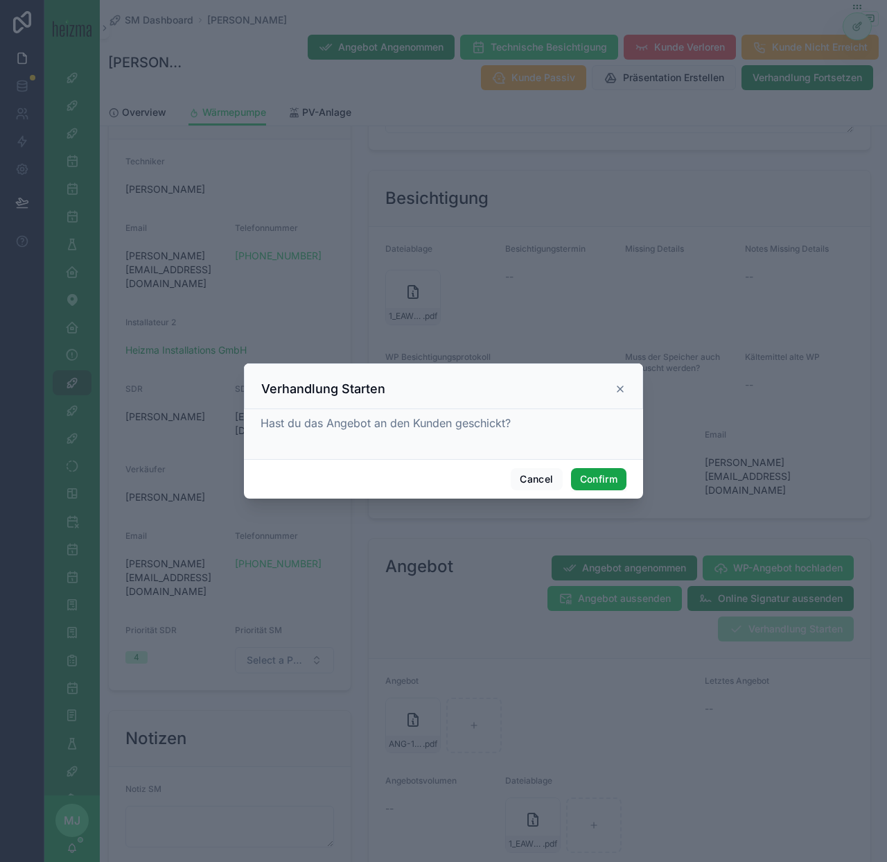
click at [596, 474] on button "Confirm" at bounding box center [598, 479] width 55 height 22
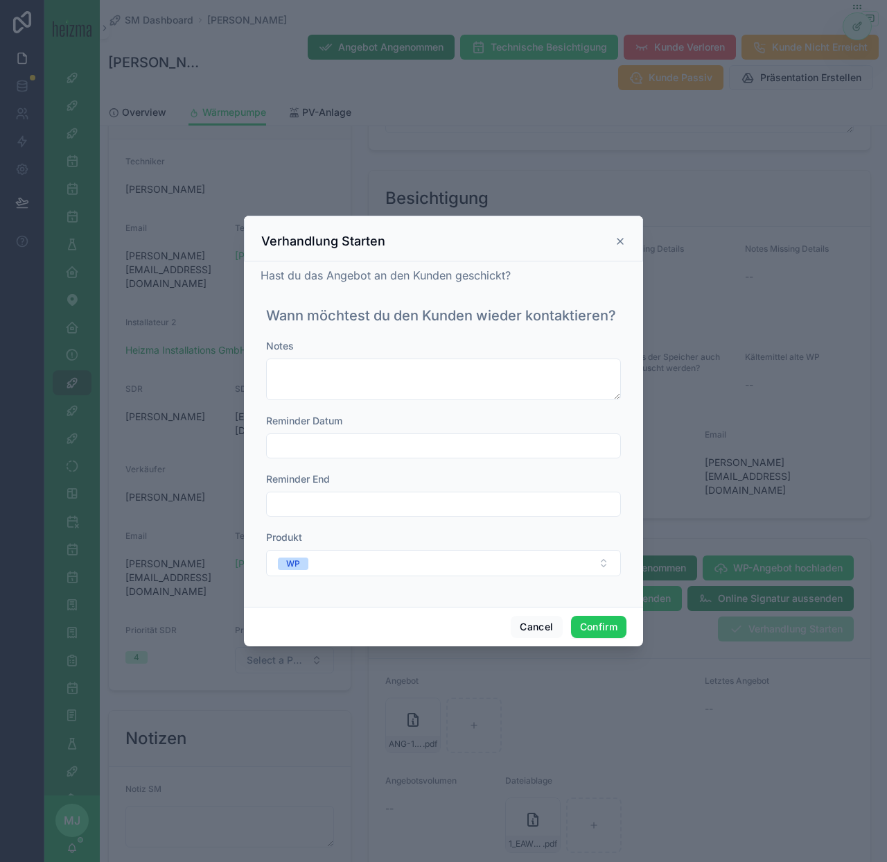
click at [422, 451] on input "text" at bounding box center [444, 445] width 354 height 19
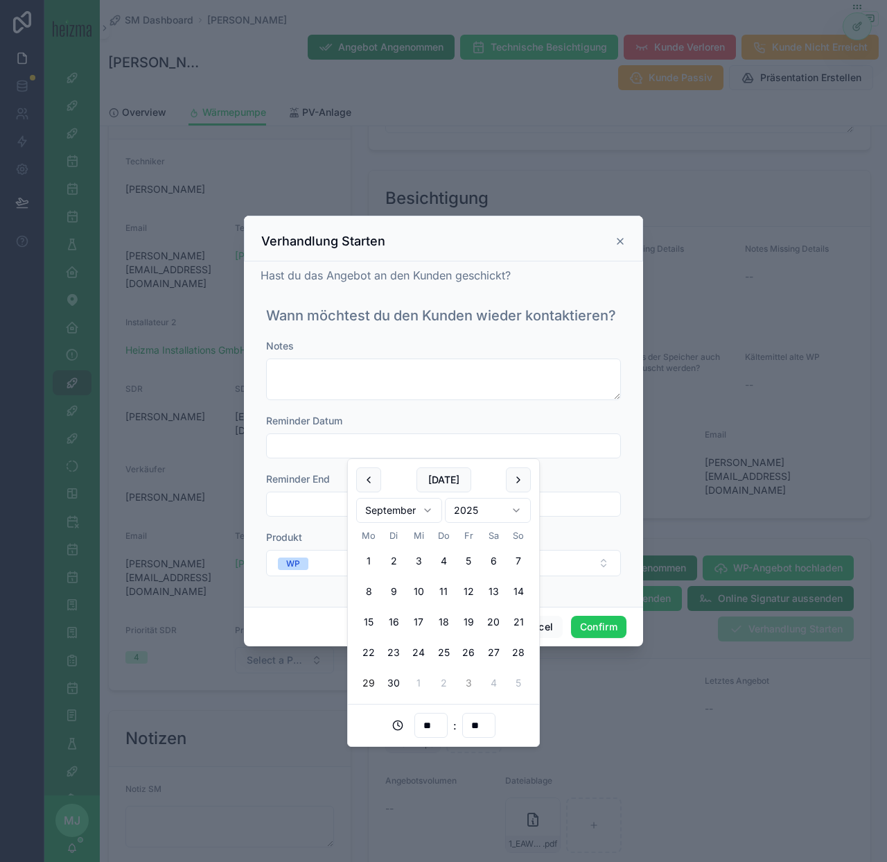
click at [471, 684] on button "3" at bounding box center [468, 682] width 25 height 25
type input "**********"
click at [602, 628] on button "Confirm" at bounding box center [598, 627] width 55 height 22
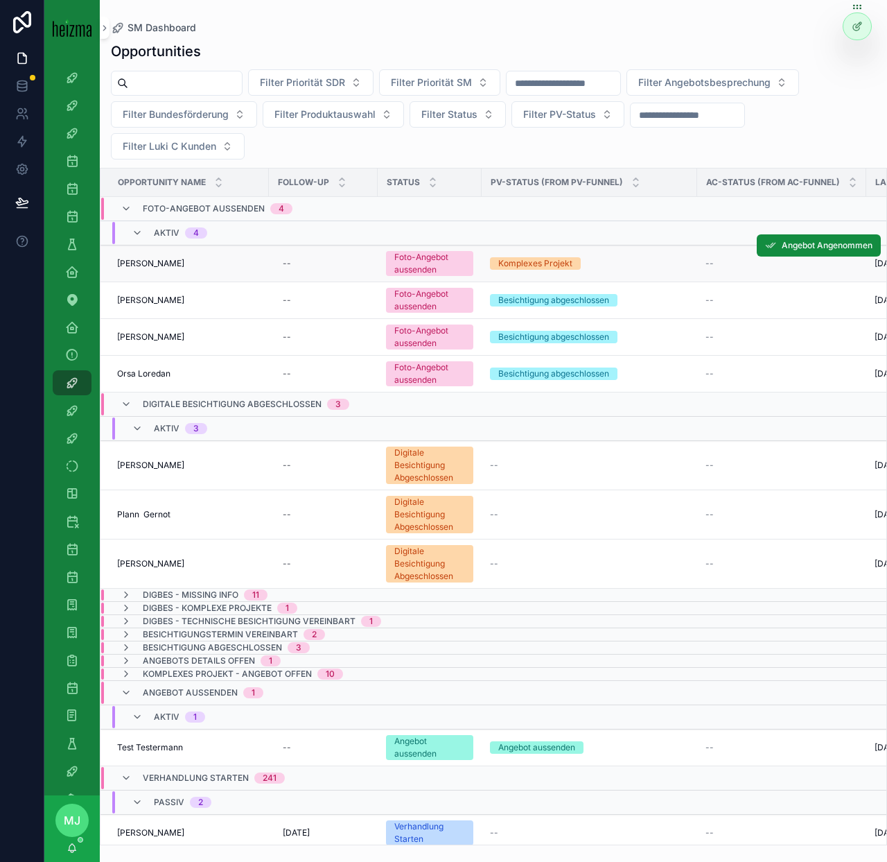
click at [184, 259] on span "[PERSON_NAME]" at bounding box center [150, 263] width 67 height 11
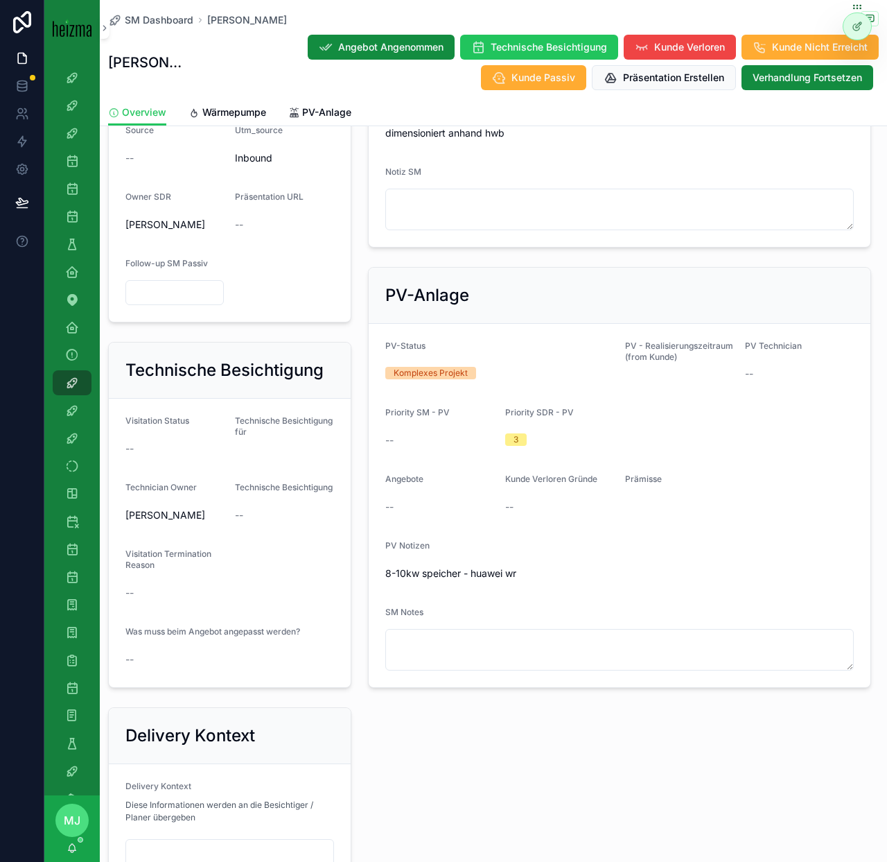
scroll to position [535, 0]
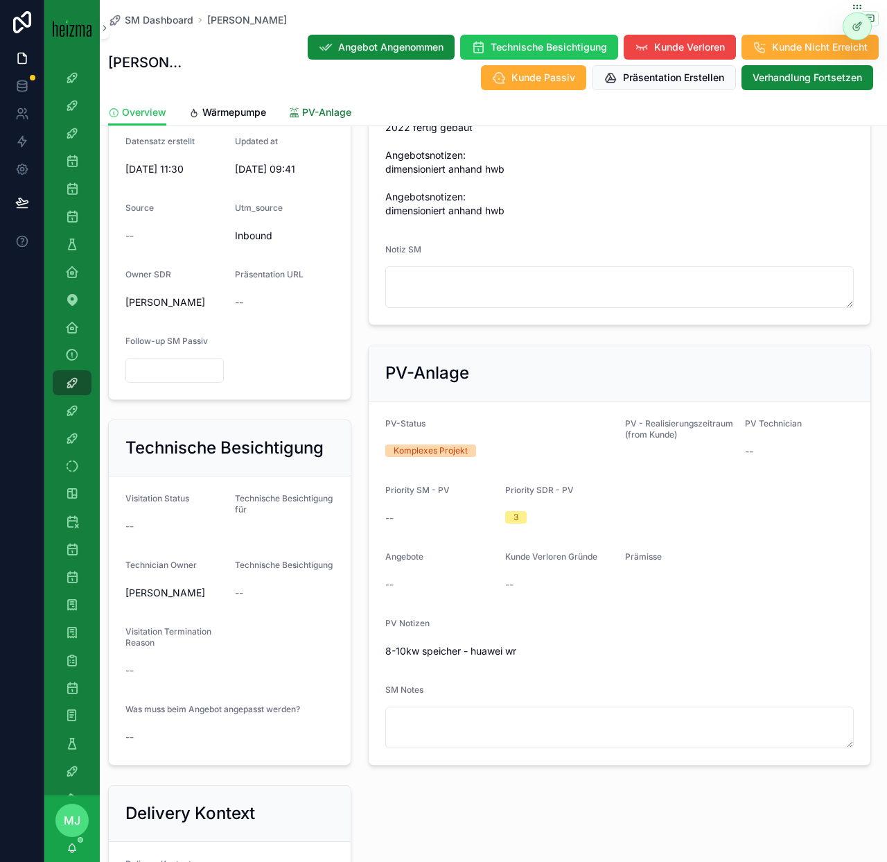
click at [343, 122] on link "PV-Anlage" at bounding box center [319, 114] width 63 height 28
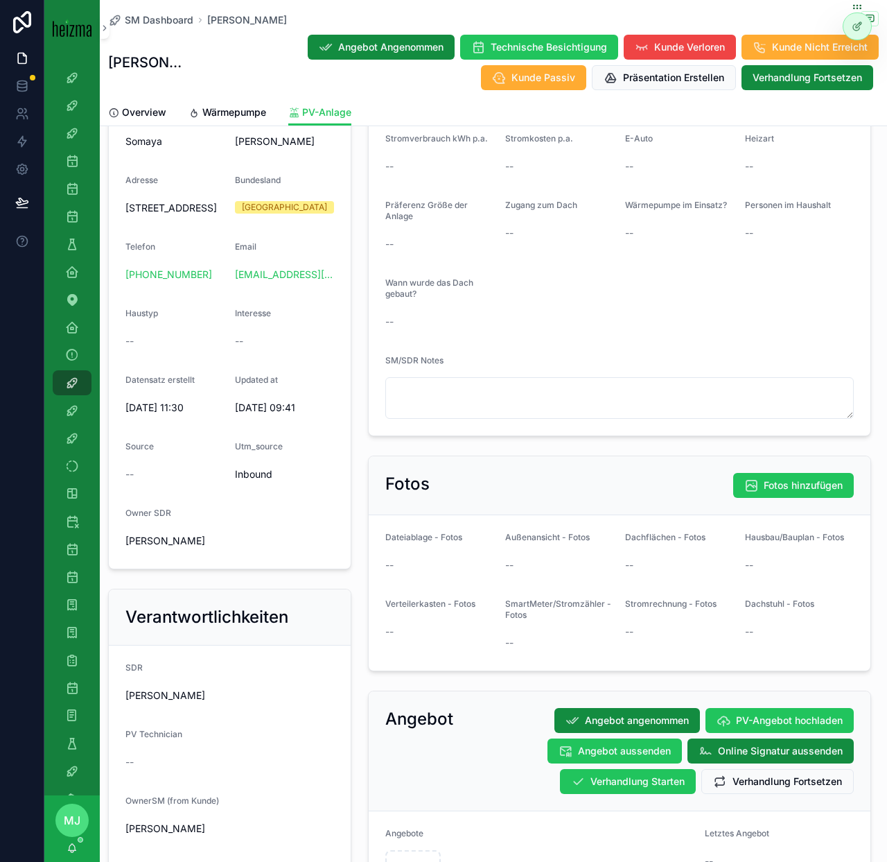
scroll to position [297, 0]
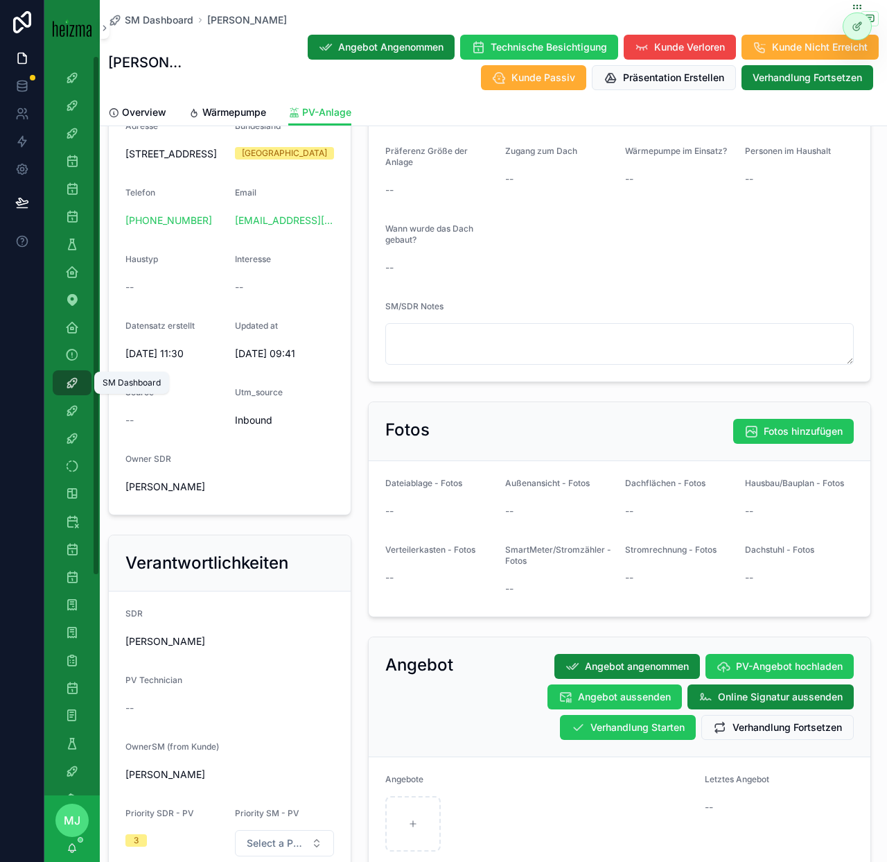
click at [75, 377] on icon "scrollable content" at bounding box center [72, 383] width 14 height 14
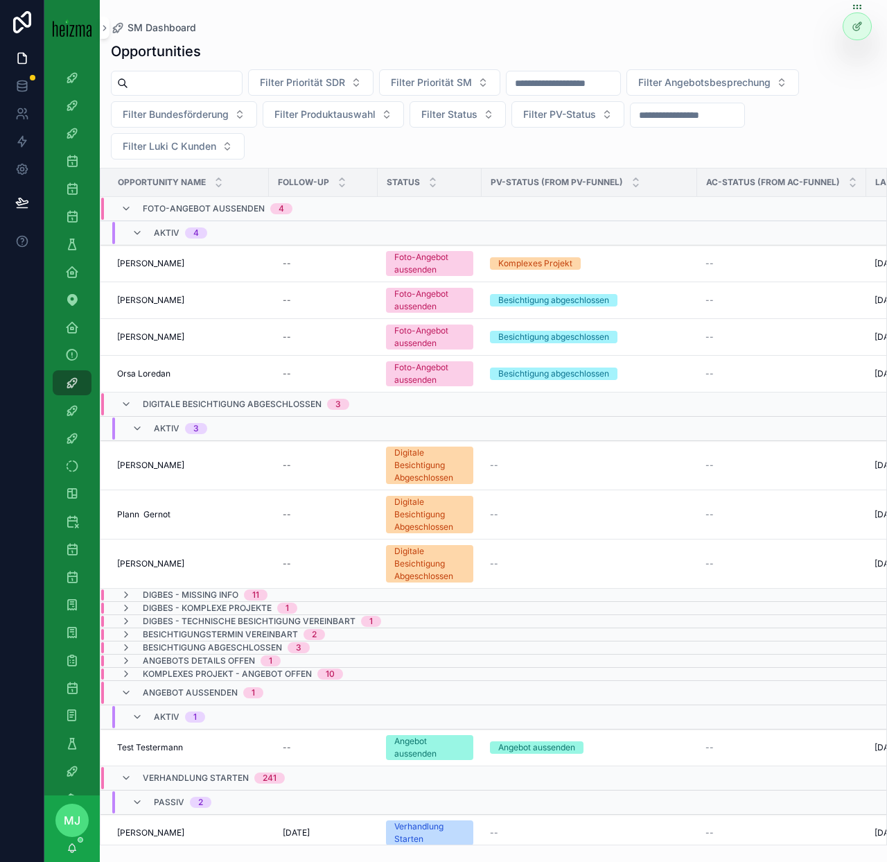
click at [177, 78] on input "scrollable content" at bounding box center [185, 82] width 114 height 19
type input "*******"
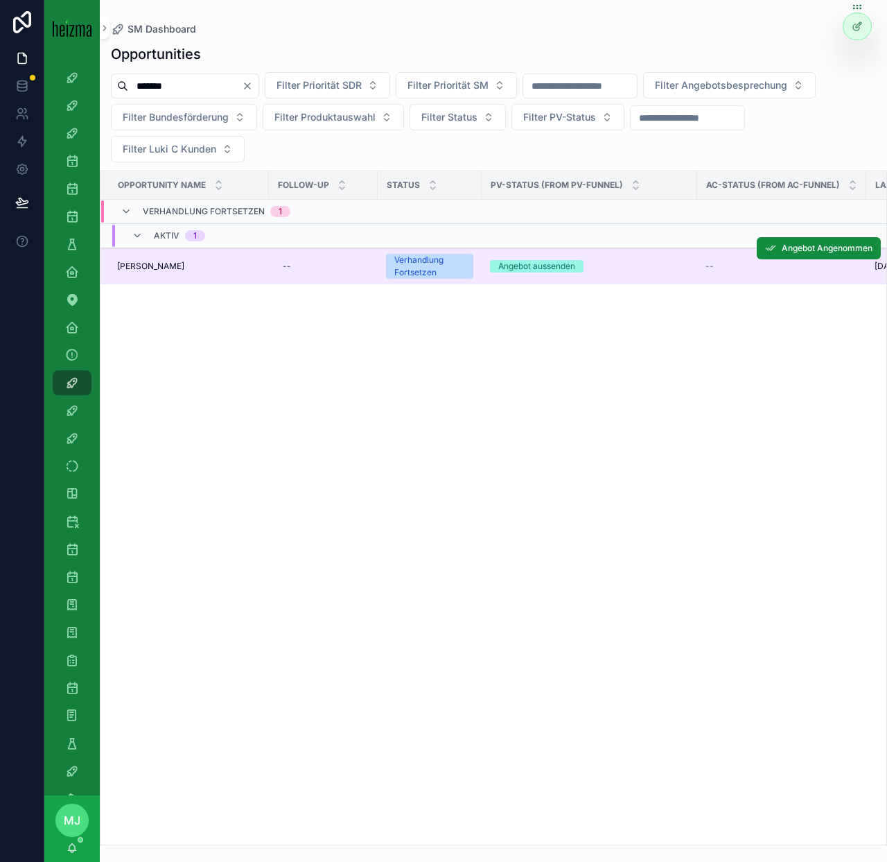
click at [177, 267] on span "[PERSON_NAME]" at bounding box center [150, 266] width 67 height 11
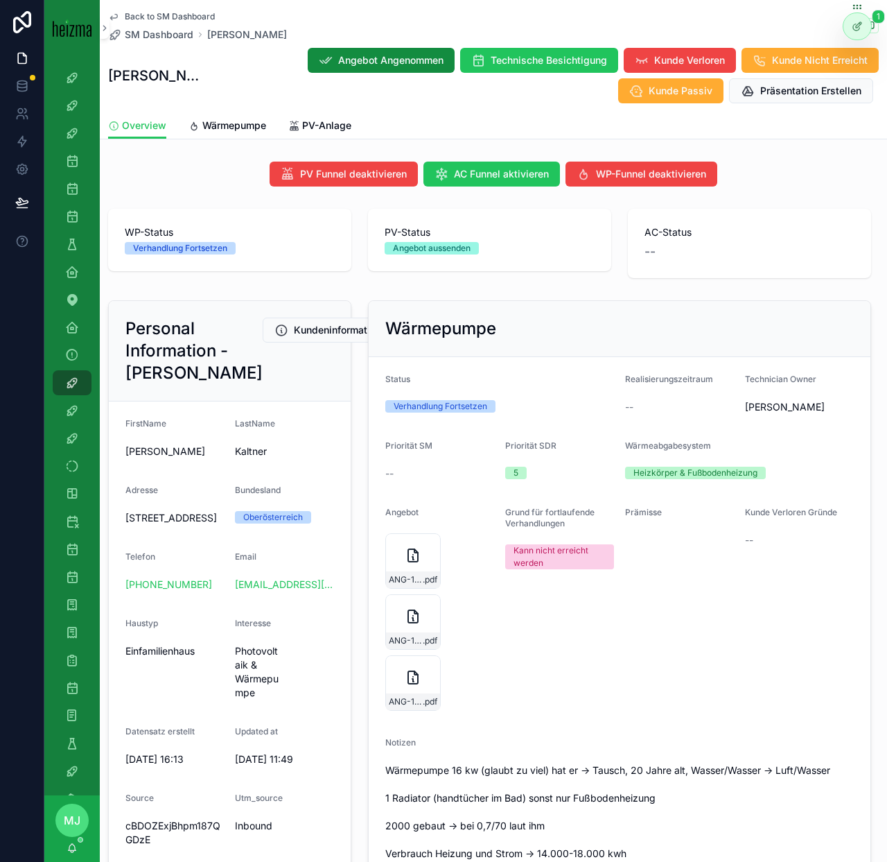
click at [452, 331] on h2 "Wärmepumpe" at bounding box center [440, 329] width 111 height 22
click at [733, 614] on div "Prämisse" at bounding box center [679, 611] width 109 height 208
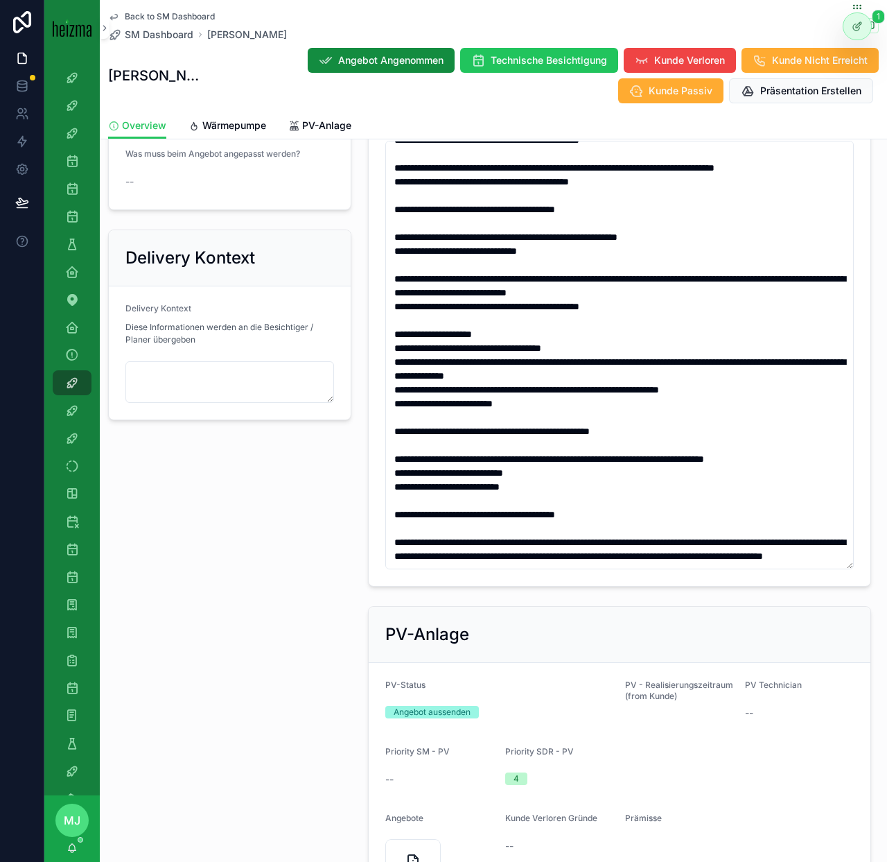
scroll to position [1173, 0]
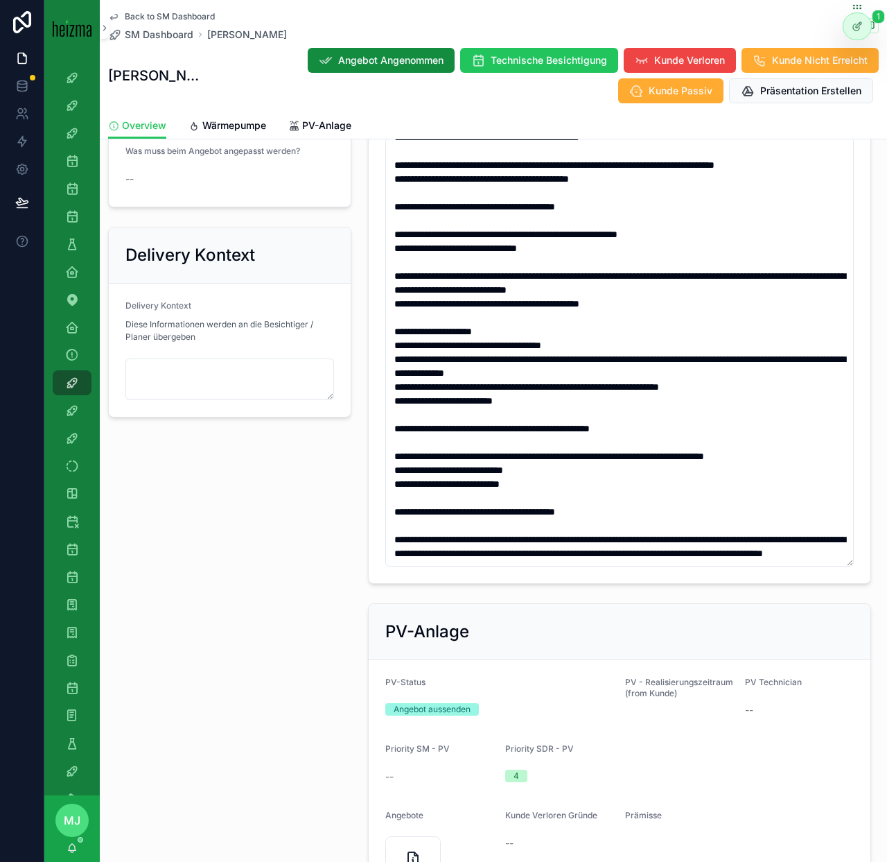
click at [289, 618] on div "Personal Information - [PERSON_NAME] Kundeninformationen Bearbeiten FirstName […" at bounding box center [230, 524] width 260 height 2804
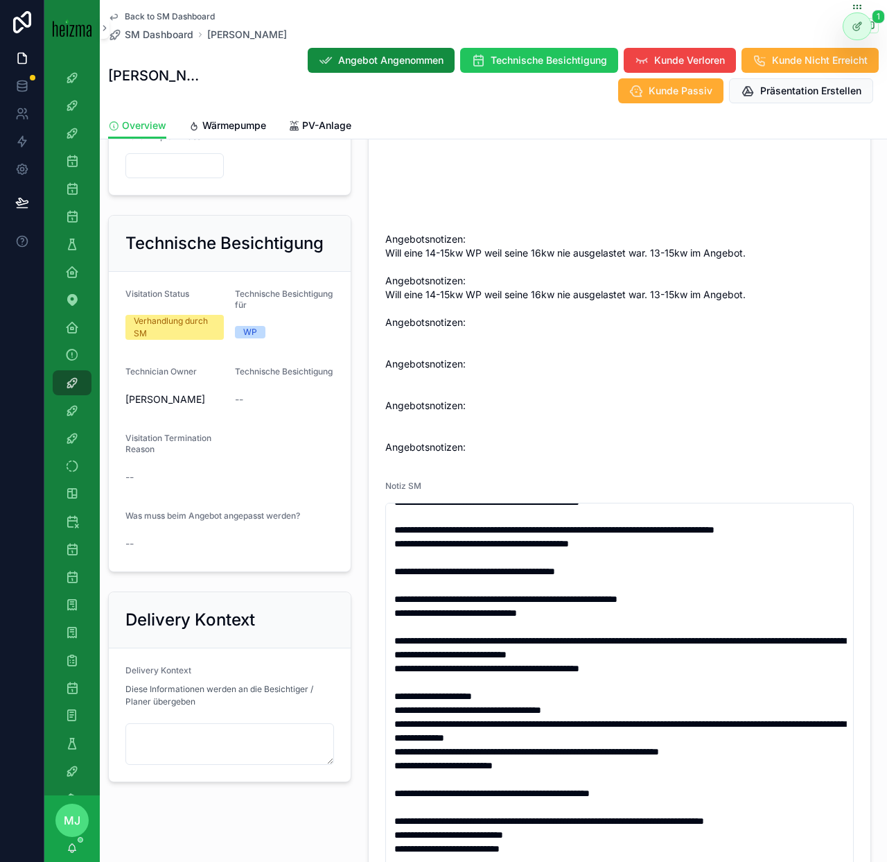
scroll to position [789, 0]
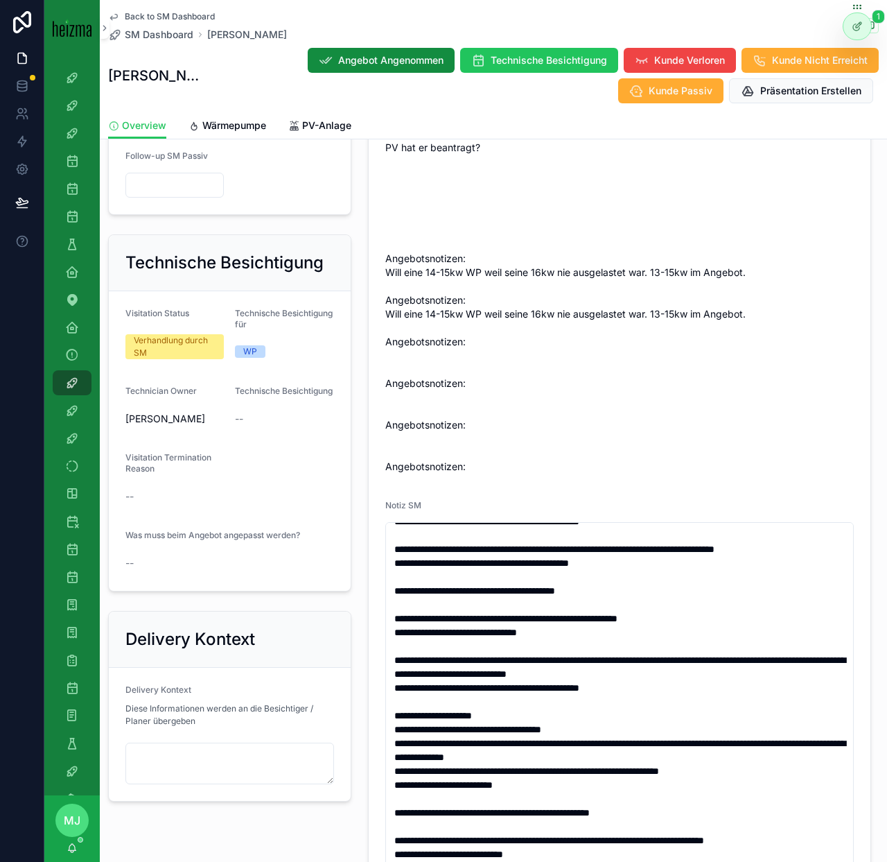
click at [356, 656] on div "Delivery Kontext Delivery Kontext Diese Informationen werden an die Besichtiger…" at bounding box center [230, 706] width 260 height 202
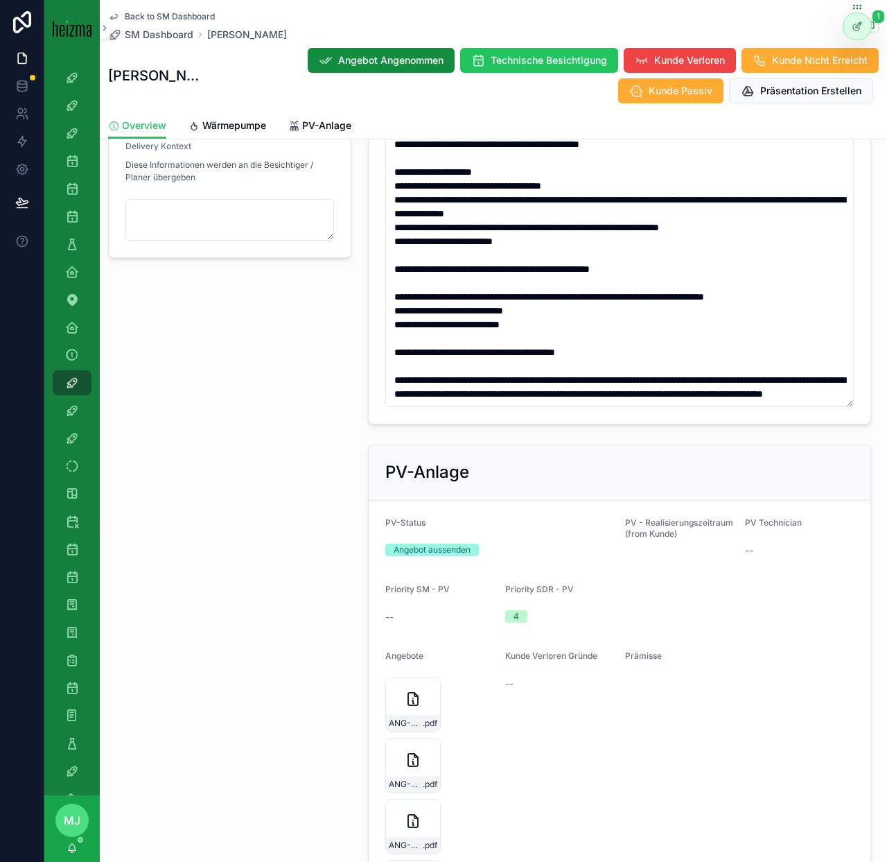
scroll to position [960, 0]
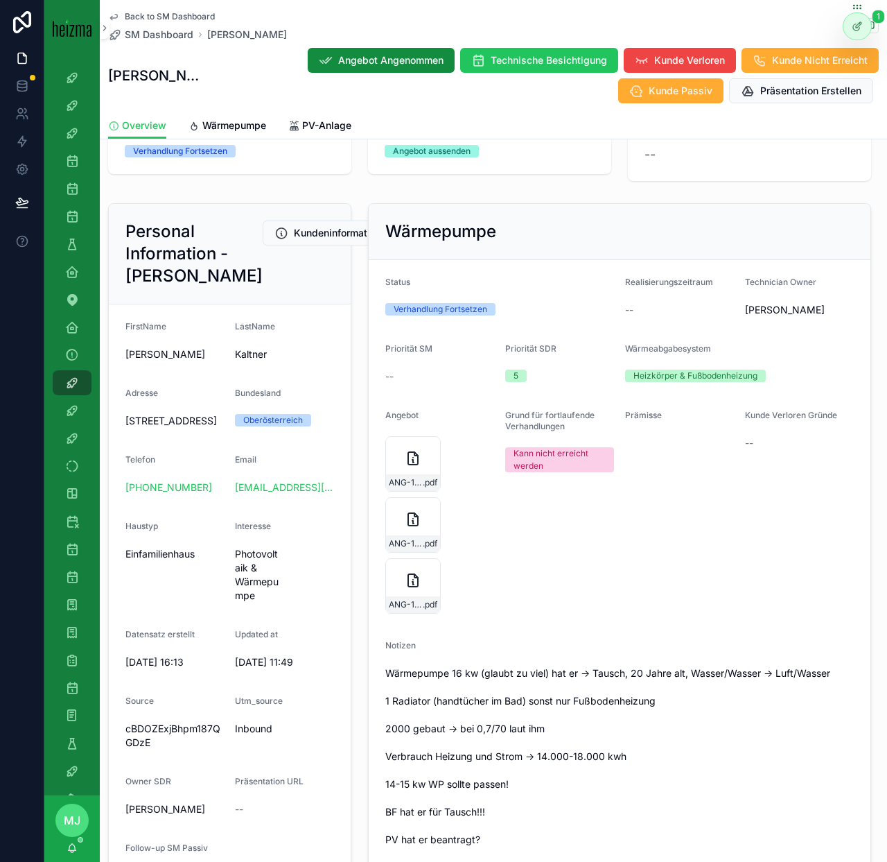
scroll to position [96, 0]
click at [224, 125] on span "Wärmepumpe" at bounding box center [234, 126] width 64 height 14
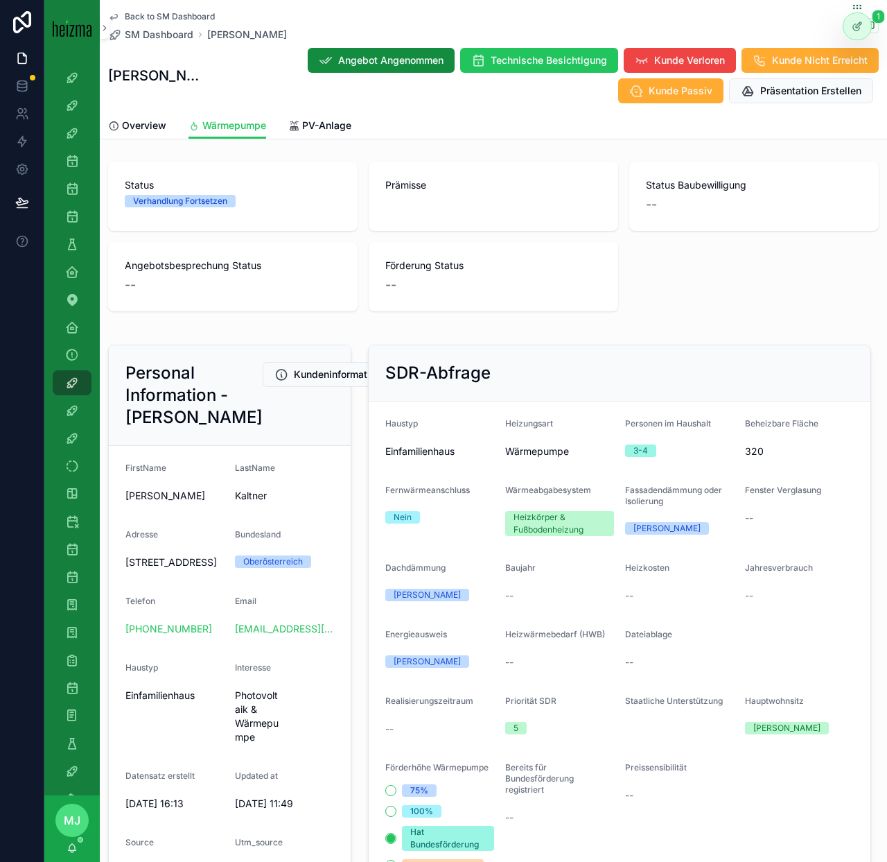
click at [718, 316] on div "Status Verhandlung Fortsetzen Prämisse Status Baubewilligung -- Angebotsbesprec…" at bounding box center [494, 236] width 788 height 161
click at [679, 66] on span "Kunde Verloren" at bounding box center [689, 60] width 71 height 14
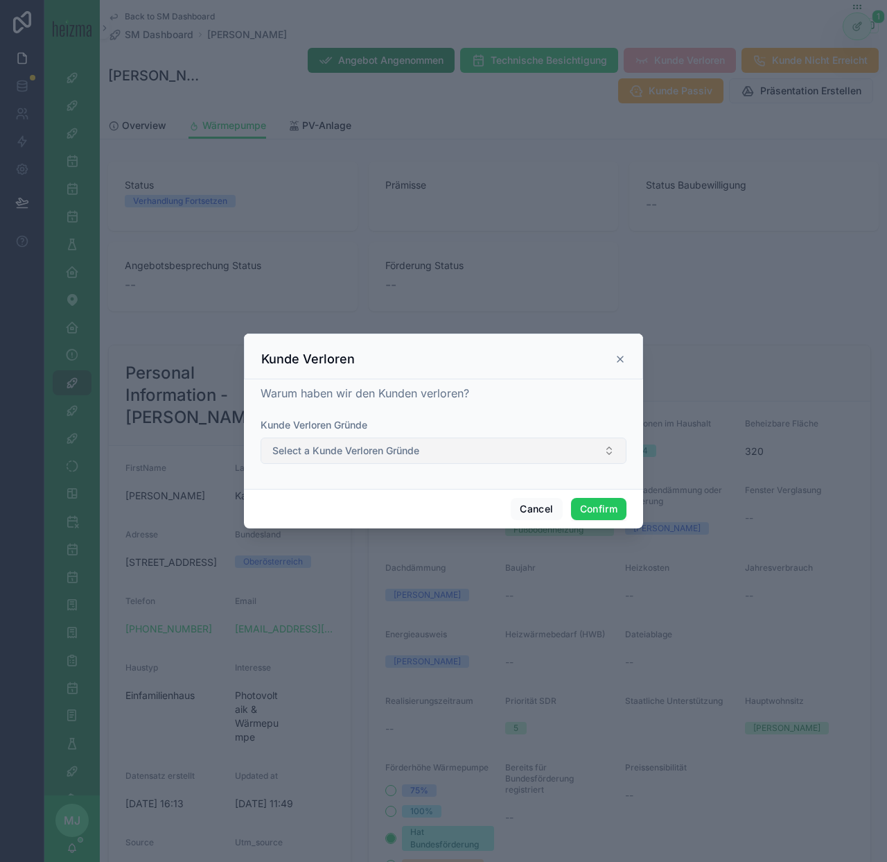
click at [573, 463] on button "Select a Kunde Verloren Gründe" at bounding box center [444, 450] width 366 height 26
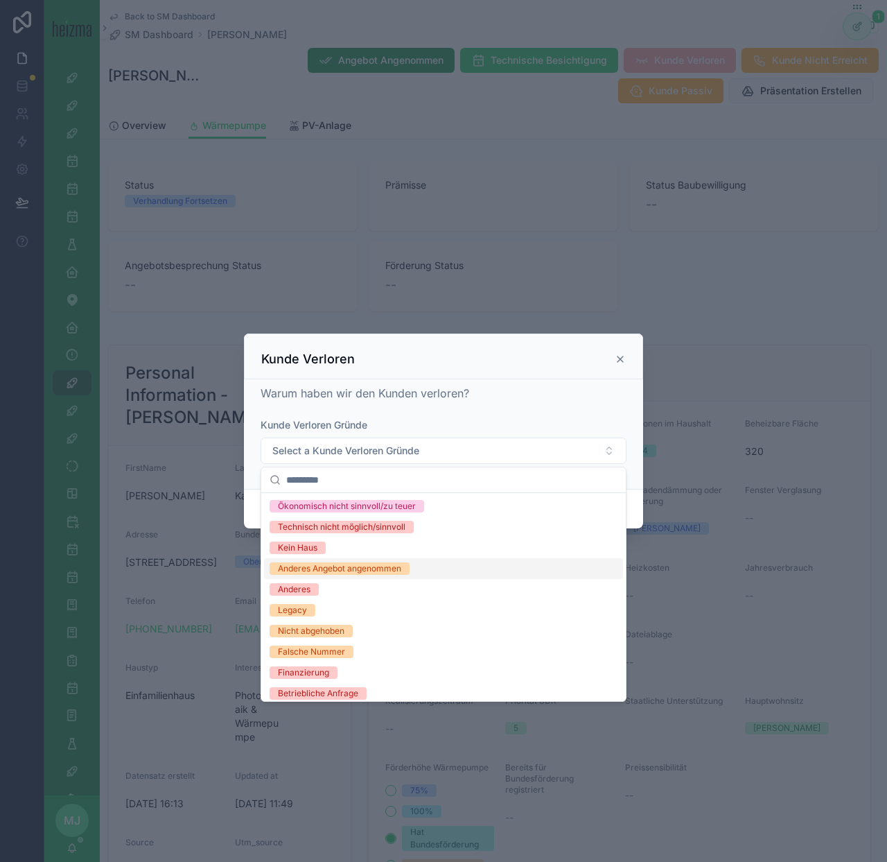
click at [458, 571] on div "Anderes Angebot angenommen" at bounding box center [443, 568] width 359 height 21
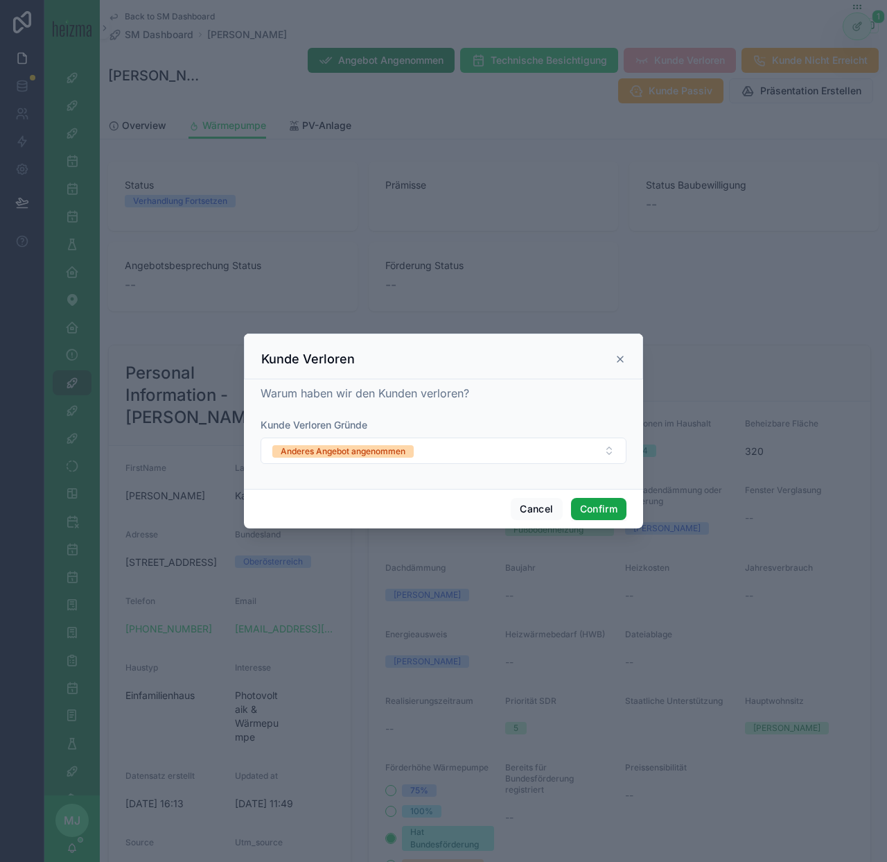
click at [615, 508] on button "Confirm" at bounding box center [598, 509] width 55 height 22
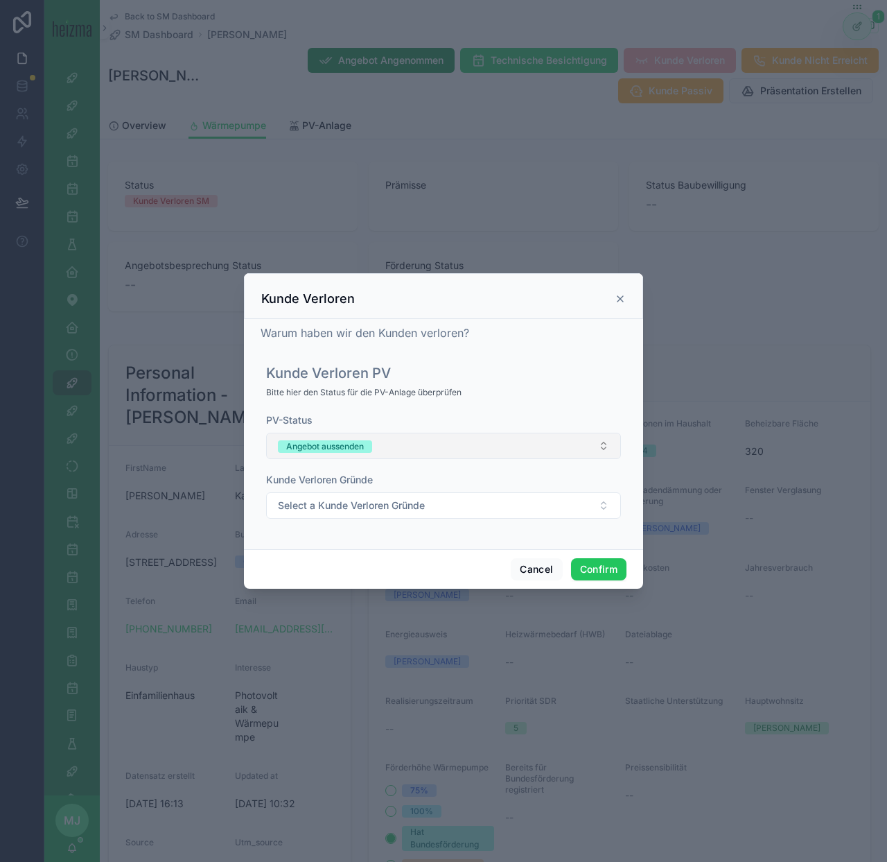
click at [440, 440] on button "Angebot aussenden" at bounding box center [443, 446] width 355 height 26
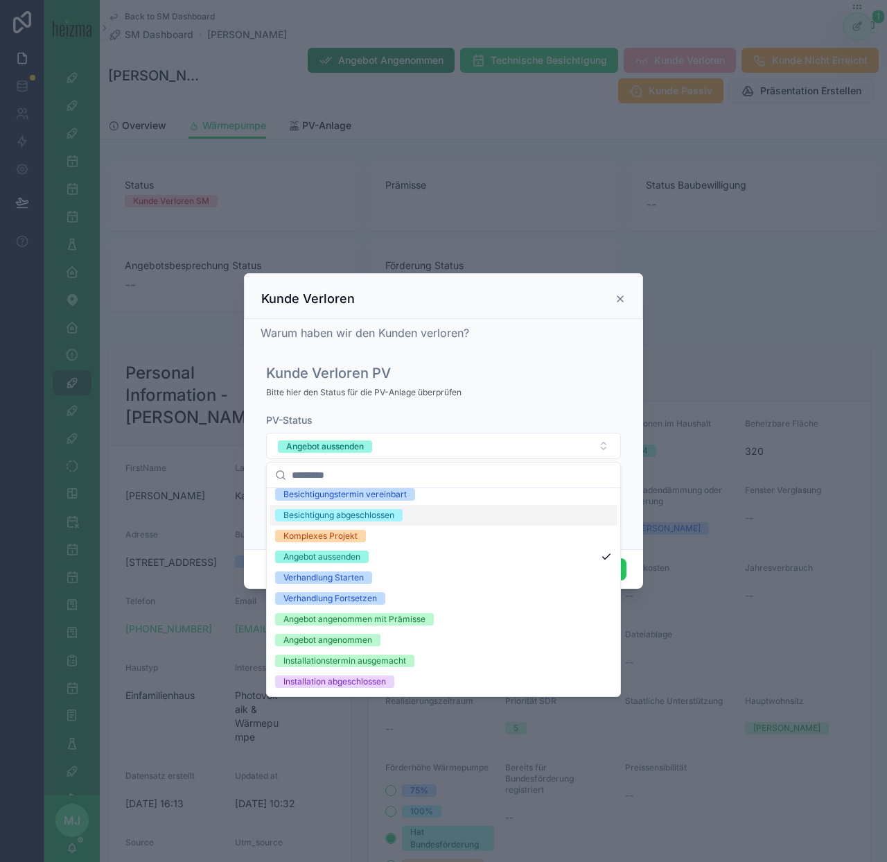
scroll to position [110, 0]
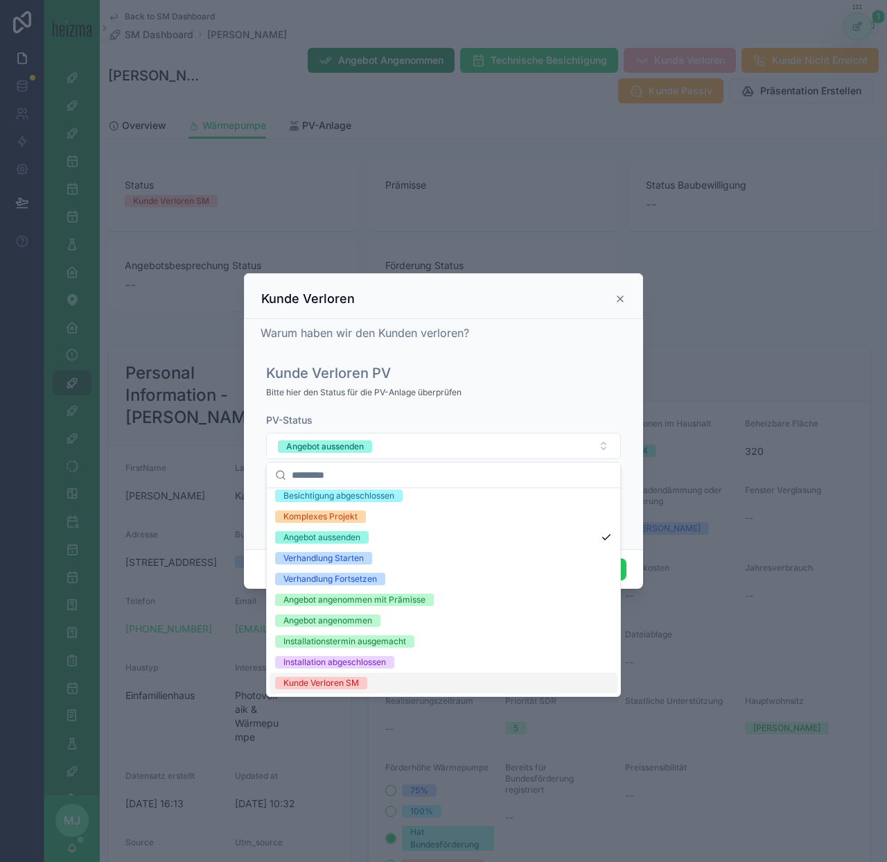
click at [446, 684] on div "Kunde Verloren SM" at bounding box center [444, 683] width 348 height 21
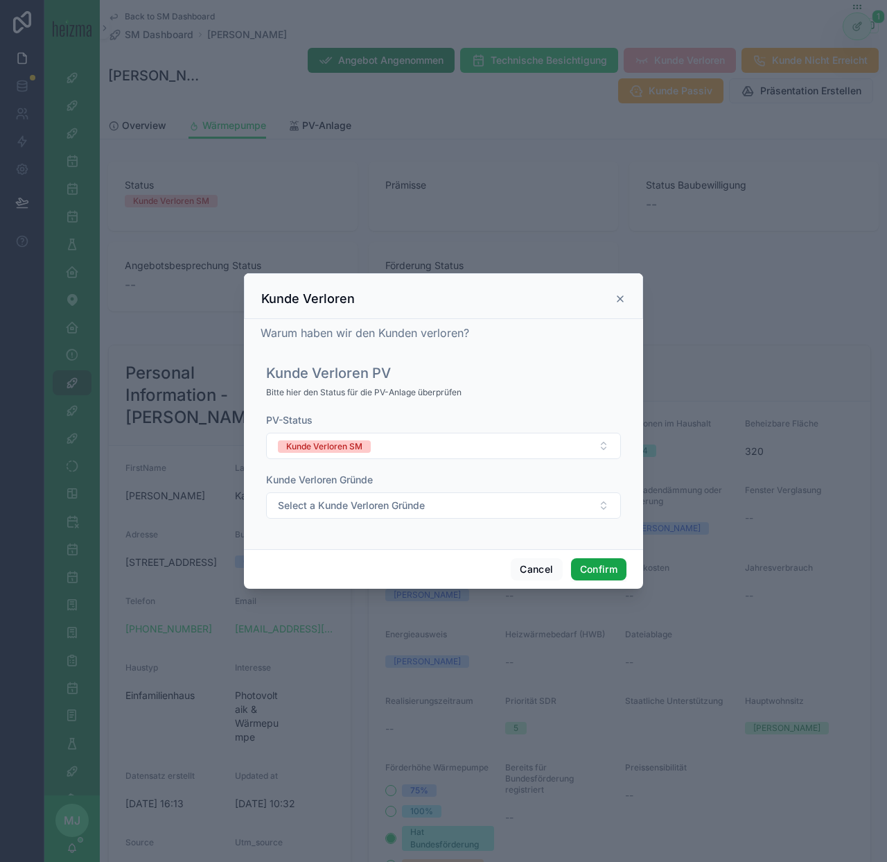
click at [602, 558] on button "Confirm" at bounding box center [598, 569] width 55 height 22
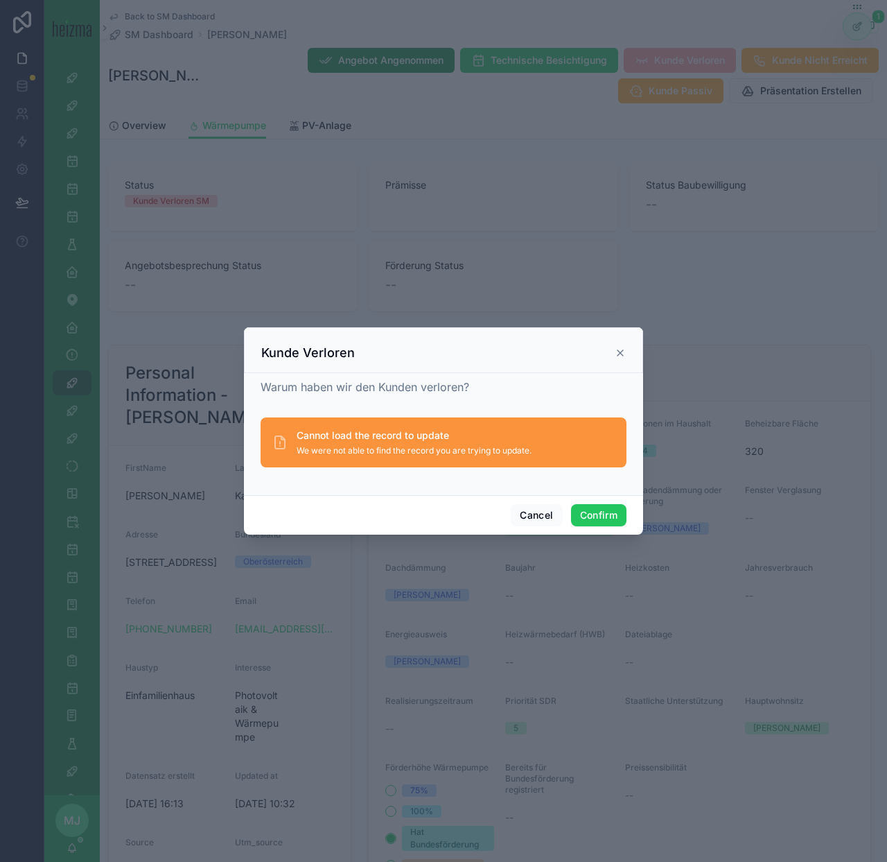
click at [608, 526] on div "Cancel Confirm" at bounding box center [443, 515] width 399 height 40
click at [602, 512] on button "Confirm" at bounding box center [598, 515] width 55 height 22
click at [619, 348] on icon at bounding box center [620, 352] width 11 height 11
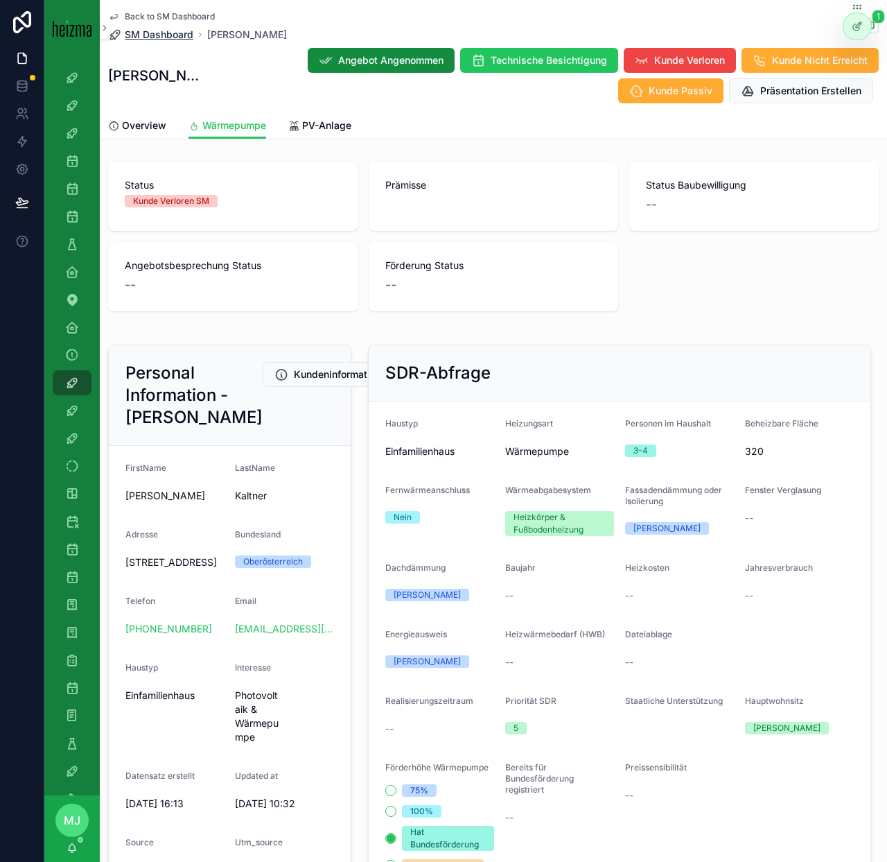
click at [172, 41] on span "SM Dashboard" at bounding box center [159, 35] width 69 height 14
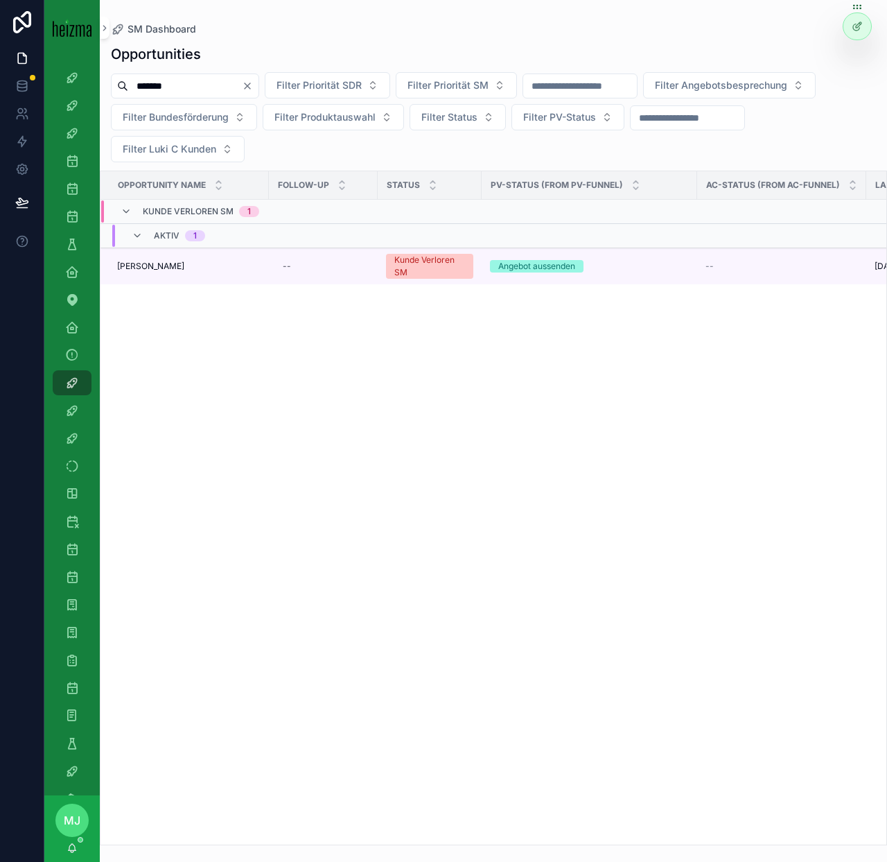
click at [207, 91] on input "*******" at bounding box center [185, 85] width 114 height 19
click at [232, 403] on div "Opportunity Name Follow-up Status PV-Status (from PV-Funnel) AC-Status (from AC…" at bounding box center [494, 507] width 786 height 673
click at [85, 386] on link "SM Dashboard" at bounding box center [72, 382] width 39 height 25
